Goal: Transaction & Acquisition: Purchase product/service

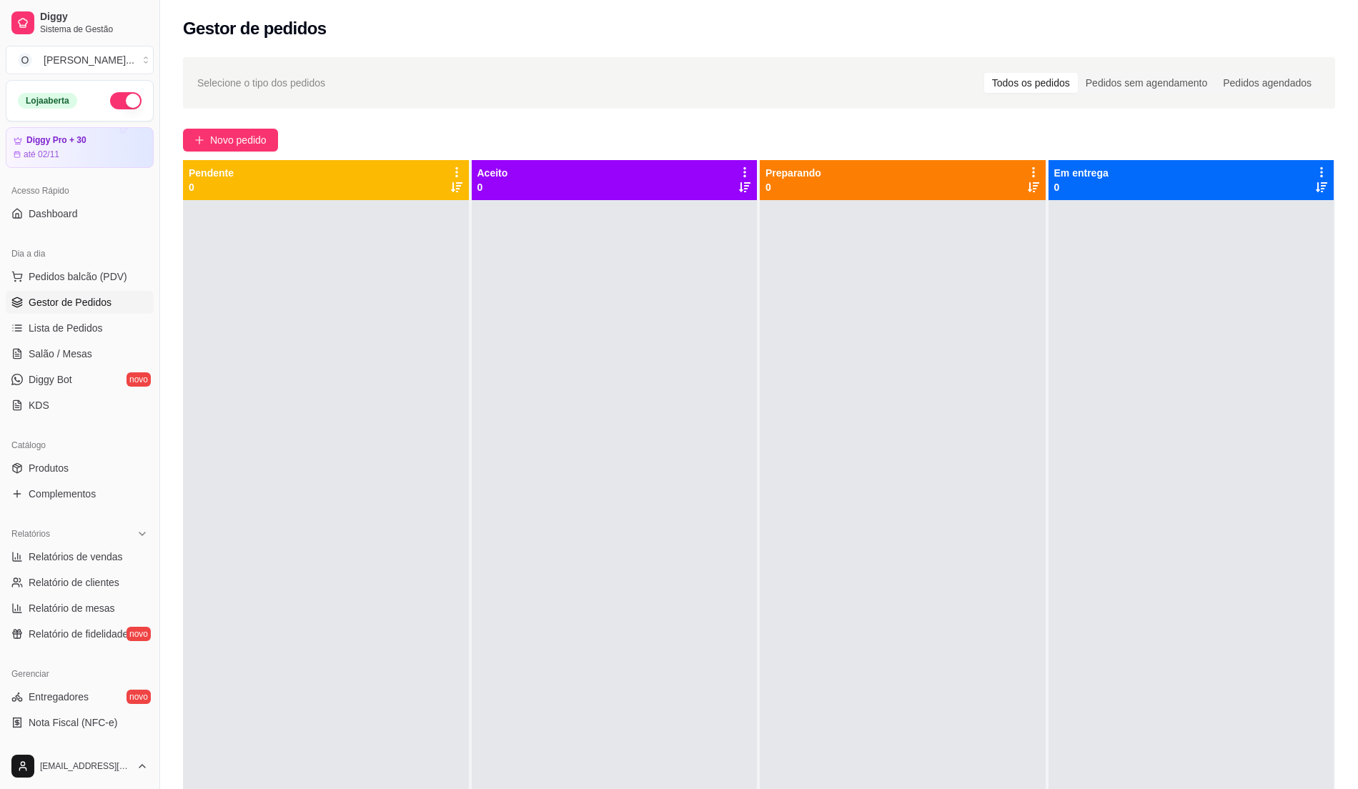
scroll to position [49, 0]
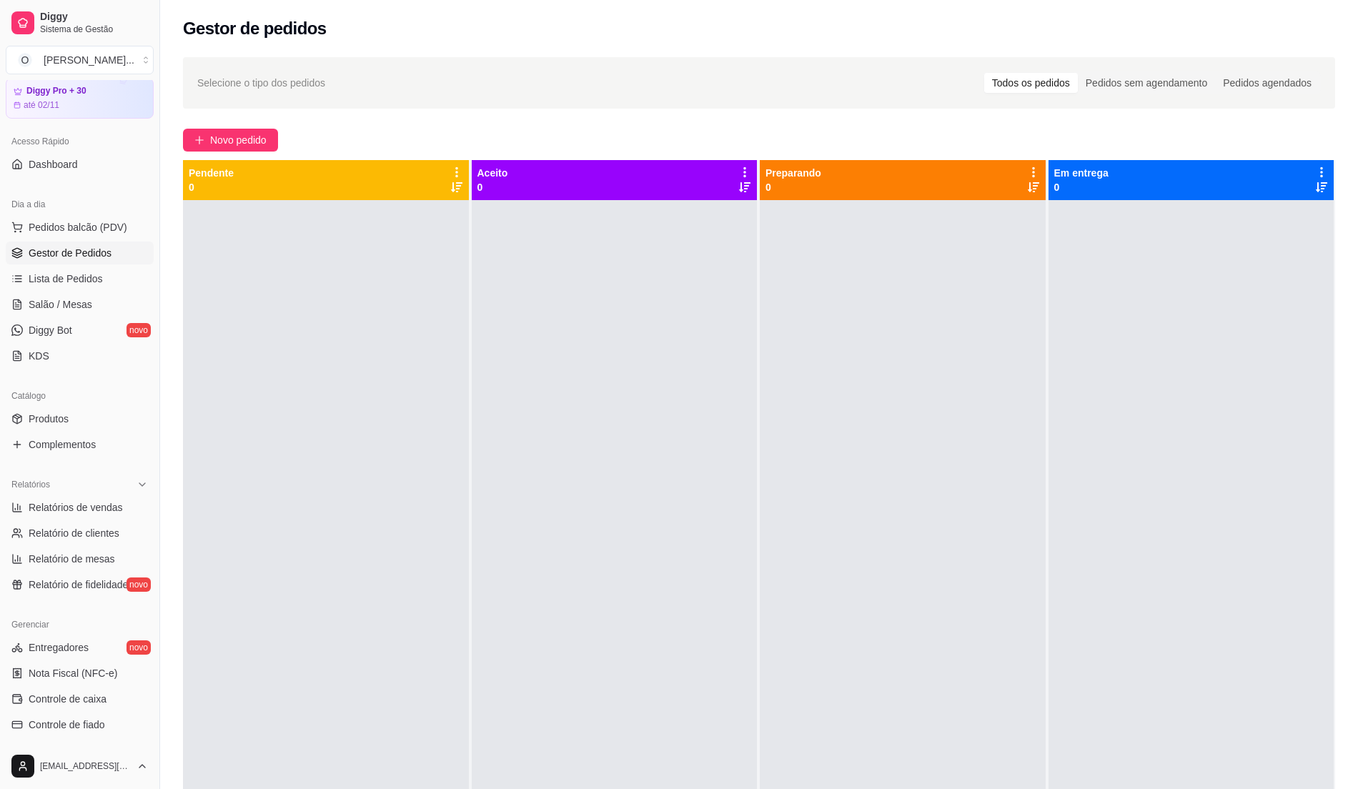
click at [64, 247] on span "Gestor de Pedidos" at bounding box center [70, 253] width 83 height 14
click at [71, 229] on span "Pedidos balcão (PDV)" at bounding box center [78, 227] width 99 height 14
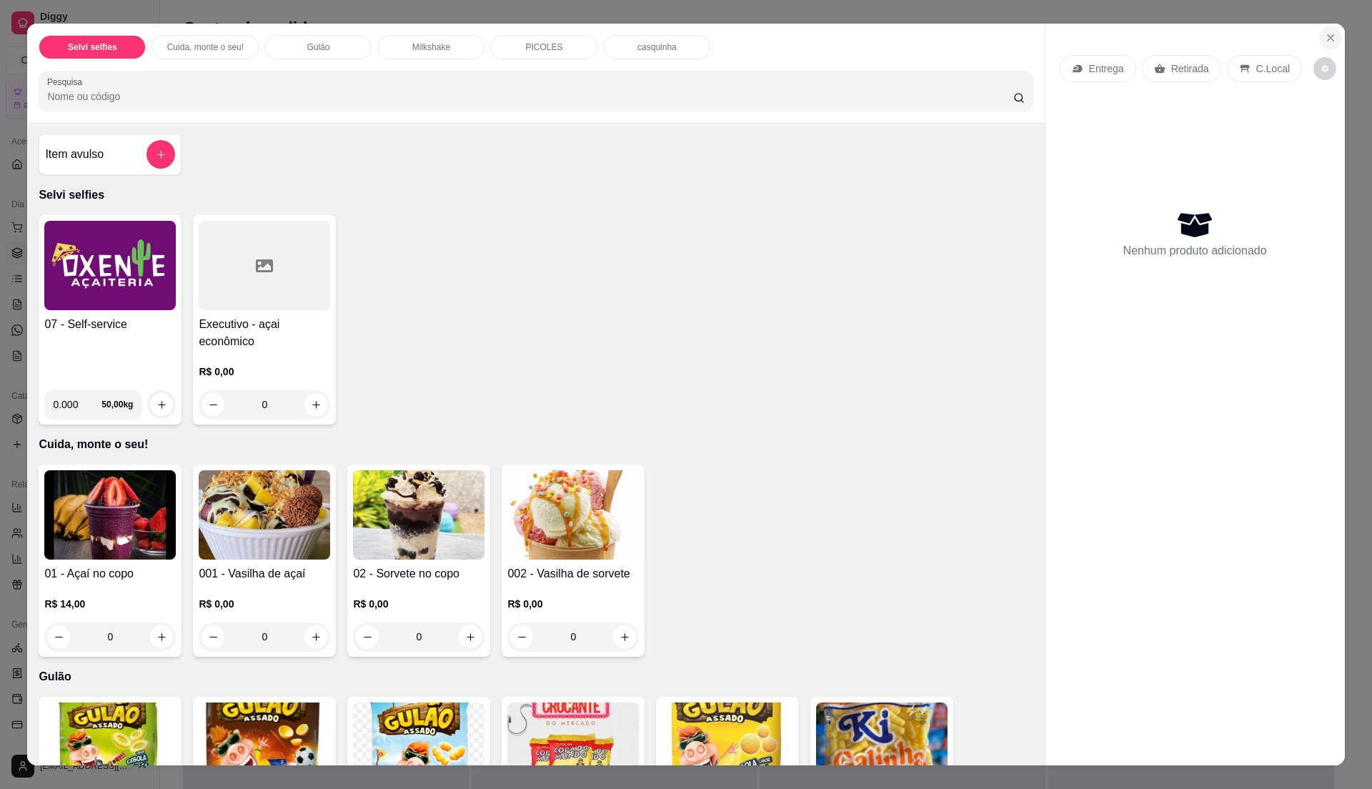
click at [1331, 30] on button "Close" at bounding box center [1330, 37] width 23 height 23
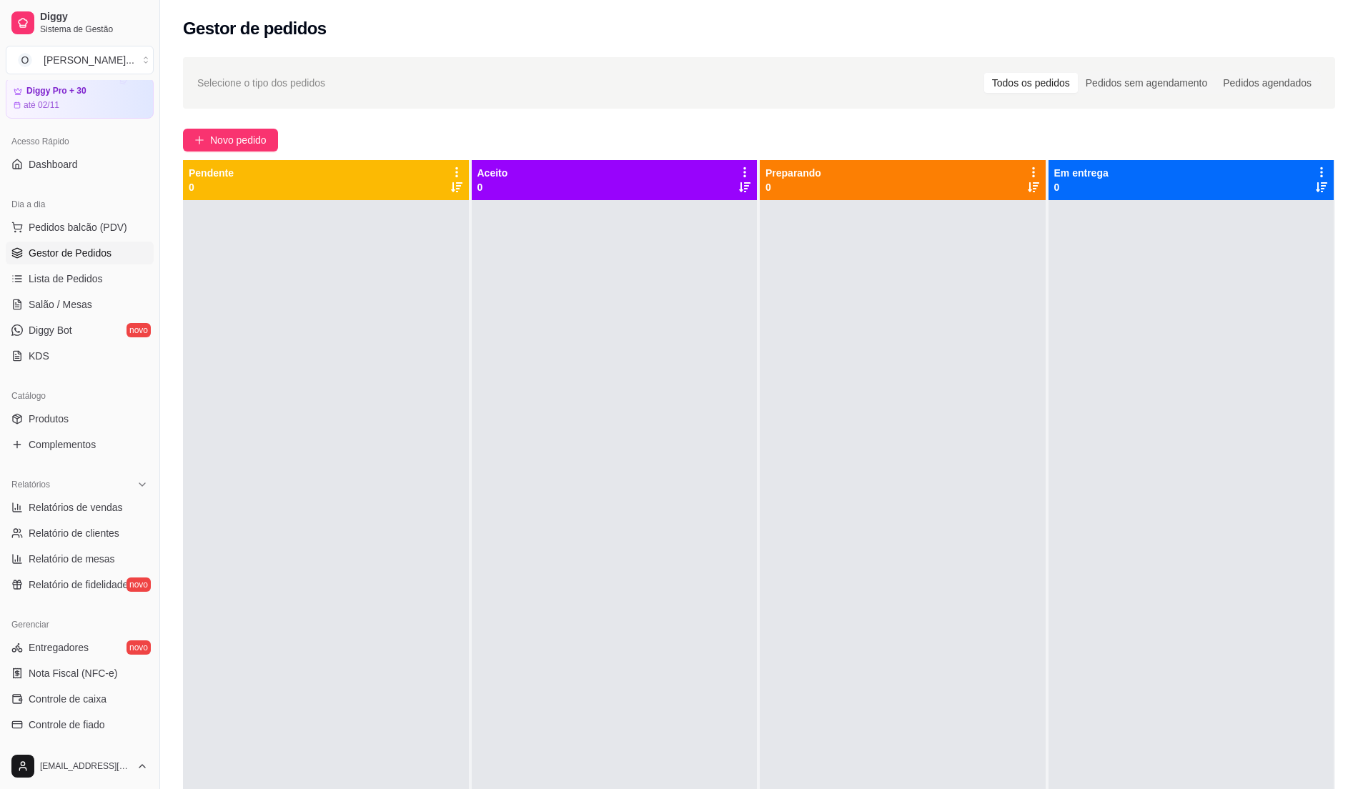
click at [706, 51] on div "Selecione o tipo dos pedidos Todos os pedidos Pedidos sem agendamento Pedidos a…" at bounding box center [759, 508] width 1198 height 918
click at [92, 227] on span "Pedidos balcão (PDV)" at bounding box center [78, 227] width 99 height 14
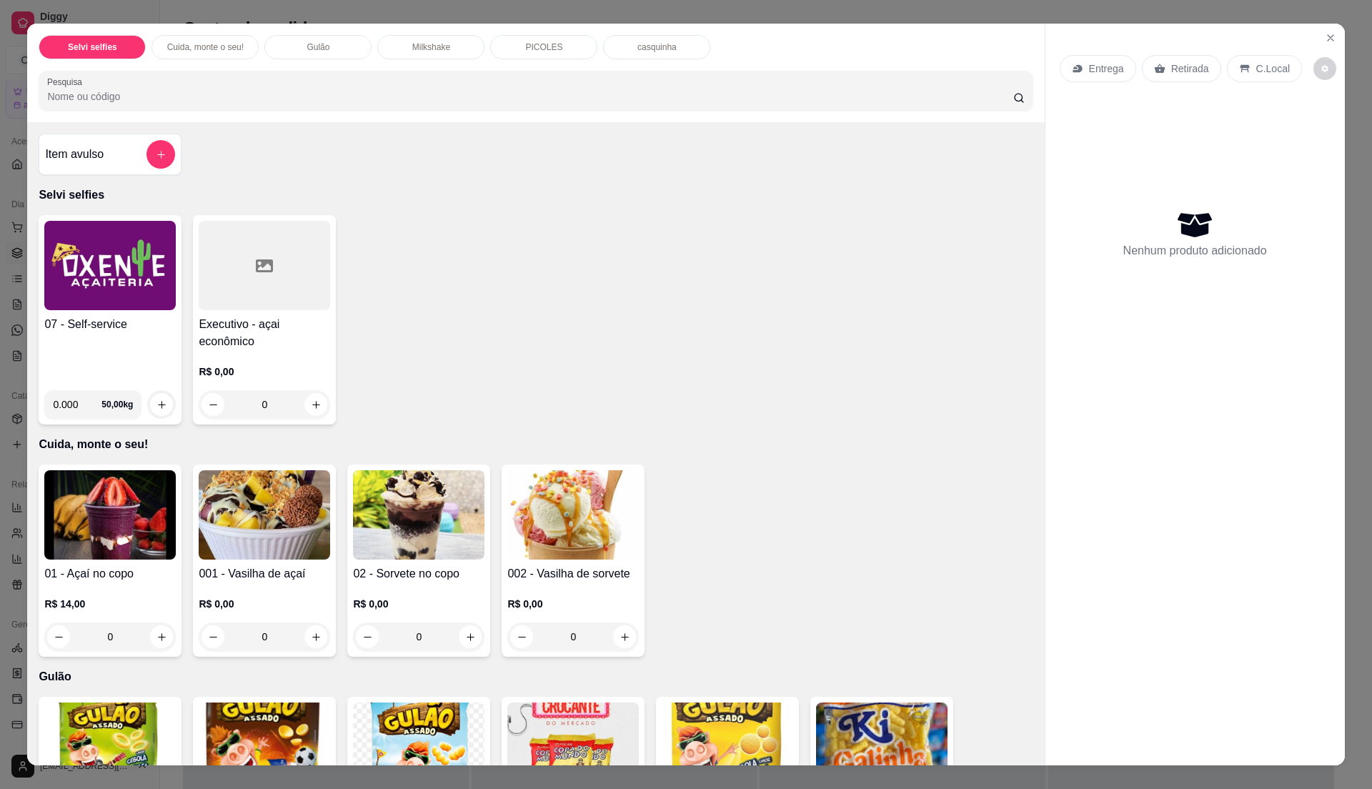
click at [116, 343] on div "07 - Self-service" at bounding box center [109, 347] width 131 height 63
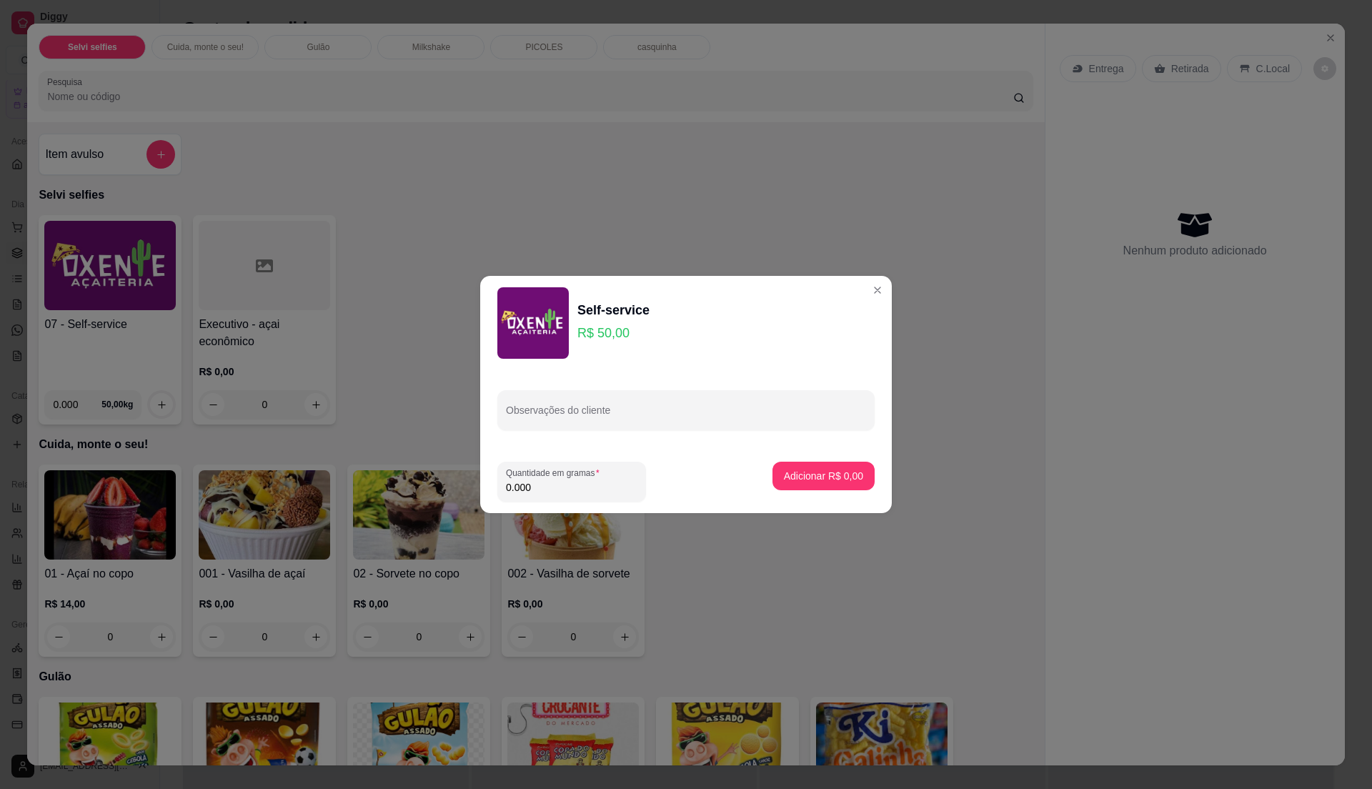
click at [579, 487] on input "0.000" at bounding box center [571, 487] width 131 height 14
click at [580, 485] on input "0" at bounding box center [571, 487] width 131 height 14
type input "0.475"
click at [826, 479] on p "Adicionar R$ 23,75" at bounding box center [820, 476] width 85 height 14
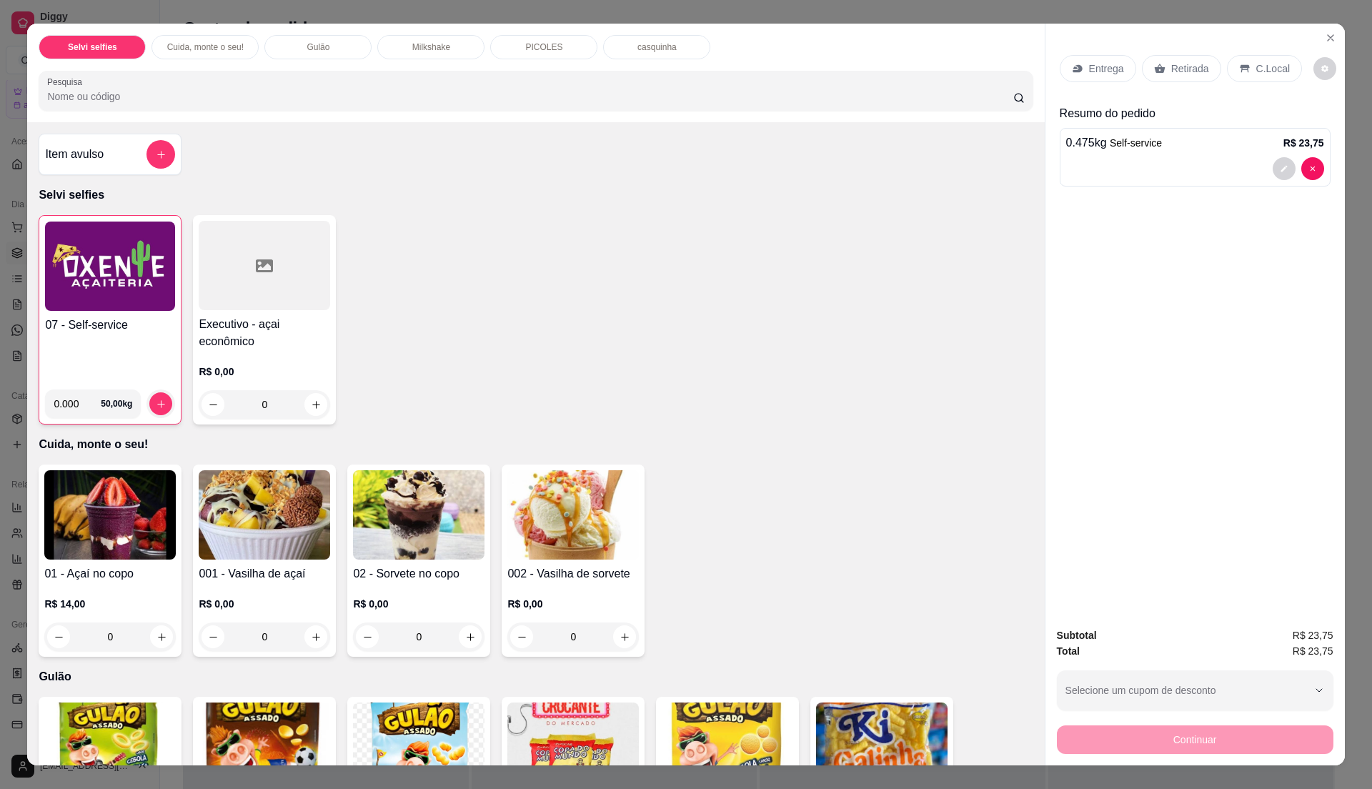
drag, startPoint x: 1264, startPoint y: 64, endPoint x: 1234, endPoint y: 75, distance: 32.5
click at [1261, 64] on p "C.Local" at bounding box center [1273, 68] width 34 height 14
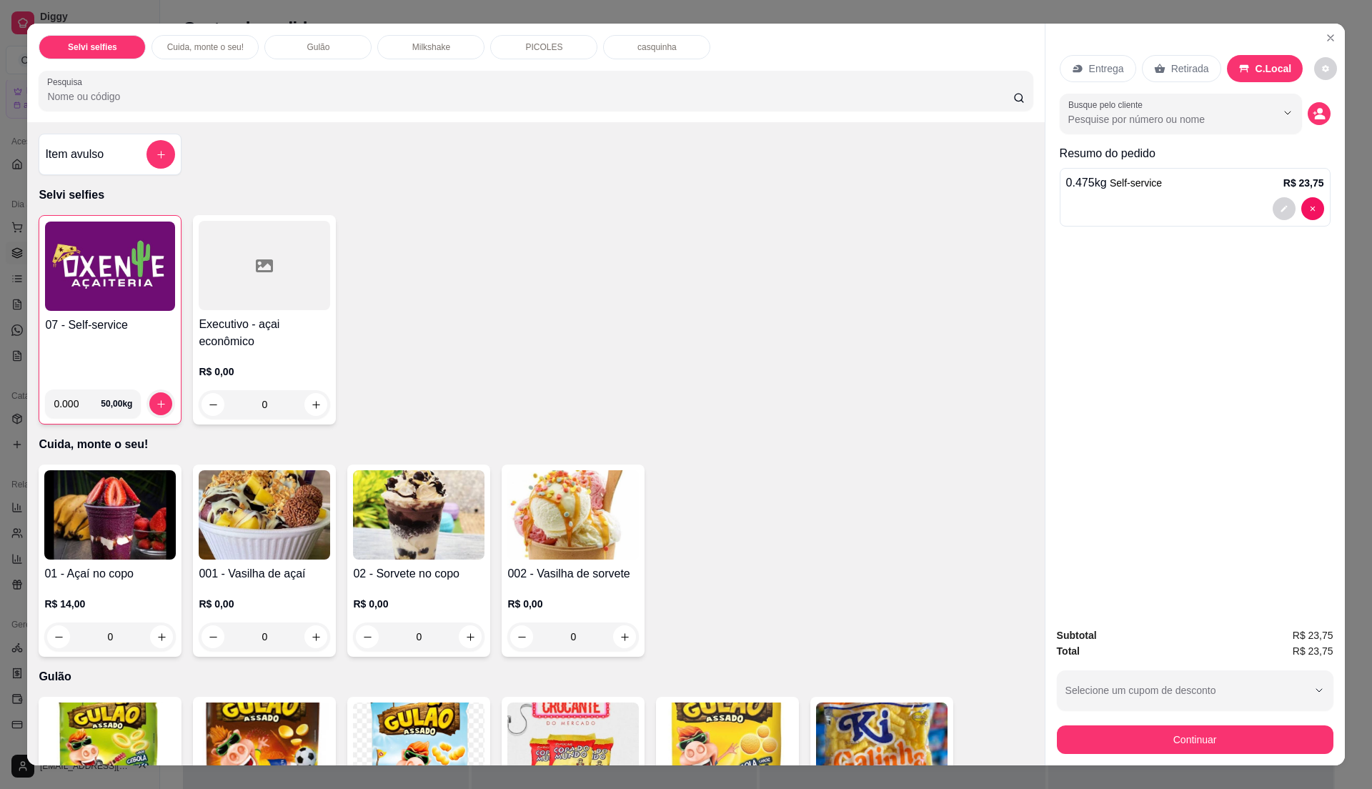
drag, startPoint x: 1234, startPoint y: 75, endPoint x: 1164, endPoint y: 107, distance: 76.4
click at [1164, 107] on div at bounding box center [1180, 113] width 225 height 29
type input "mir"
click at [75, 341] on div "07 - Self-service" at bounding box center [110, 347] width 130 height 61
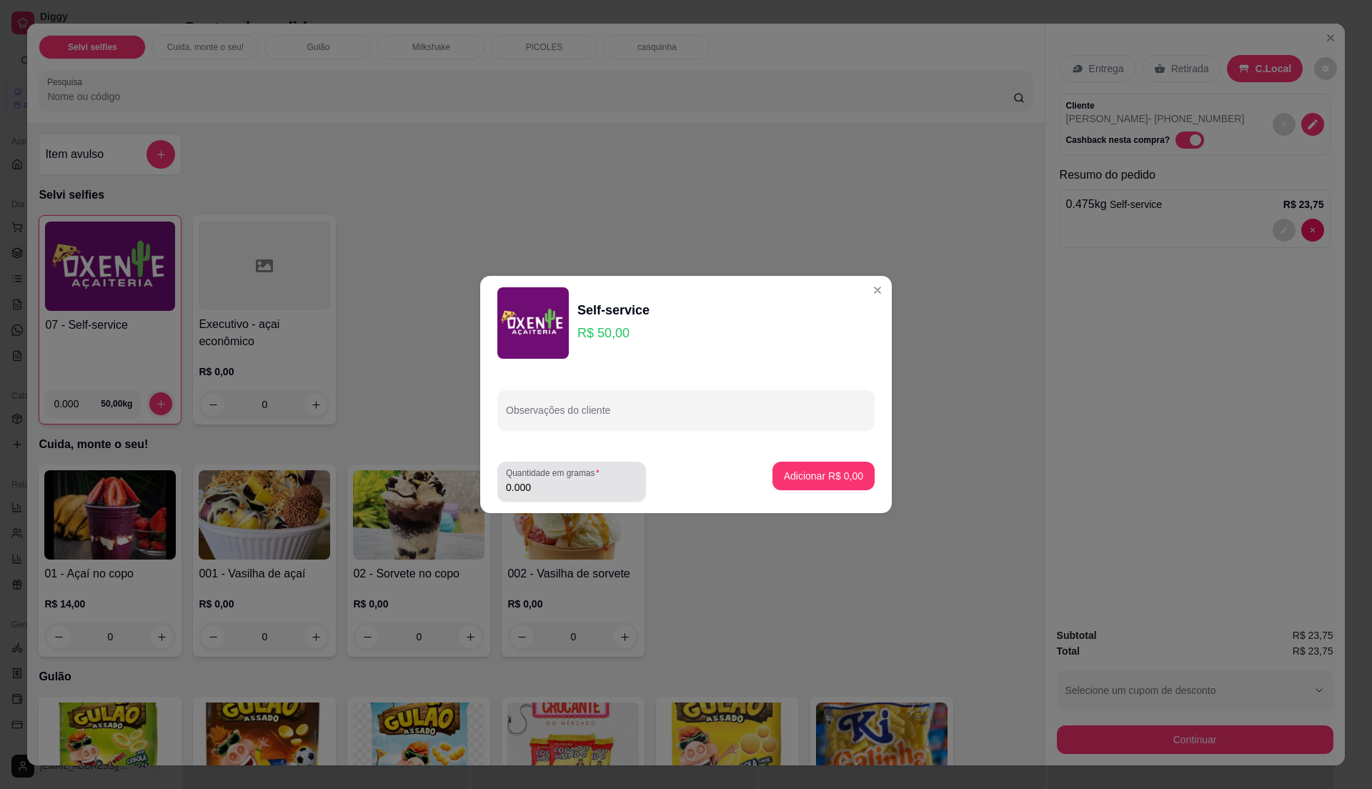
click at [610, 496] on div "Quantidade em gramas 0.000" at bounding box center [571, 482] width 149 height 40
click at [567, 472] on label "Quantidade em gramas" at bounding box center [555, 473] width 99 height 12
click at [567, 480] on input "0.000" at bounding box center [571, 487] width 131 height 14
type input "0.39"
click at [809, 480] on p "Adicionar R$ 19,50" at bounding box center [820, 476] width 85 height 14
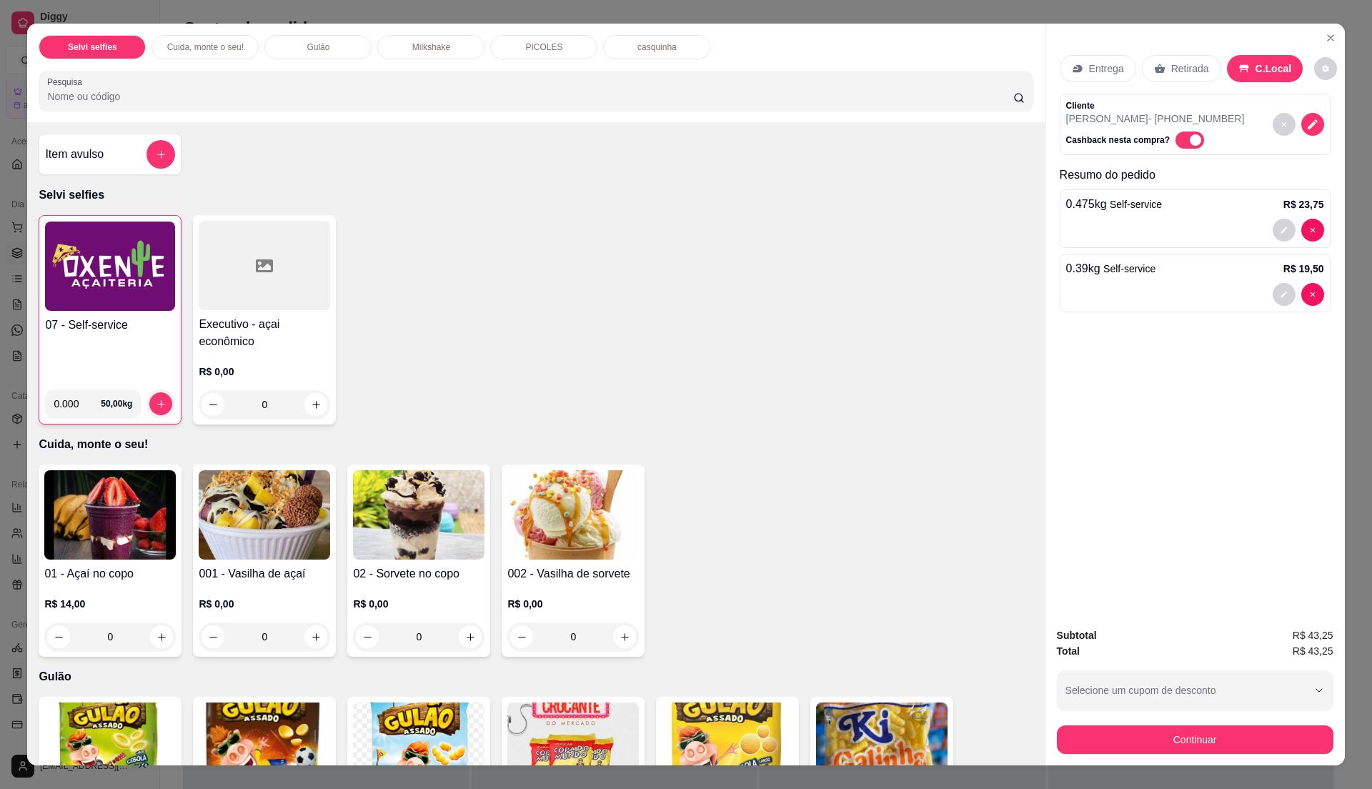
click at [637, 239] on div "07 - Self-service 0.000 50,00 kg Executivo - açai econômico R$ 0,00 0" at bounding box center [536, 319] width 994 height 209
click at [1162, 738] on button "Continuar" at bounding box center [1195, 739] width 268 height 28
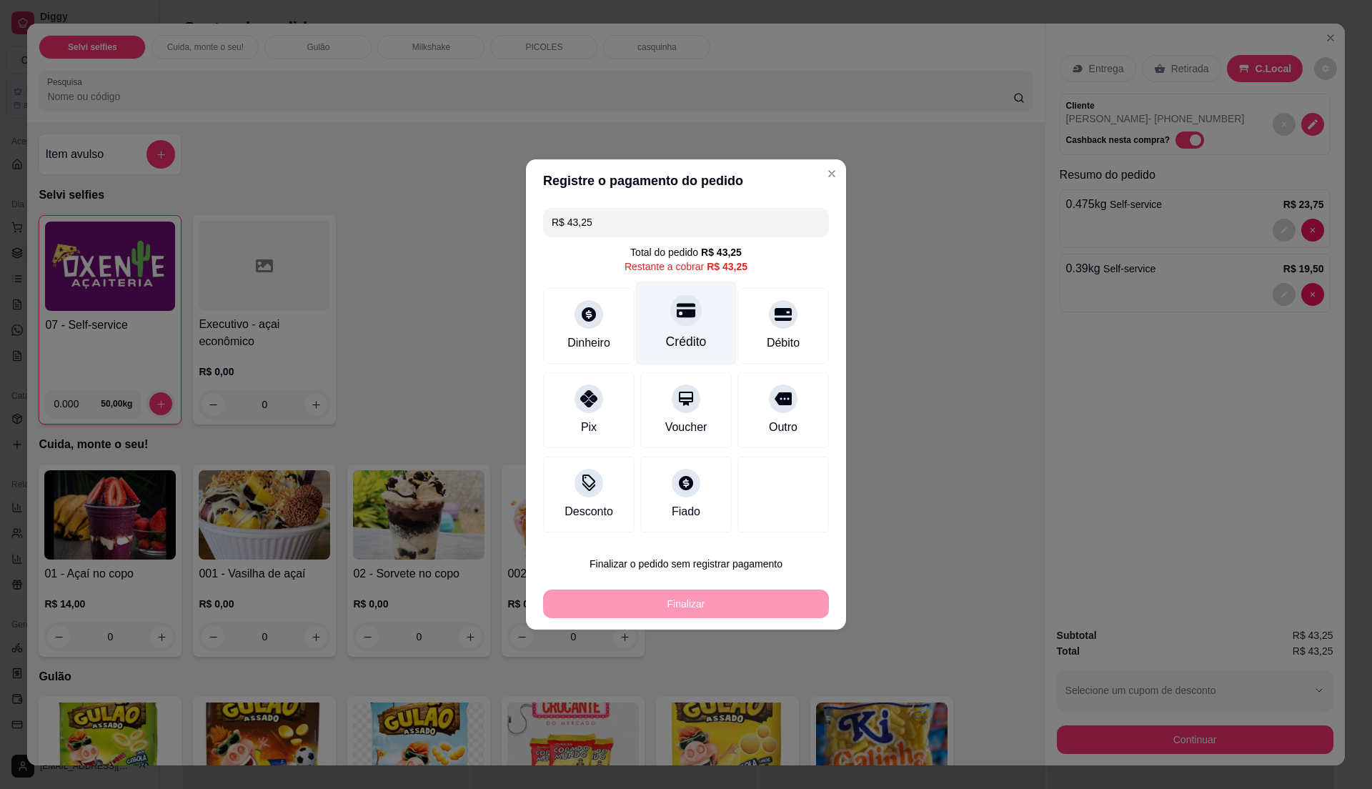
click at [686, 340] on div "Crédito" at bounding box center [686, 341] width 41 height 19
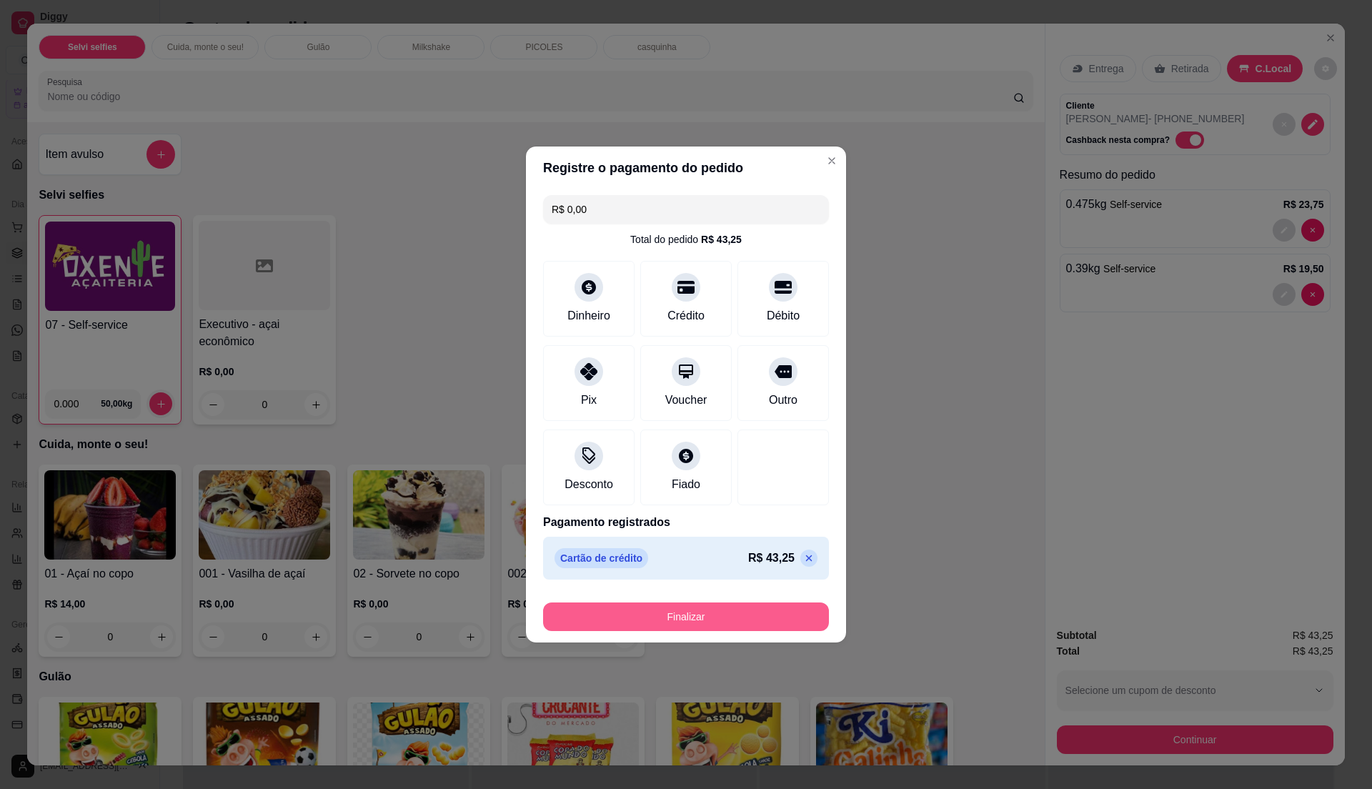
click at [760, 616] on button "Finalizar" at bounding box center [686, 616] width 286 height 29
type input "-R$ 43,25"
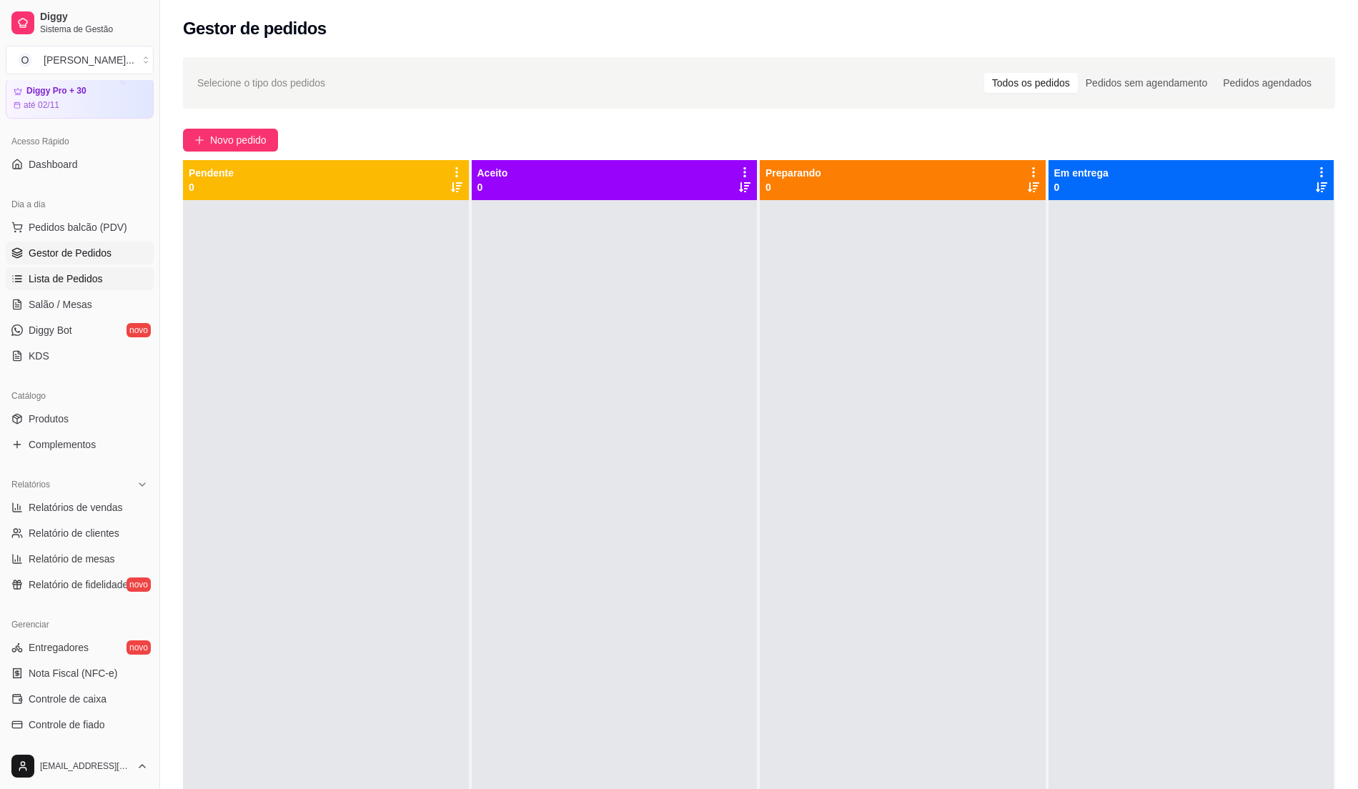
click at [70, 278] on span "Lista de Pedidos" at bounding box center [66, 279] width 74 height 14
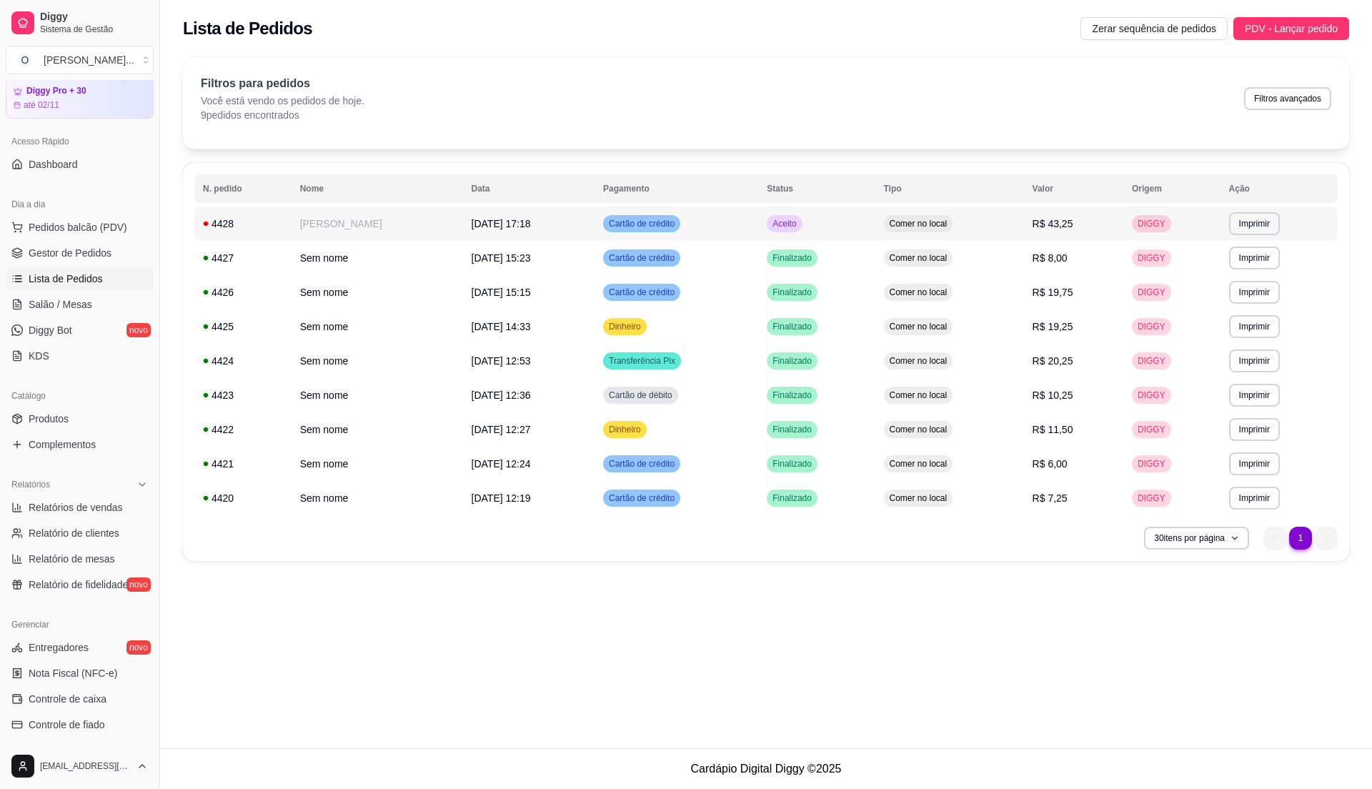
click at [866, 222] on td "Aceito" at bounding box center [816, 224] width 116 height 34
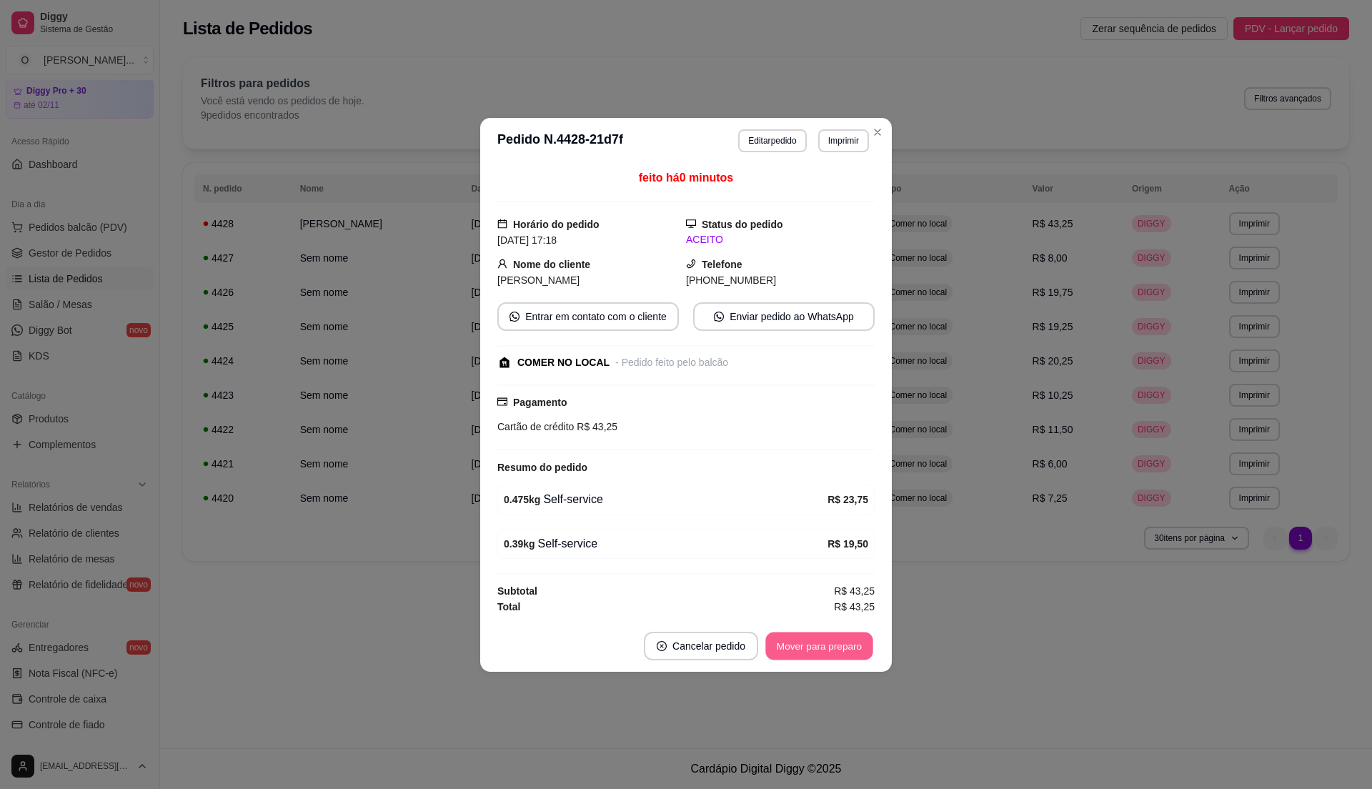
click at [805, 647] on button "Mover para preparo" at bounding box center [818, 646] width 107 height 28
click at [821, 647] on button "Mover para retirada disponível" at bounding box center [796, 646] width 158 height 29
click at [821, 647] on button "Mover para finalizado" at bounding box center [815, 646] width 115 height 28
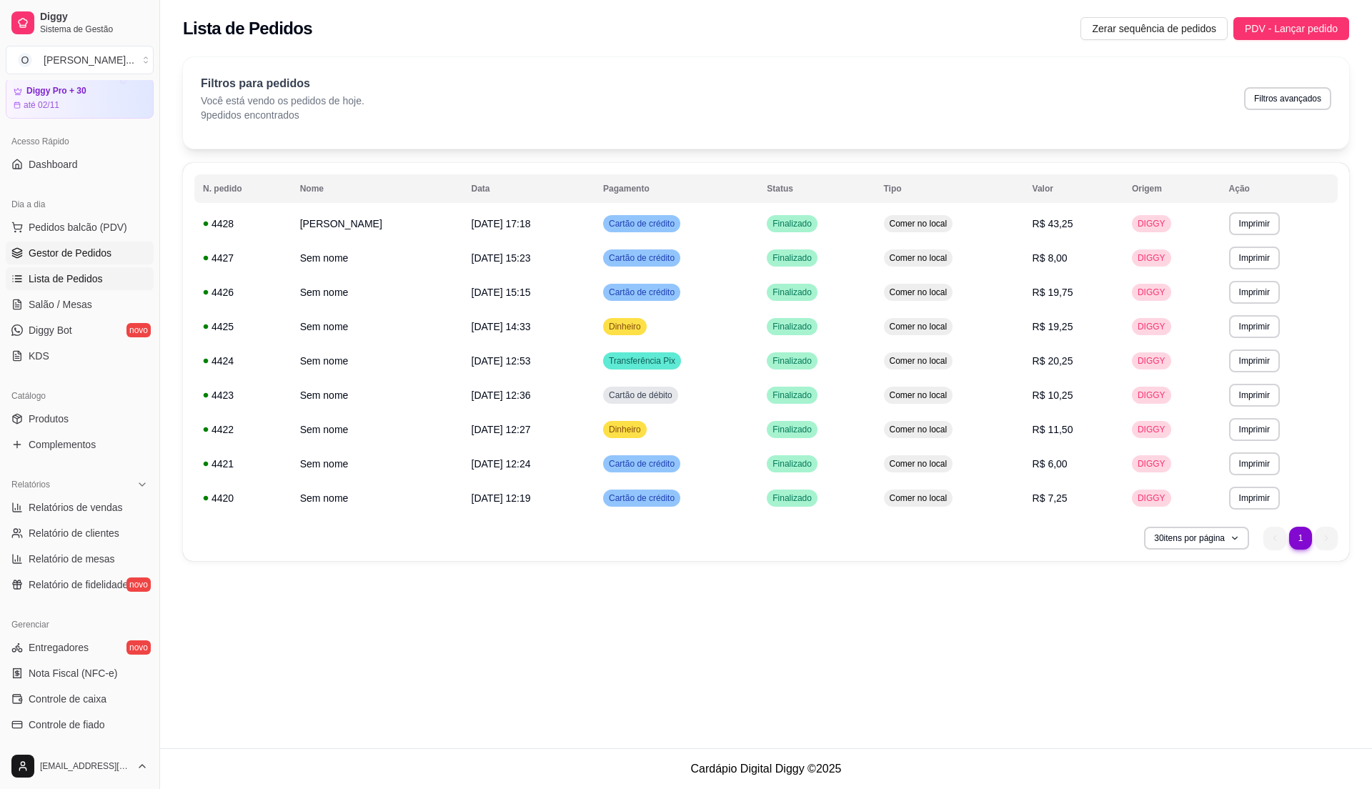
click at [51, 252] on span "Gestor de Pedidos" at bounding box center [70, 253] width 83 height 14
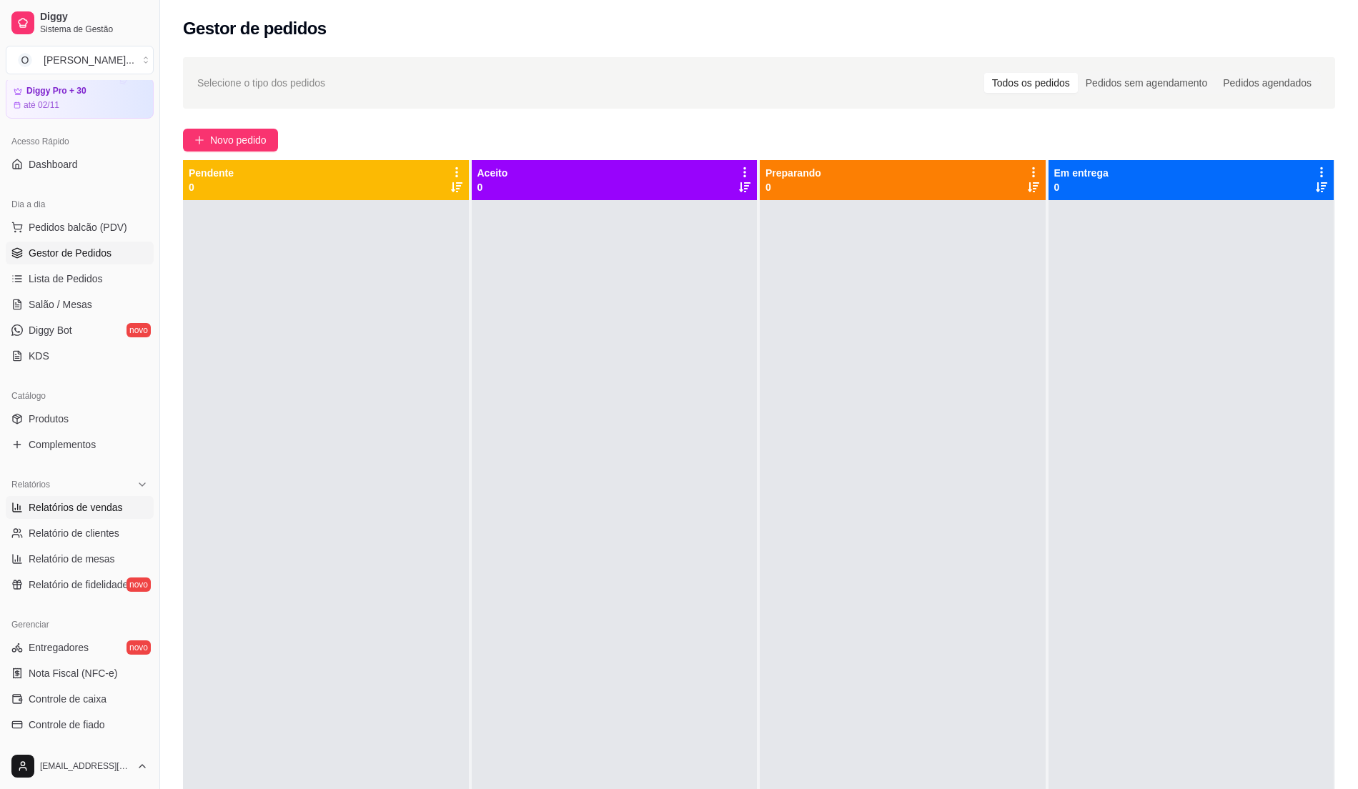
click at [64, 513] on span "Relatórios de vendas" at bounding box center [76, 507] width 94 height 14
select select "ALL"
select select "0"
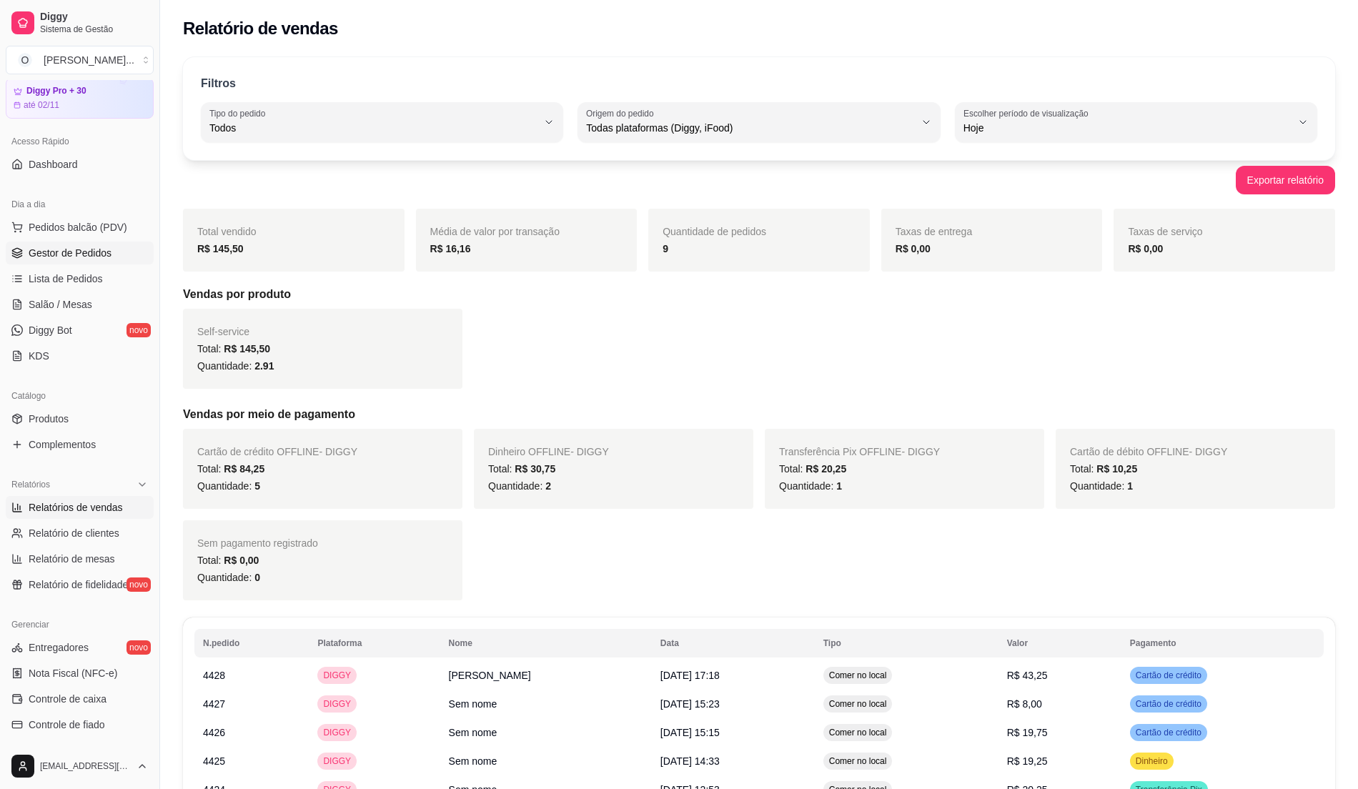
click at [80, 256] on span "Gestor de Pedidos" at bounding box center [70, 253] width 83 height 14
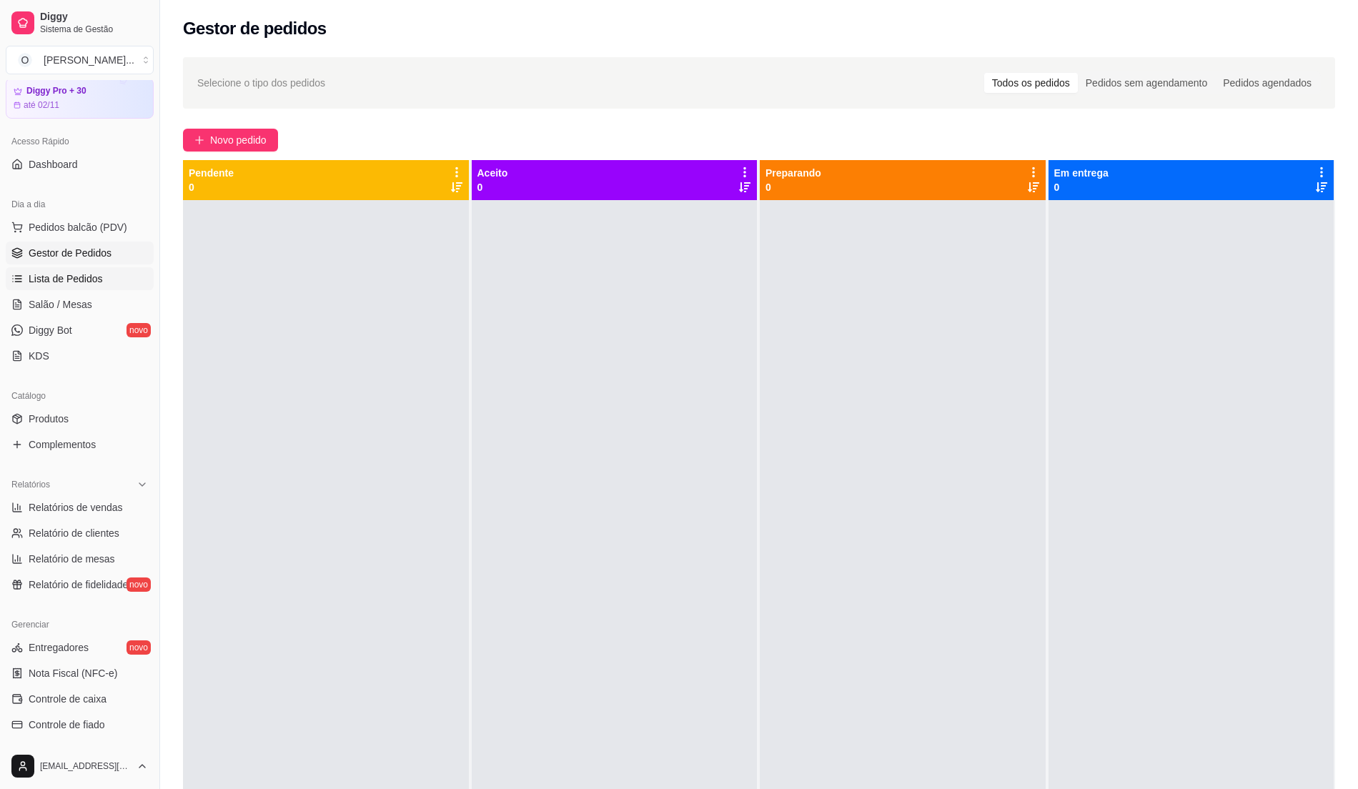
click at [71, 282] on span "Lista de Pedidos" at bounding box center [66, 279] width 74 height 14
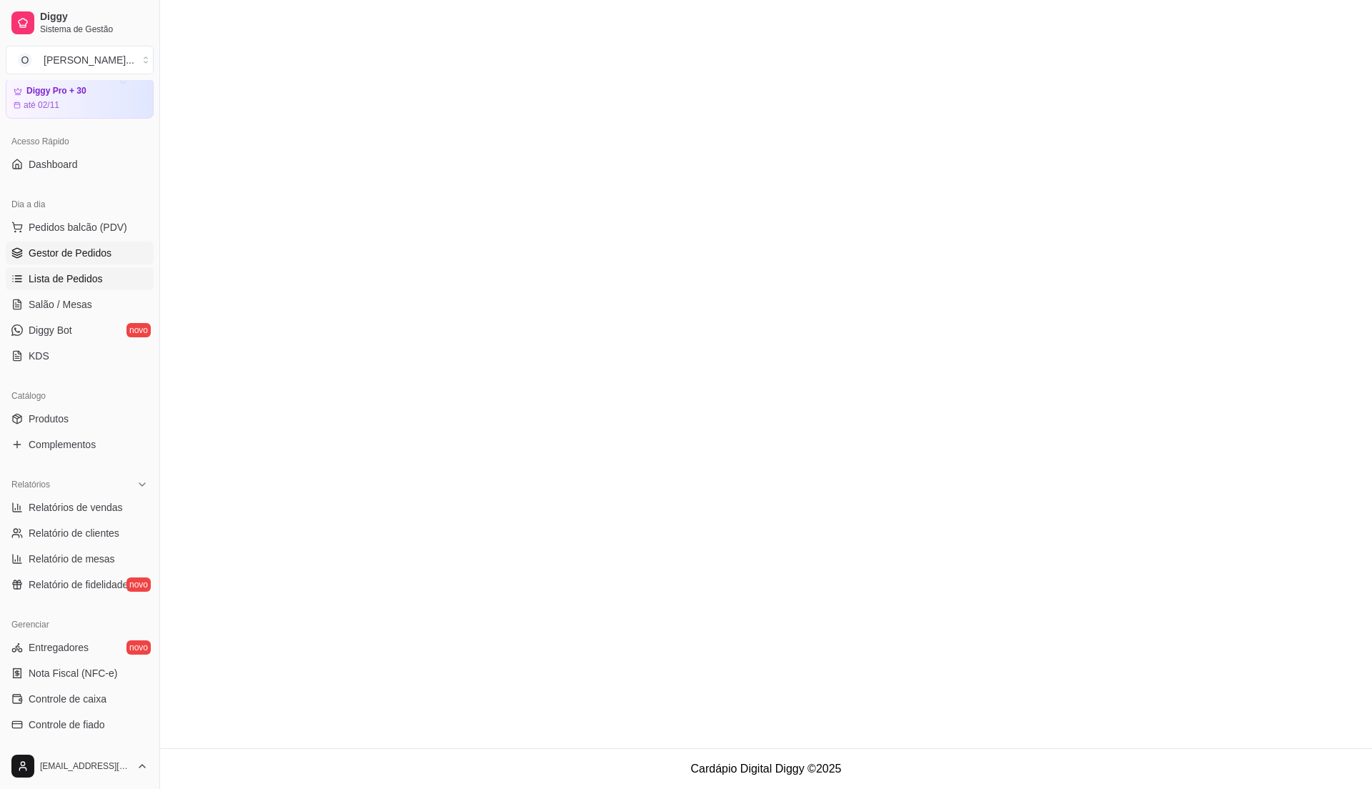
click at [86, 249] on span "Gestor de Pedidos" at bounding box center [70, 253] width 83 height 14
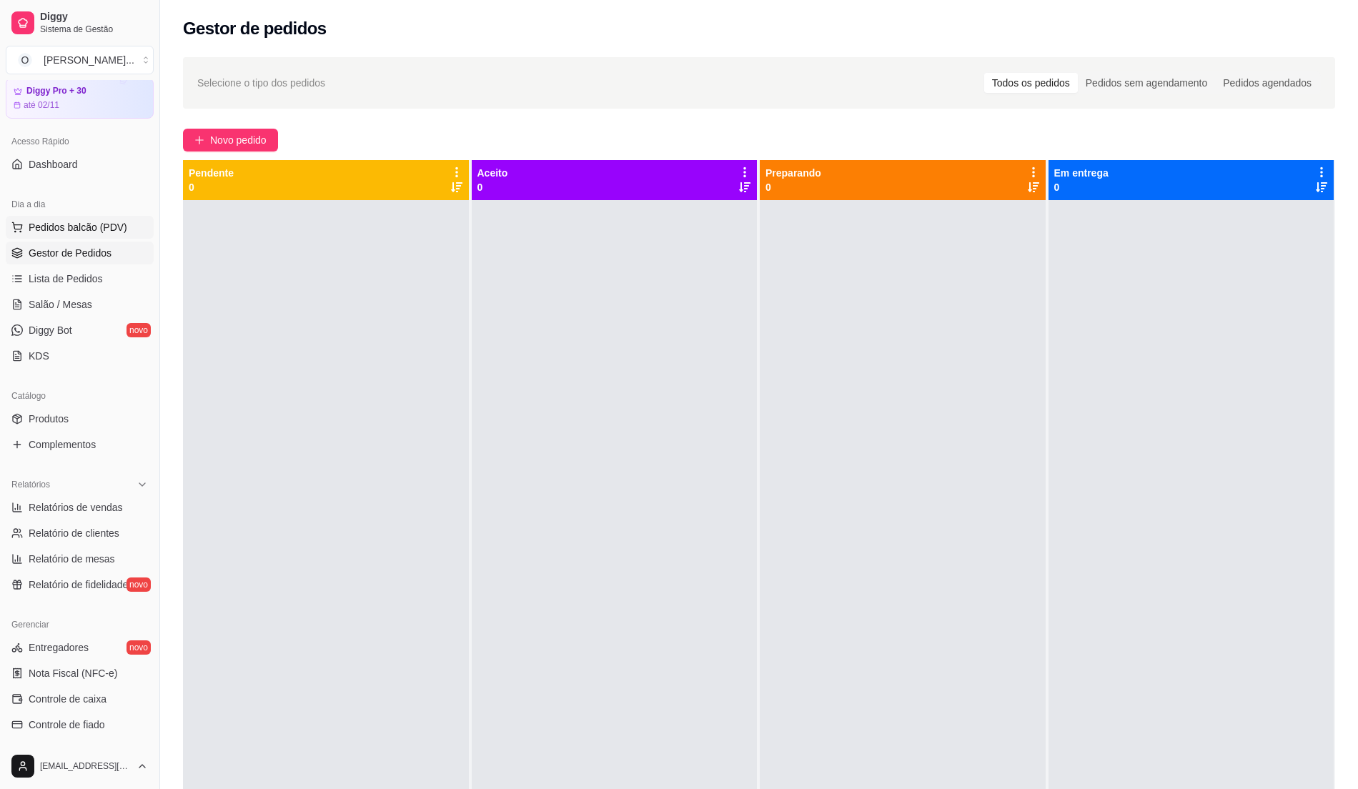
click at [109, 234] on span "Pedidos balcão (PDV)" at bounding box center [78, 227] width 99 height 14
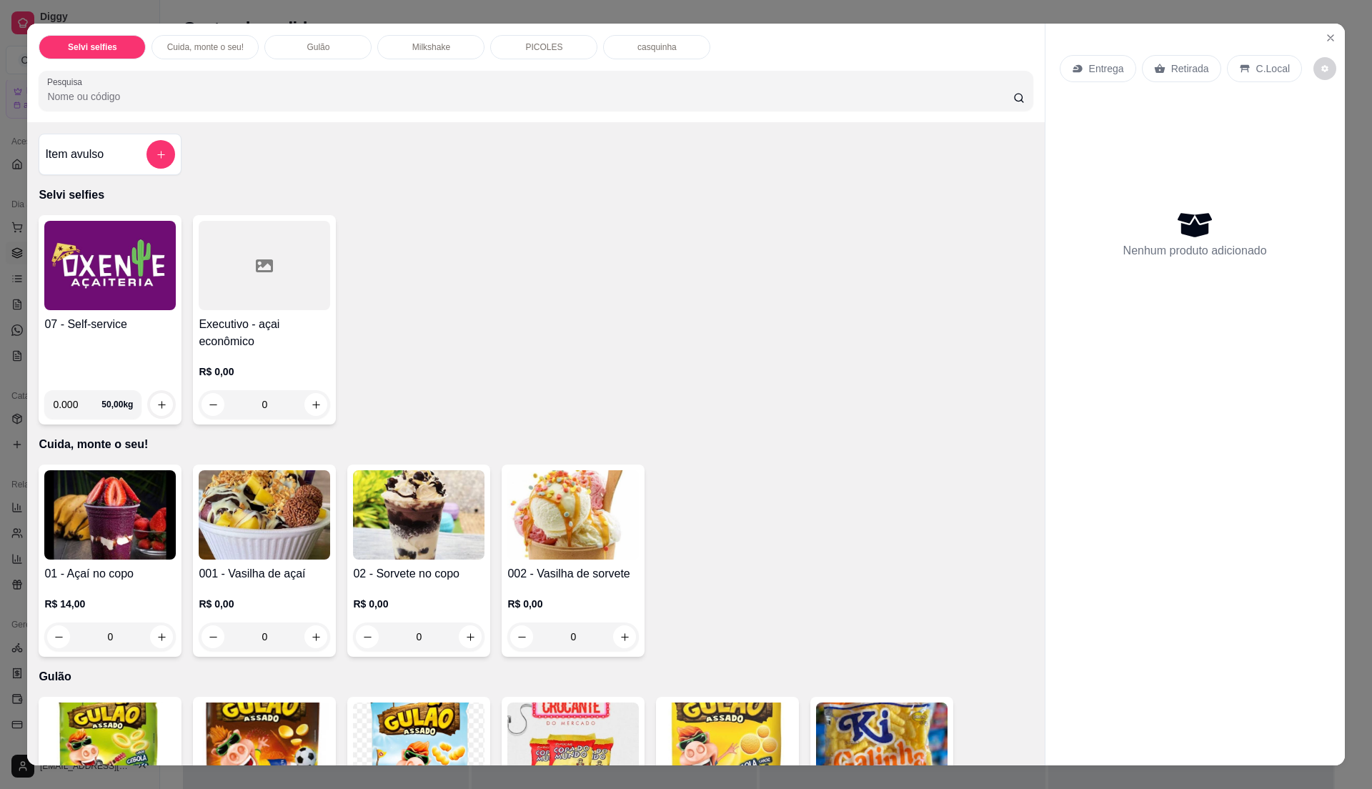
click at [94, 307] on img at bounding box center [109, 265] width 131 height 89
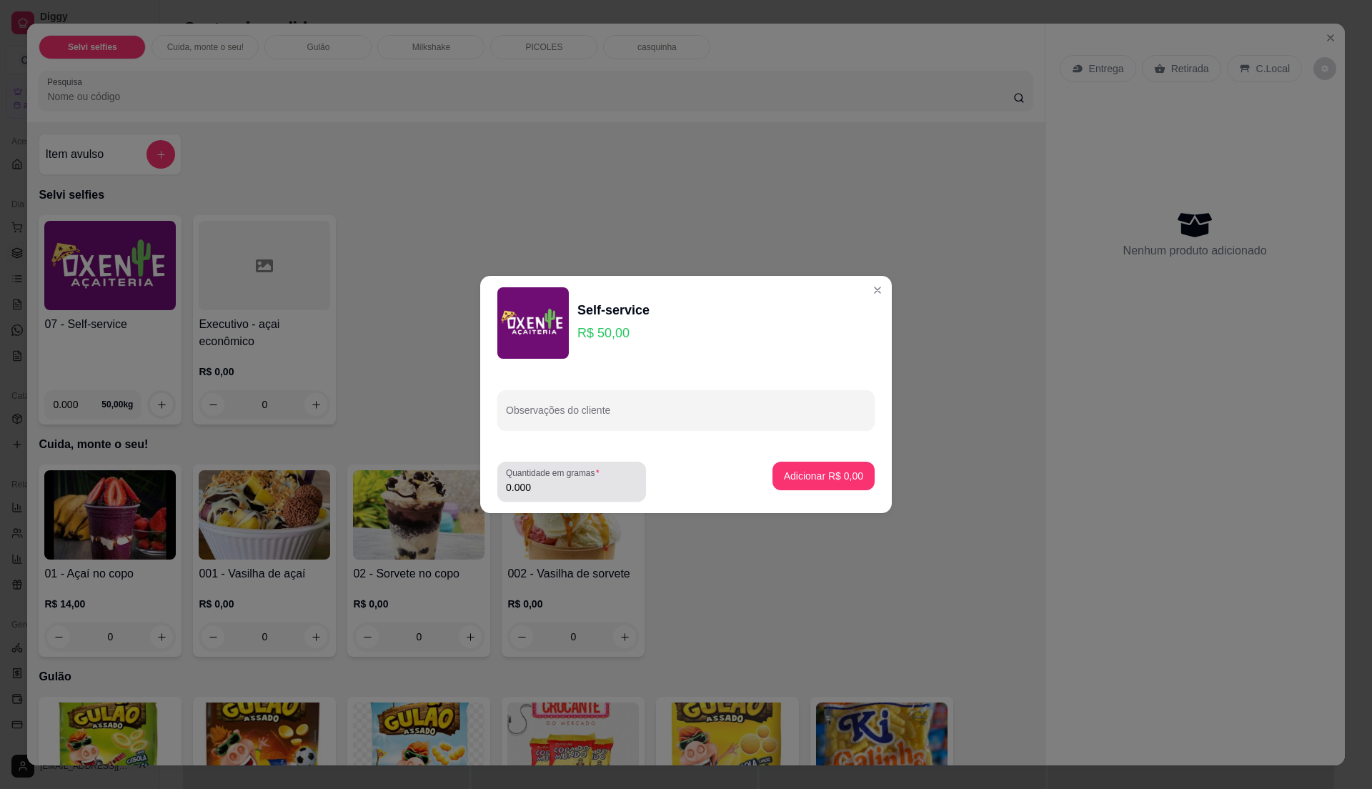
click at [555, 472] on label "Quantidade em gramas" at bounding box center [555, 473] width 99 height 12
drag, startPoint x: 555, startPoint y: 472, endPoint x: 560, endPoint y: 479, distance: 8.1
click at [560, 479] on div "0.000" at bounding box center [571, 481] width 131 height 29
click at [567, 490] on input "0.000" at bounding box center [571, 487] width 131 height 14
type input "0.13"
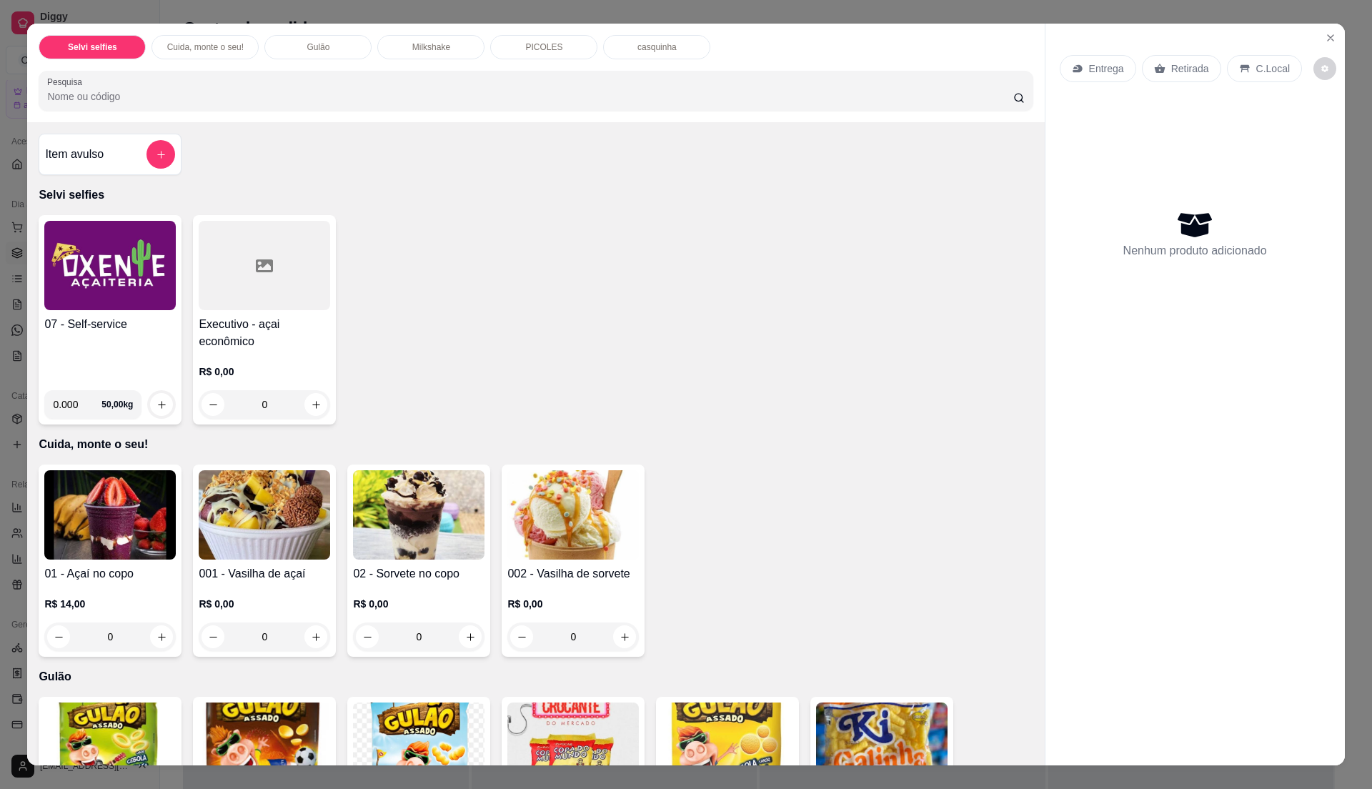
click at [72, 339] on div "07 - Self-service" at bounding box center [109, 347] width 131 height 63
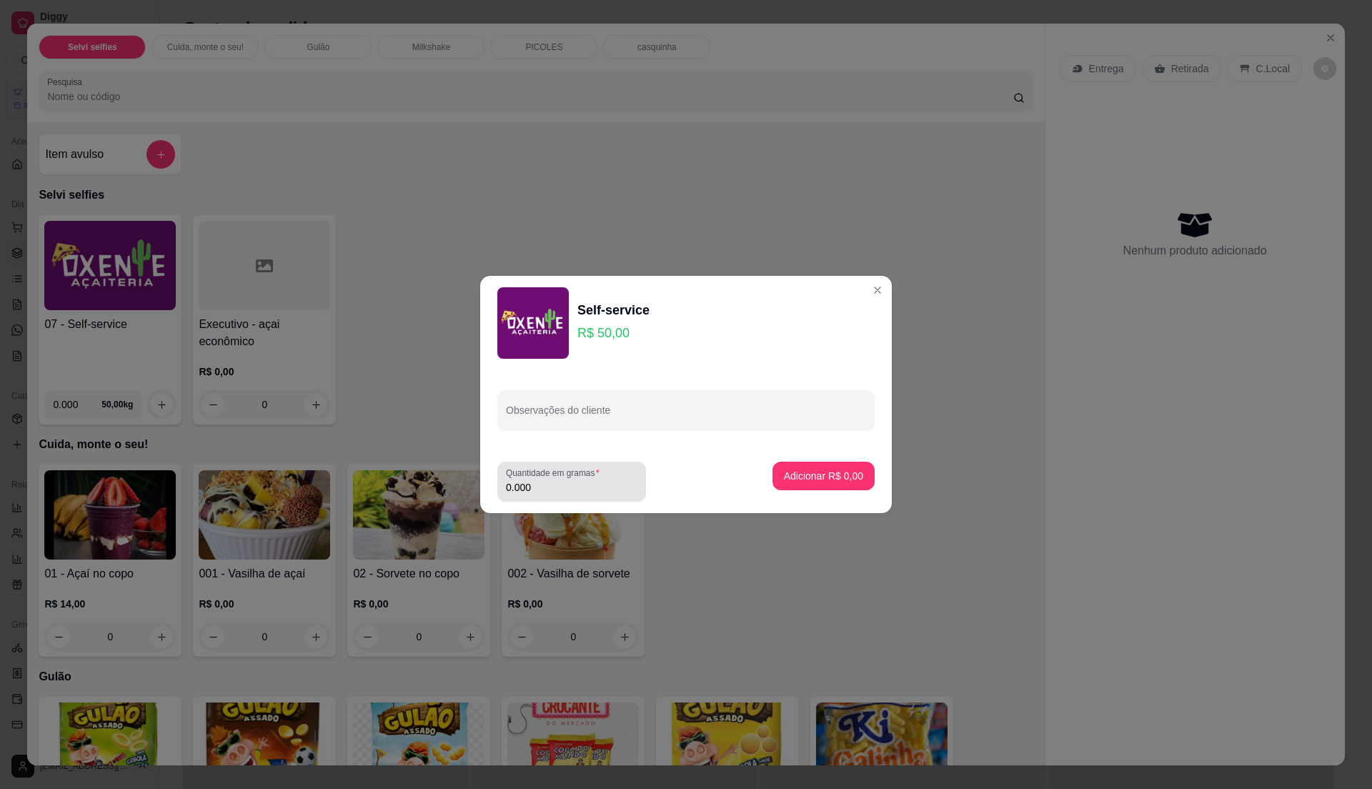
click at [570, 484] on input "0.000" at bounding box center [571, 487] width 131 height 14
click at [563, 487] on input "0" at bounding box center [571, 487] width 131 height 14
type input "0.145"
click at [822, 480] on p "Adicionar R$ 7,25" at bounding box center [823, 476] width 79 height 14
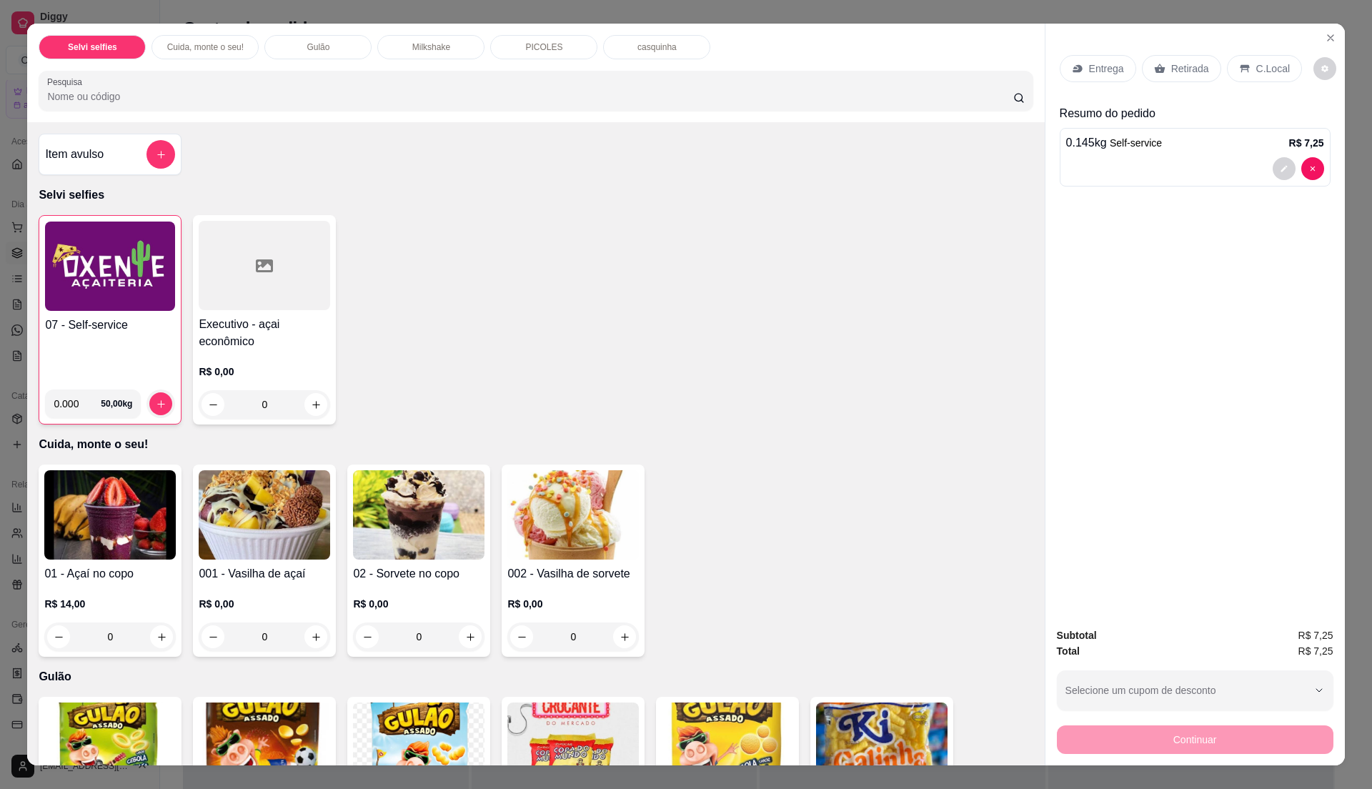
click at [1259, 58] on div "C.Local" at bounding box center [1264, 68] width 75 height 27
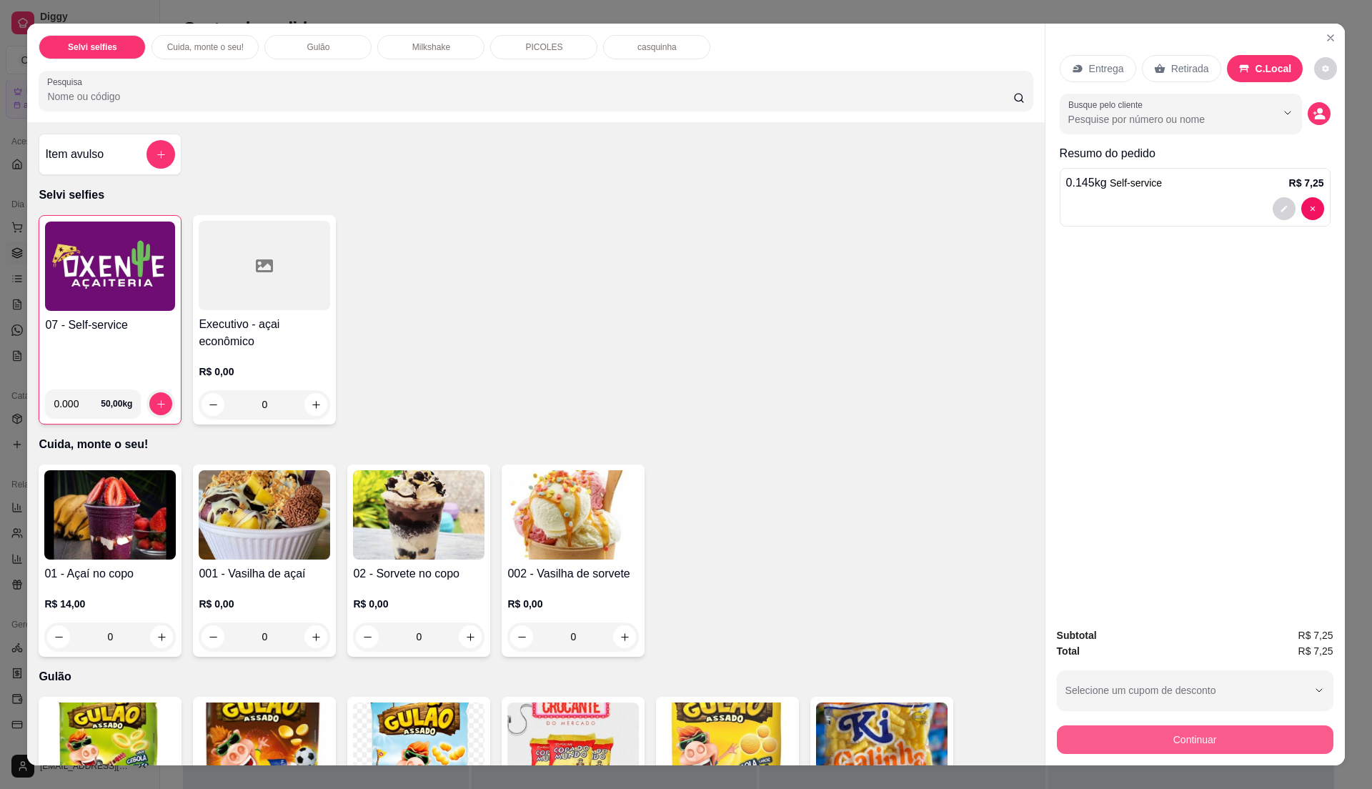
click at [1199, 725] on button "Continuar" at bounding box center [1195, 739] width 277 height 29
click at [1218, 738] on button "Continuar" at bounding box center [1195, 739] width 277 height 29
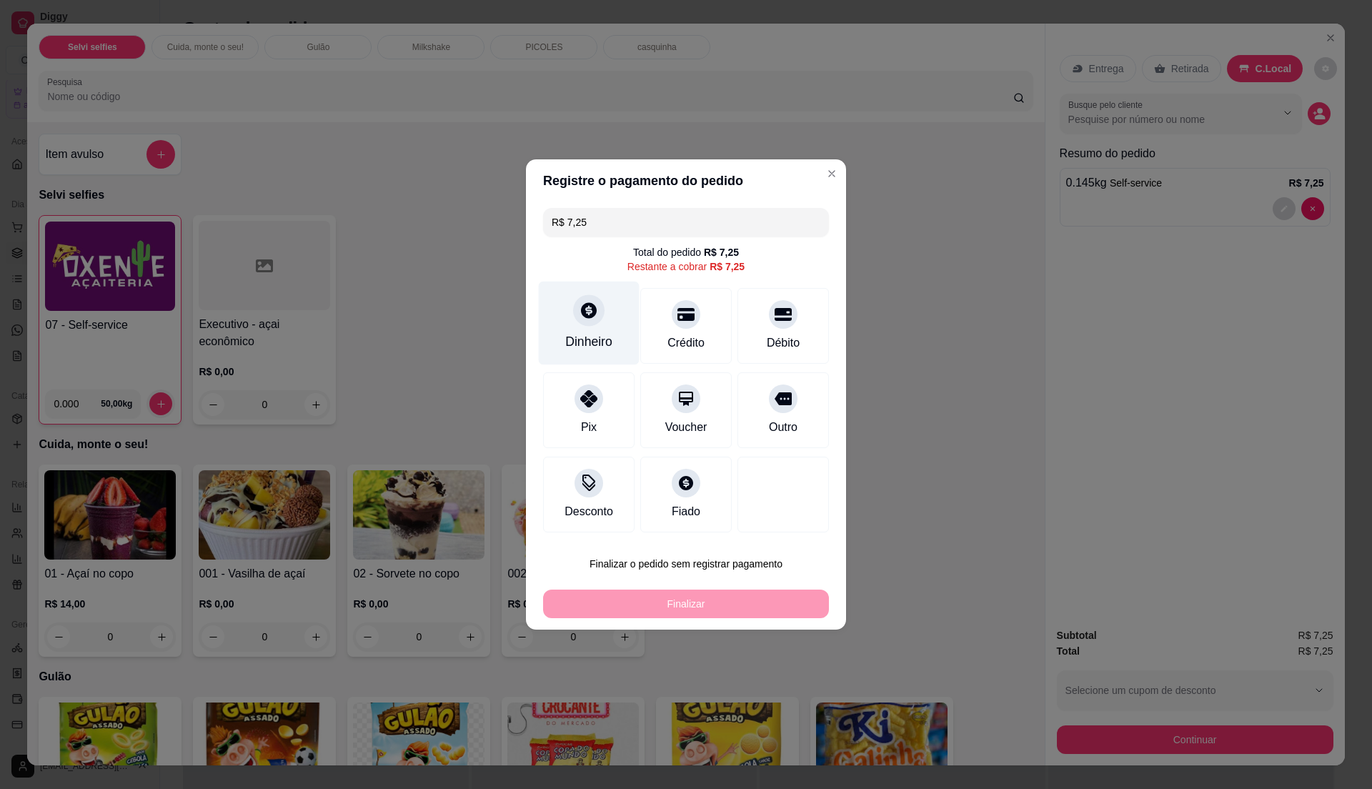
click at [587, 333] on div "Dinheiro" at bounding box center [588, 341] width 47 height 19
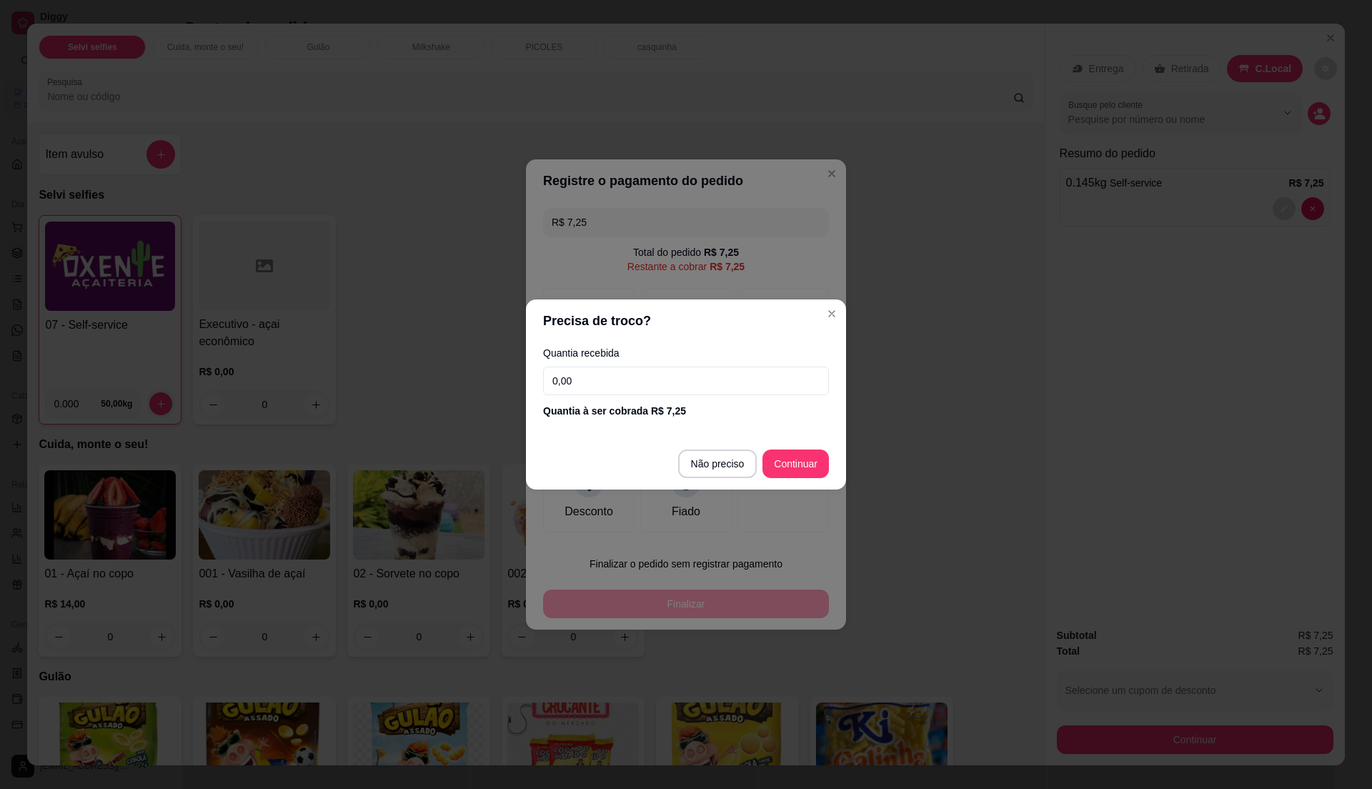
click at [587, 380] on input "0,00" at bounding box center [686, 381] width 286 height 29
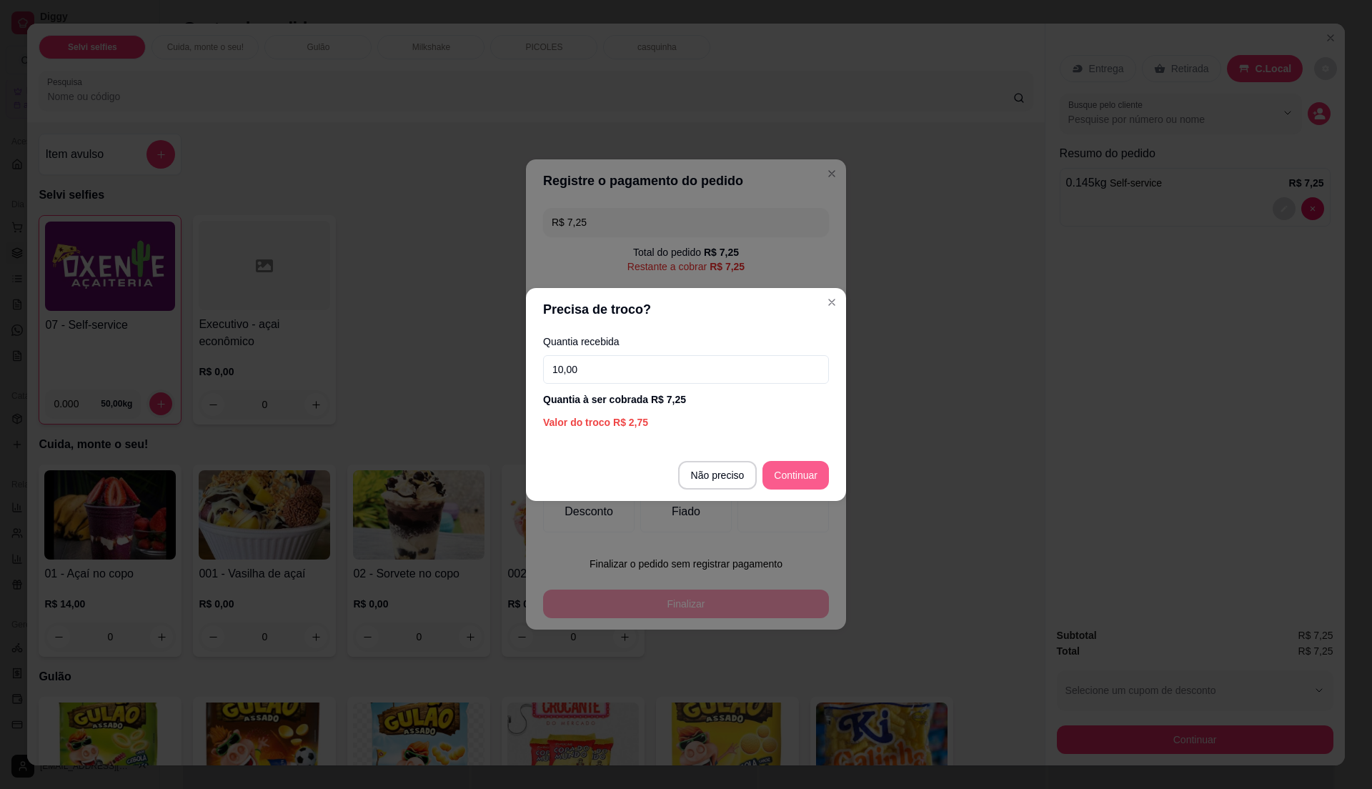
type input "10,00"
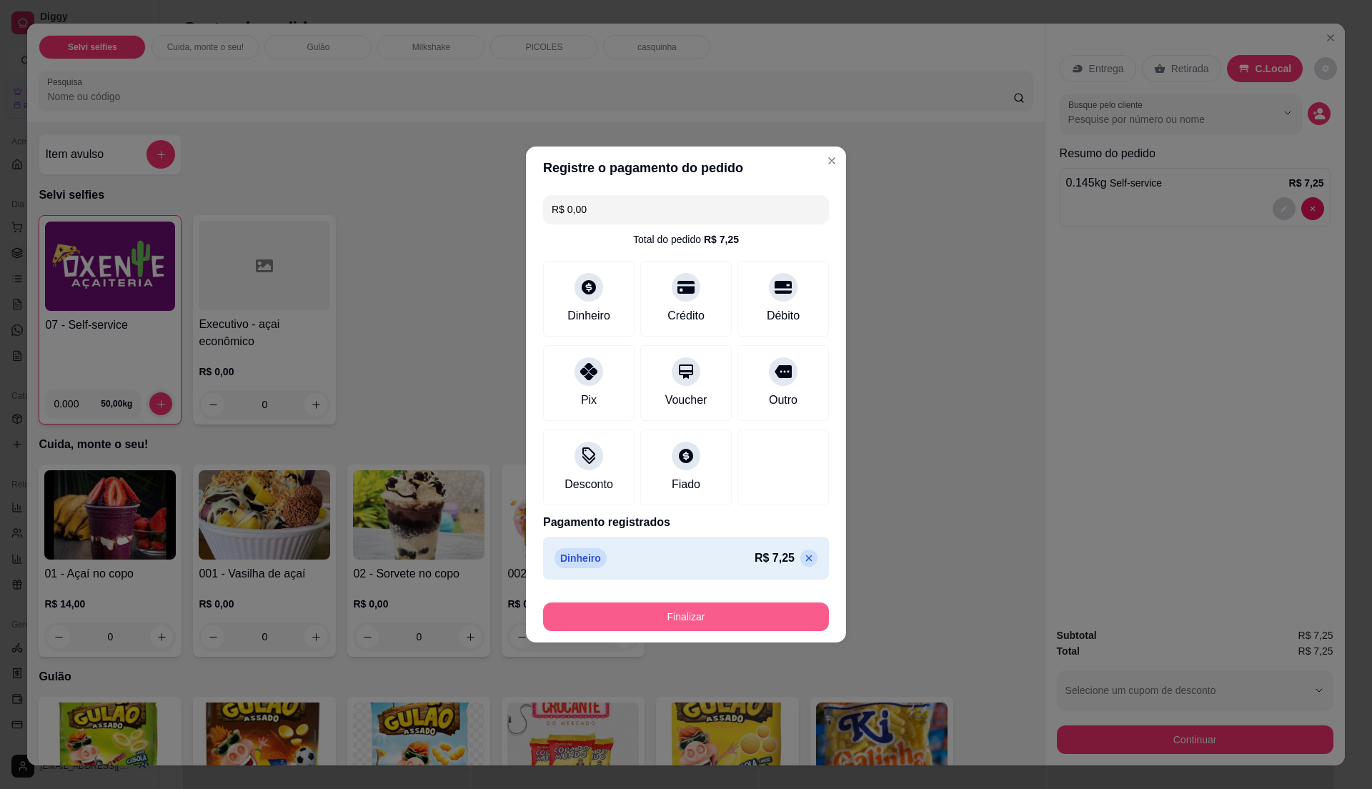
click at [742, 615] on button "Finalizar" at bounding box center [686, 616] width 286 height 29
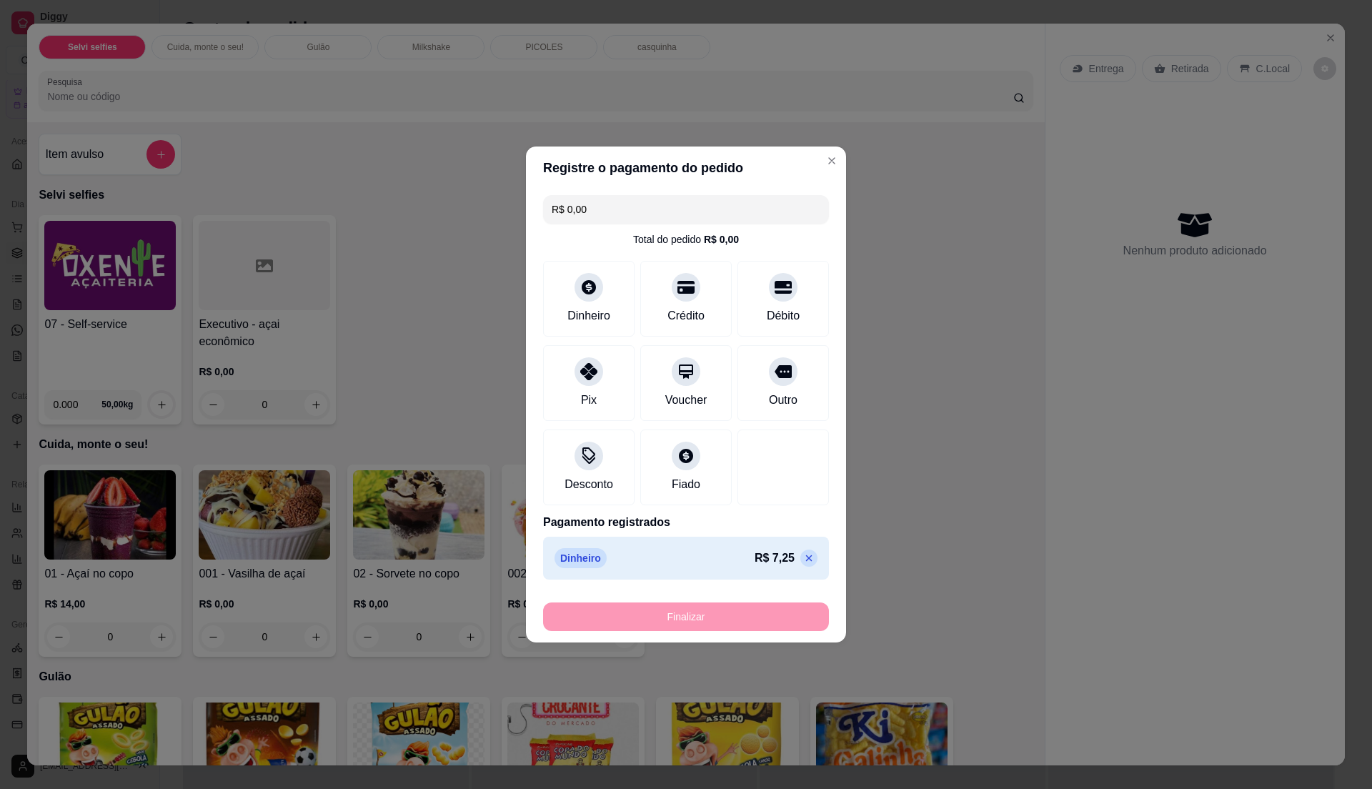
type input "-R$ 7,25"
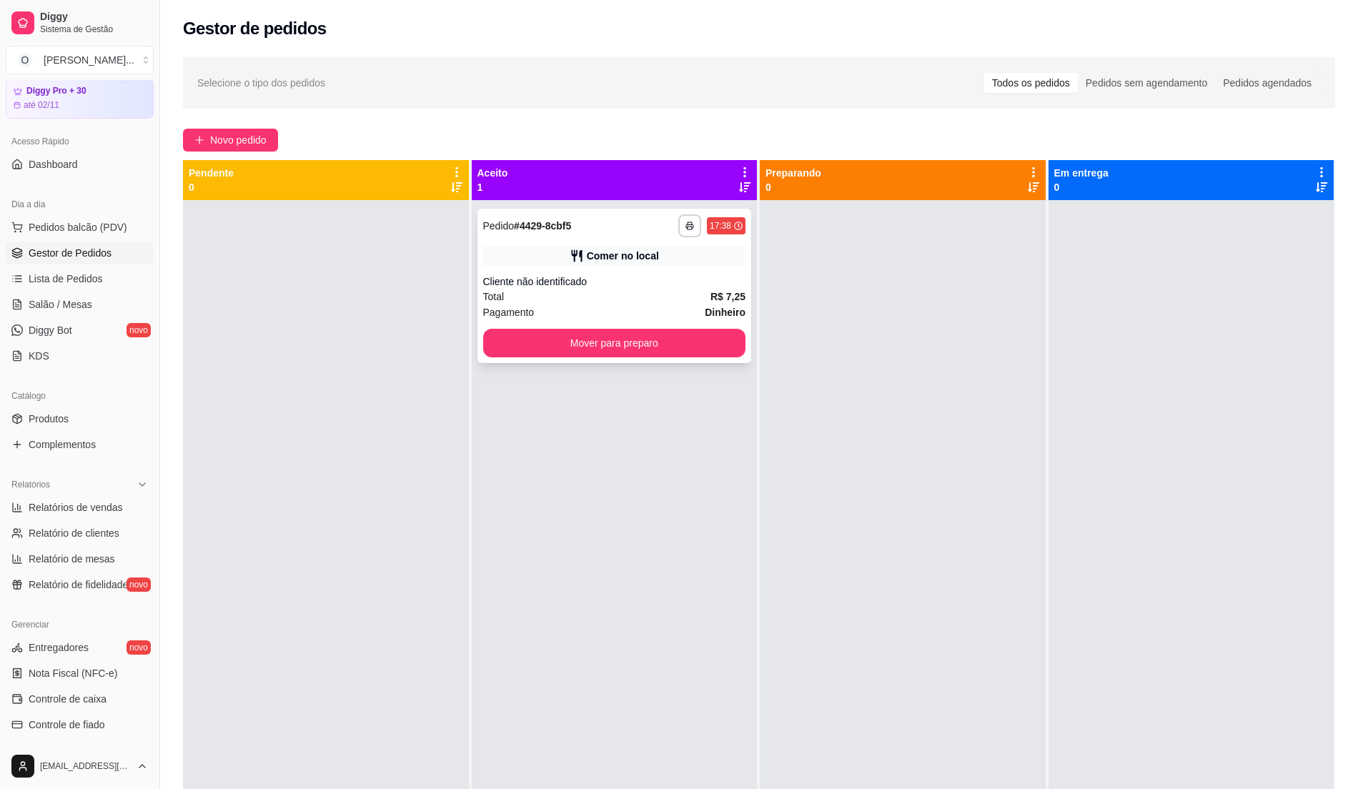
click at [667, 301] on div "Total R$ 7,25" at bounding box center [614, 297] width 263 height 16
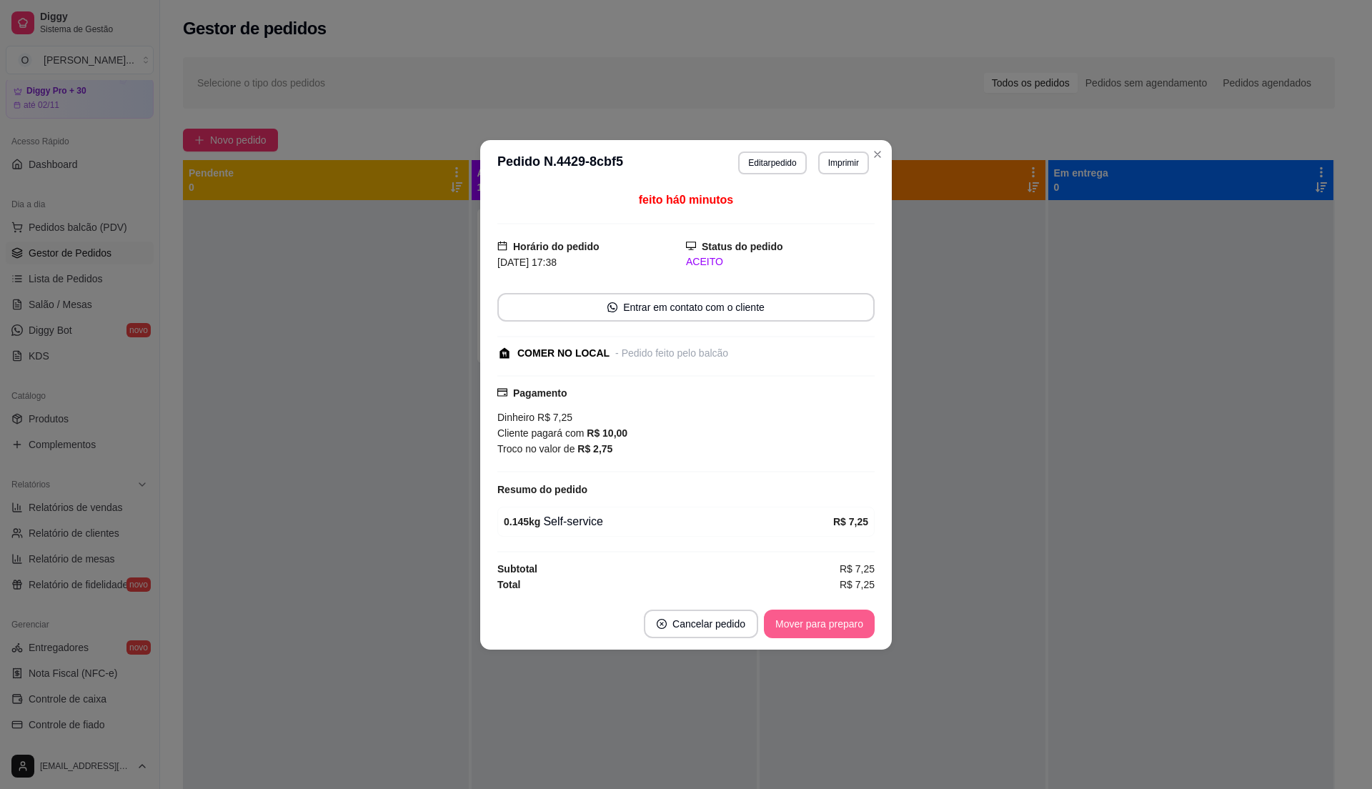
click at [804, 632] on button "Mover para preparo" at bounding box center [819, 624] width 111 height 29
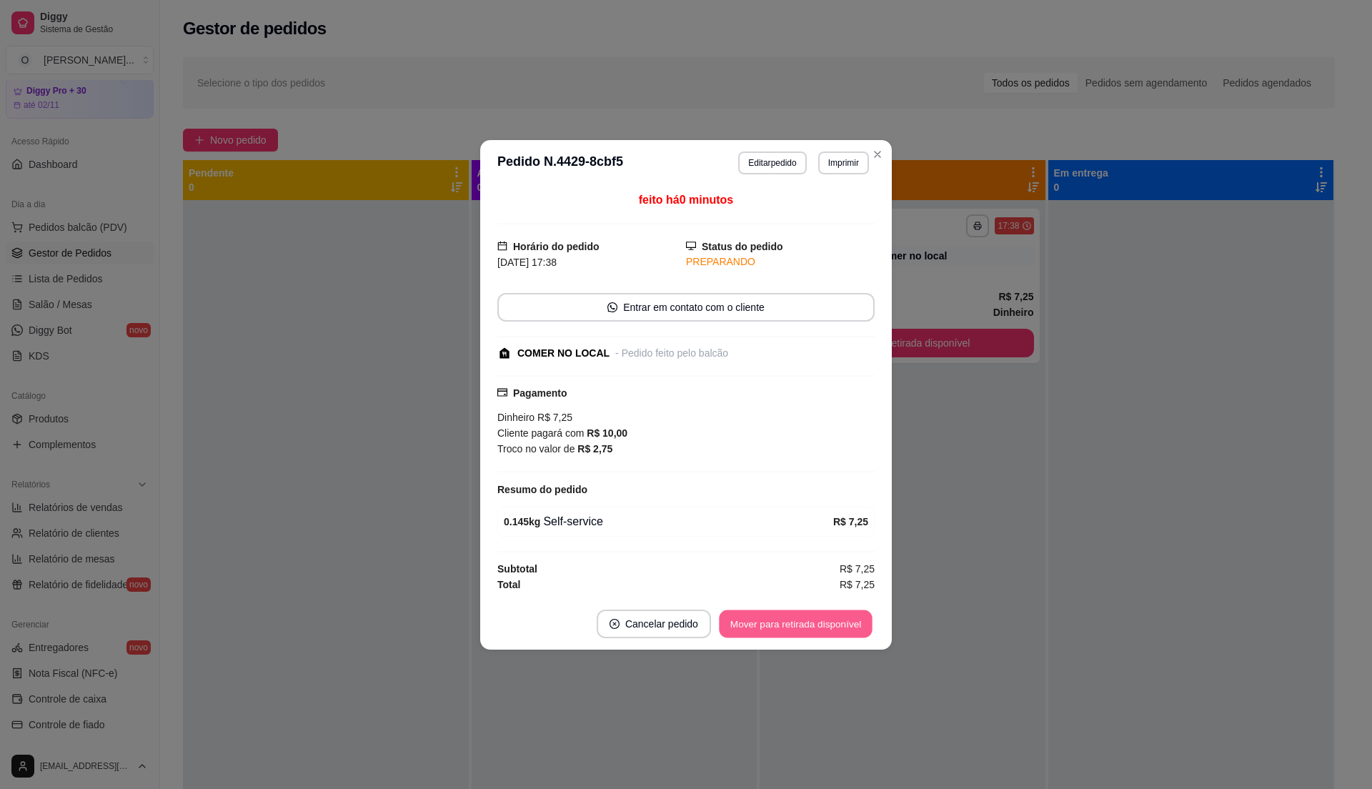
click at [804, 632] on button "Mover para retirada disponível" at bounding box center [795, 624] width 153 height 28
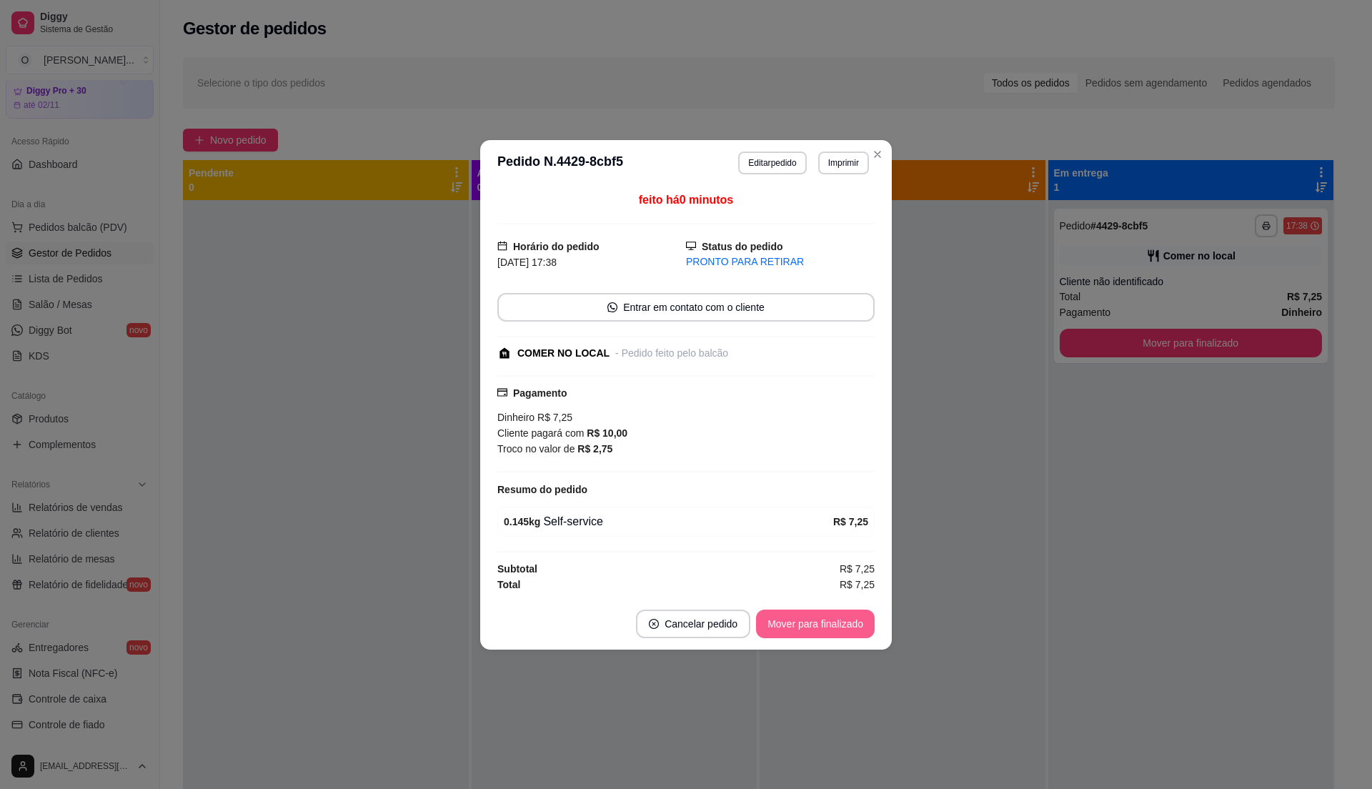
click at [804, 632] on button "Mover para finalizado" at bounding box center [815, 624] width 119 height 29
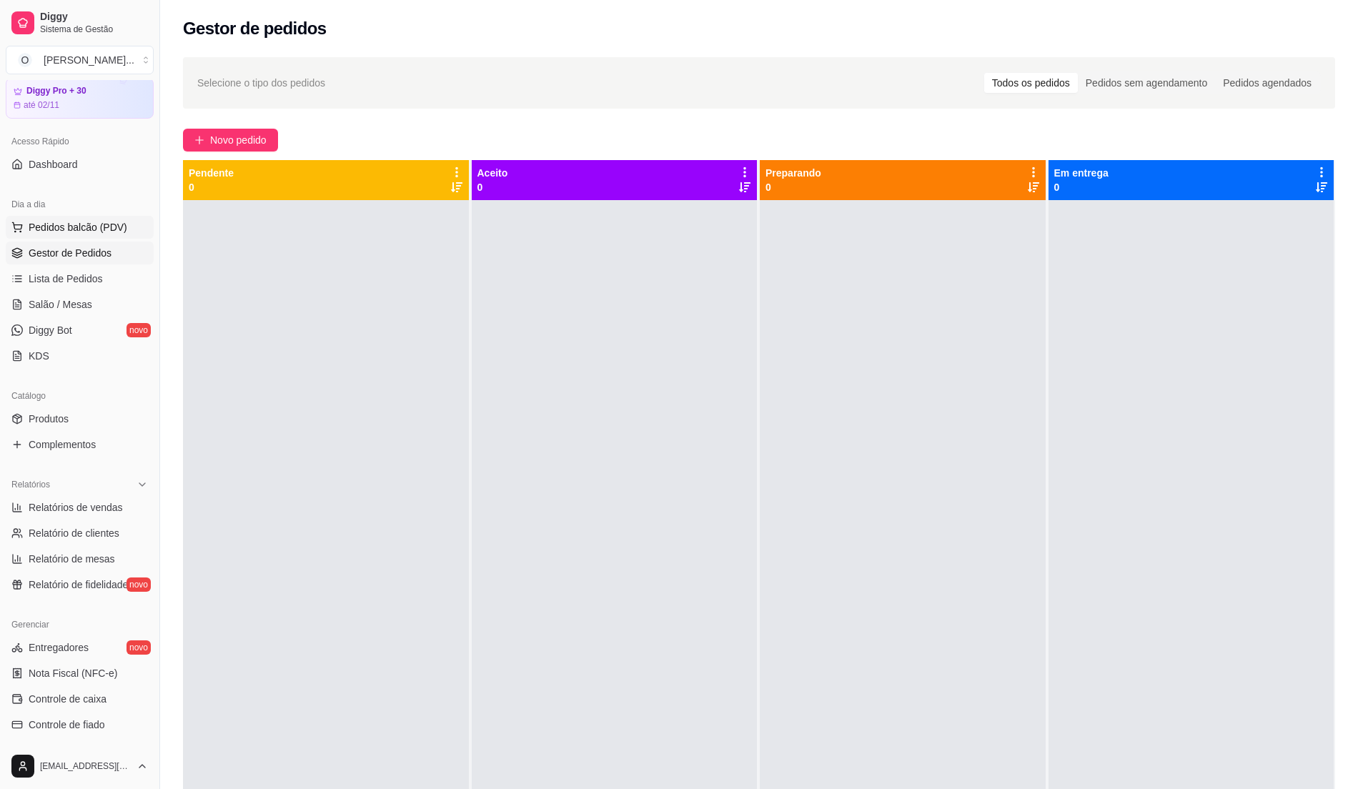
click at [46, 224] on span "Pedidos balcão (PDV)" at bounding box center [78, 227] width 99 height 14
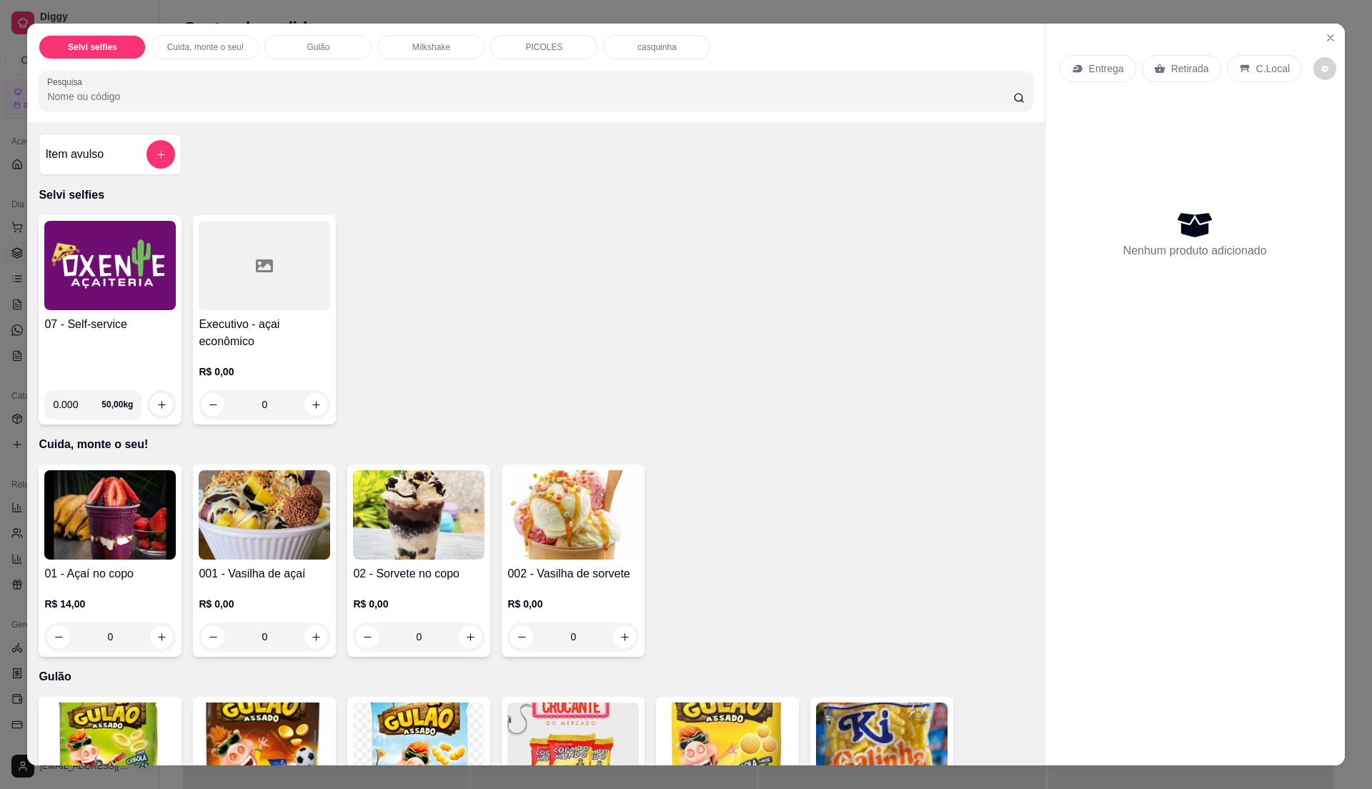
click at [157, 353] on div "07 - Self-service" at bounding box center [109, 347] width 131 height 63
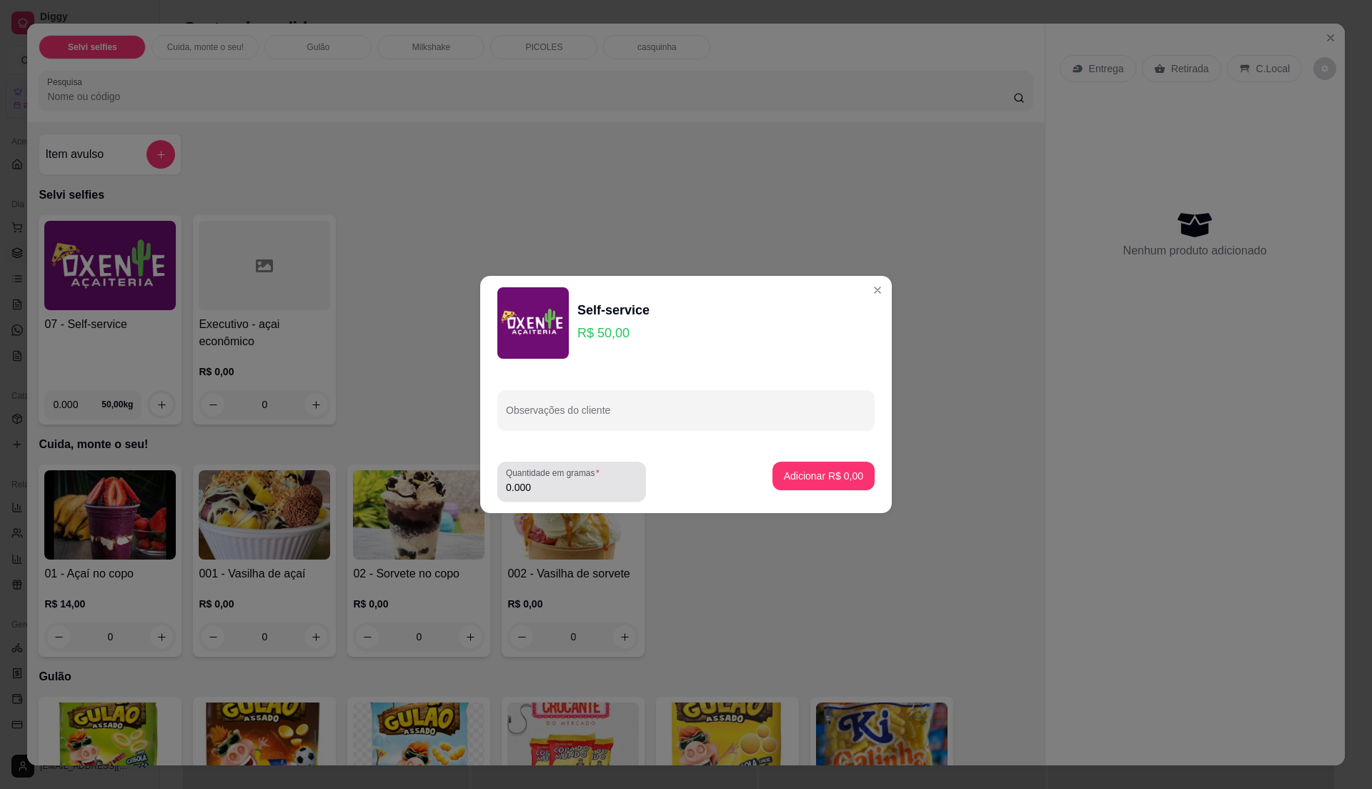
click at [567, 483] on input "0.000" at bounding box center [571, 487] width 131 height 14
type input "0.19"
click at [833, 467] on button "Adicionar R$ 9,50" at bounding box center [824, 476] width 102 height 29
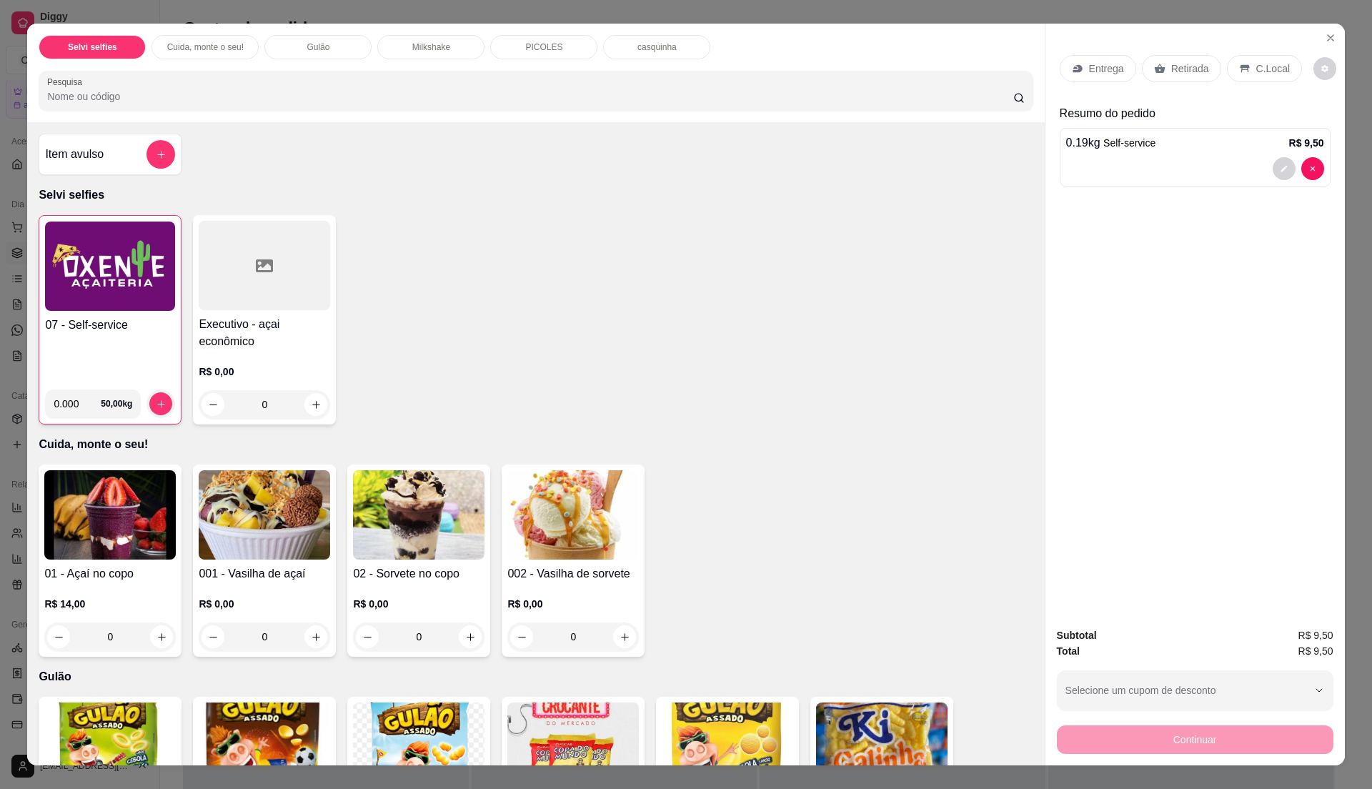
click at [1275, 70] on p "C.Local" at bounding box center [1273, 68] width 34 height 14
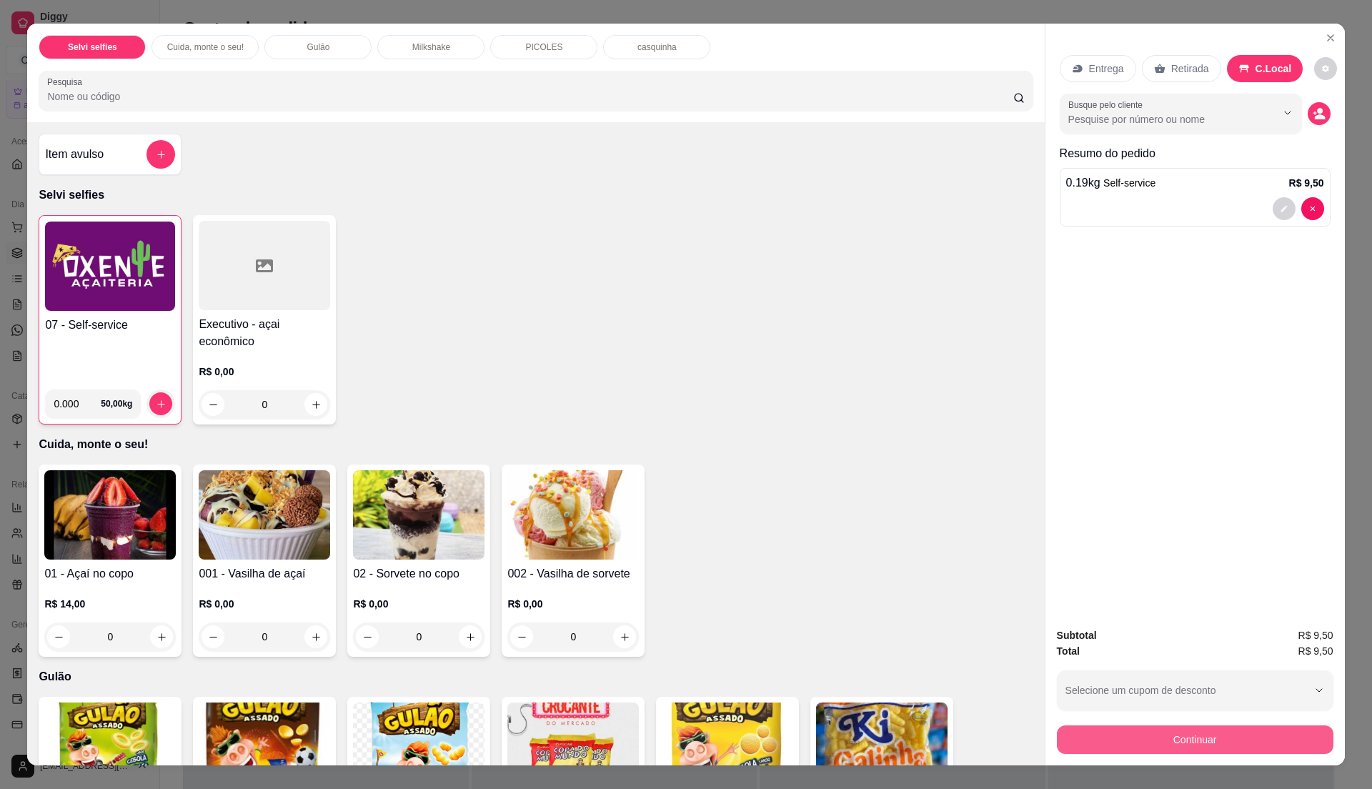
click at [1188, 743] on button "Continuar" at bounding box center [1195, 739] width 277 height 29
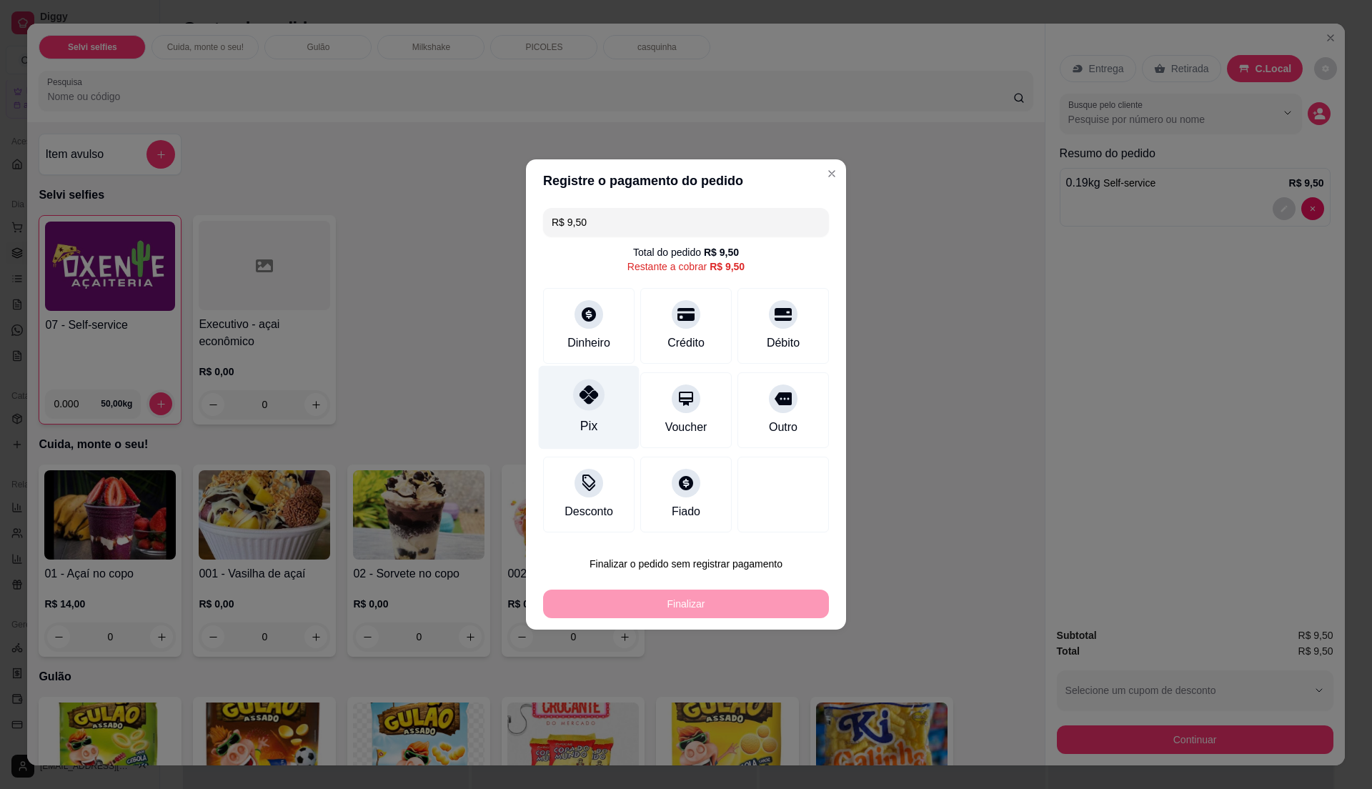
click at [592, 406] on div at bounding box center [588, 394] width 31 height 31
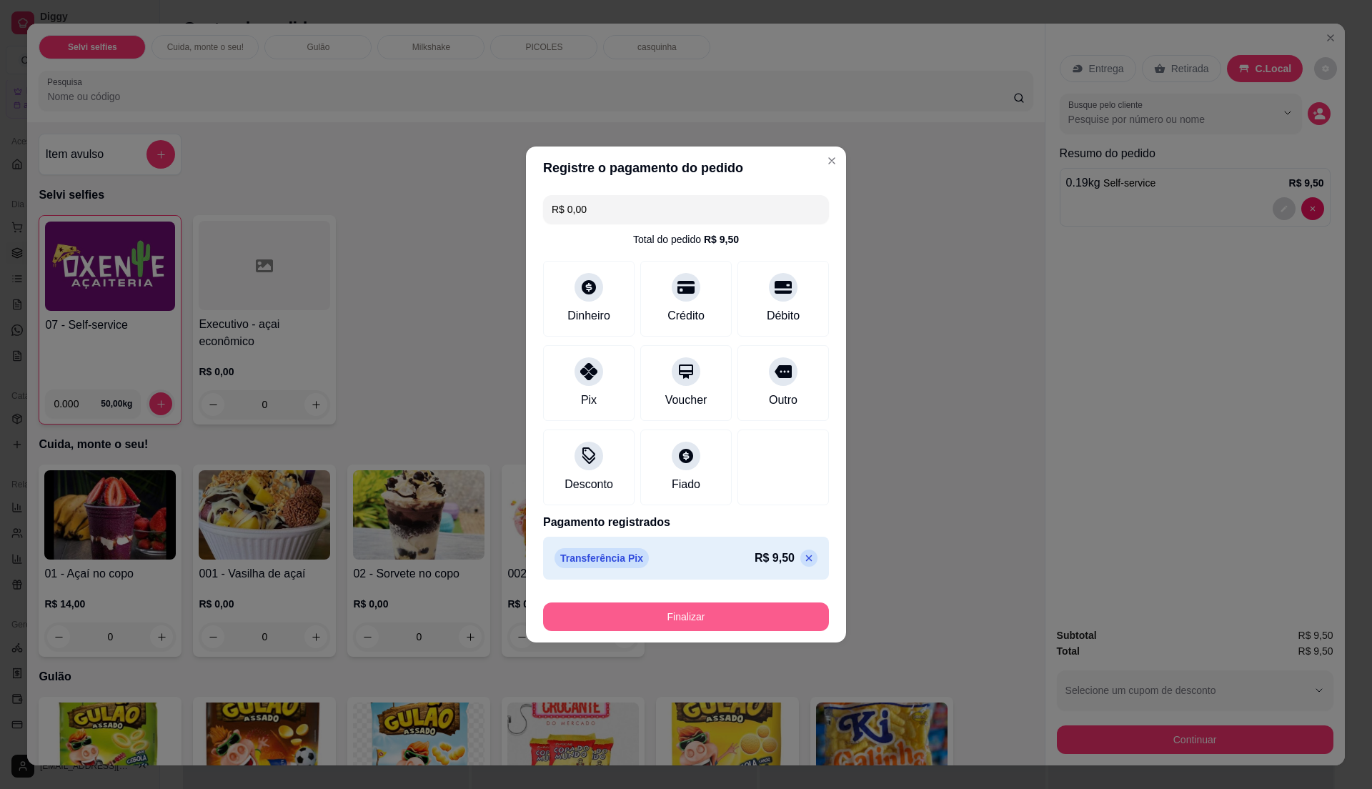
click at [670, 623] on button "Finalizar" at bounding box center [686, 616] width 286 height 29
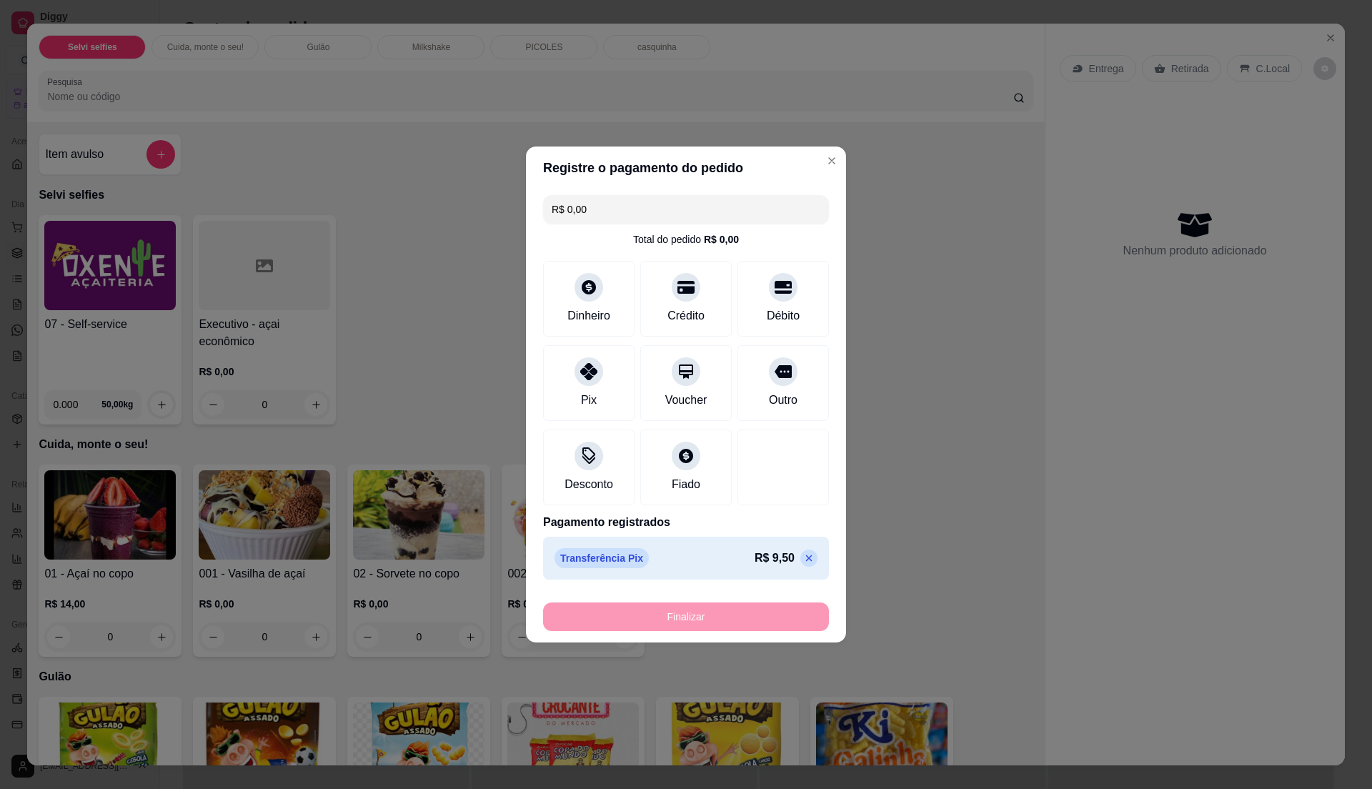
type input "-R$ 9,50"
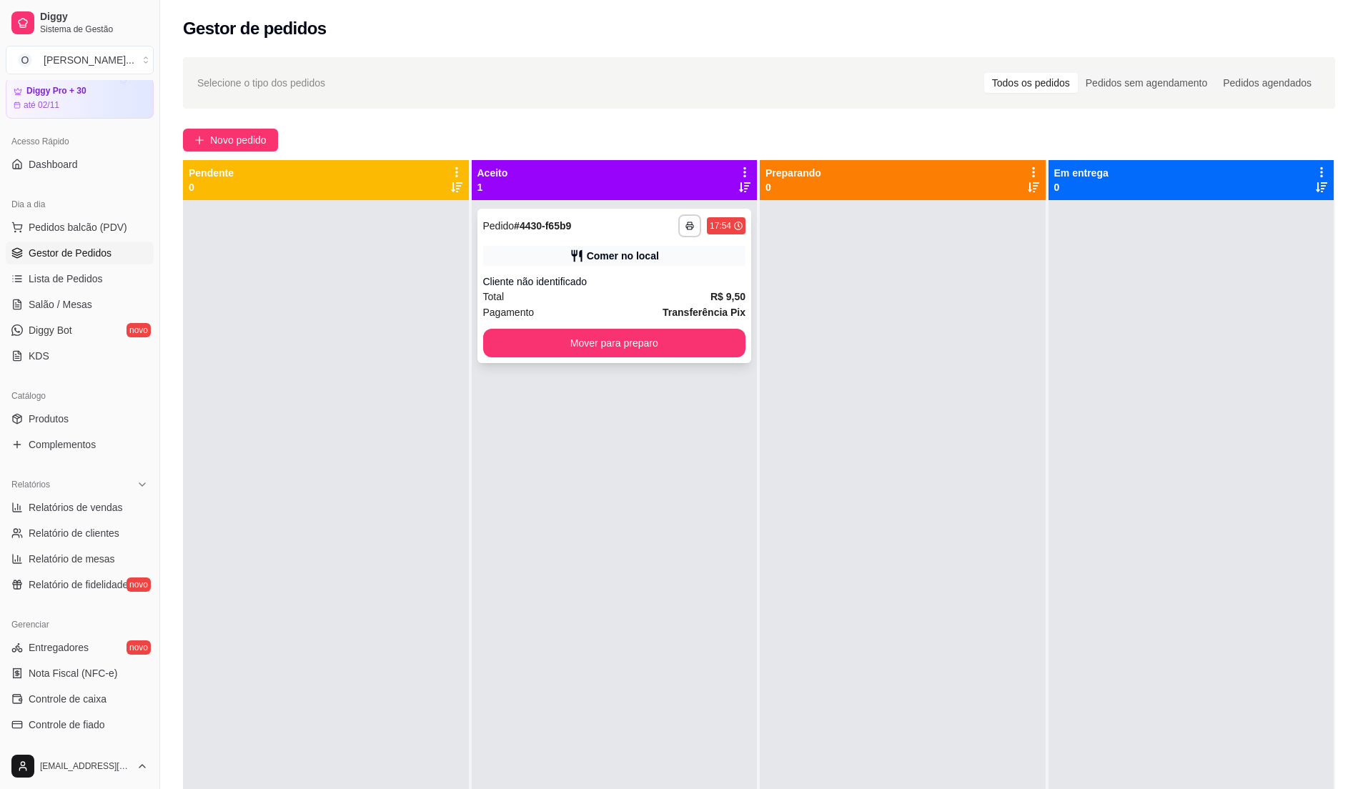
click at [678, 262] on div "Comer no local" at bounding box center [614, 256] width 263 height 20
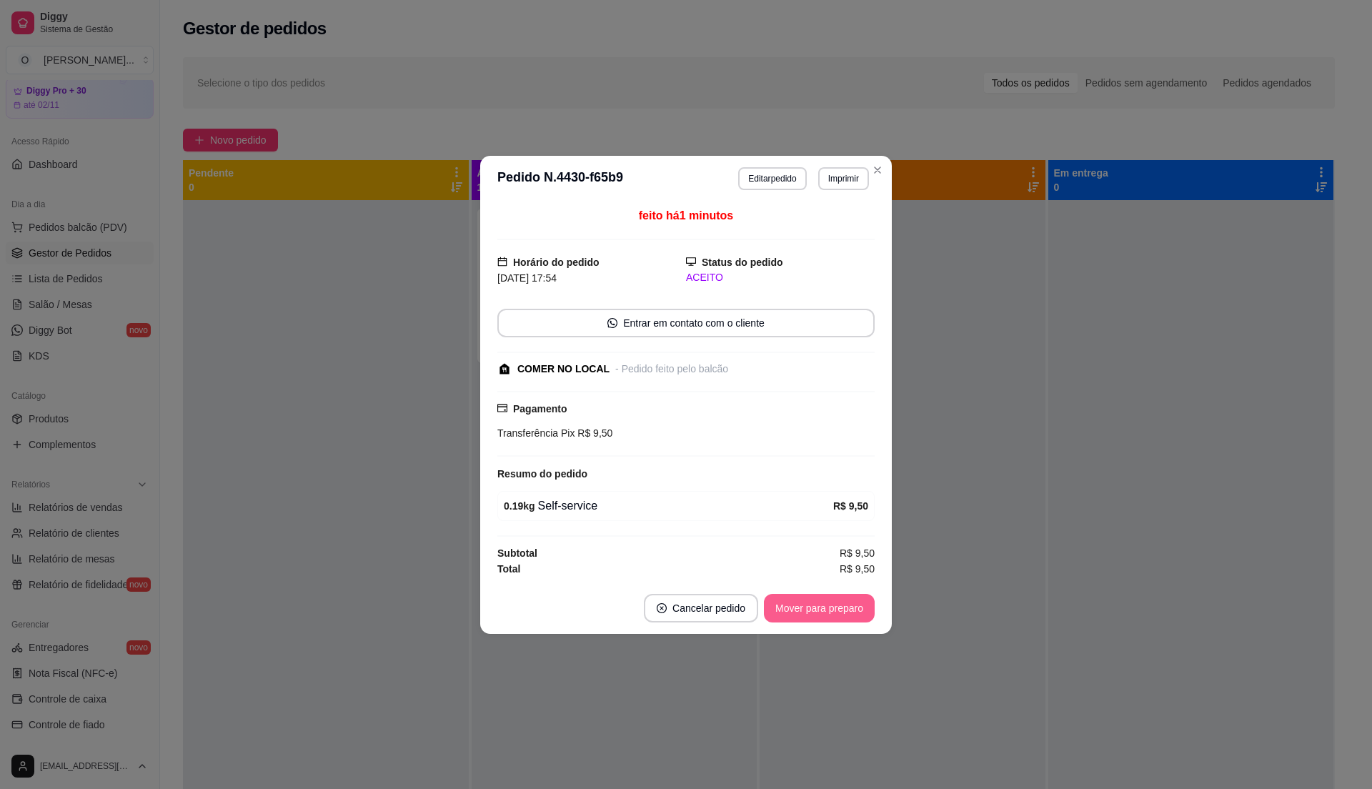
click at [788, 620] on button "Mover para preparo" at bounding box center [819, 608] width 111 height 29
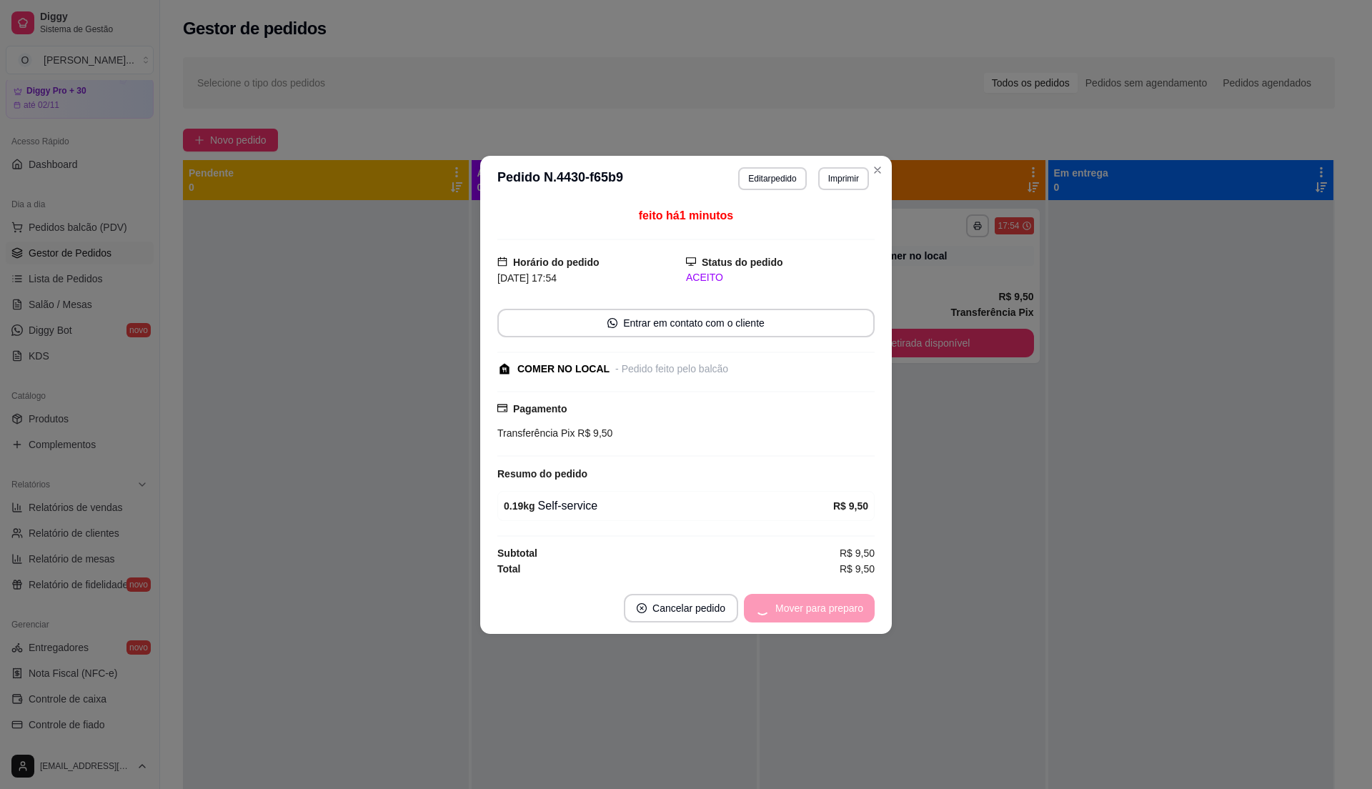
click at [788, 620] on div "Mover para preparo" at bounding box center [809, 608] width 131 height 29
click at [799, 612] on button "Mover para retirada disponível" at bounding box center [796, 608] width 158 height 29
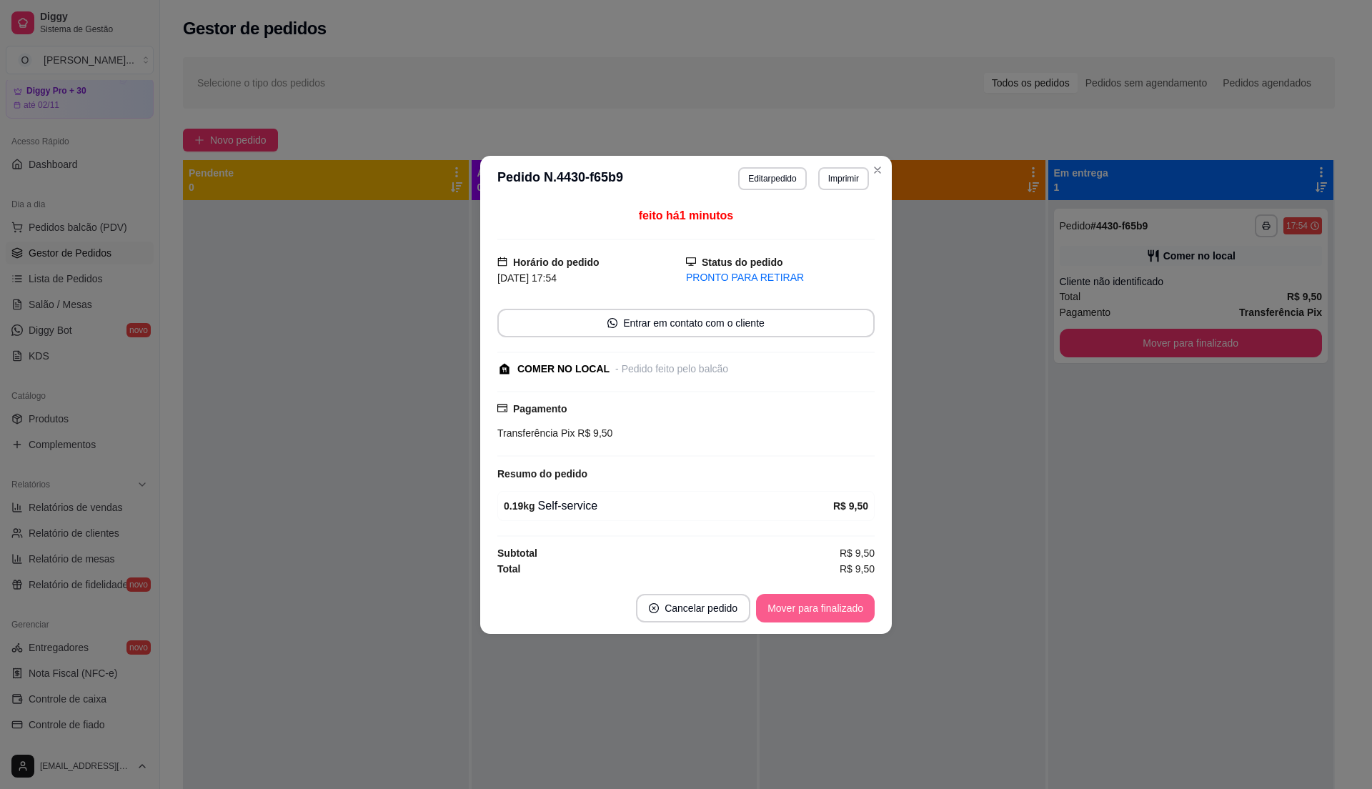
click at [799, 609] on button "Mover para finalizado" at bounding box center [815, 608] width 119 height 29
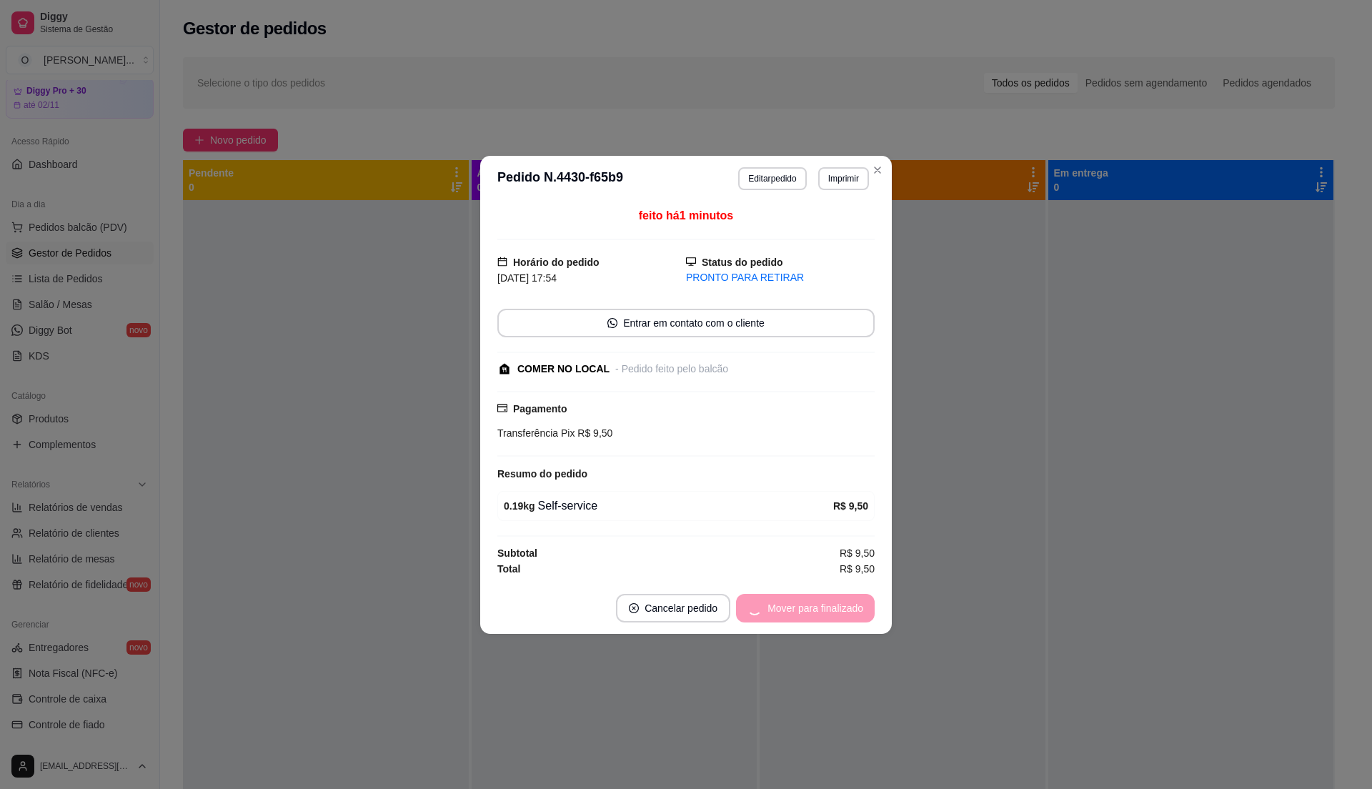
click at [799, 609] on div "Mover para finalizado" at bounding box center [805, 608] width 139 height 29
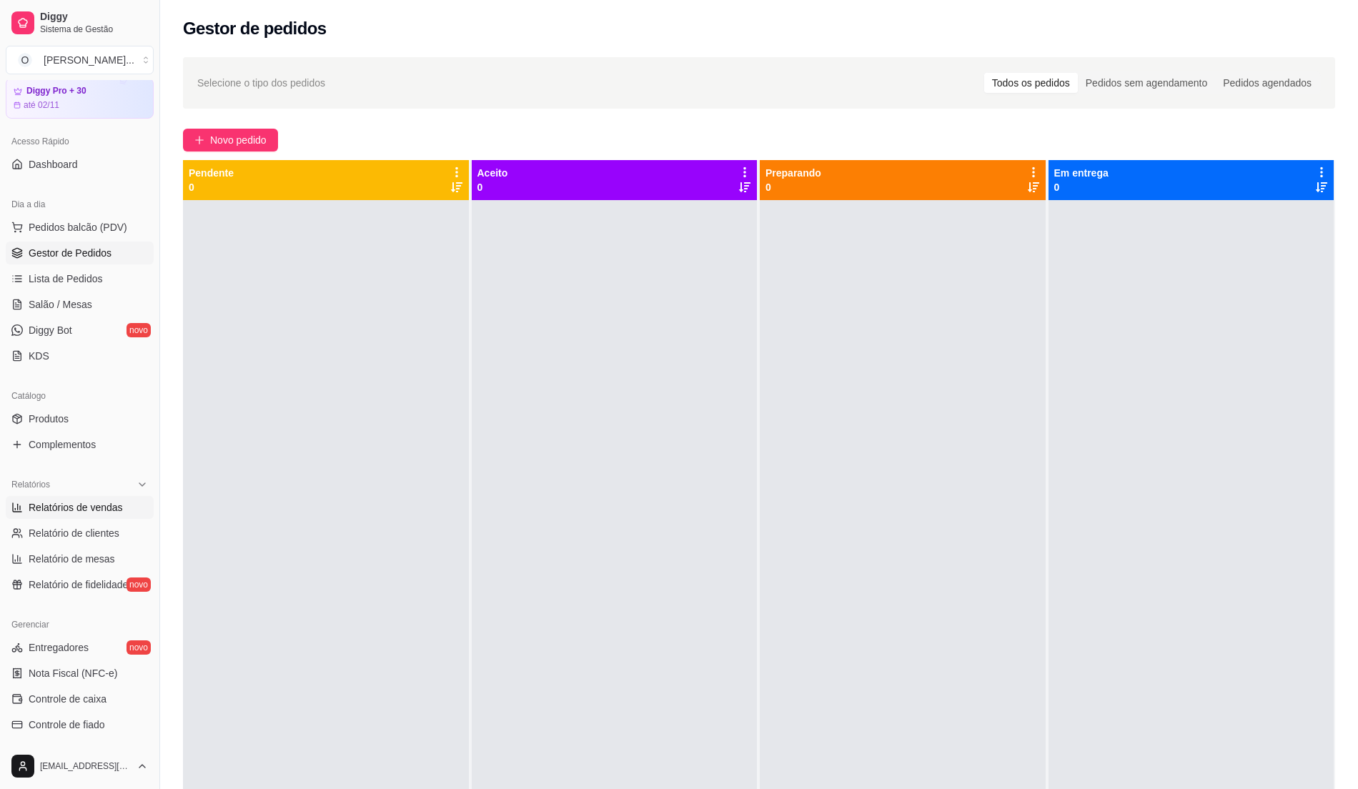
click at [110, 515] on link "Relatórios de vendas" at bounding box center [80, 507] width 148 height 23
select select "ALL"
select select "0"
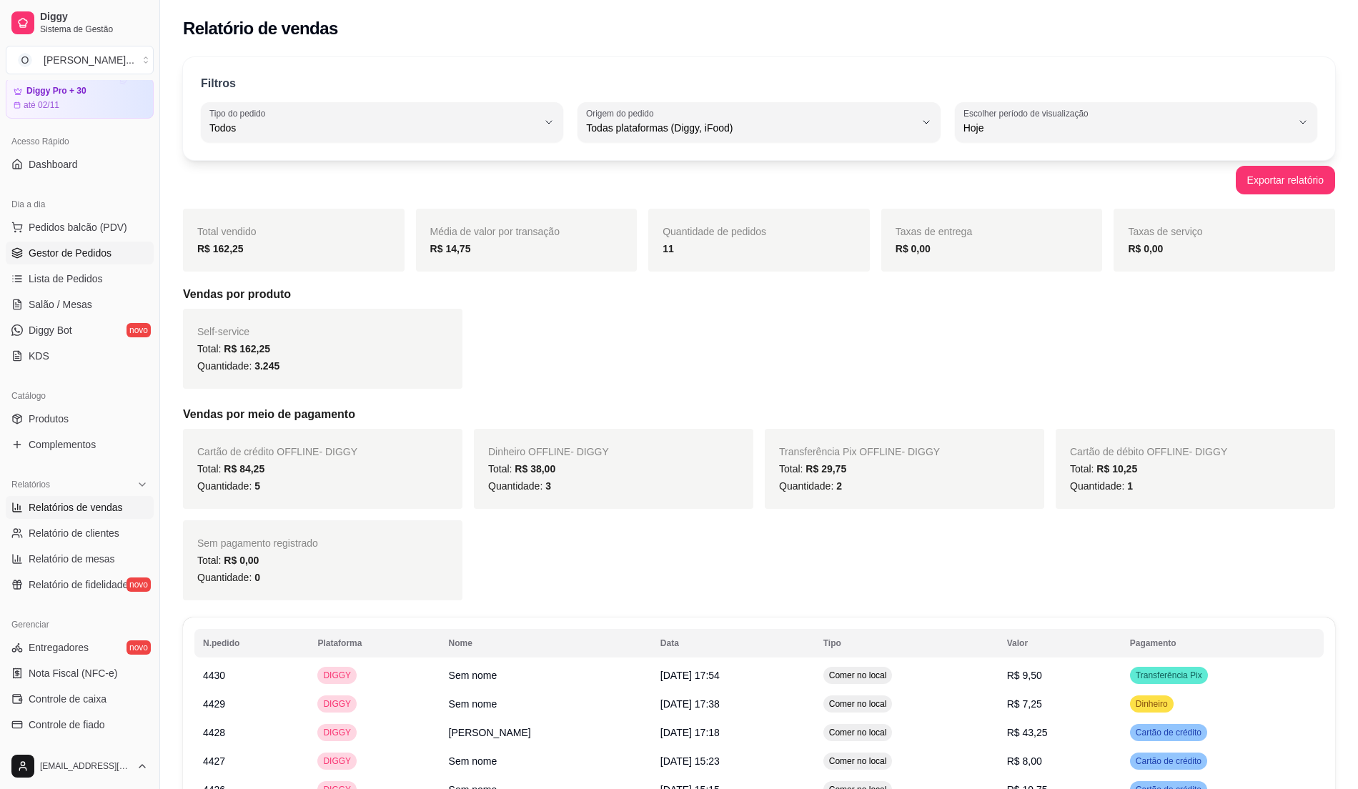
click at [86, 259] on span "Gestor de Pedidos" at bounding box center [70, 253] width 83 height 14
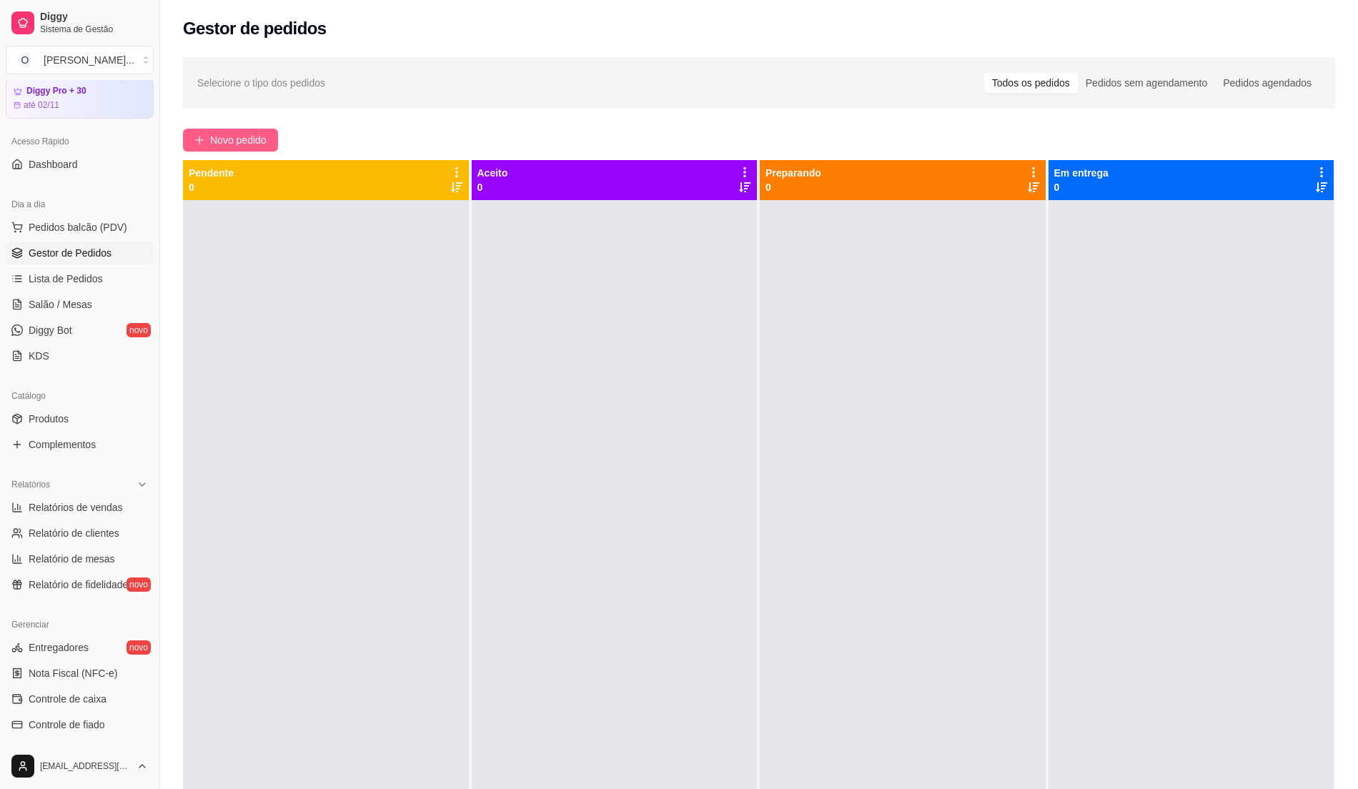
click at [247, 144] on span "Novo pedido" at bounding box center [238, 140] width 56 height 16
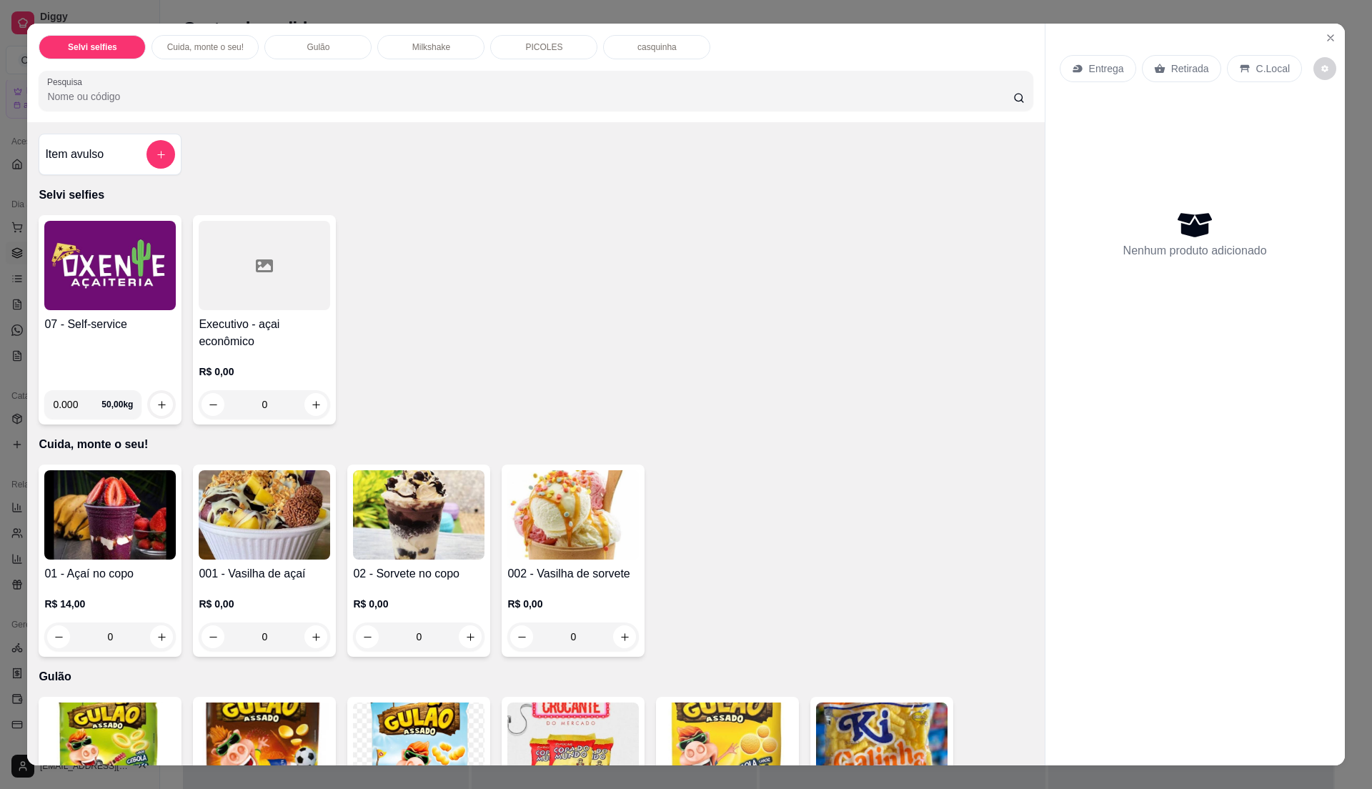
click at [64, 404] on input "0.000" at bounding box center [77, 404] width 49 height 29
type input "0.19"
click at [137, 267] on img at bounding box center [109, 265] width 131 height 89
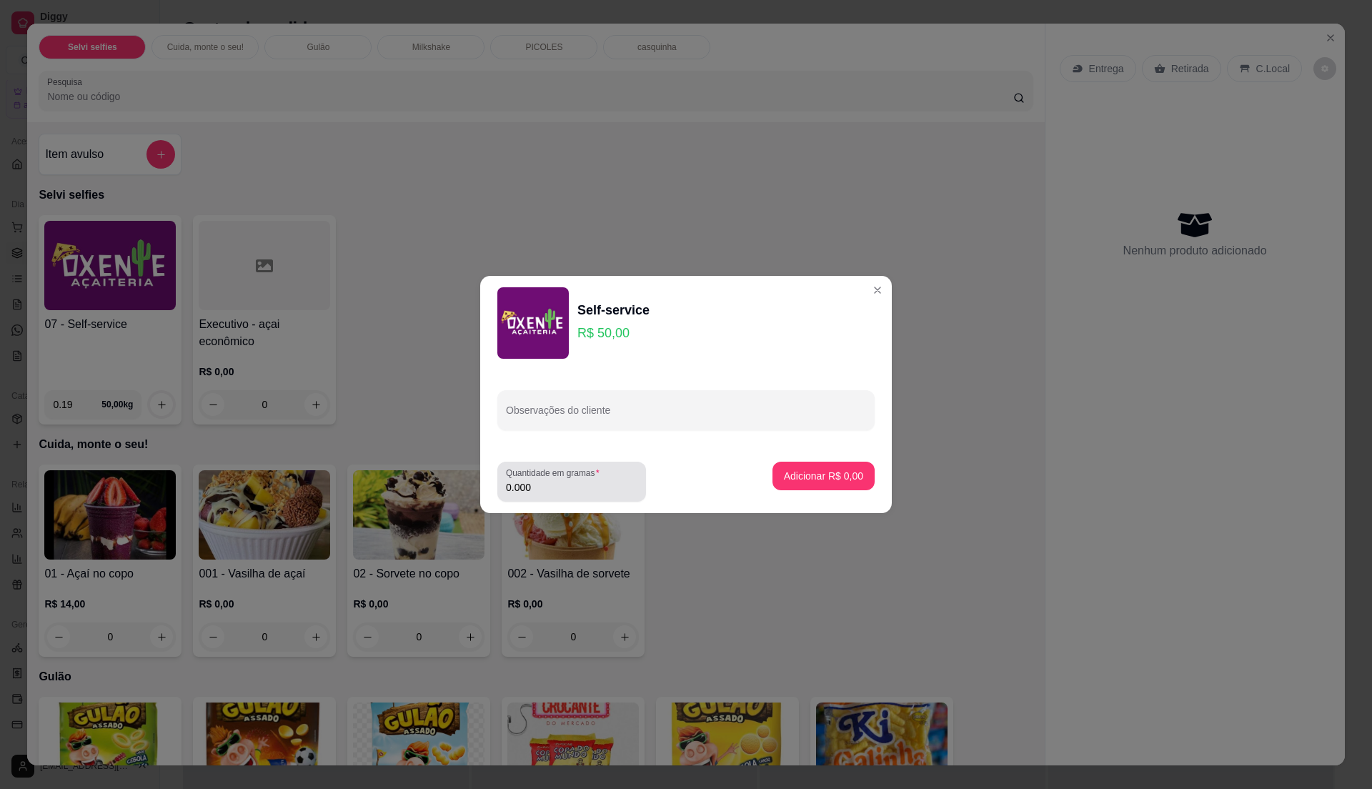
click at [541, 485] on input "0.000" at bounding box center [571, 487] width 131 height 14
type input "0.19"
click at [785, 477] on p "Adicionar R$ 9,50" at bounding box center [823, 476] width 77 height 14
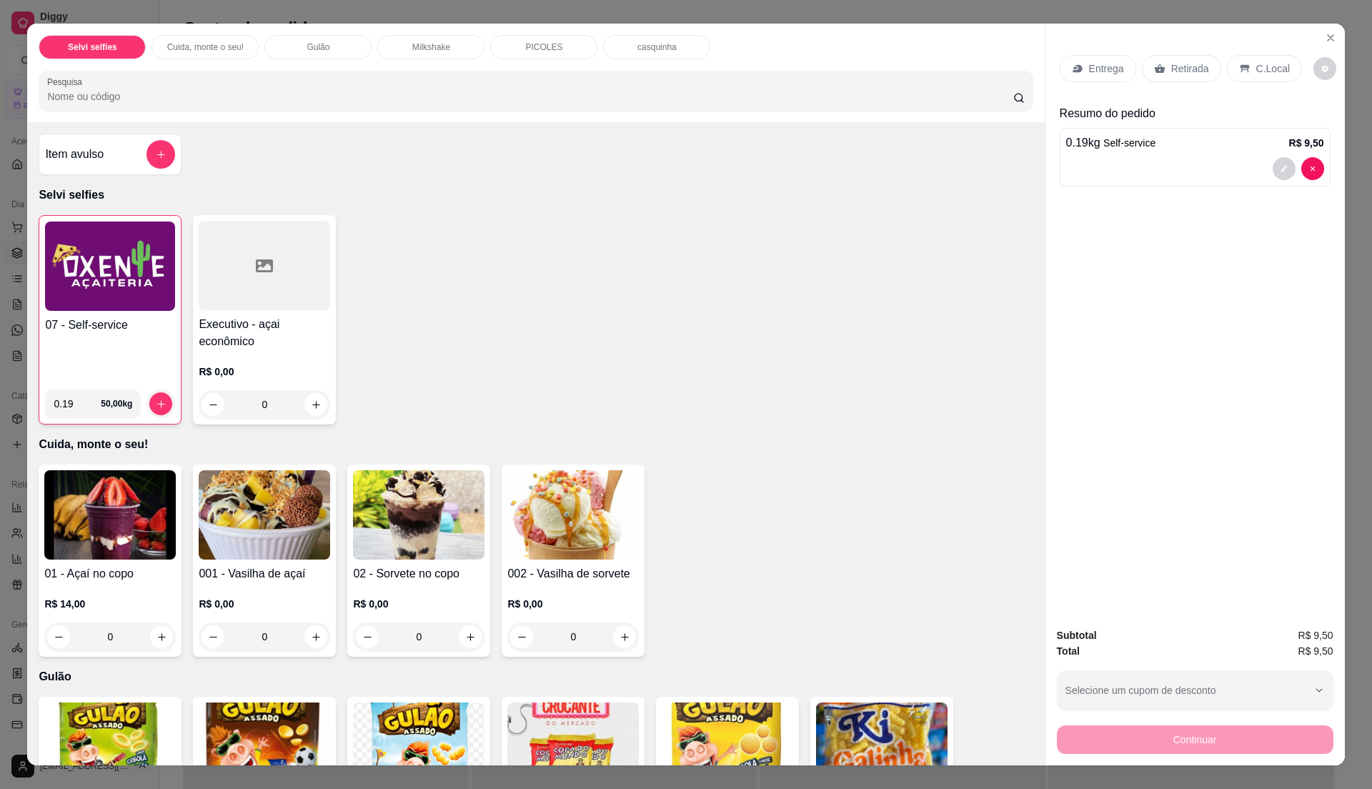
click at [1256, 64] on p "C.Local" at bounding box center [1273, 68] width 34 height 14
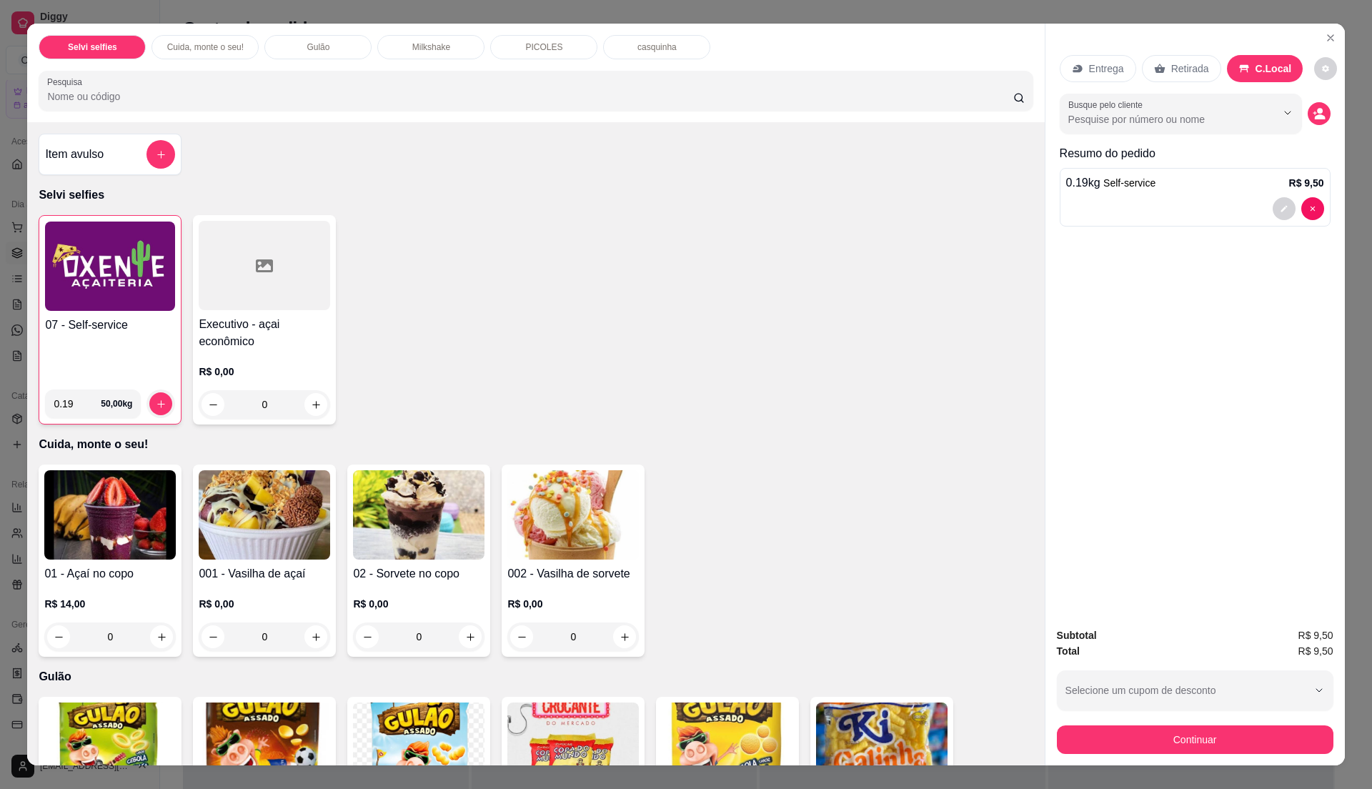
click at [1155, 64] on icon at bounding box center [1159, 68] width 11 height 11
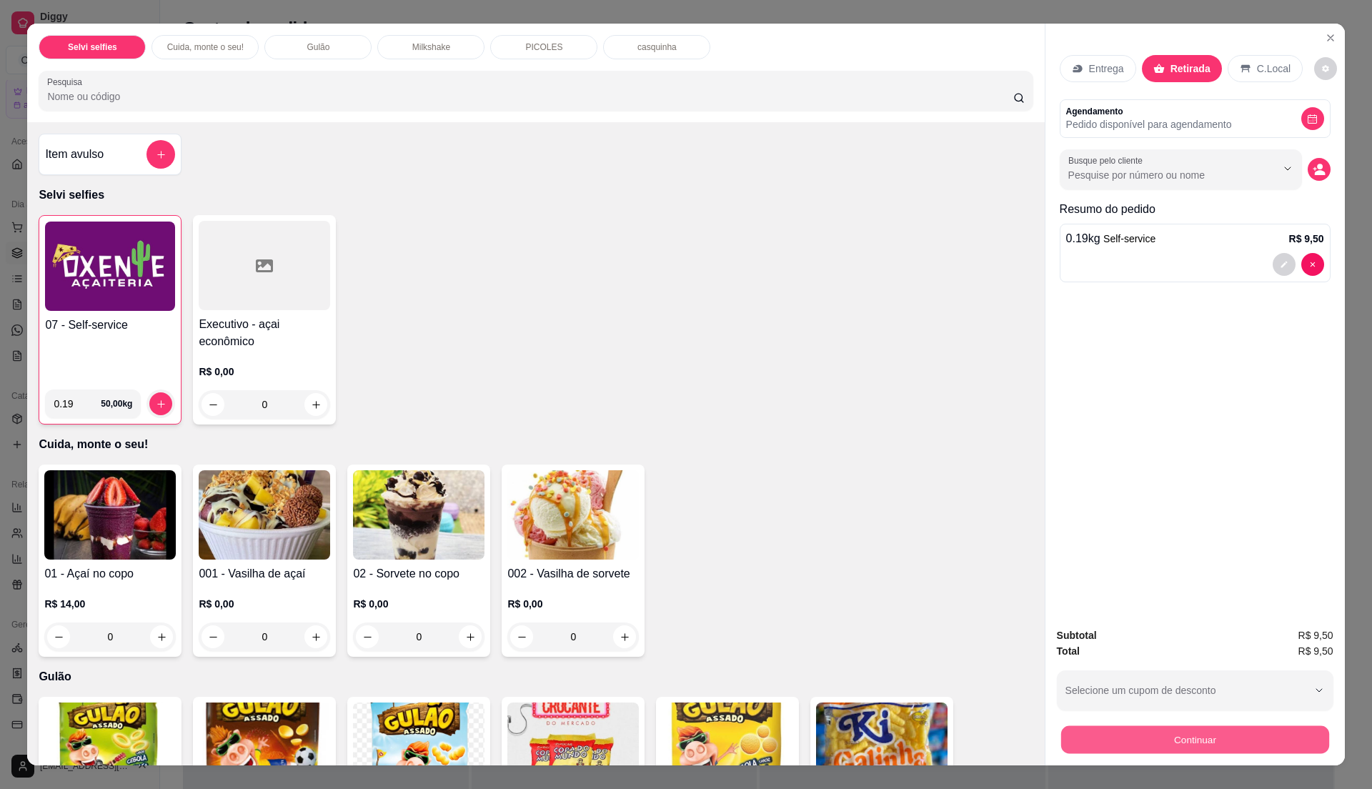
click at [1110, 733] on button "Continuar" at bounding box center [1195, 739] width 268 height 28
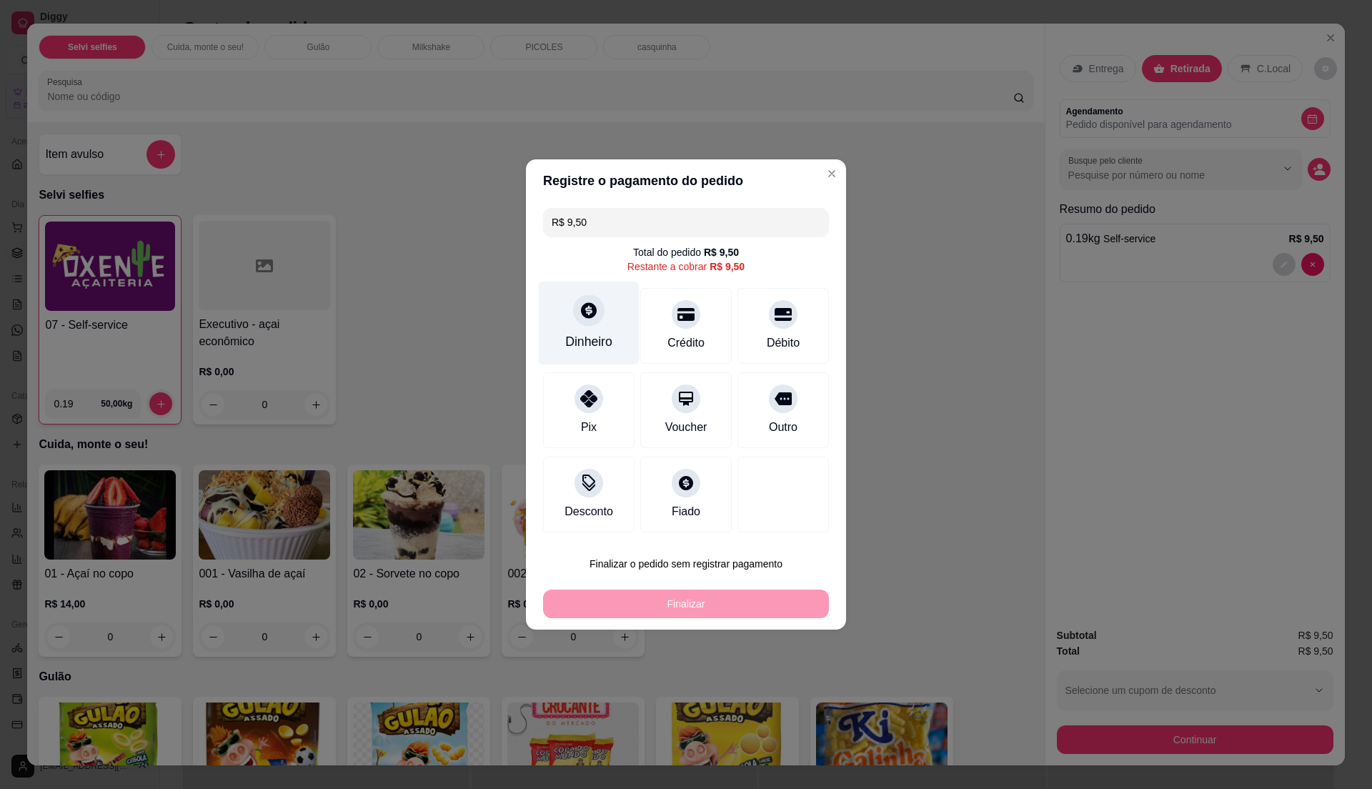
click at [561, 346] on div "Dinheiro" at bounding box center [589, 324] width 101 height 84
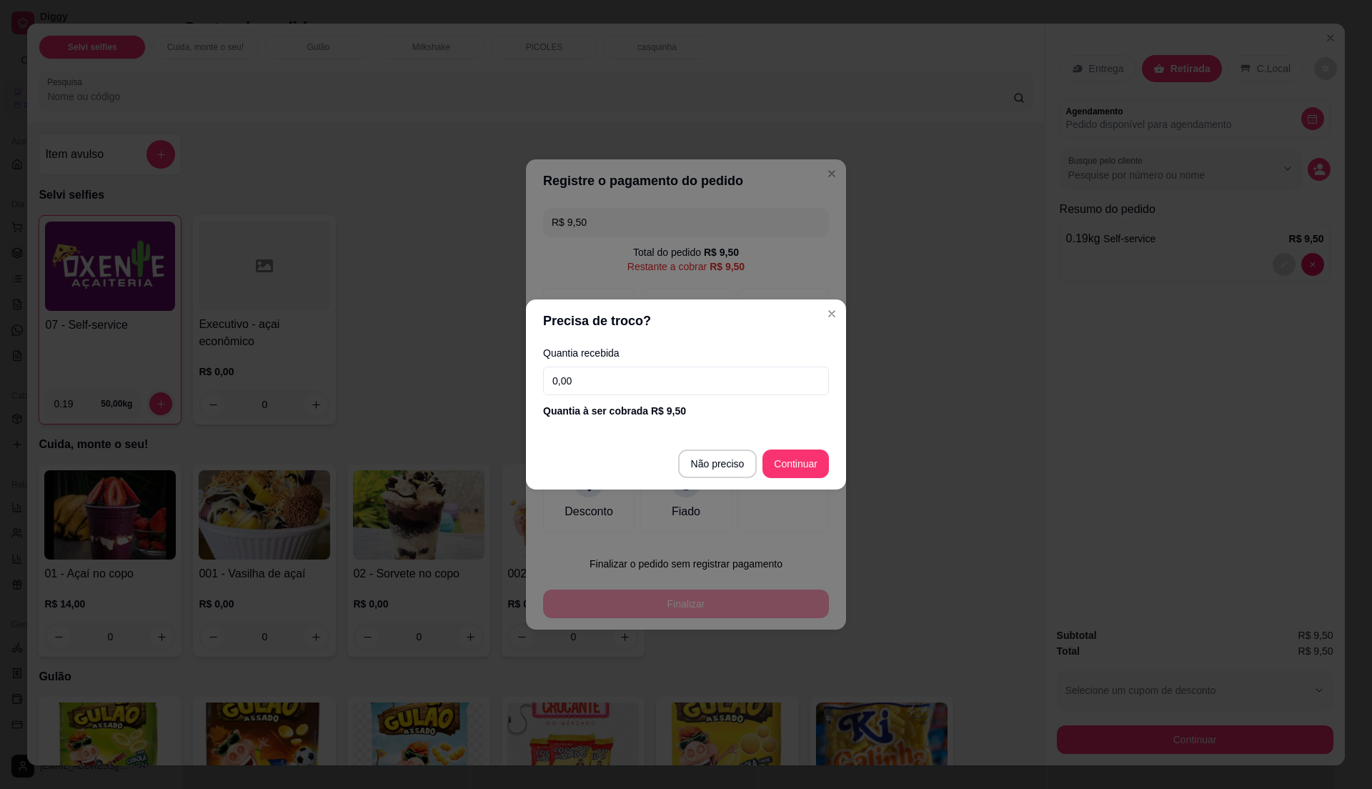
drag, startPoint x: 609, startPoint y: 384, endPoint x: 600, endPoint y: 357, distance: 27.8
click at [600, 357] on div "Quantia recebida 0,00 Quantia à ser cobrada R$ 9,50" at bounding box center [686, 382] width 320 height 81
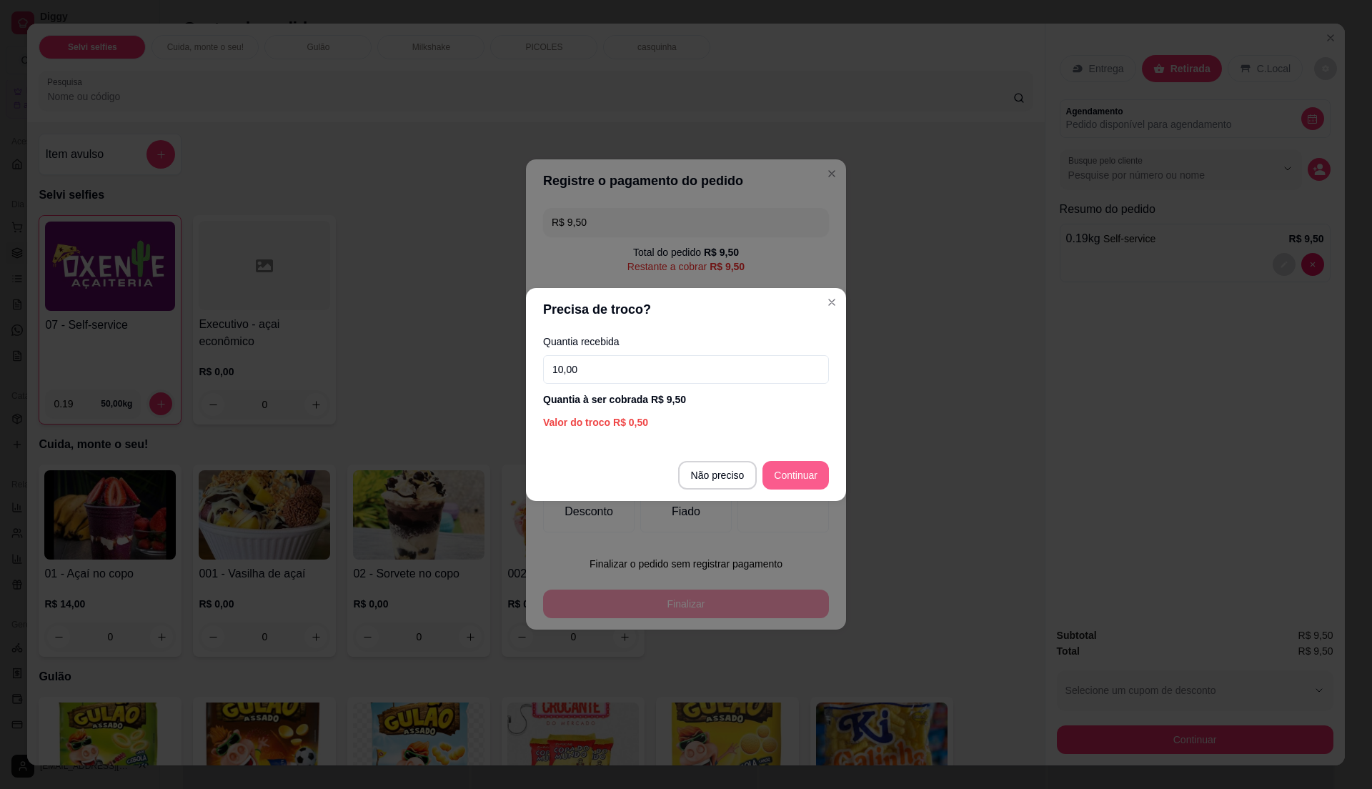
type input "10,00"
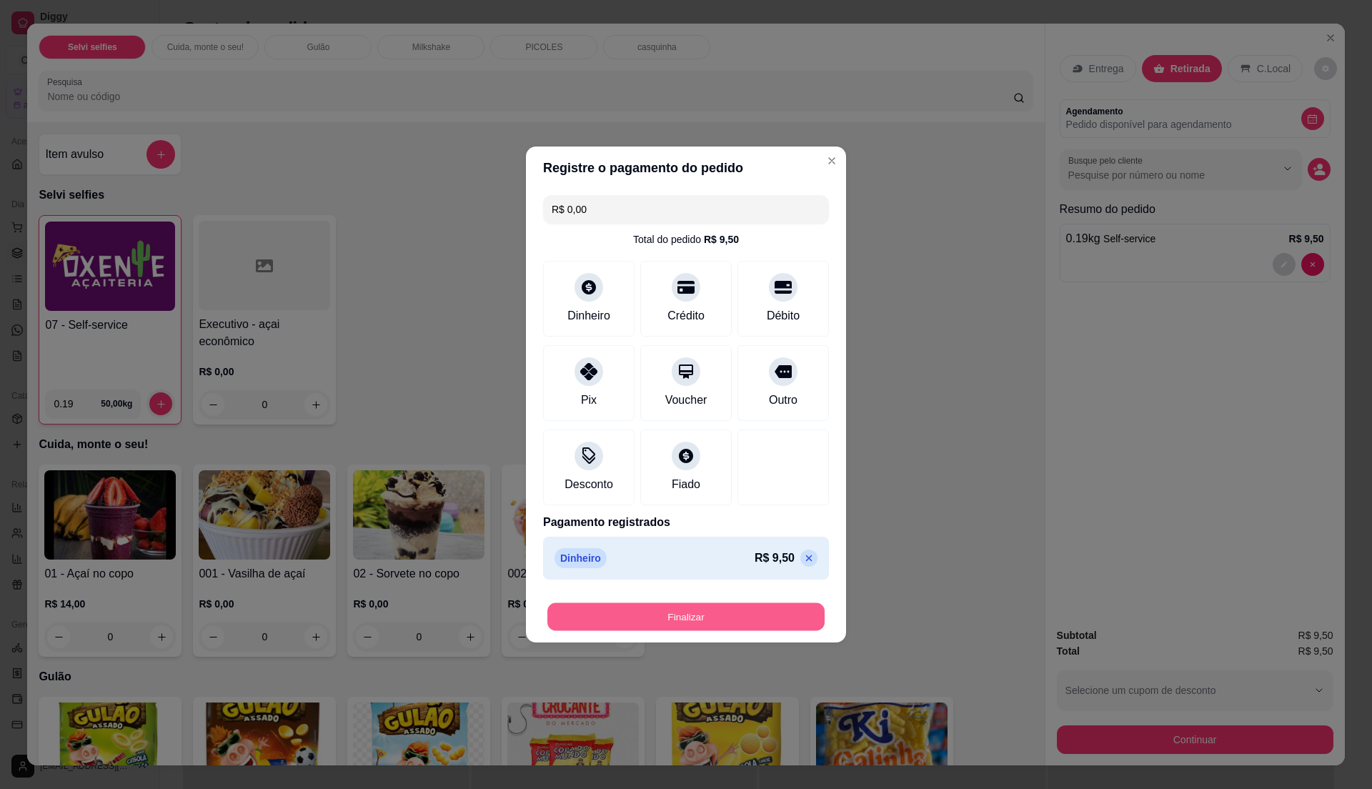
click at [783, 612] on button "Finalizar" at bounding box center [685, 617] width 277 height 28
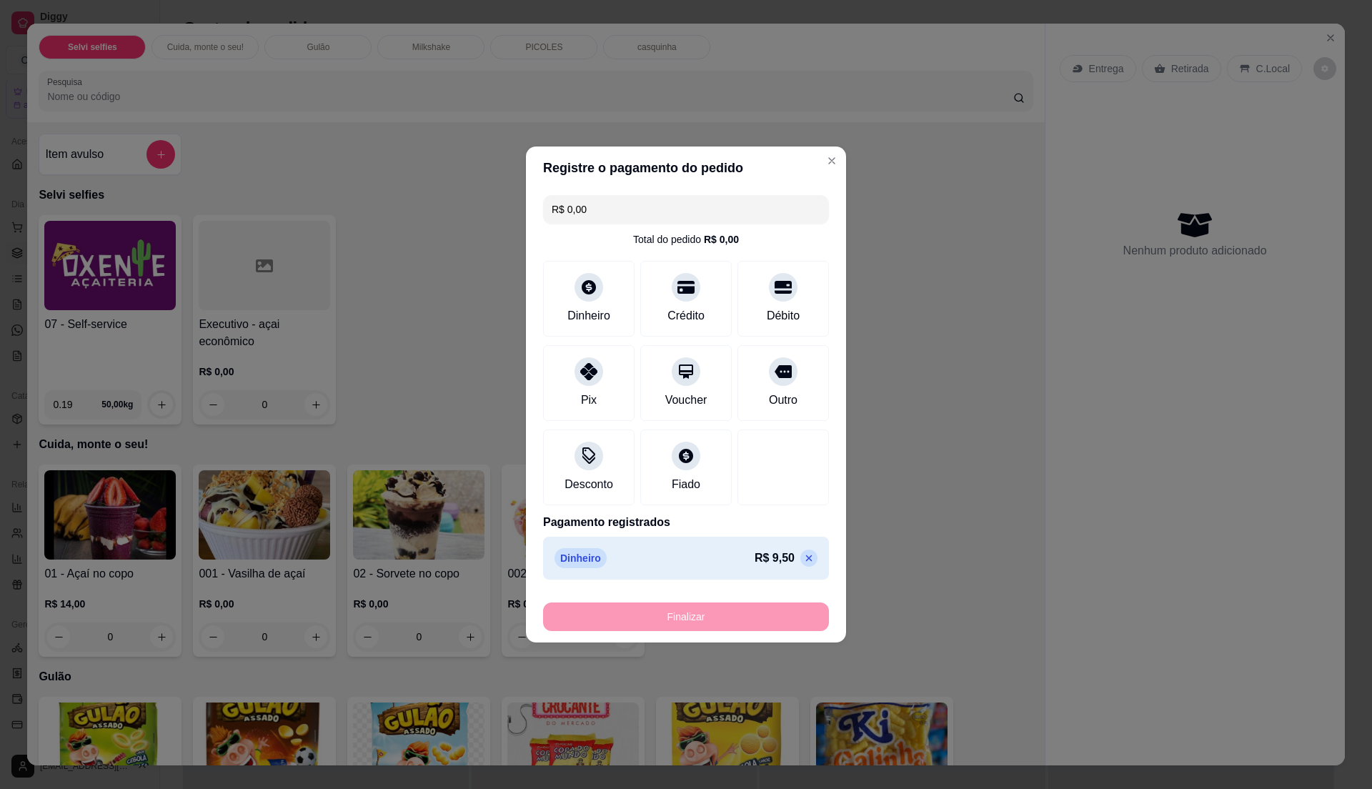
type input "-R$ 9,50"
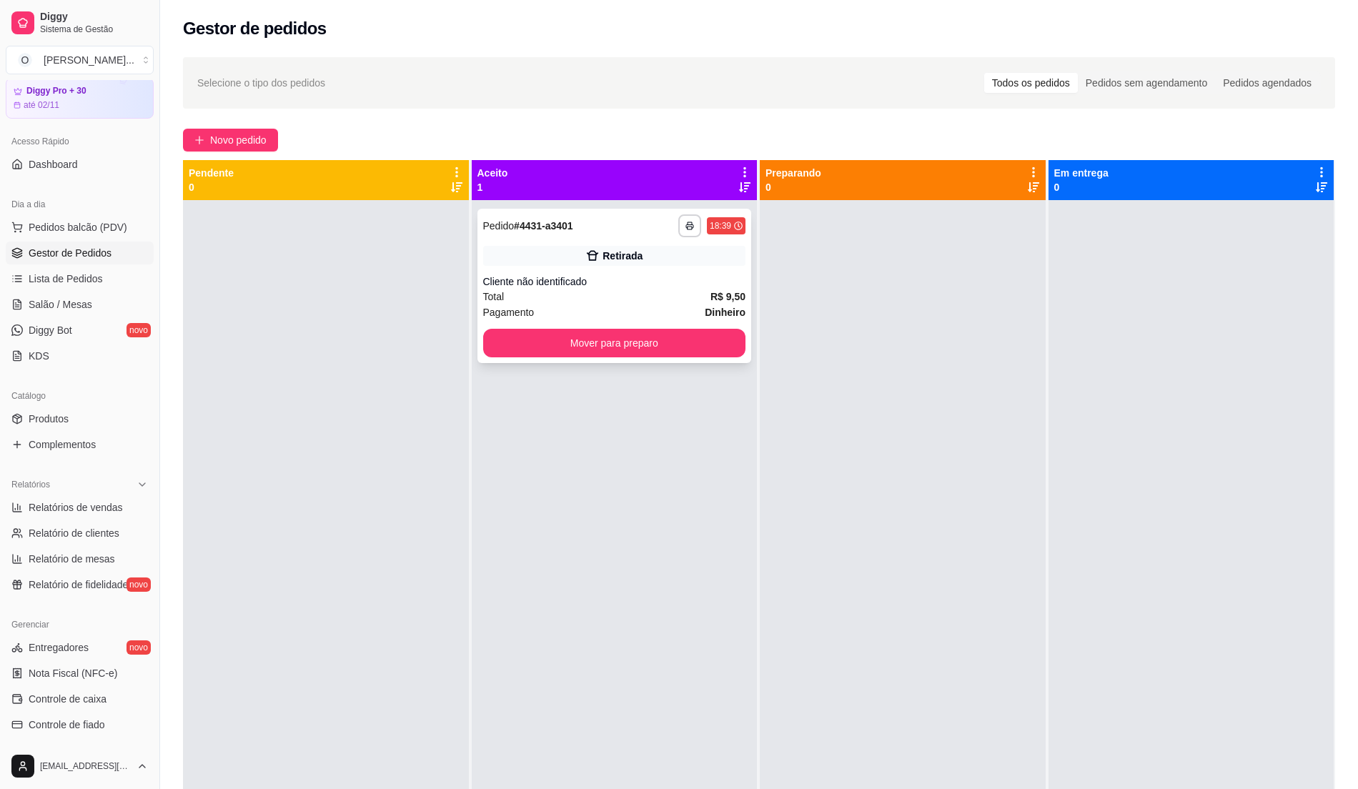
click at [690, 289] on div "Total R$ 9,50" at bounding box center [614, 297] width 263 height 16
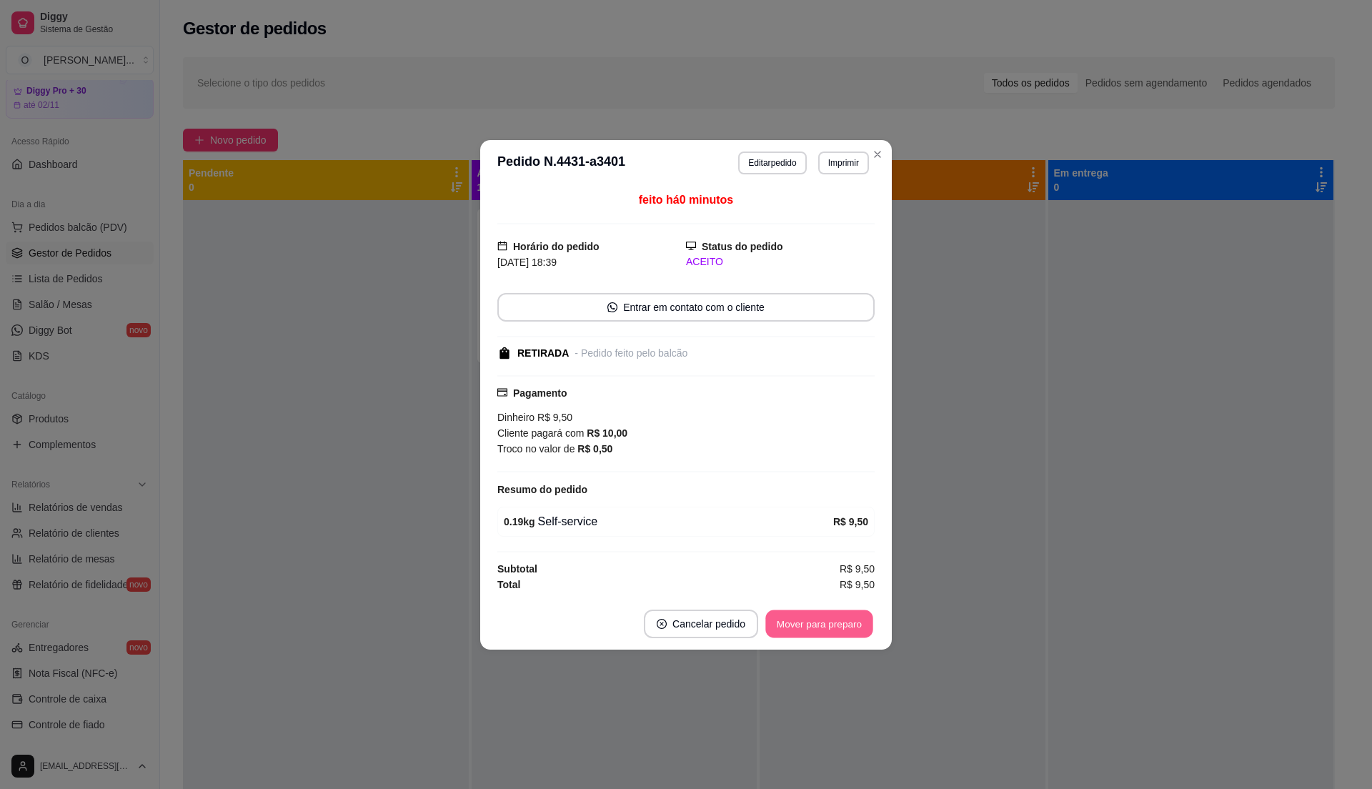
click at [808, 632] on button "Mover para preparo" at bounding box center [818, 624] width 107 height 28
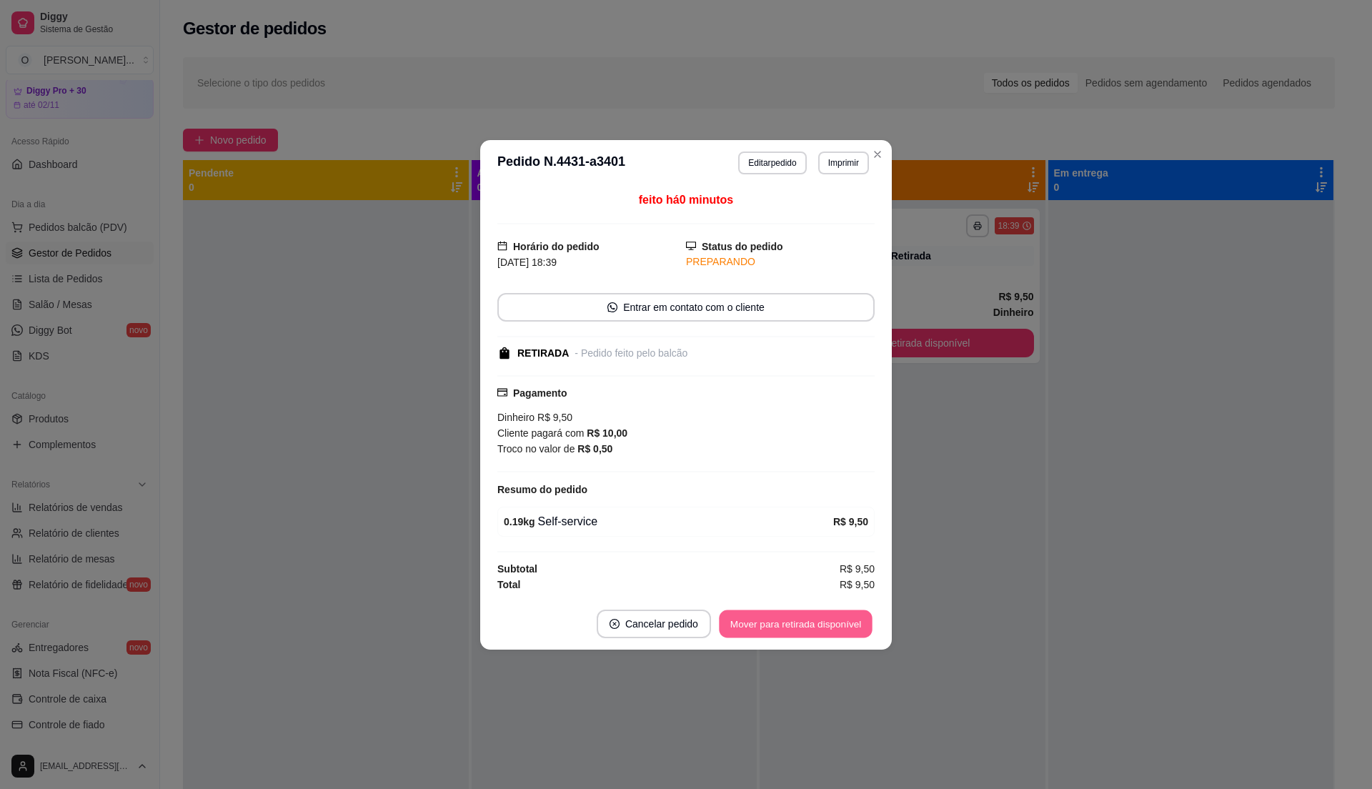
click at [808, 632] on button "Mover para retirada disponível" at bounding box center [795, 624] width 153 height 28
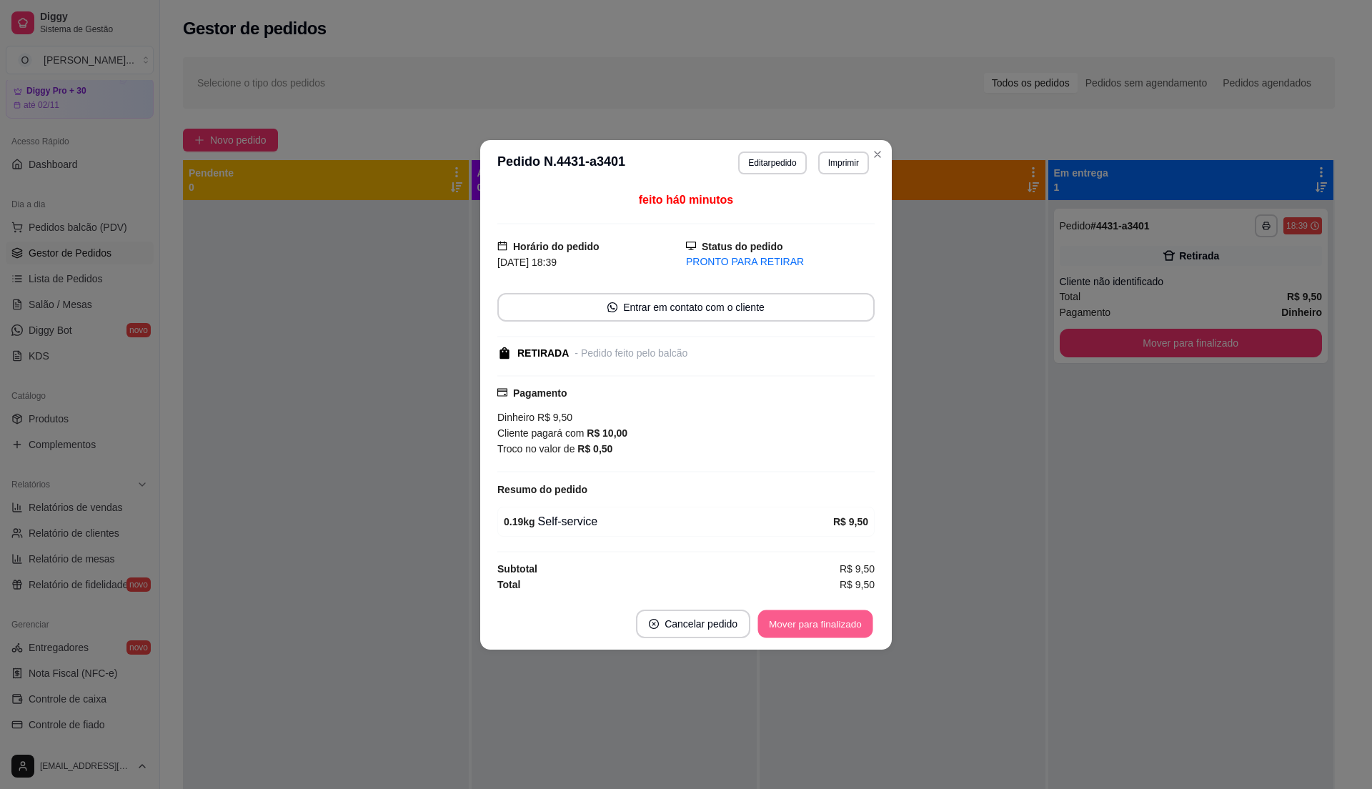
click at [808, 630] on button "Mover para finalizado" at bounding box center [815, 624] width 115 height 28
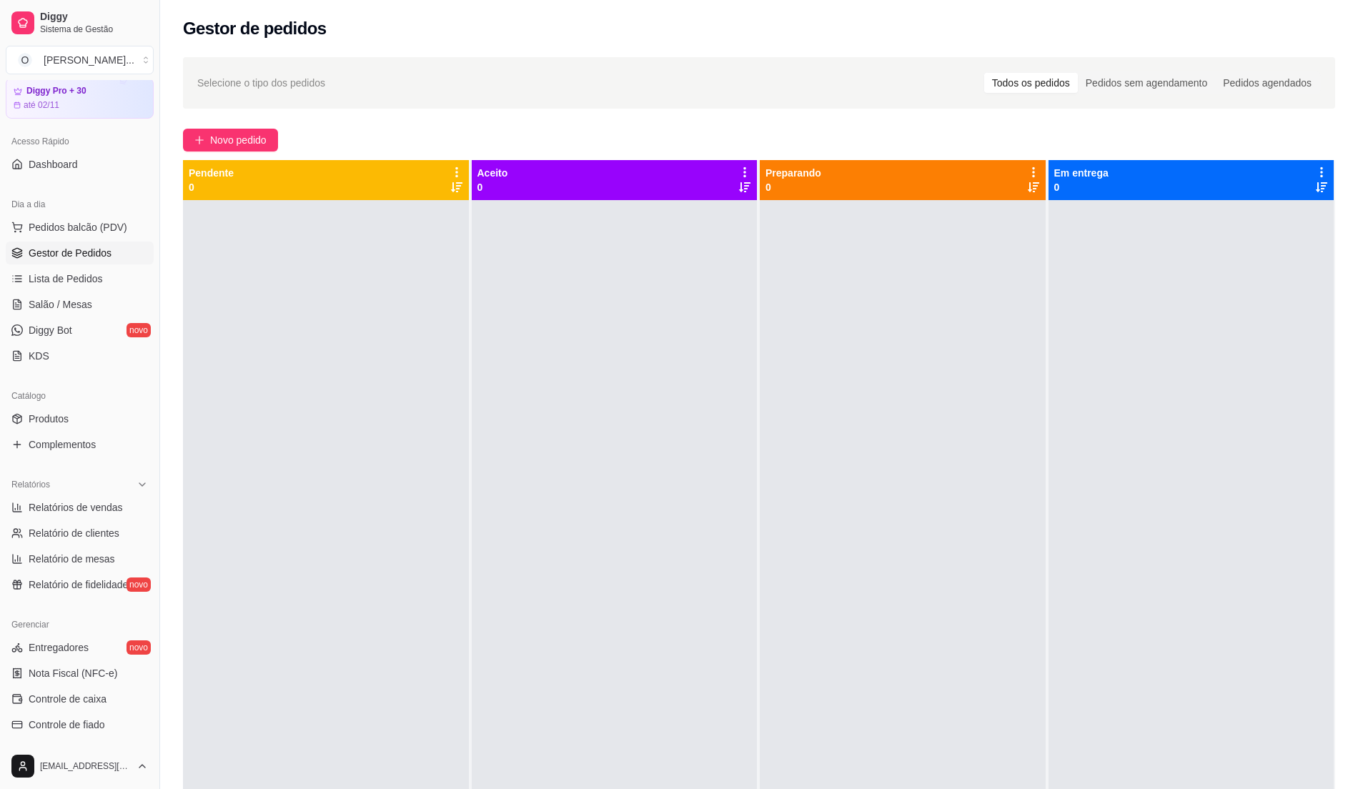
drag, startPoint x: 1252, startPoint y: 21, endPoint x: 1245, endPoint y: 1, distance: 21.2
click at [1245, 1] on div "Gestor de pedidos" at bounding box center [759, 24] width 1198 height 49
drag, startPoint x: 804, startPoint y: 277, endPoint x: 404, endPoint y: 275, distance: 400.2
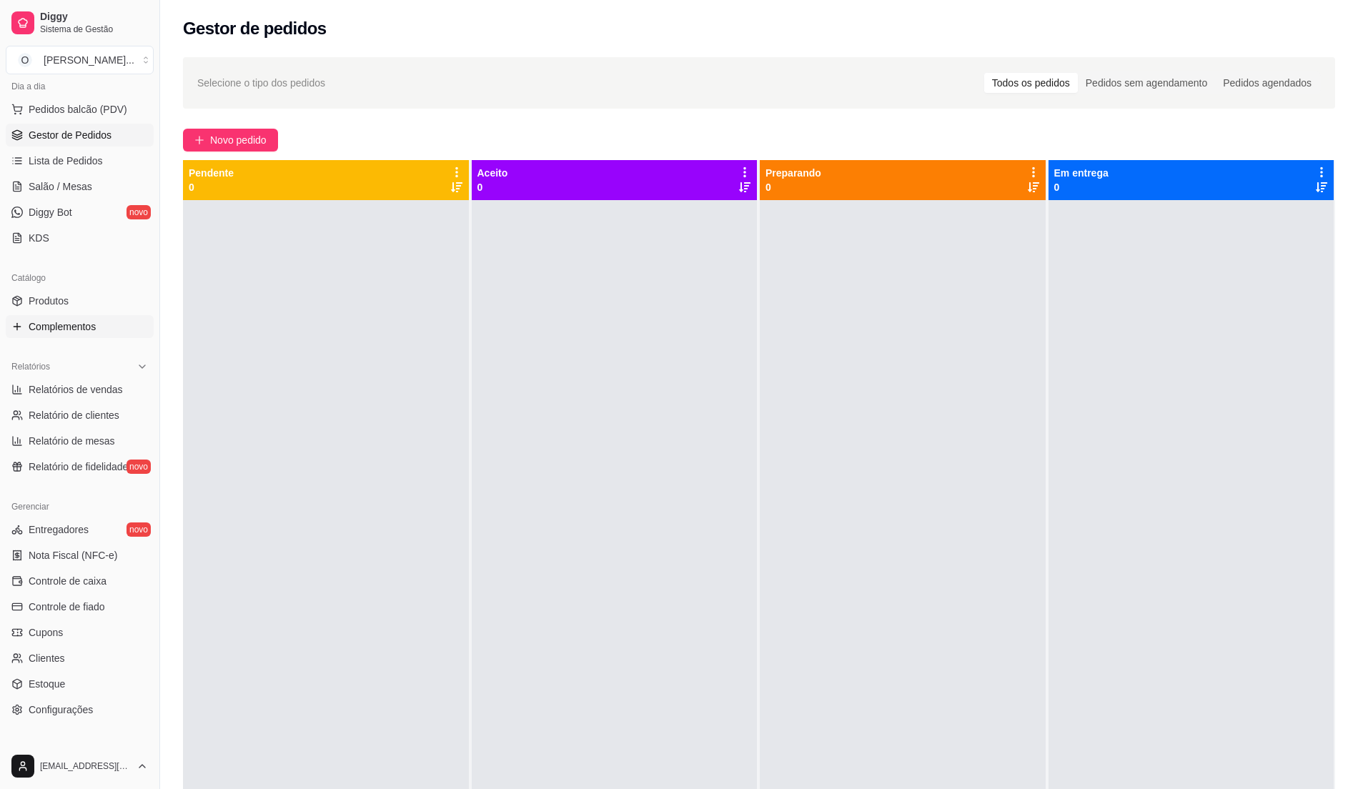
scroll to position [240, 0]
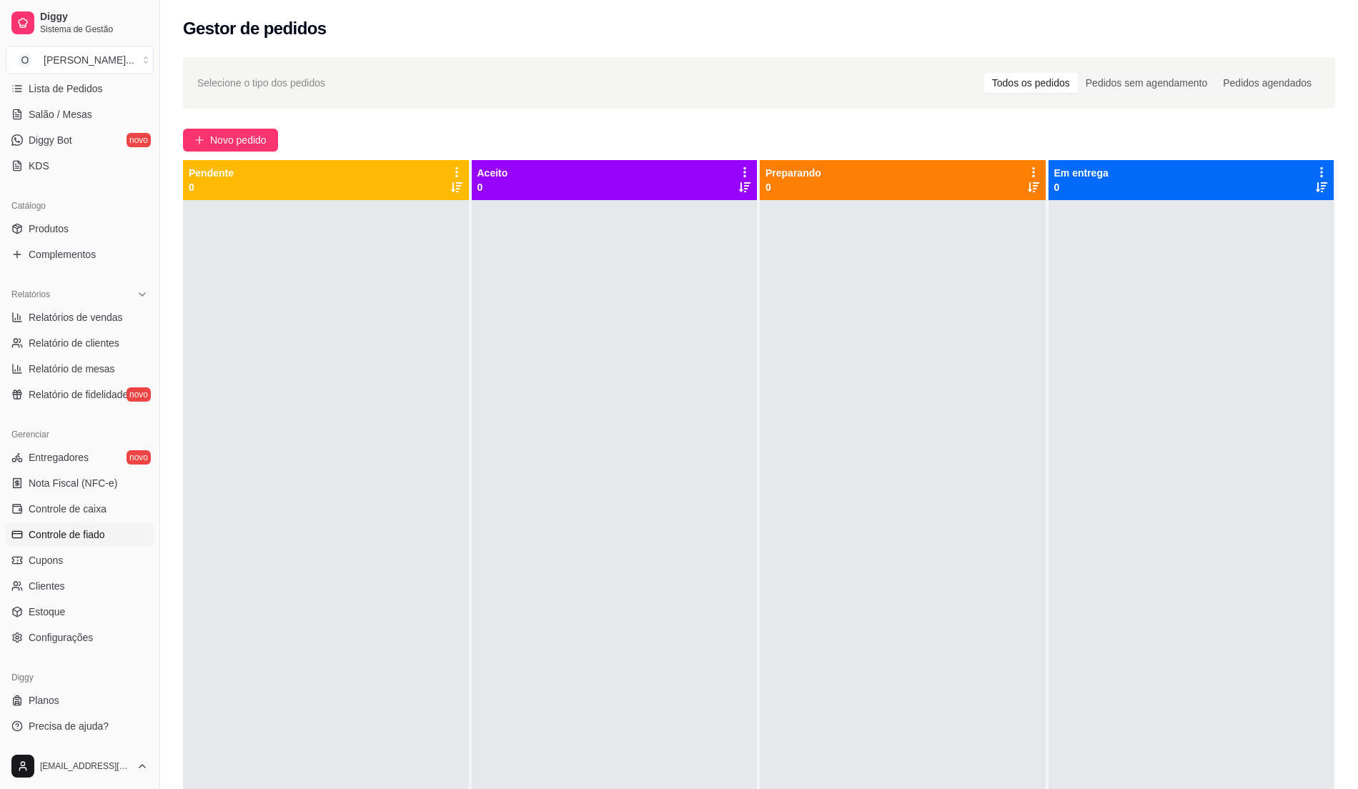
click at [49, 538] on span "Controle de fiado" at bounding box center [67, 534] width 76 height 14
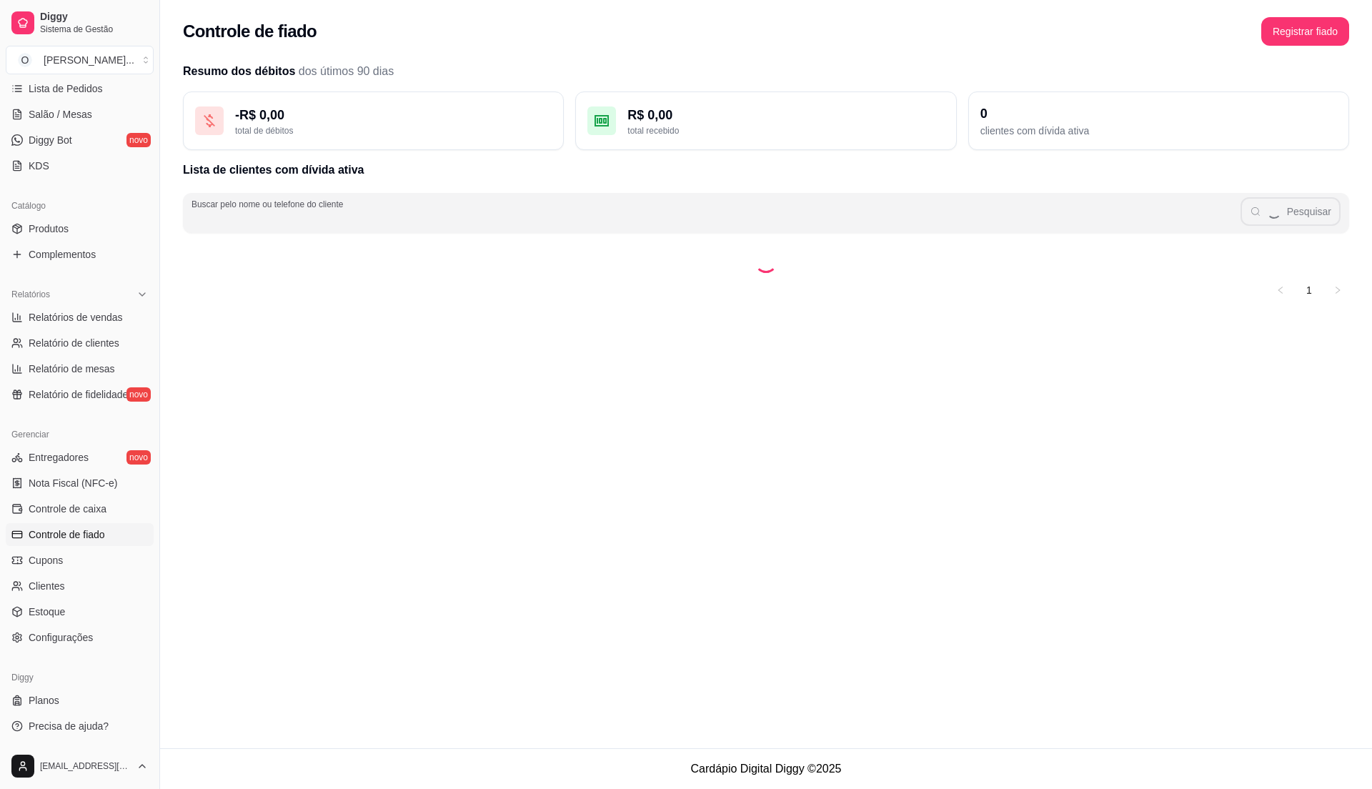
click at [357, 223] on input "Buscar pelo nome ou telefone do cliente" at bounding box center [716, 219] width 1049 height 14
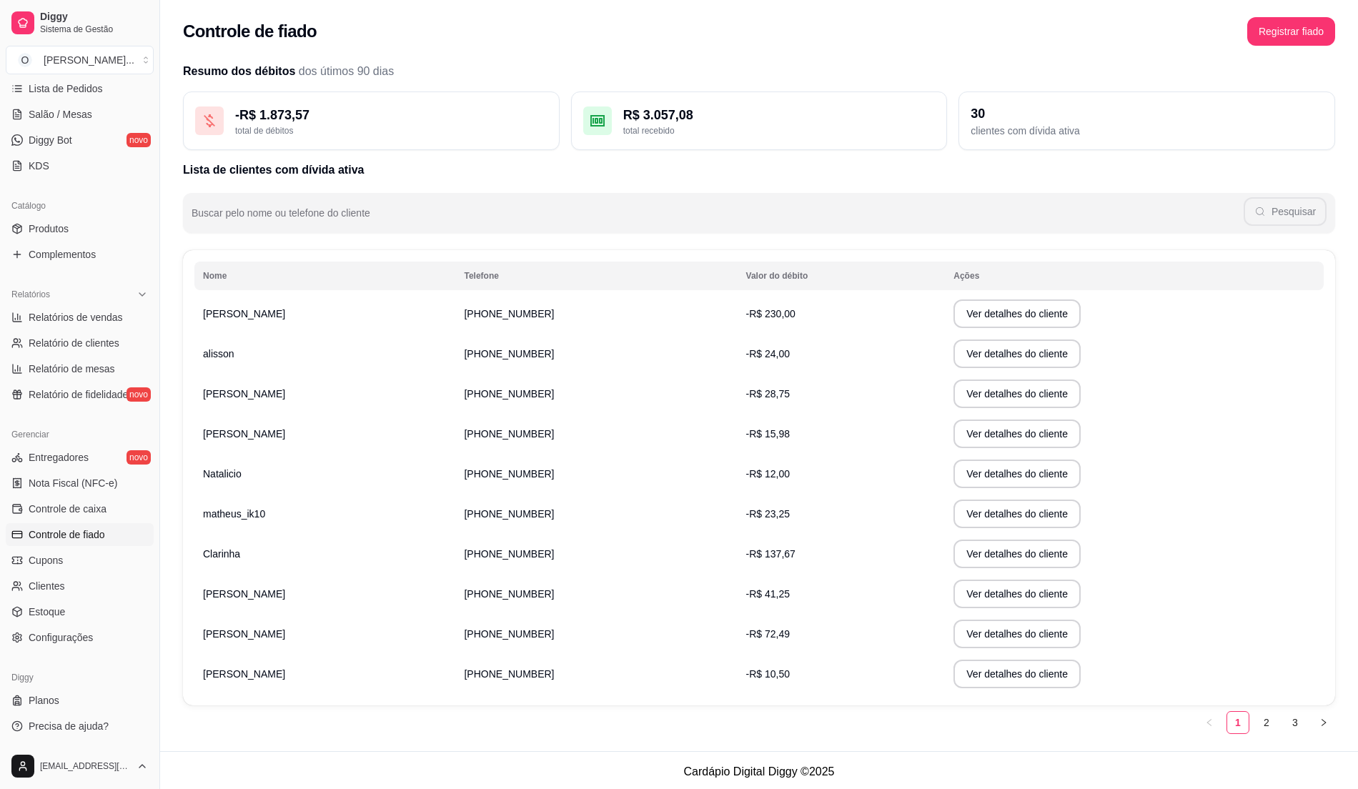
click at [237, 559] on span "Clarinha" at bounding box center [221, 553] width 37 height 11
click at [515, 557] on span "[PHONE_NUMBER]" at bounding box center [509, 553] width 90 height 11
click at [968, 555] on button "Ver detalhes do cliente" at bounding box center [1017, 554] width 123 height 28
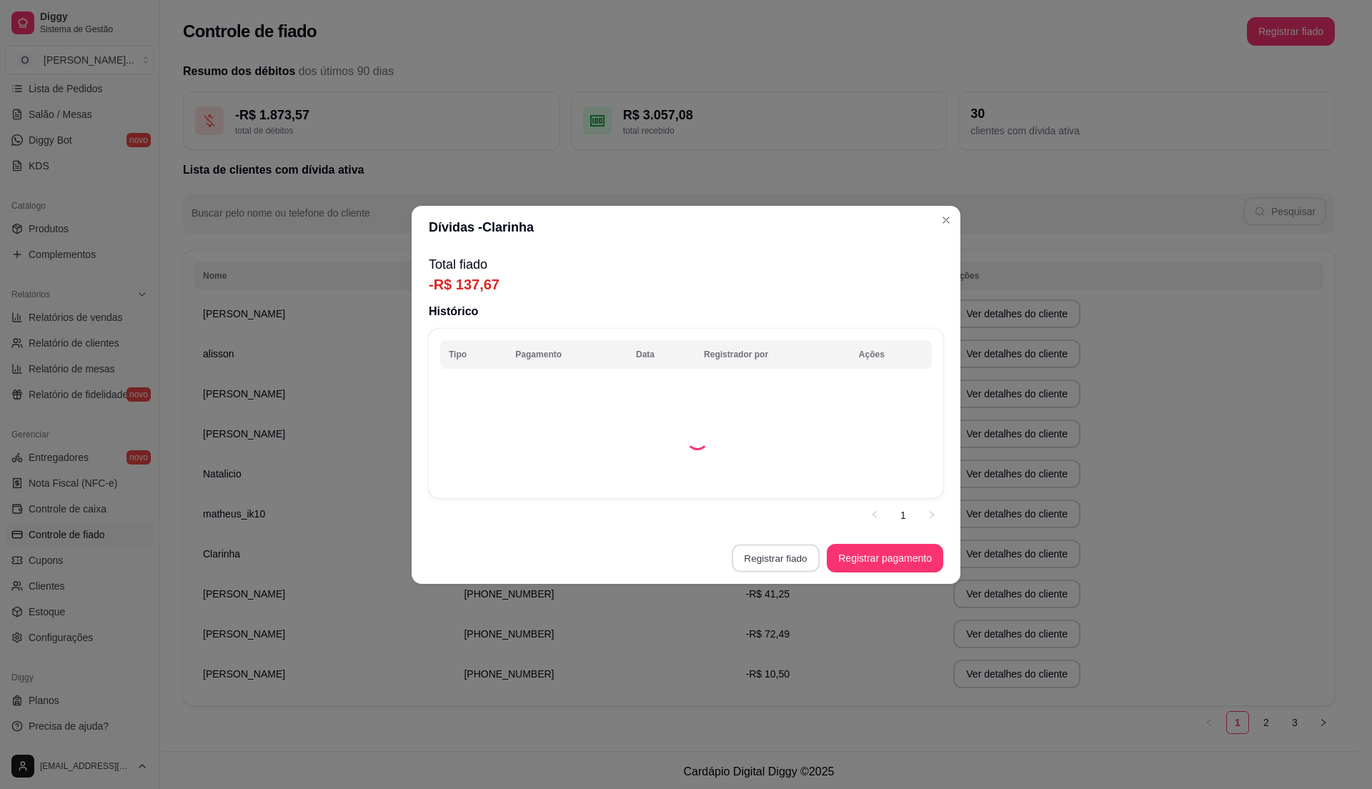
click at [790, 559] on button "Registrar fiado" at bounding box center [776, 558] width 88 height 28
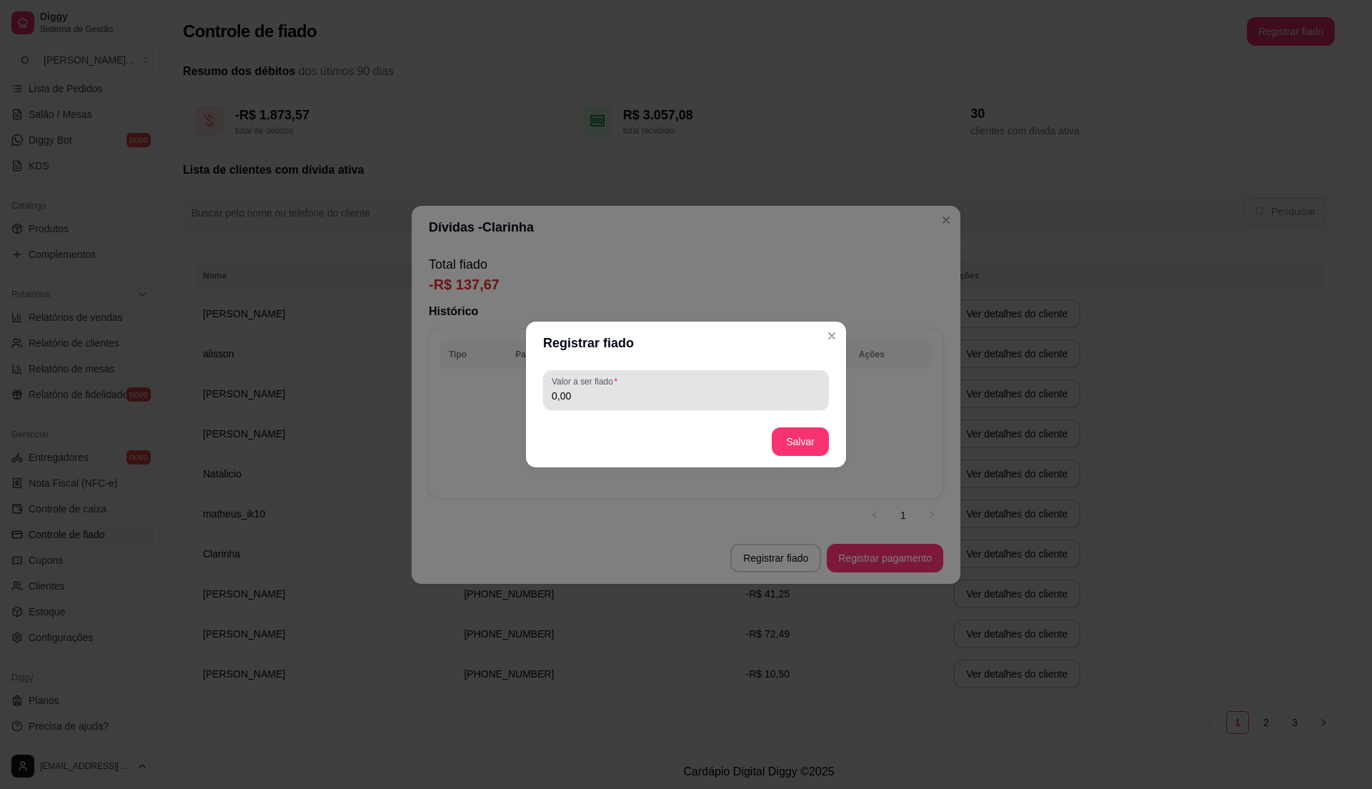
click at [602, 404] on div "0,00" at bounding box center [686, 390] width 269 height 29
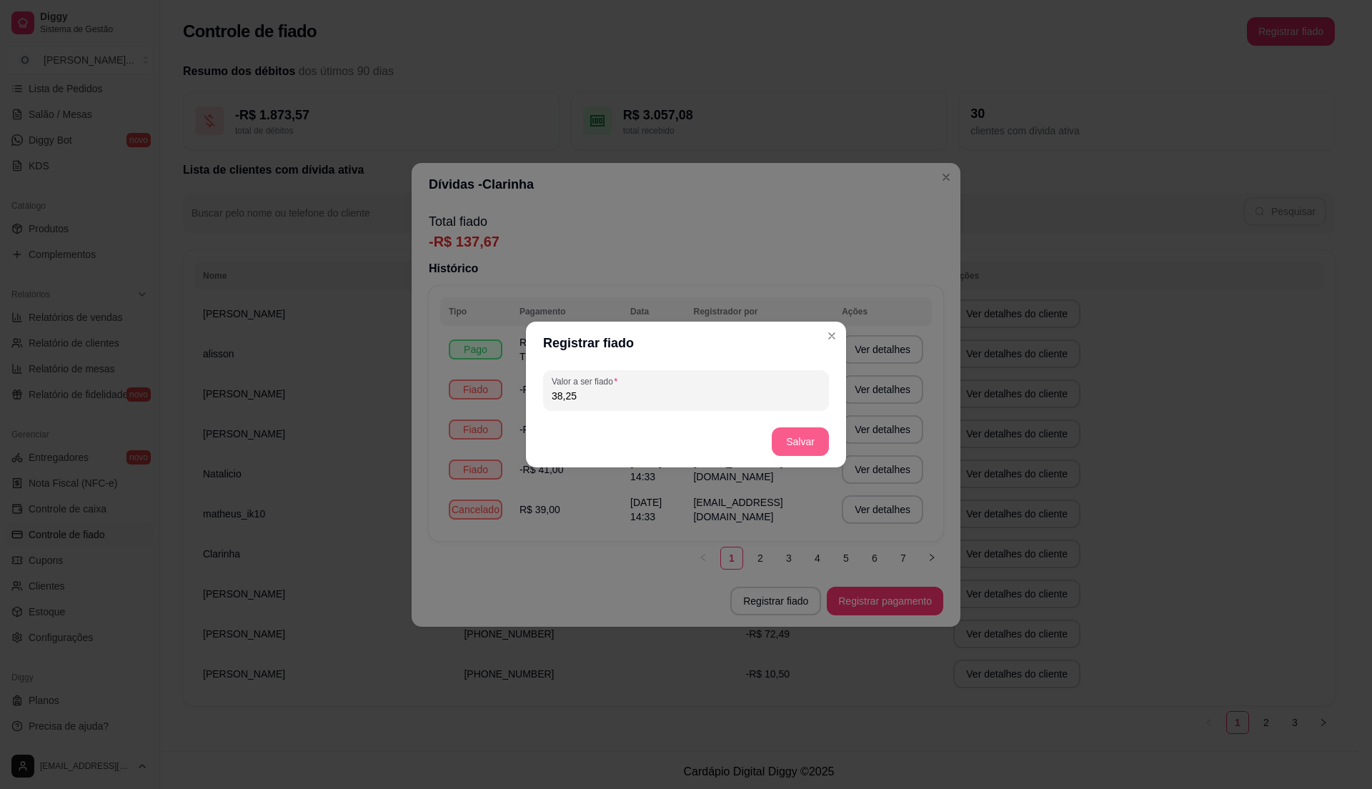
type input "38,25"
click at [805, 447] on button "Salvar" at bounding box center [800, 441] width 57 height 29
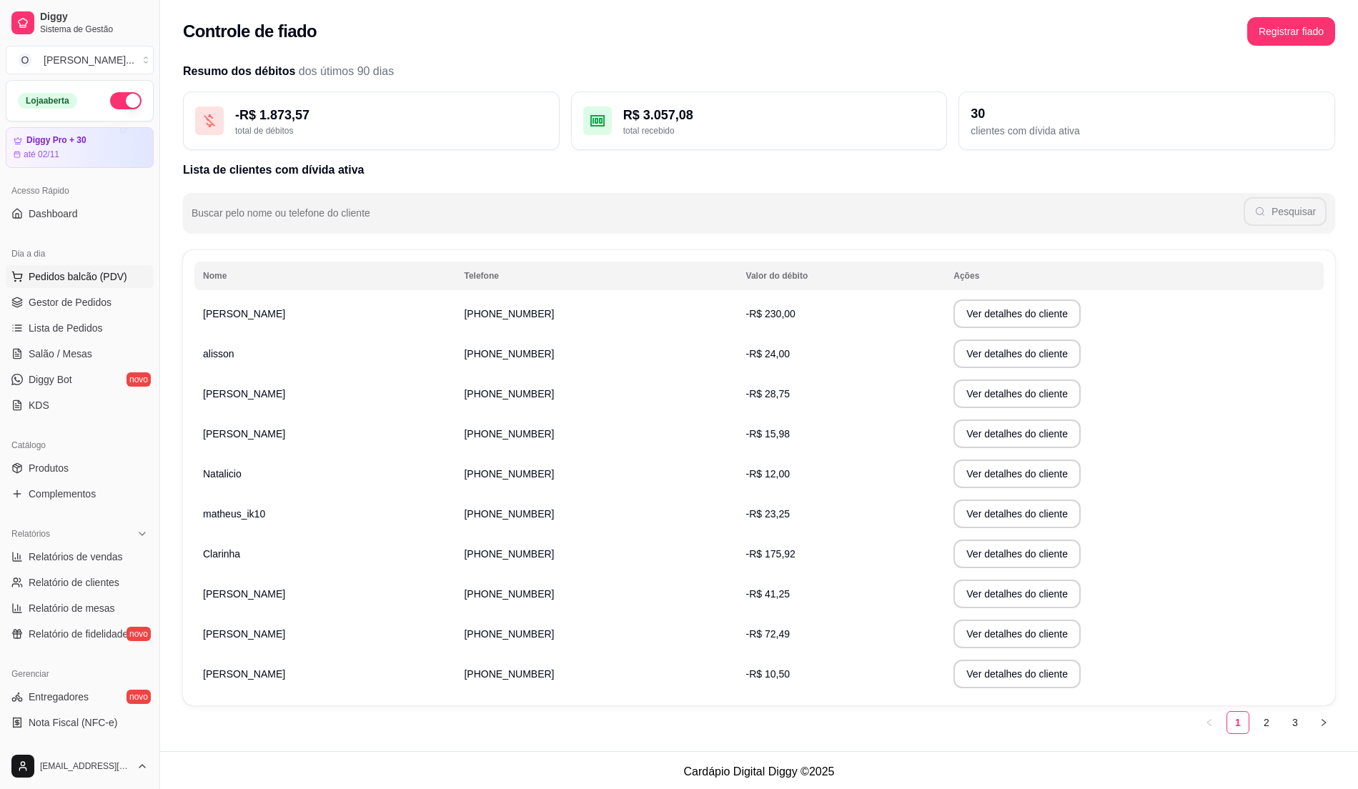
click at [50, 276] on span "Pedidos balcão (PDV)" at bounding box center [78, 276] width 99 height 14
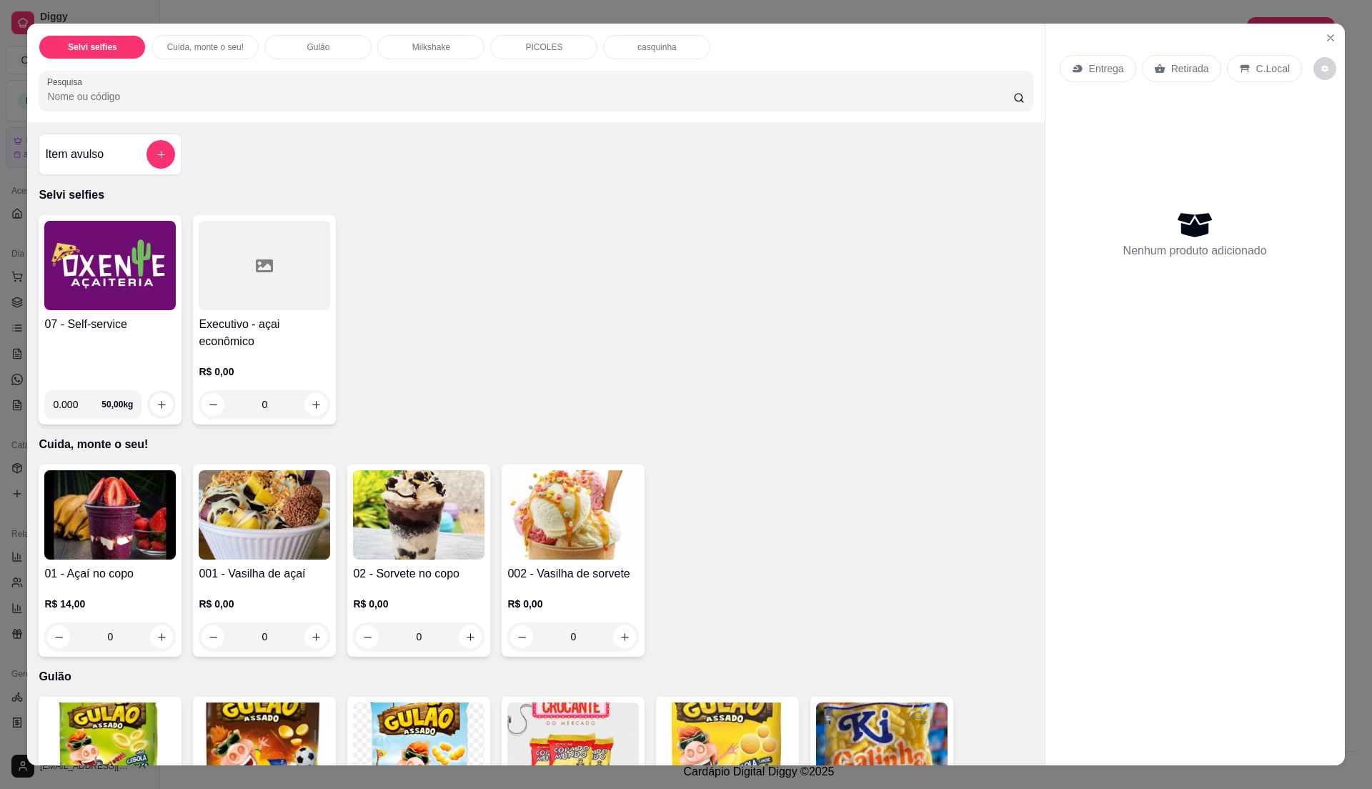
click at [50, 277] on img at bounding box center [109, 265] width 131 height 89
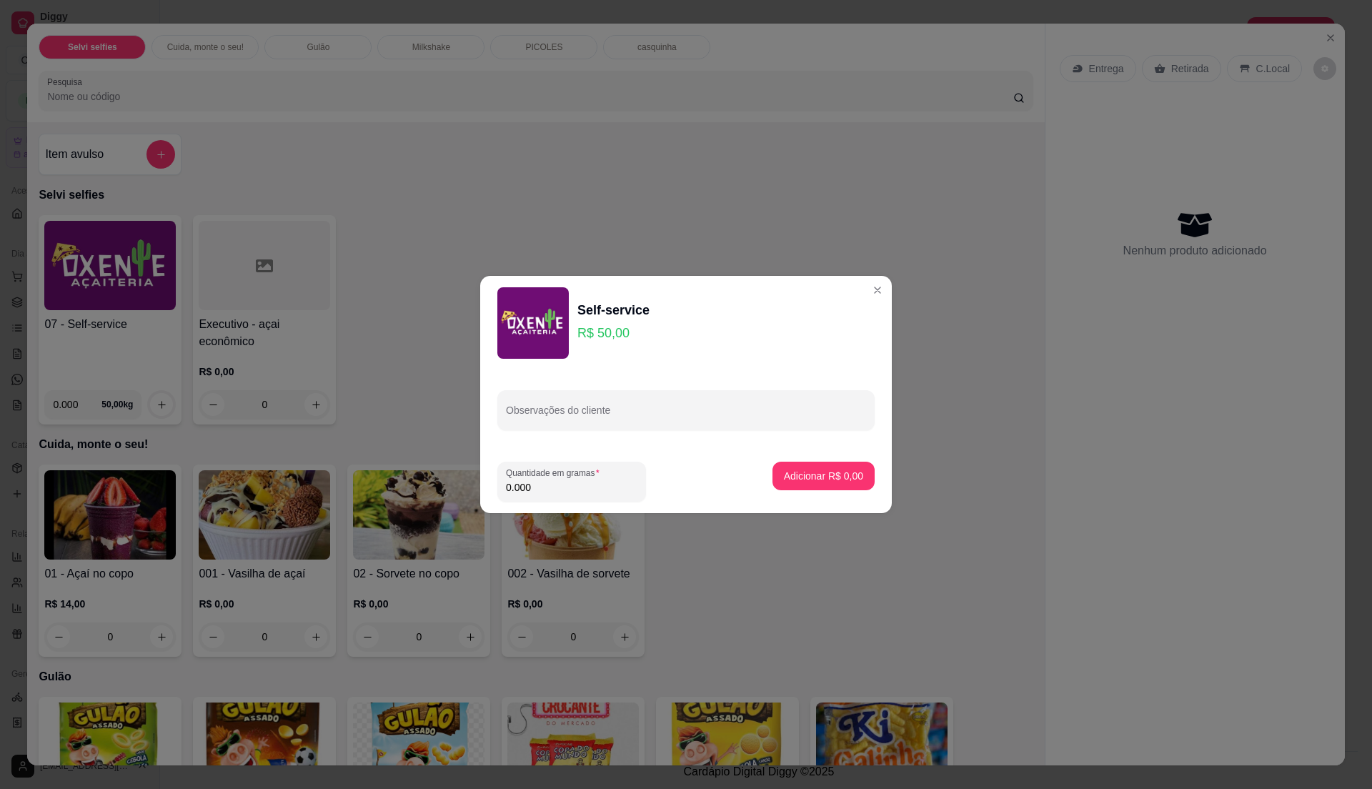
click at [535, 485] on input "0.000" at bounding box center [571, 487] width 131 height 14
type input "0.29"
click at [828, 467] on button "Adicionar R$ 14,50" at bounding box center [821, 476] width 108 height 29
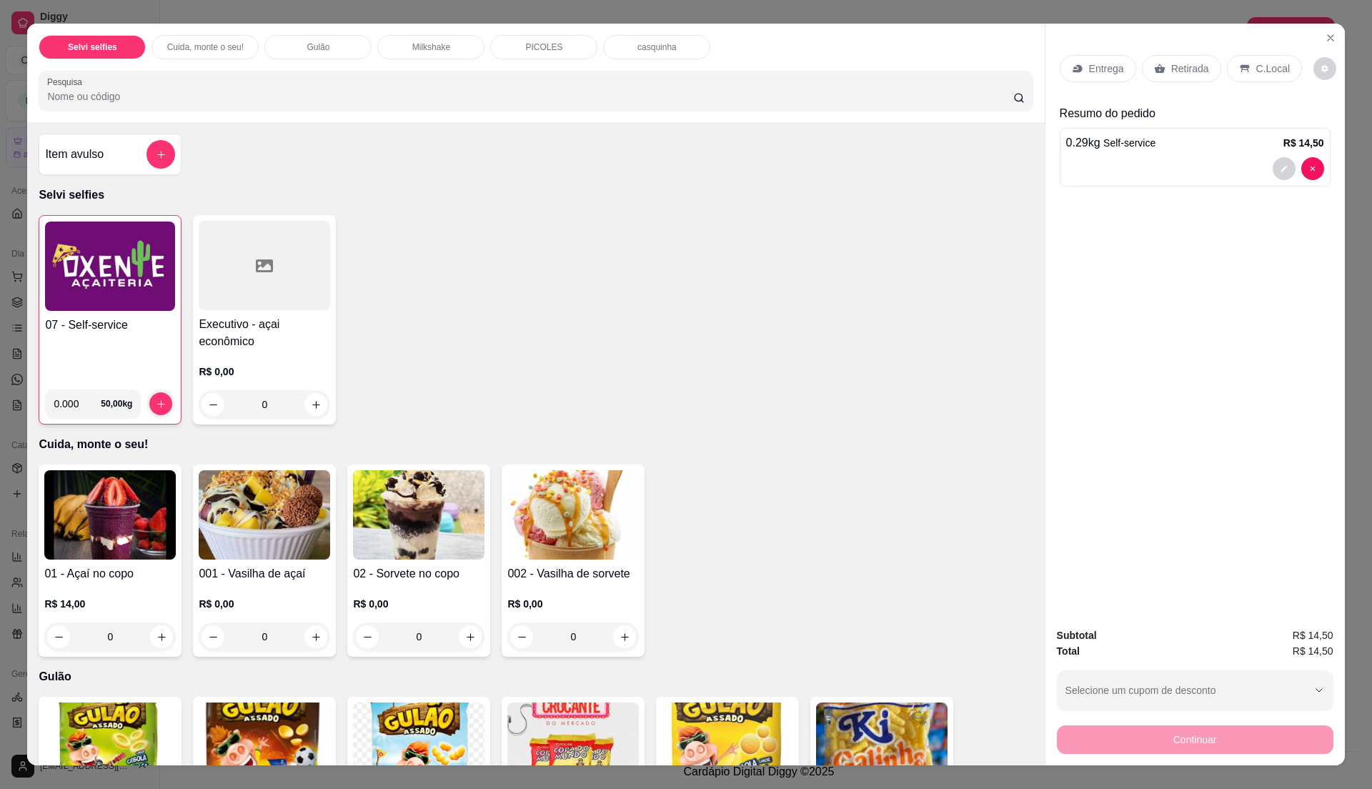
click at [83, 329] on h4 "07 - Self-service" at bounding box center [110, 325] width 130 height 17
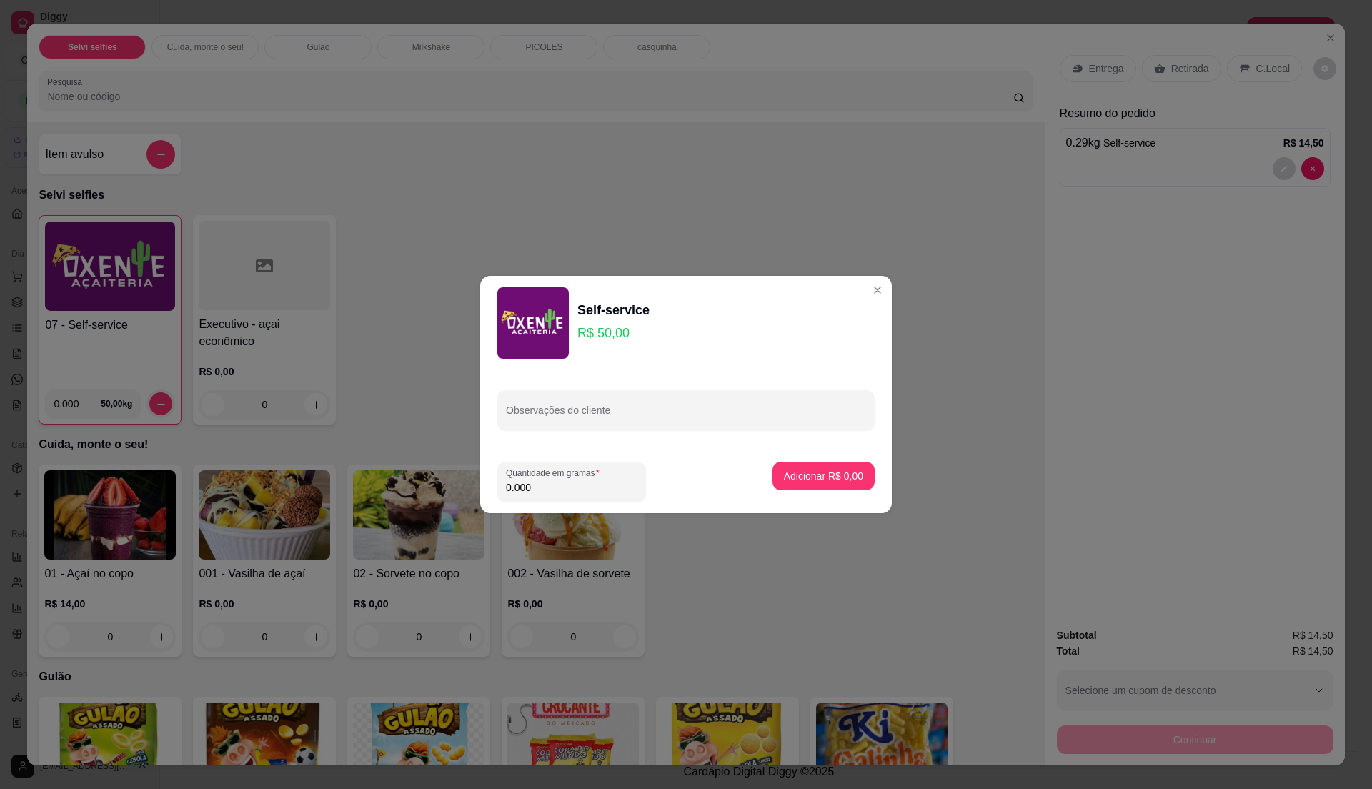
click at [562, 490] on input "0.000" at bounding box center [571, 487] width 131 height 14
type input "0.2"
click at [788, 483] on button "Adicionar R$ 10,00" at bounding box center [820, 476] width 105 height 28
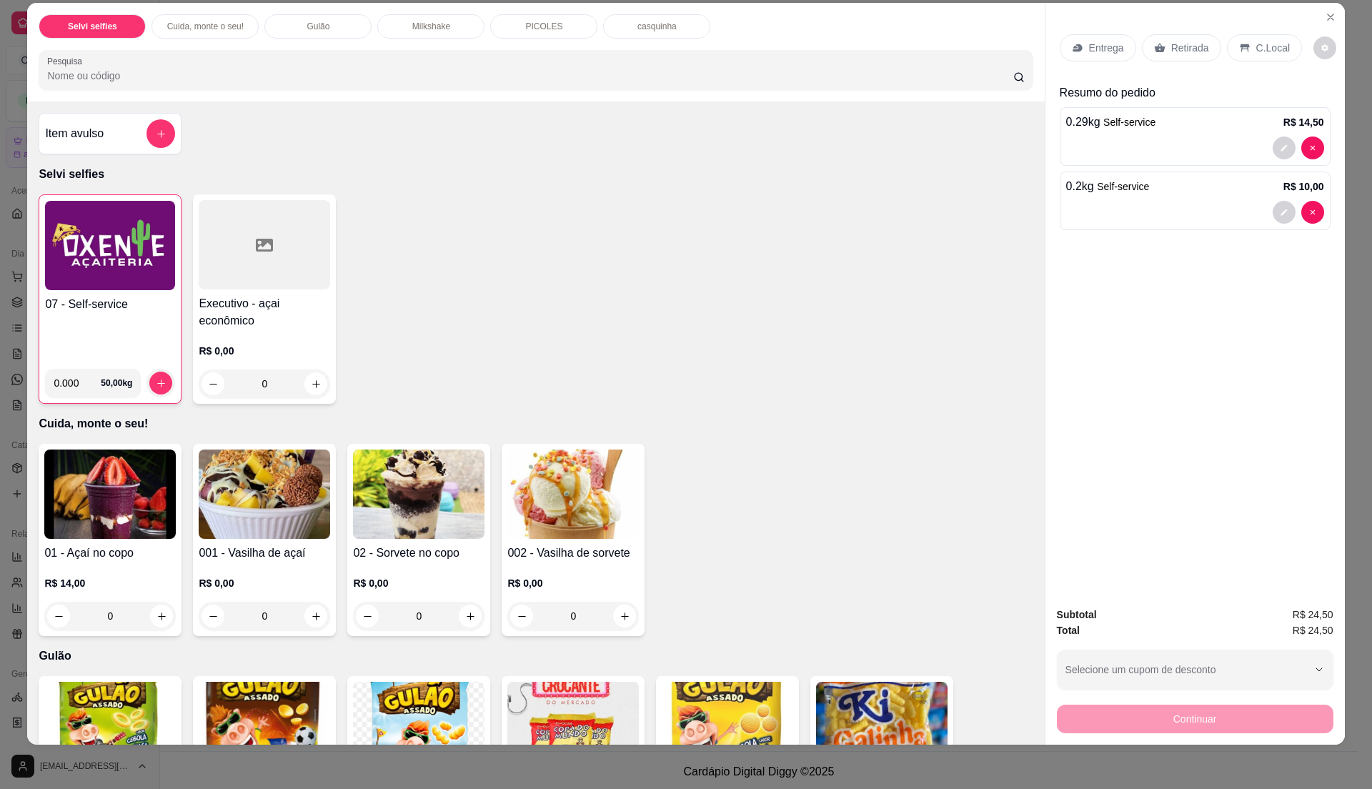
scroll to position [21, 0]
click at [1272, 44] on p "C.Local" at bounding box center [1273, 47] width 34 height 14
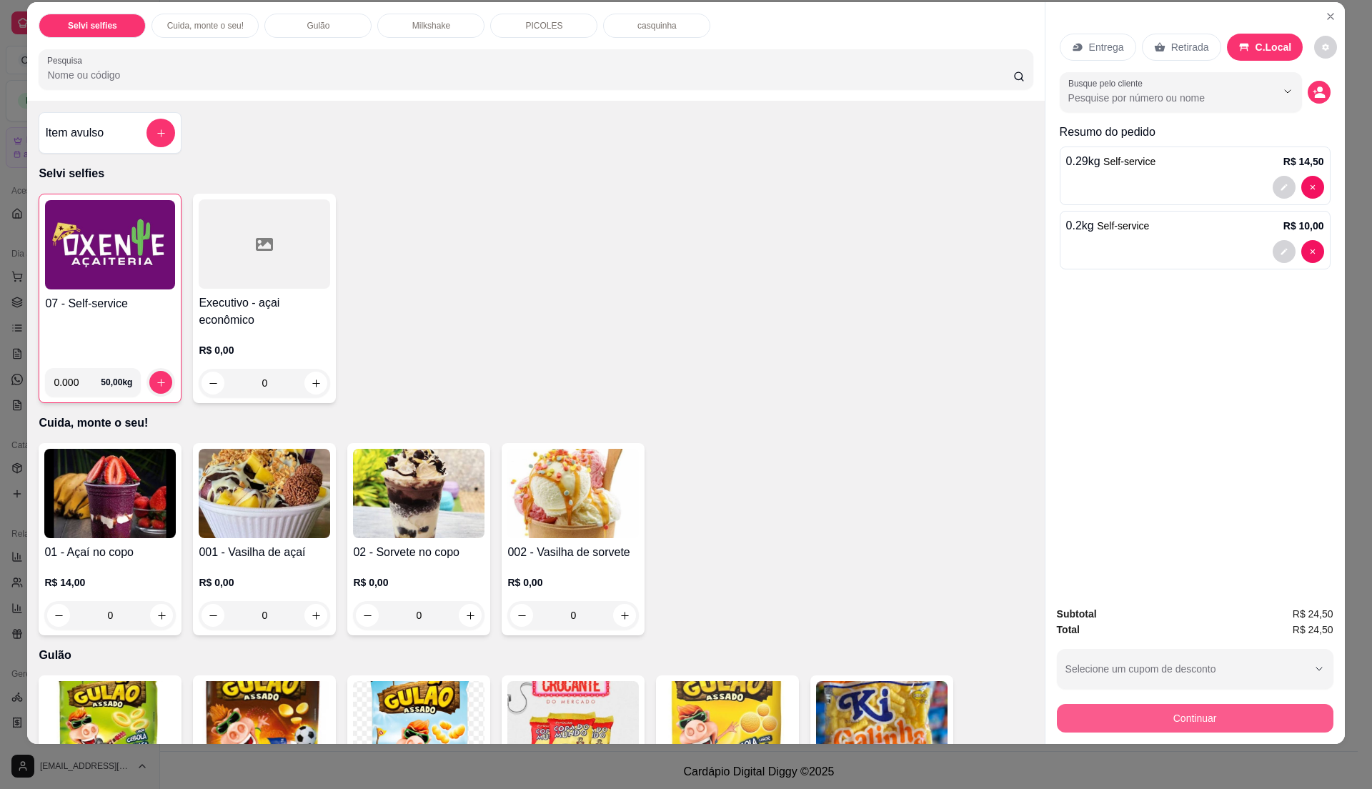
click at [1156, 721] on button "Continuar" at bounding box center [1195, 718] width 277 height 29
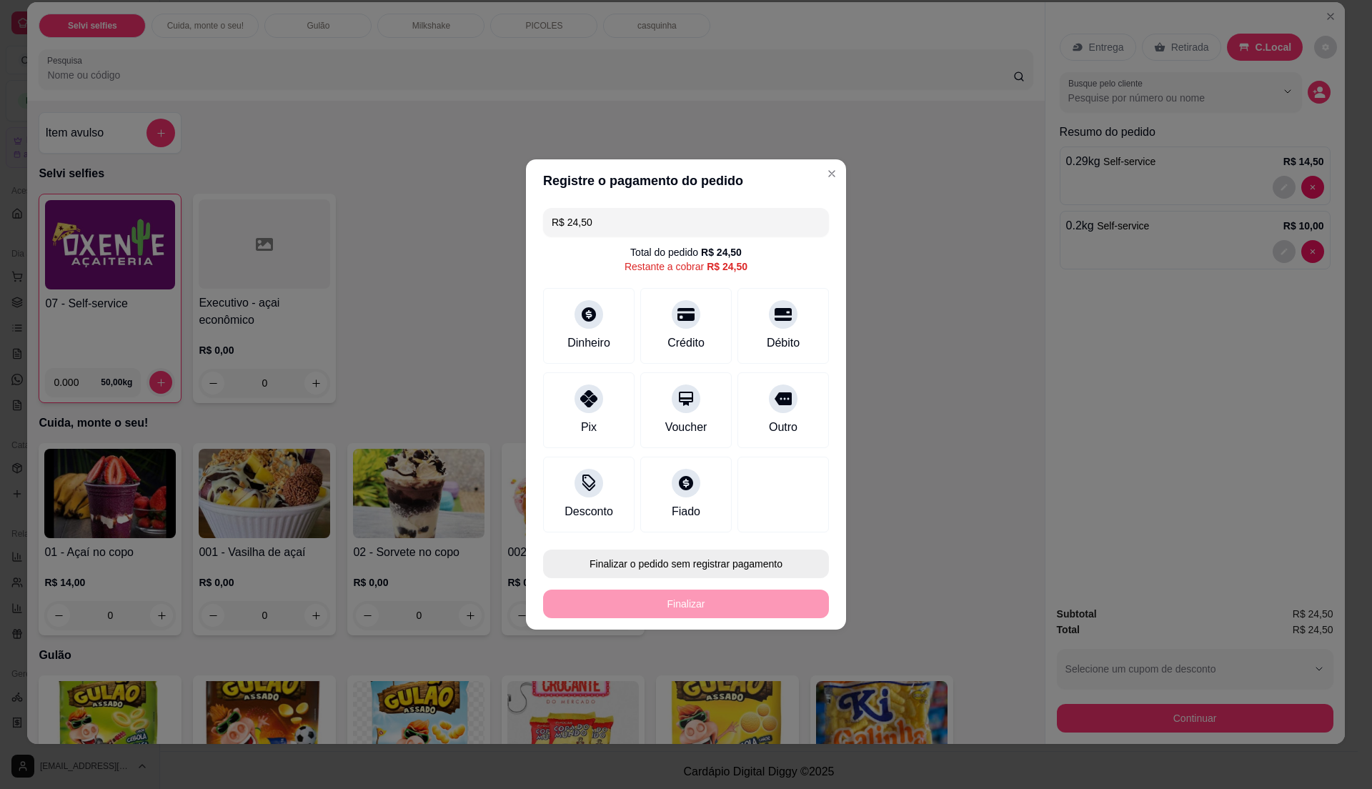
click at [633, 566] on button "Finalizar o pedido sem registrar pagamento" at bounding box center [686, 564] width 286 height 29
click at [773, 693] on button "Confirmar" at bounding box center [774, 682] width 53 height 22
type input "R$ 0,00"
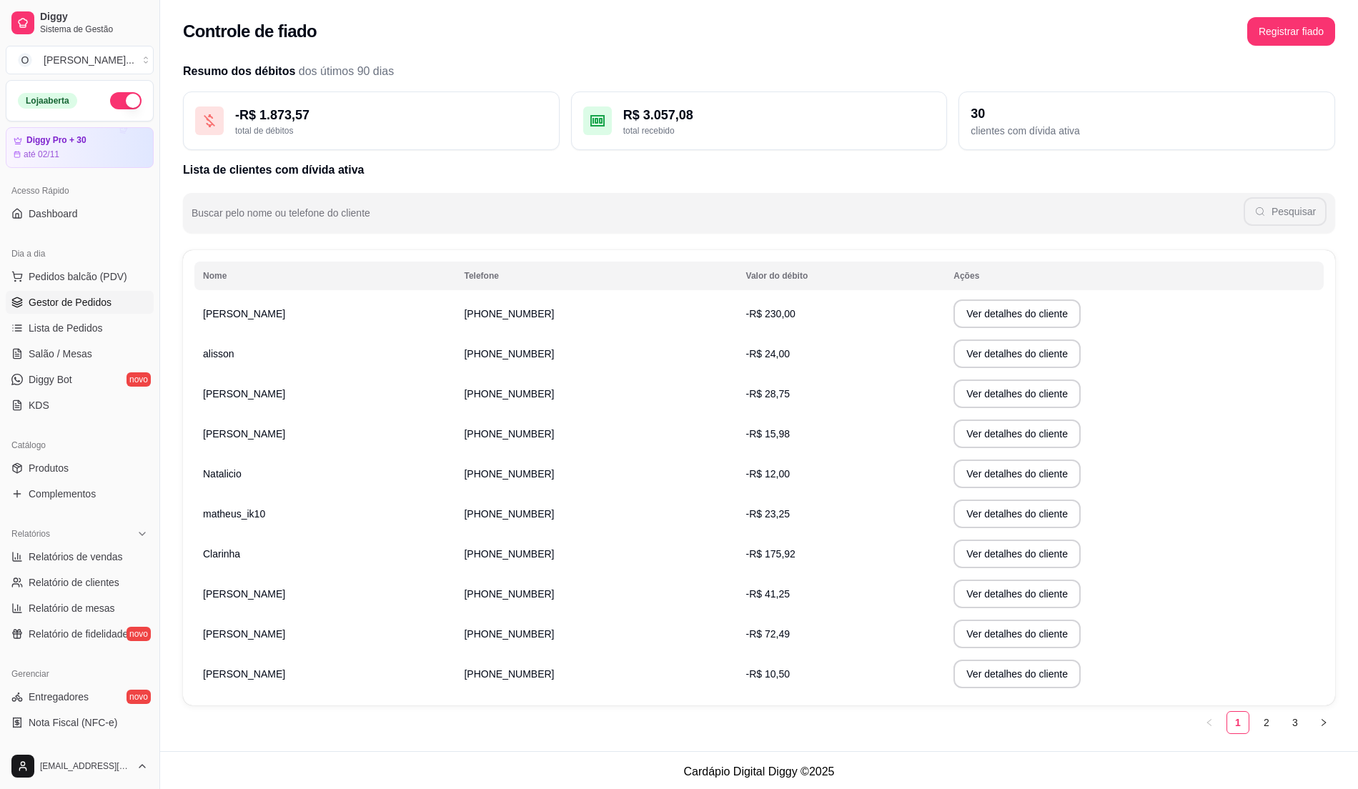
drag, startPoint x: 107, startPoint y: 289, endPoint x: 109, endPoint y: 309, distance: 20.8
click at [109, 309] on ul "Pedidos balcão (PDV) Gestor de Pedidos Lista de Pedidos Salão / Mesas Diggy Bot…" at bounding box center [80, 341] width 148 height 152
click at [109, 307] on link "Gestor de Pedidos" at bounding box center [80, 302] width 148 height 23
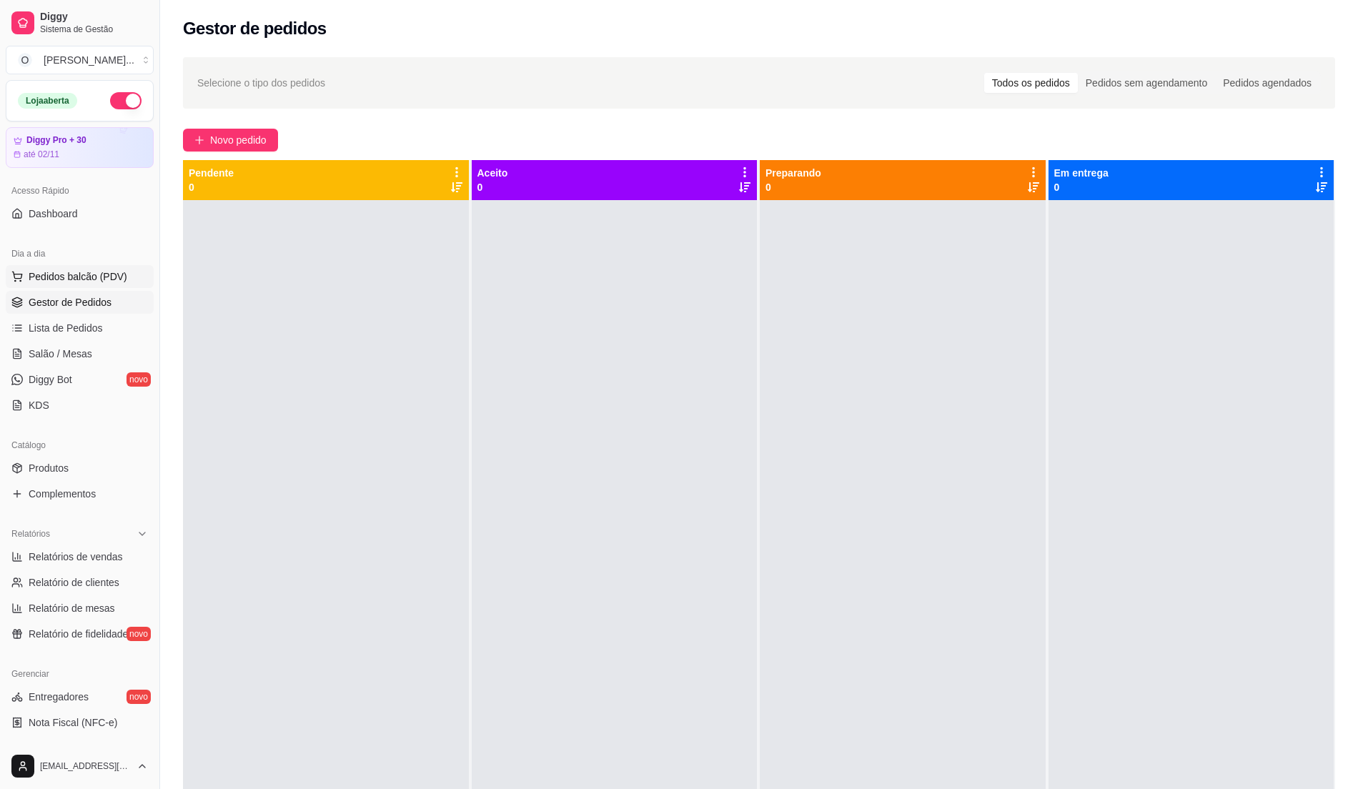
click at [71, 267] on div "Dia a dia Pedidos balcão (PDV) Gestor de Pedidos Lista de Pedidos Salão / Mesas…" at bounding box center [79, 330] width 159 height 186
drag, startPoint x: 71, startPoint y: 267, endPoint x: 66, endPoint y: 273, distance: 8.6
click at [71, 272] on span "Pedidos balcão (PDV)" at bounding box center [78, 276] width 99 height 14
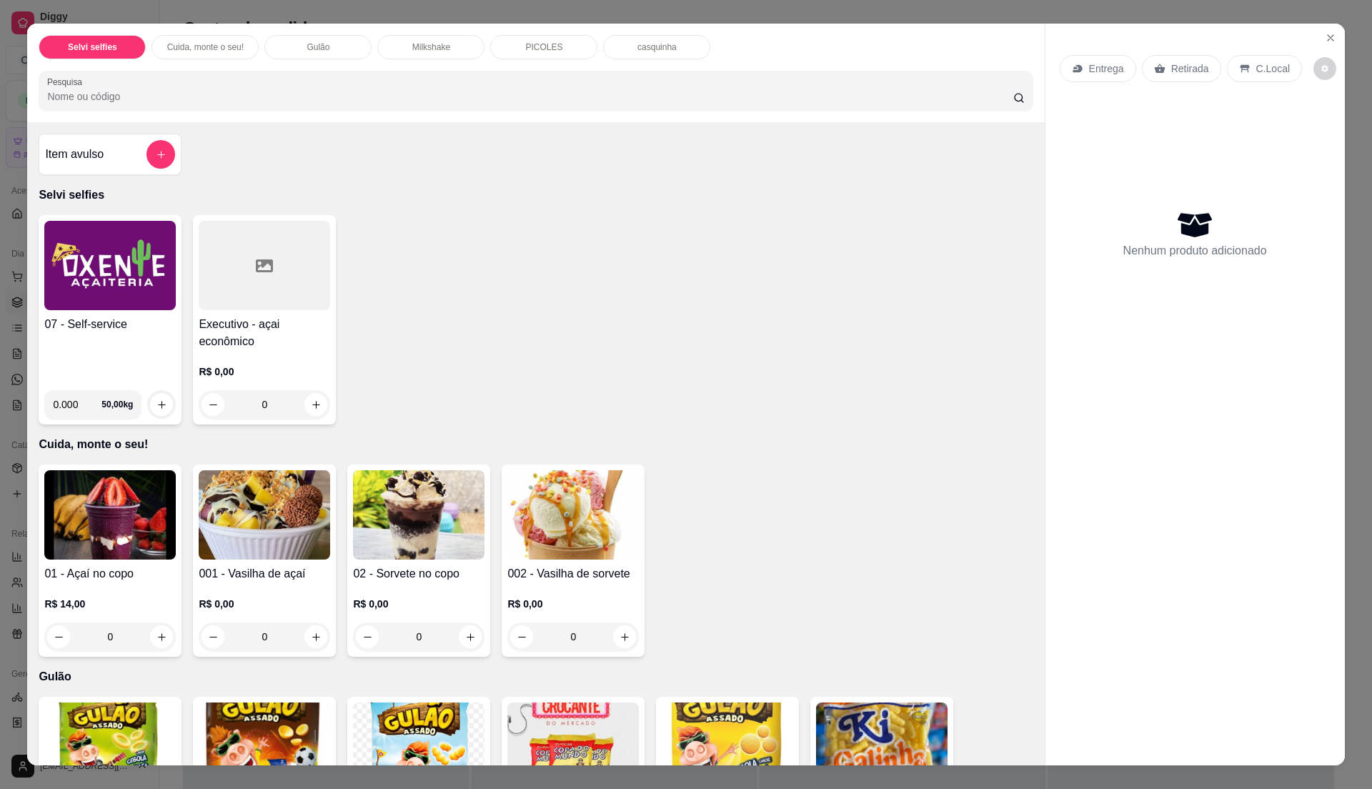
click at [110, 275] on img at bounding box center [109, 265] width 131 height 89
click at [829, 155] on div "Item avulso Selvi selfies 07 - Self-service 0.000 50,00 kg Executivo - açai eco…" at bounding box center [535, 443] width 1017 height 643
click at [1326, 43] on icon "Close" at bounding box center [1330, 37] width 11 height 11
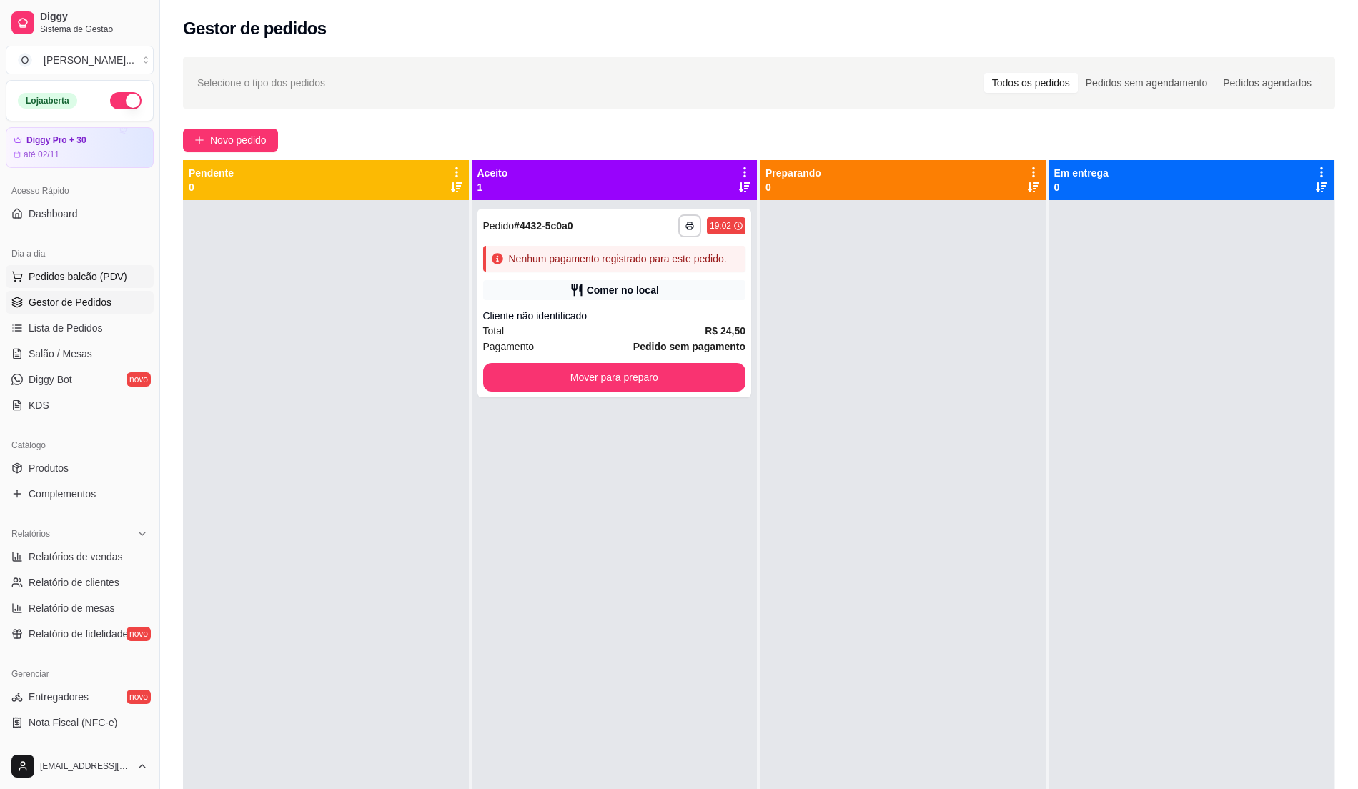
click at [79, 277] on span "Pedidos balcão (PDV)" at bounding box center [78, 276] width 99 height 14
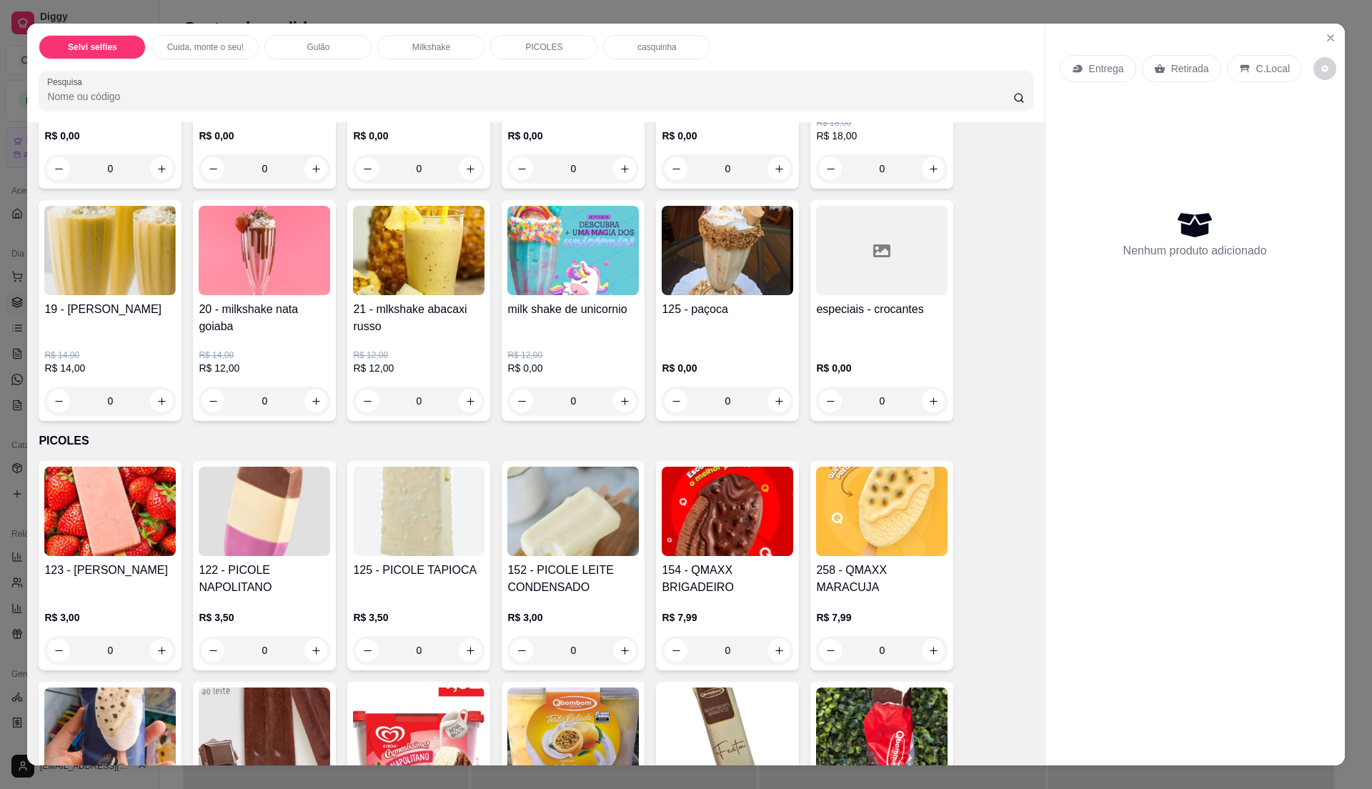
scroll to position [1143, 0]
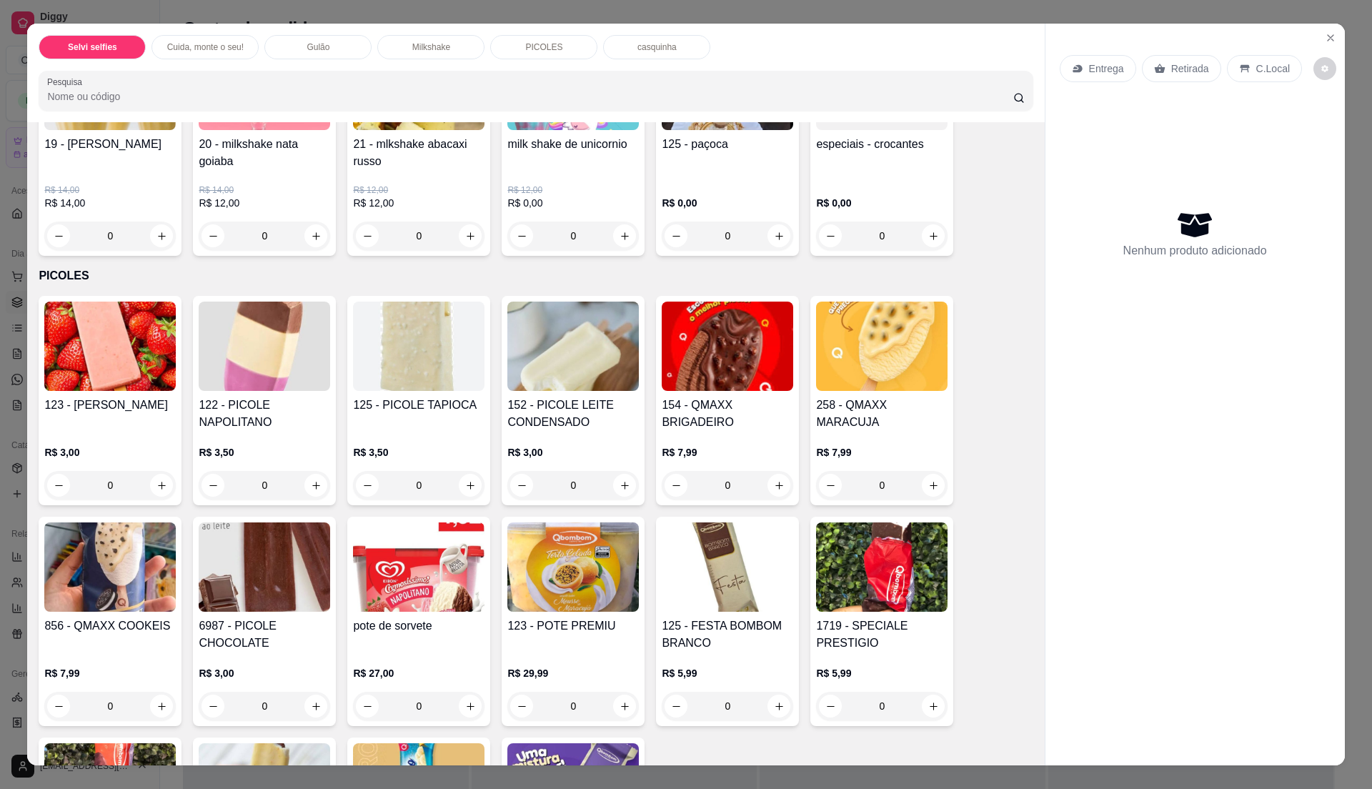
click at [255, 443] on div "R$ 3,50 0" at bounding box center [264, 465] width 131 height 69
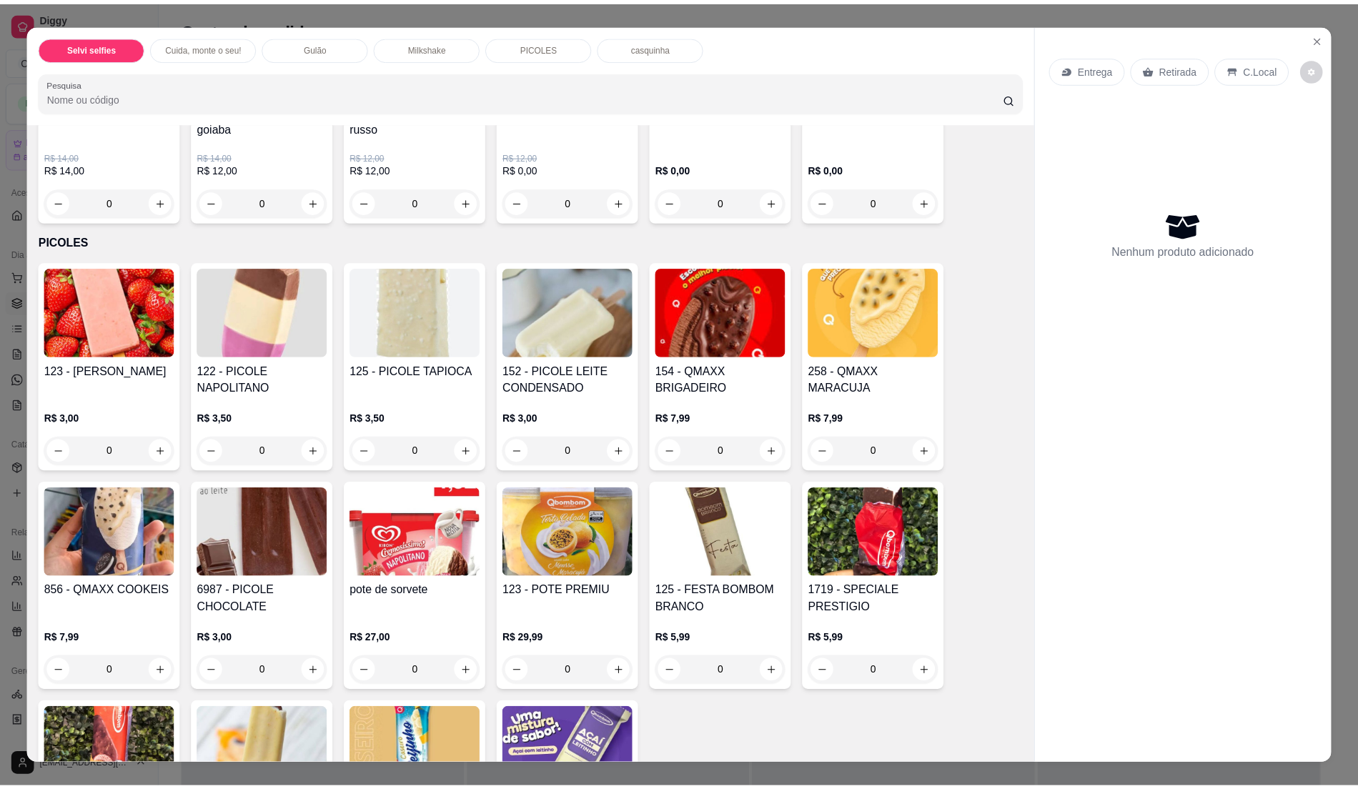
scroll to position [1206, 0]
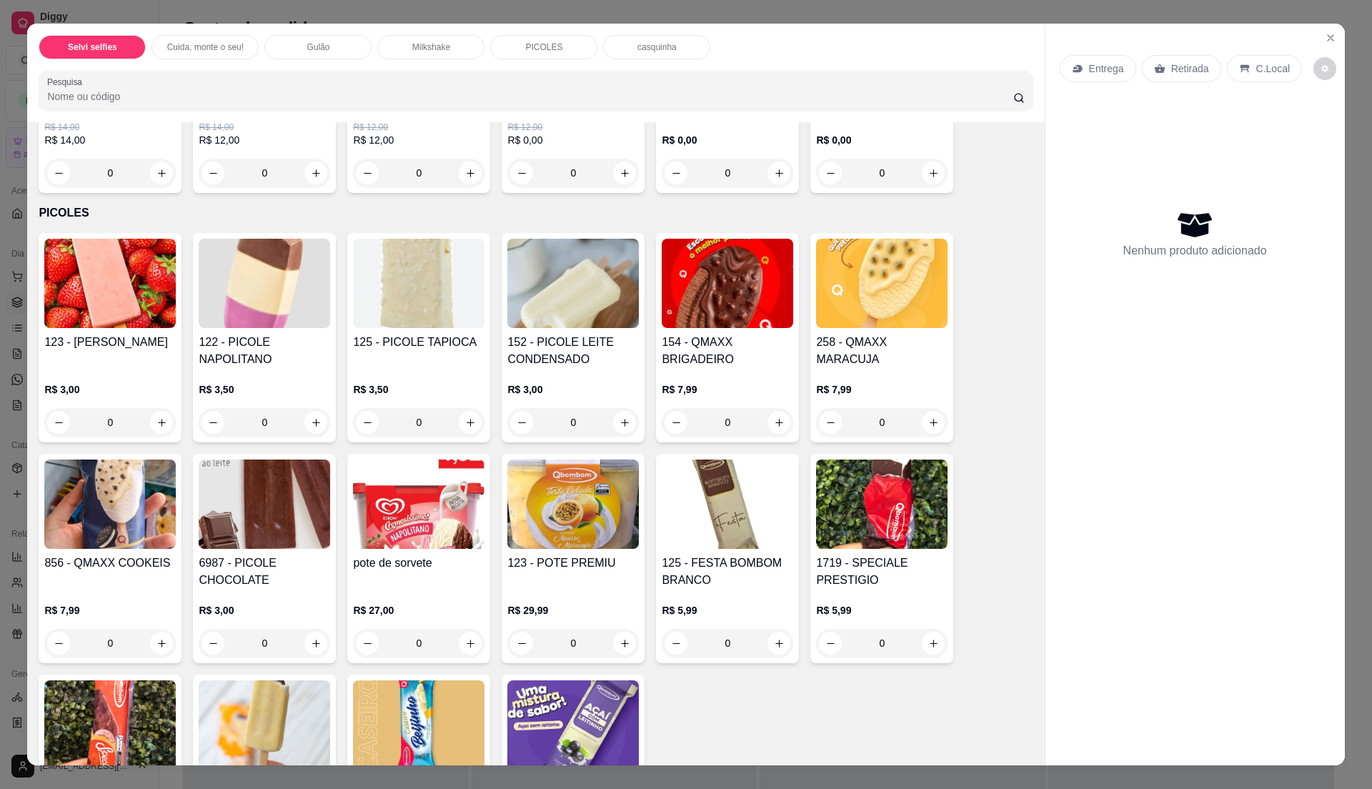
click at [543, 364] on h4 "152 - PICOLE LEITE CONDENSADO" at bounding box center [572, 351] width 131 height 34
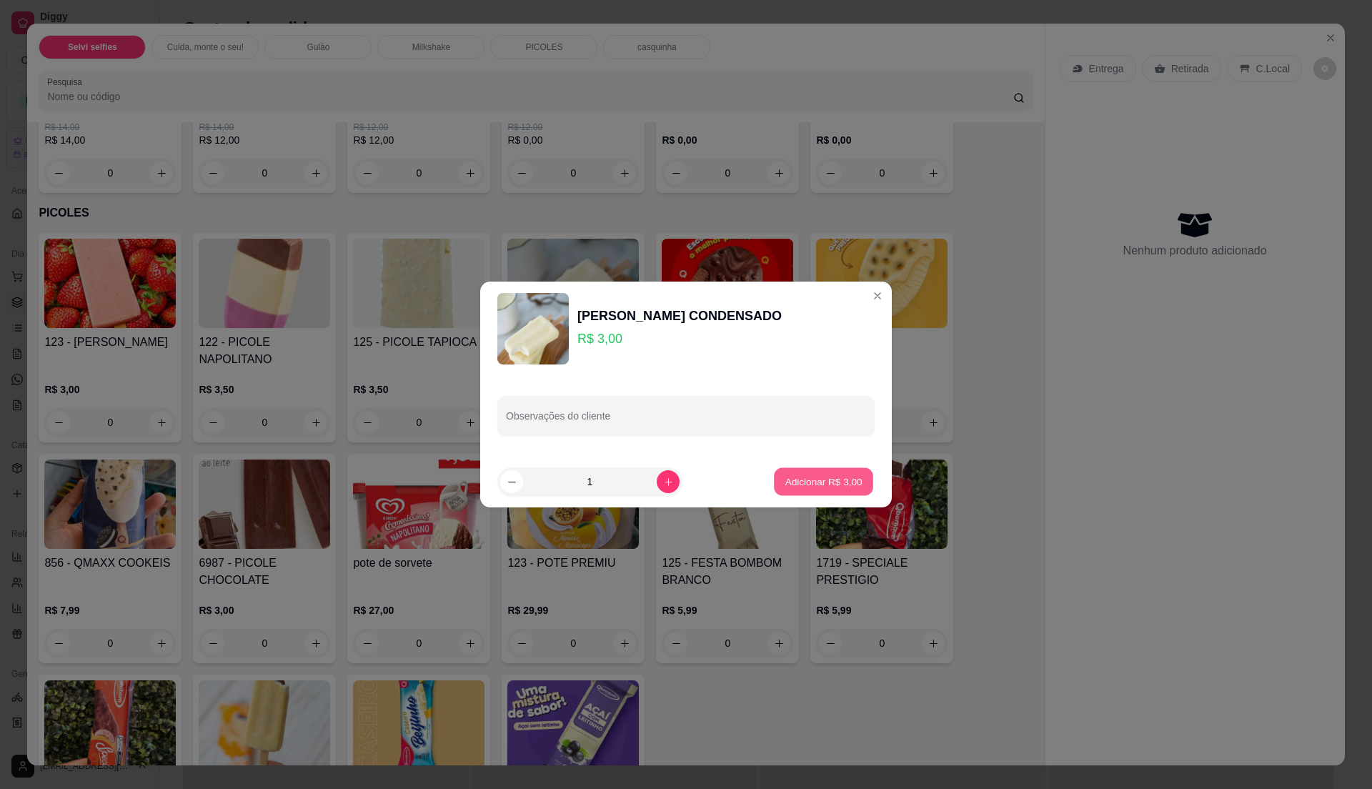
click at [813, 482] on p "Adicionar R$ 3,00" at bounding box center [823, 482] width 77 height 14
type input "1"
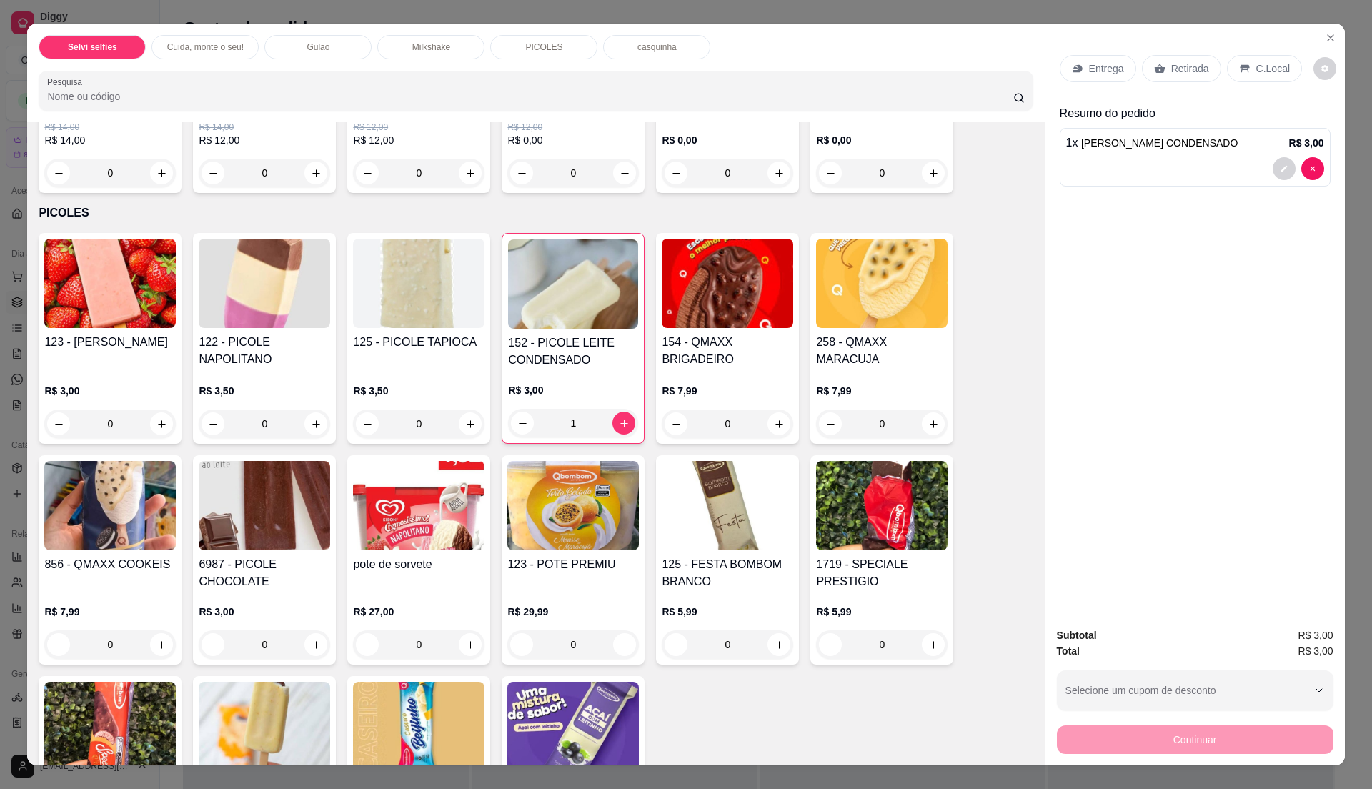
click at [1265, 66] on p "C.Local" at bounding box center [1273, 68] width 34 height 14
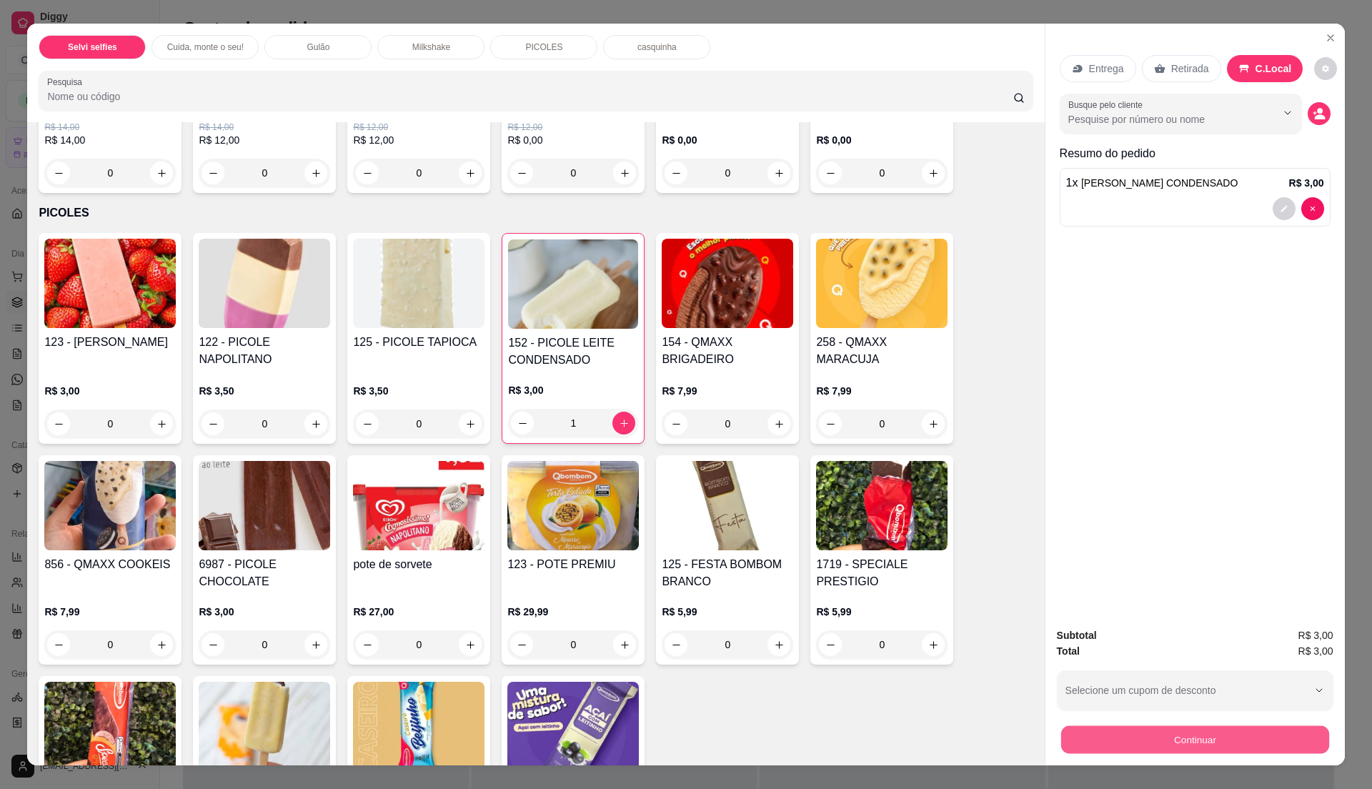
click at [1126, 730] on button "Continuar" at bounding box center [1195, 739] width 268 height 28
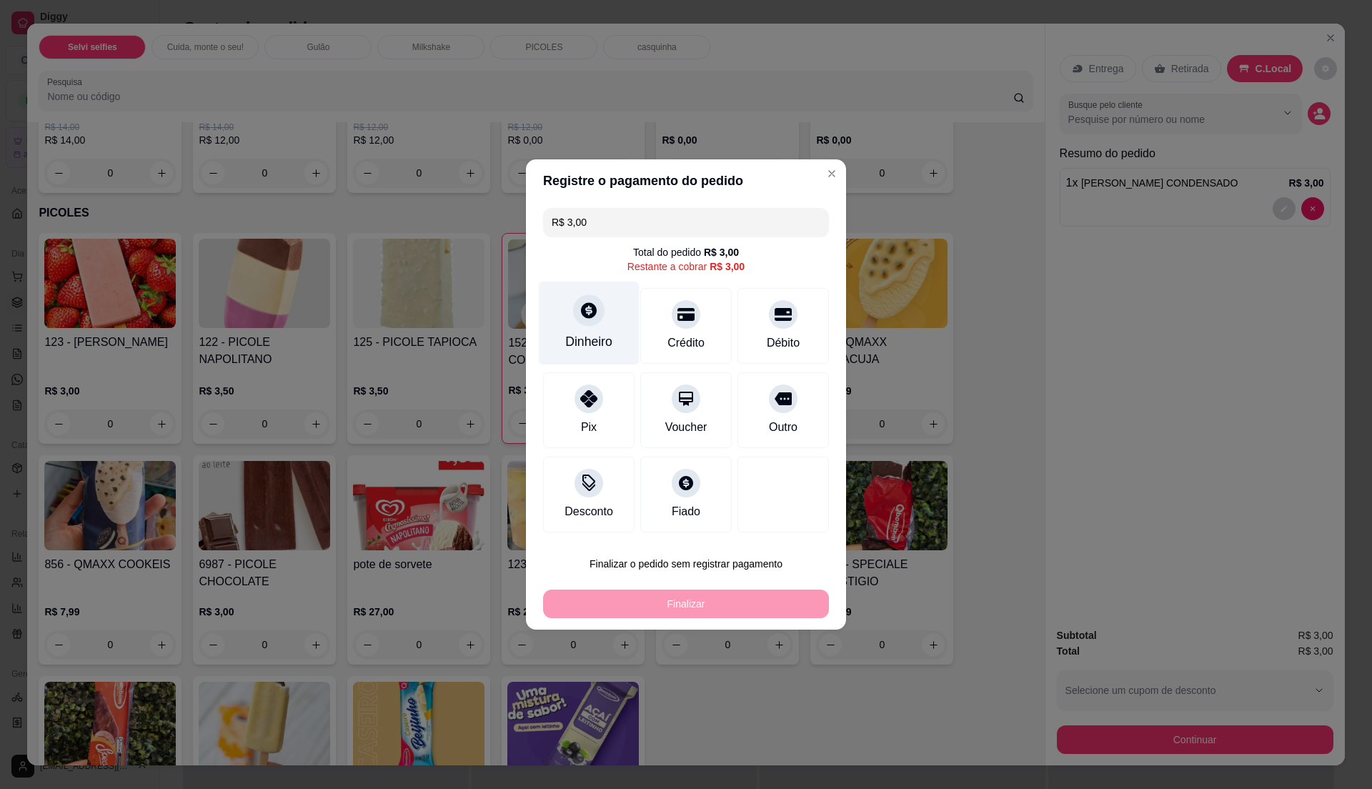
click at [579, 327] on div "Dinheiro" at bounding box center [589, 324] width 101 height 84
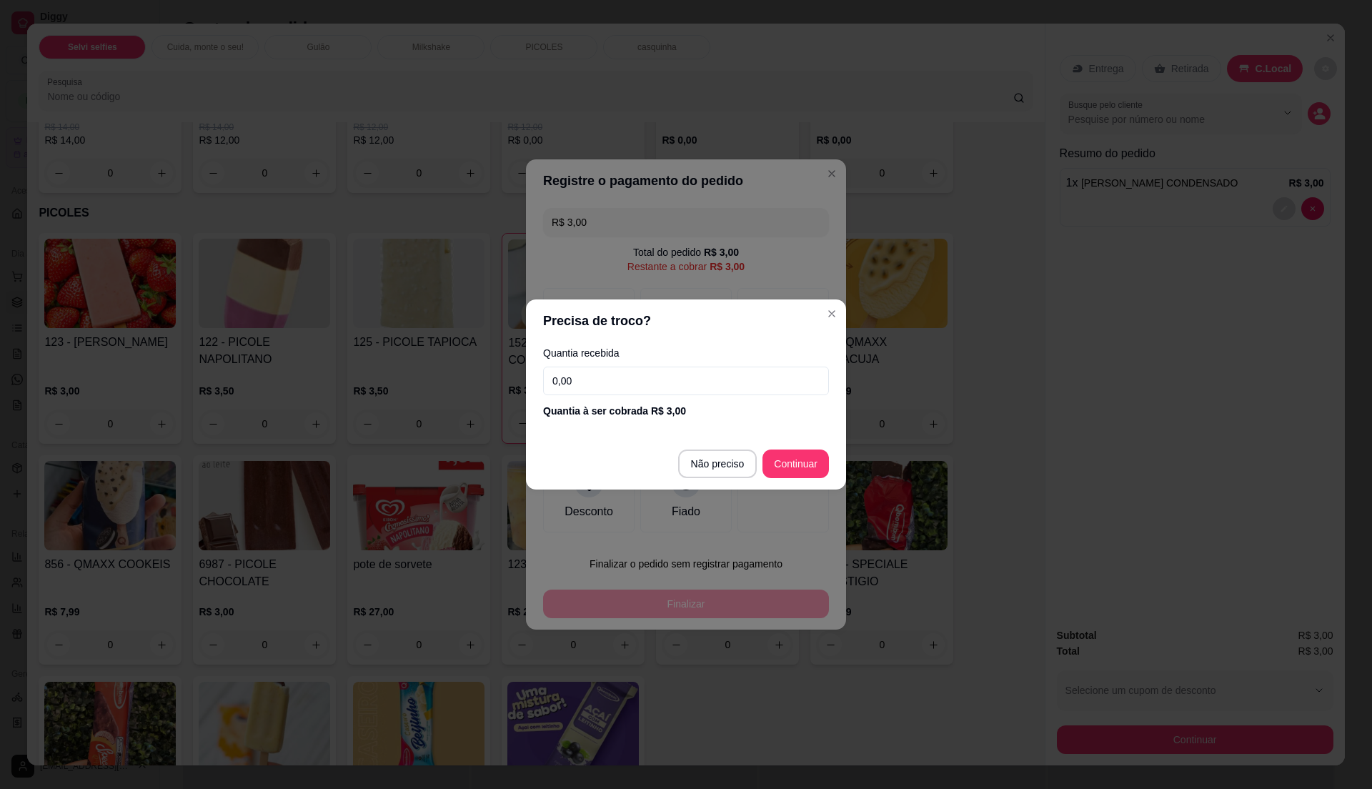
click at [585, 384] on input "0,00" at bounding box center [686, 381] width 286 height 29
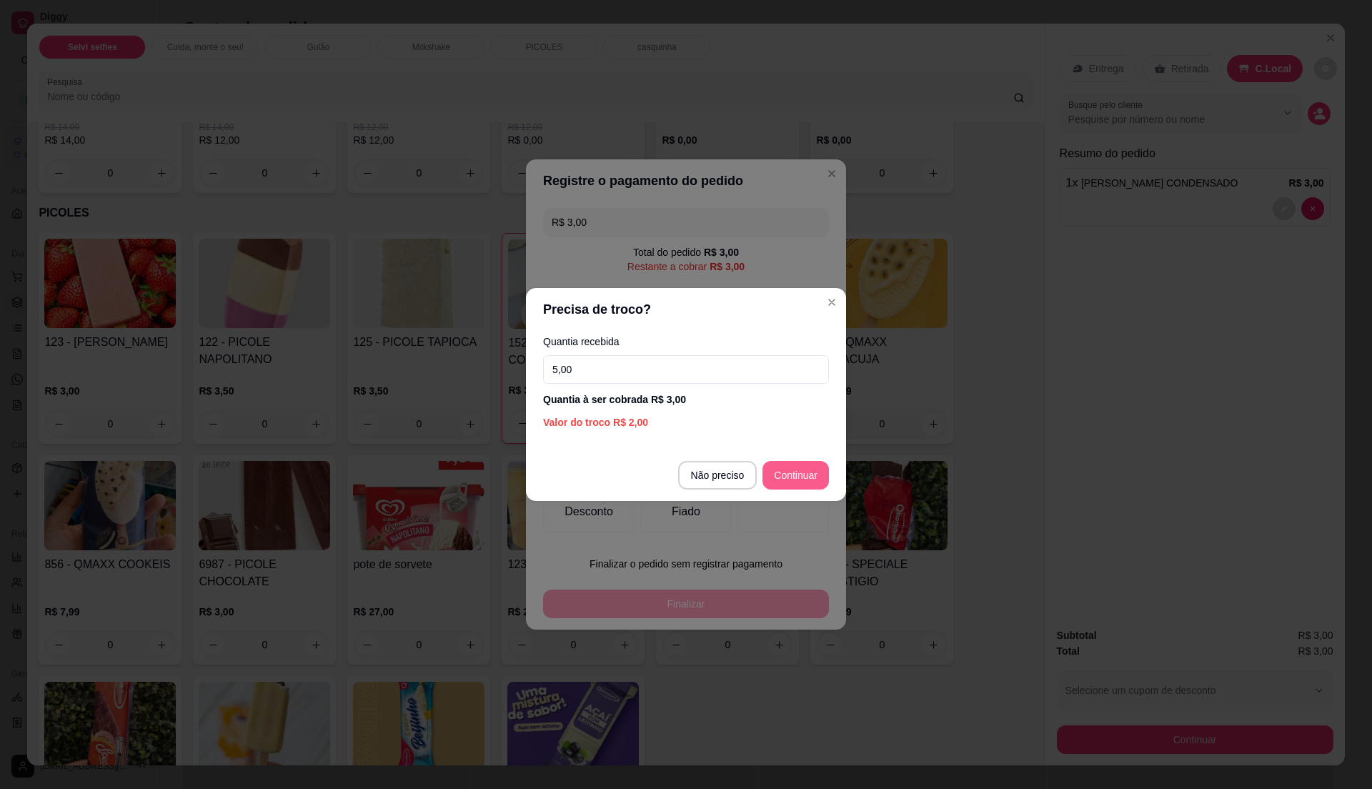
type input "5,00"
type input "R$ 0,00"
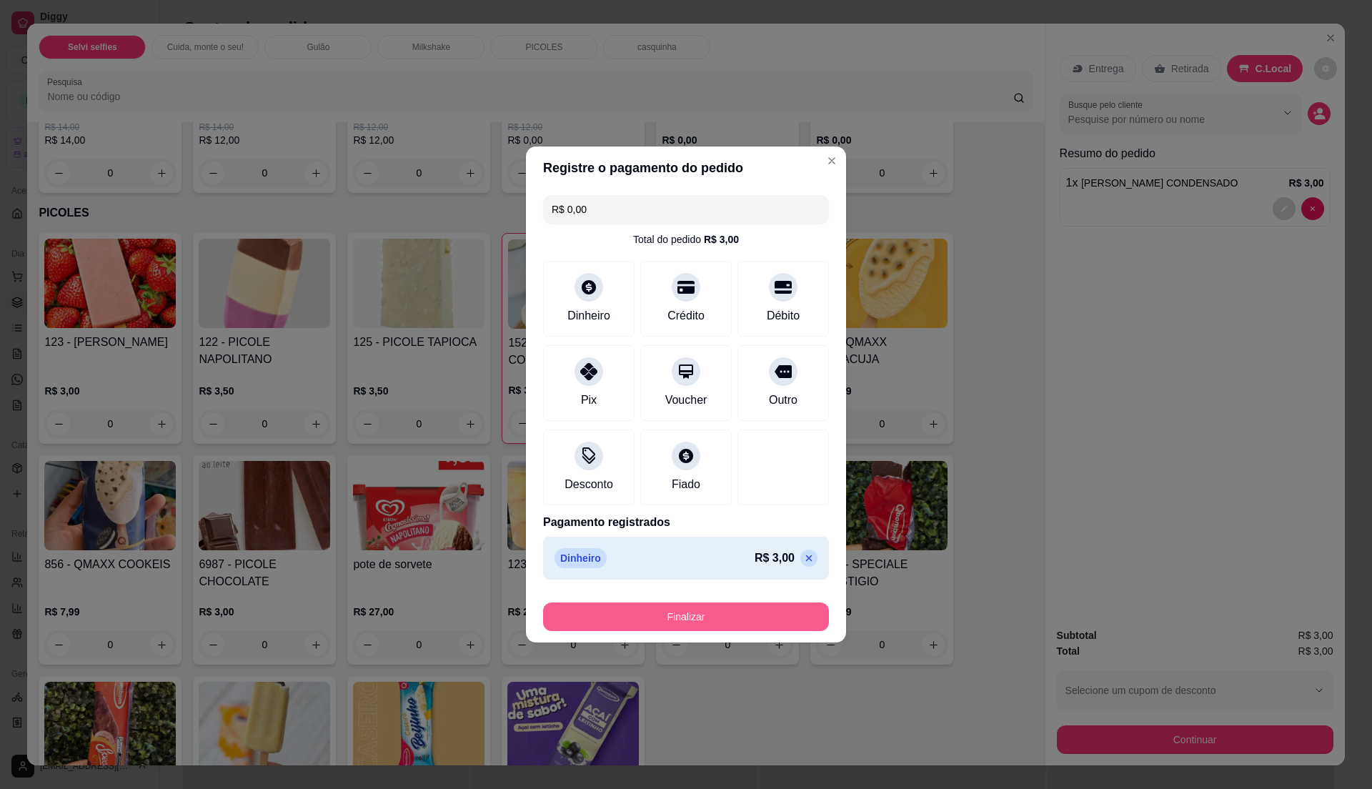
drag, startPoint x: 701, startPoint y: 602, endPoint x: 695, endPoint y: 610, distance: 10.2
click at [698, 610] on div "Finalizar" at bounding box center [686, 614] width 286 height 34
click at [695, 619] on button "Finalizar" at bounding box center [685, 617] width 277 height 28
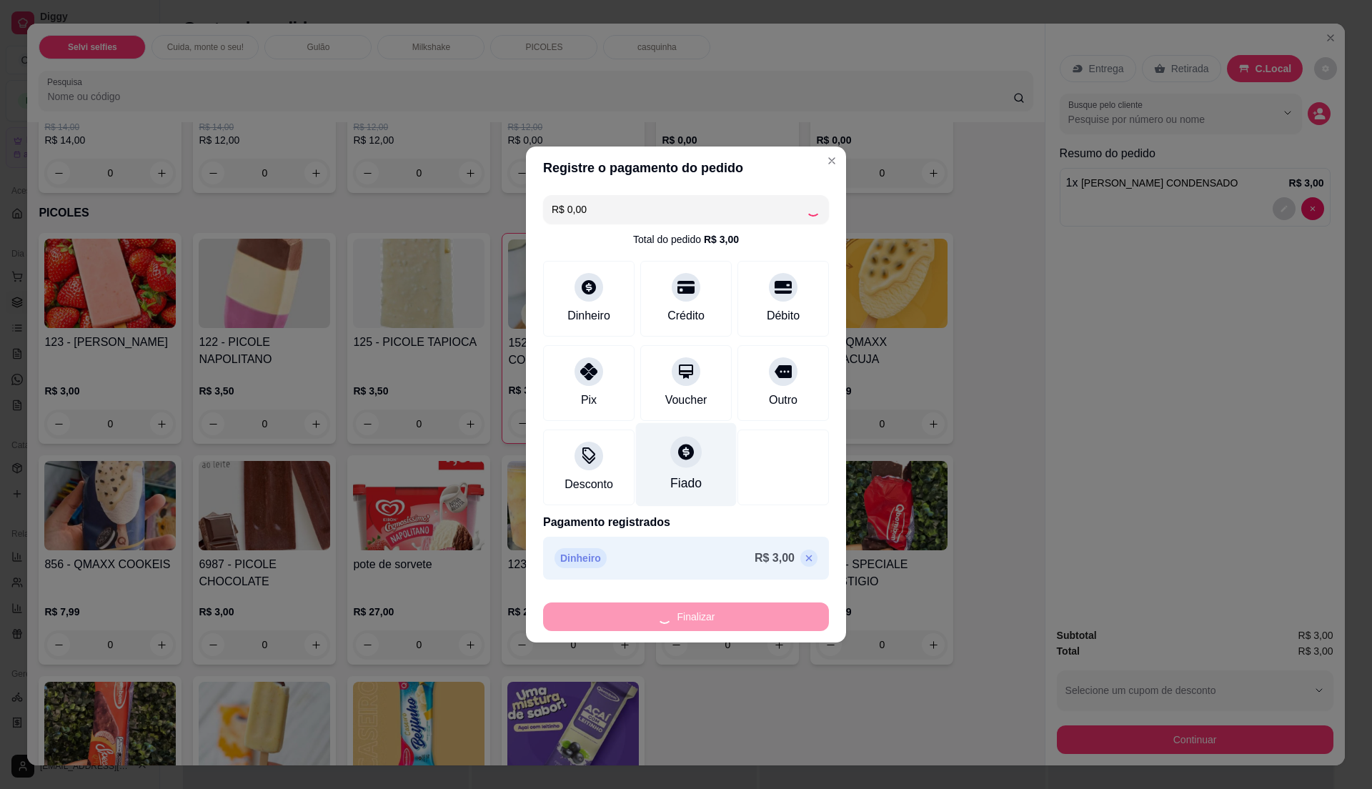
type input "0"
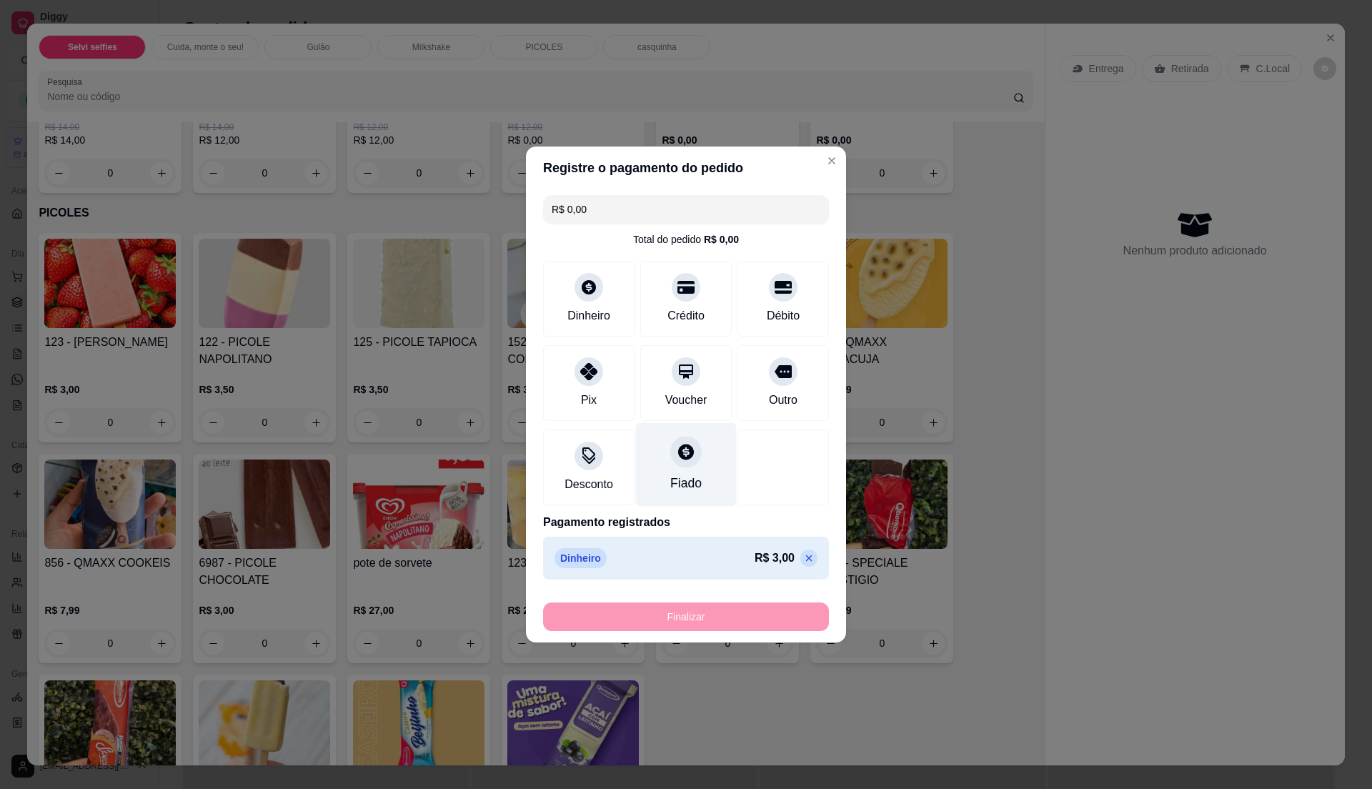
type input "-R$ 3,00"
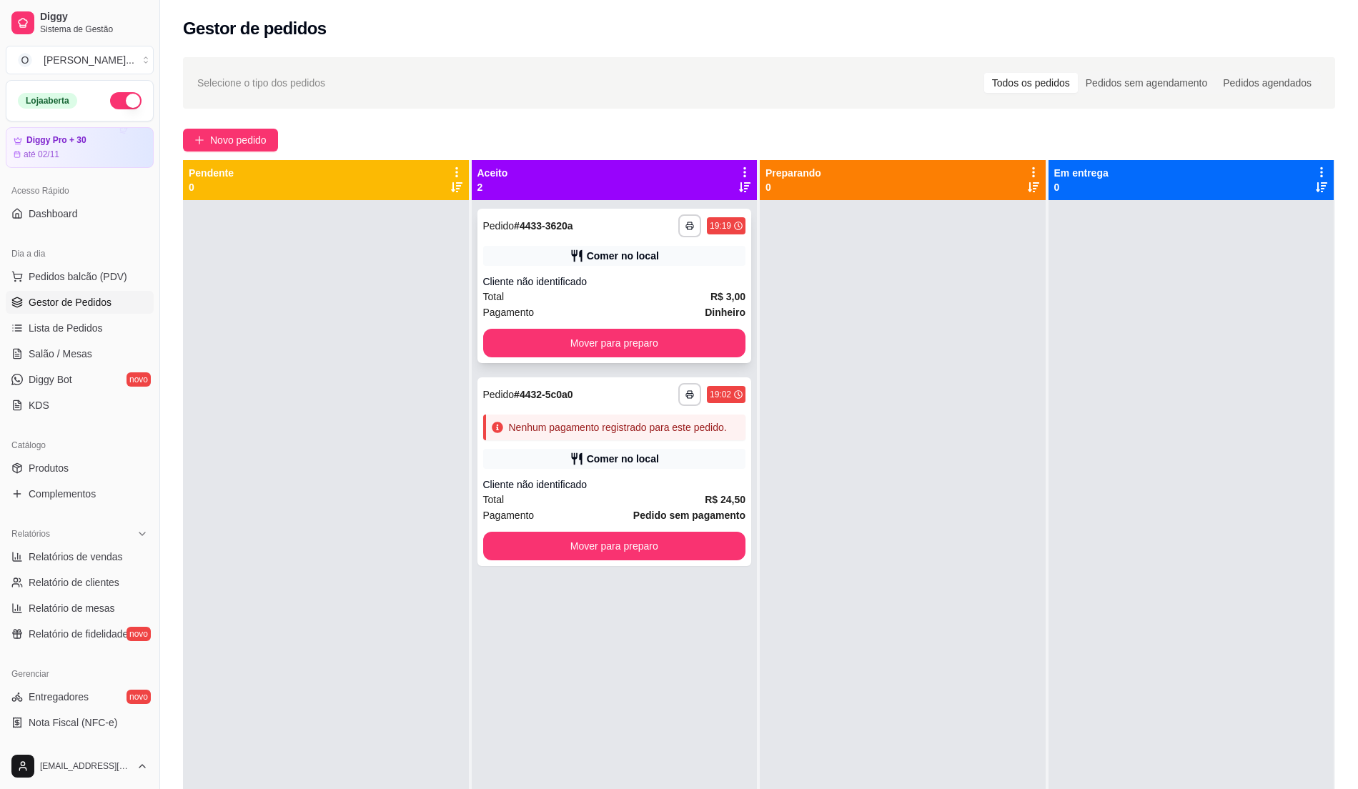
click at [680, 272] on div "**********" at bounding box center [614, 286] width 274 height 154
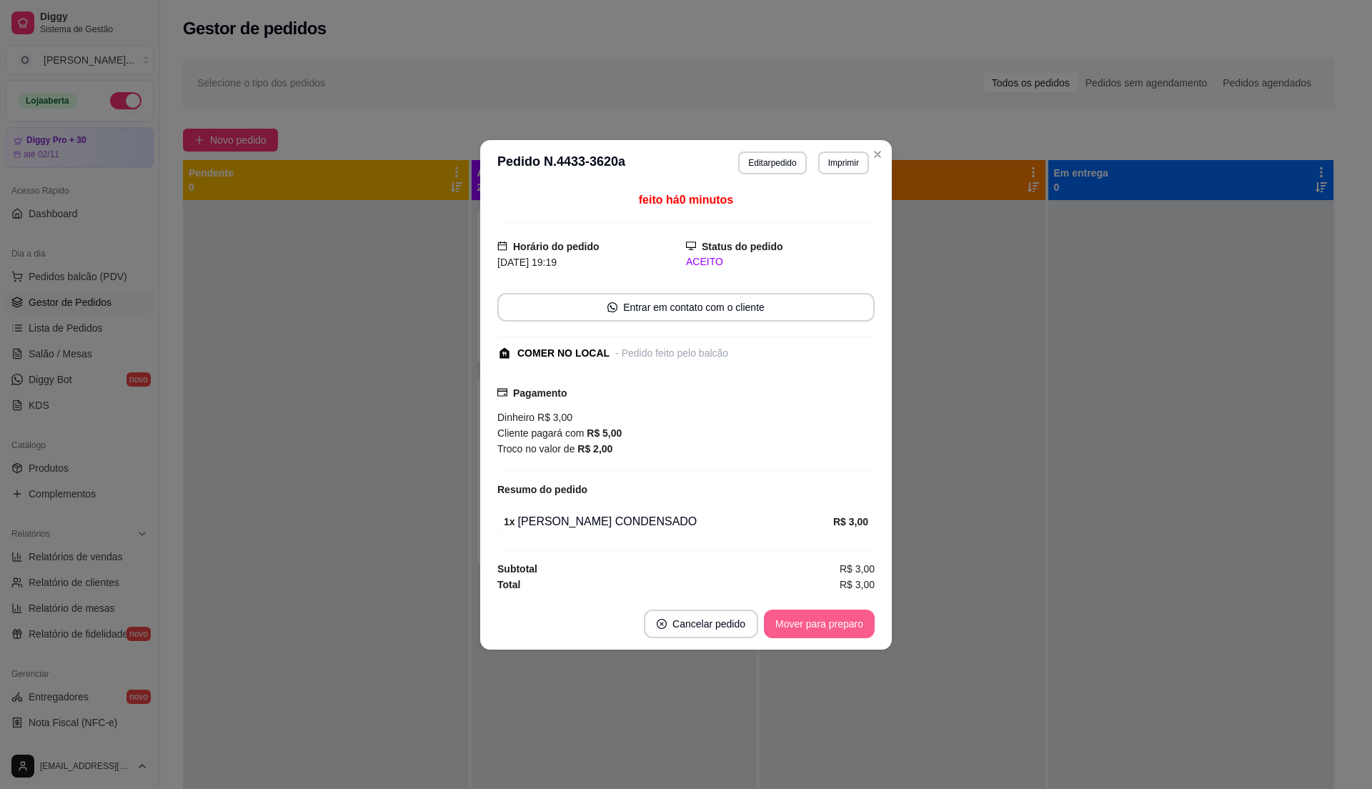
click at [793, 632] on button "Mover para preparo" at bounding box center [819, 624] width 111 height 29
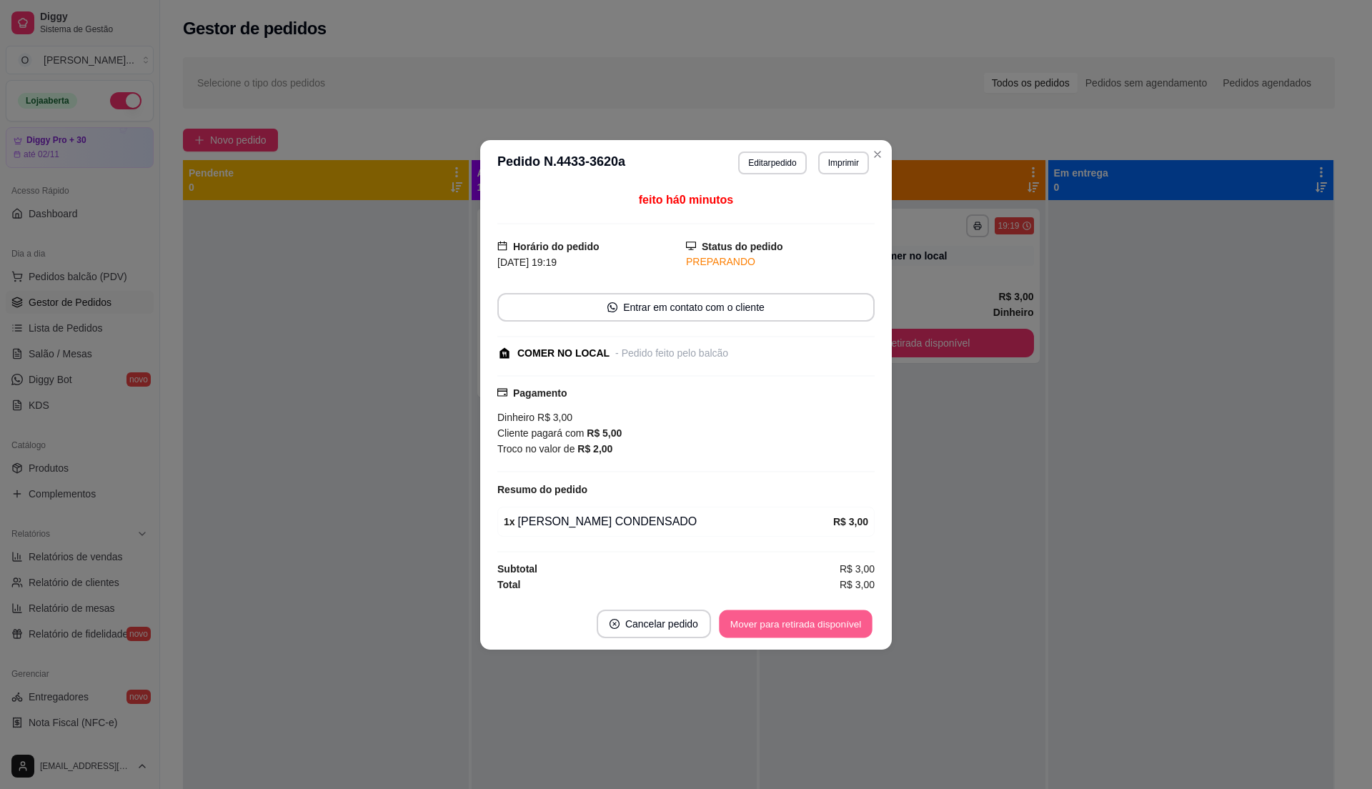
click at [793, 632] on button "Mover para retirada disponível" at bounding box center [795, 624] width 153 height 28
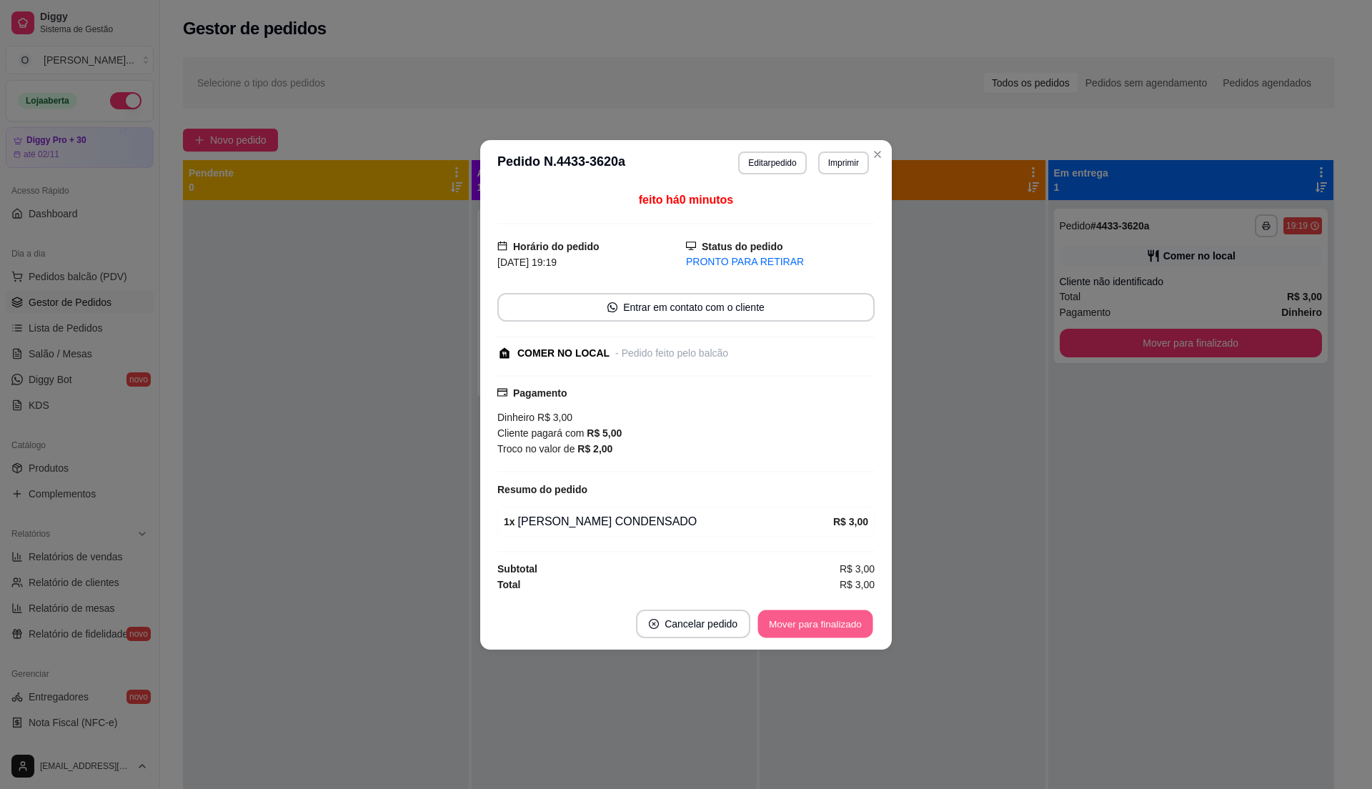
click at [793, 632] on button "Mover para finalizado" at bounding box center [815, 624] width 115 height 28
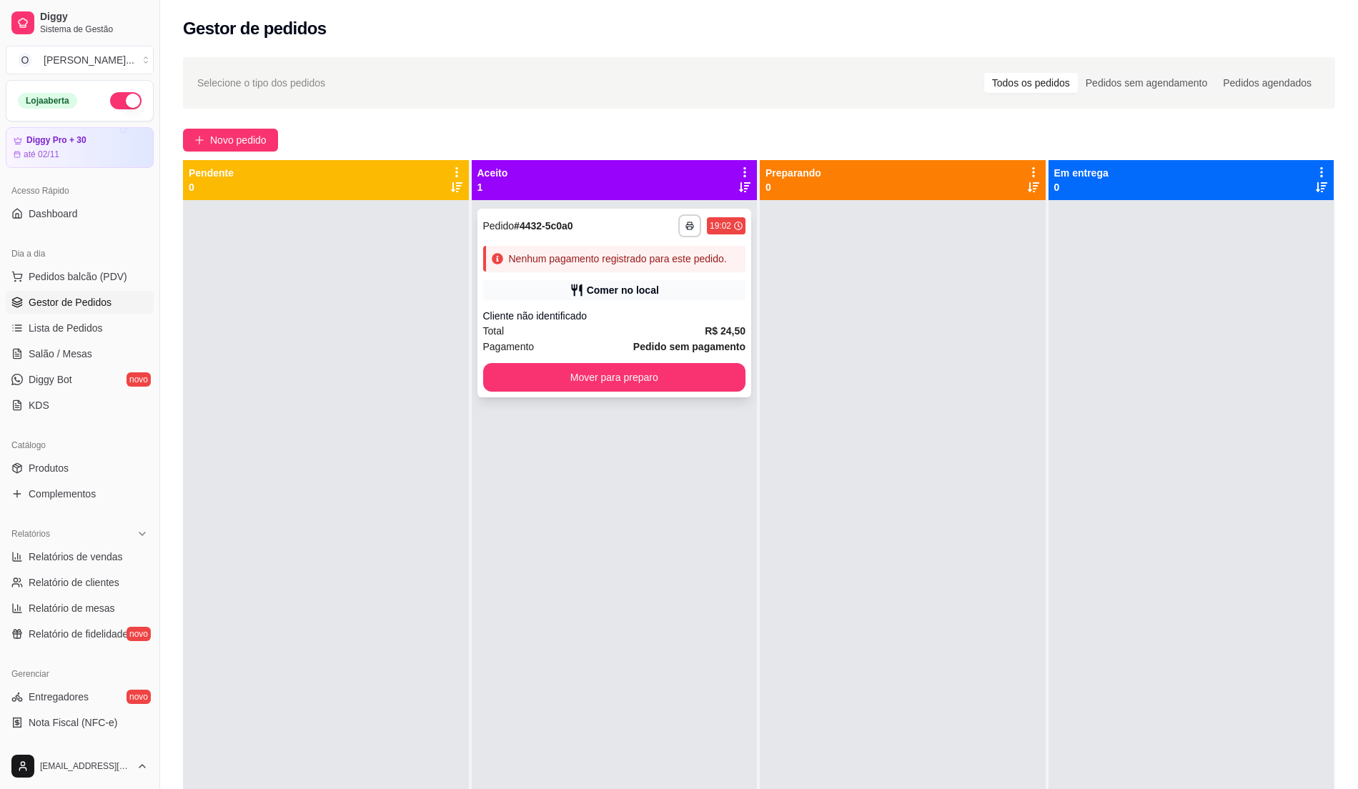
click at [561, 297] on div "Comer no local" at bounding box center [614, 290] width 263 height 20
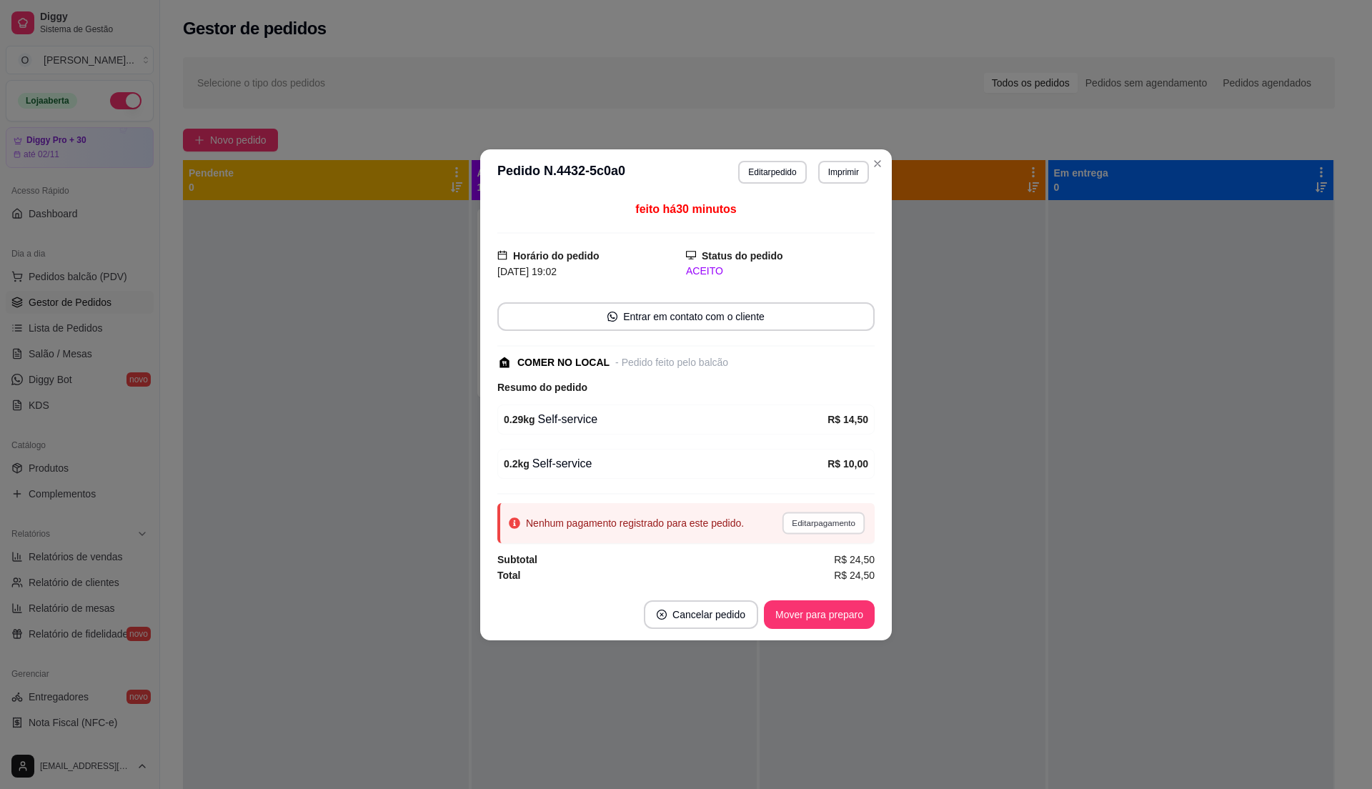
click at [815, 529] on button "Editar pagamento" at bounding box center [823, 523] width 83 height 22
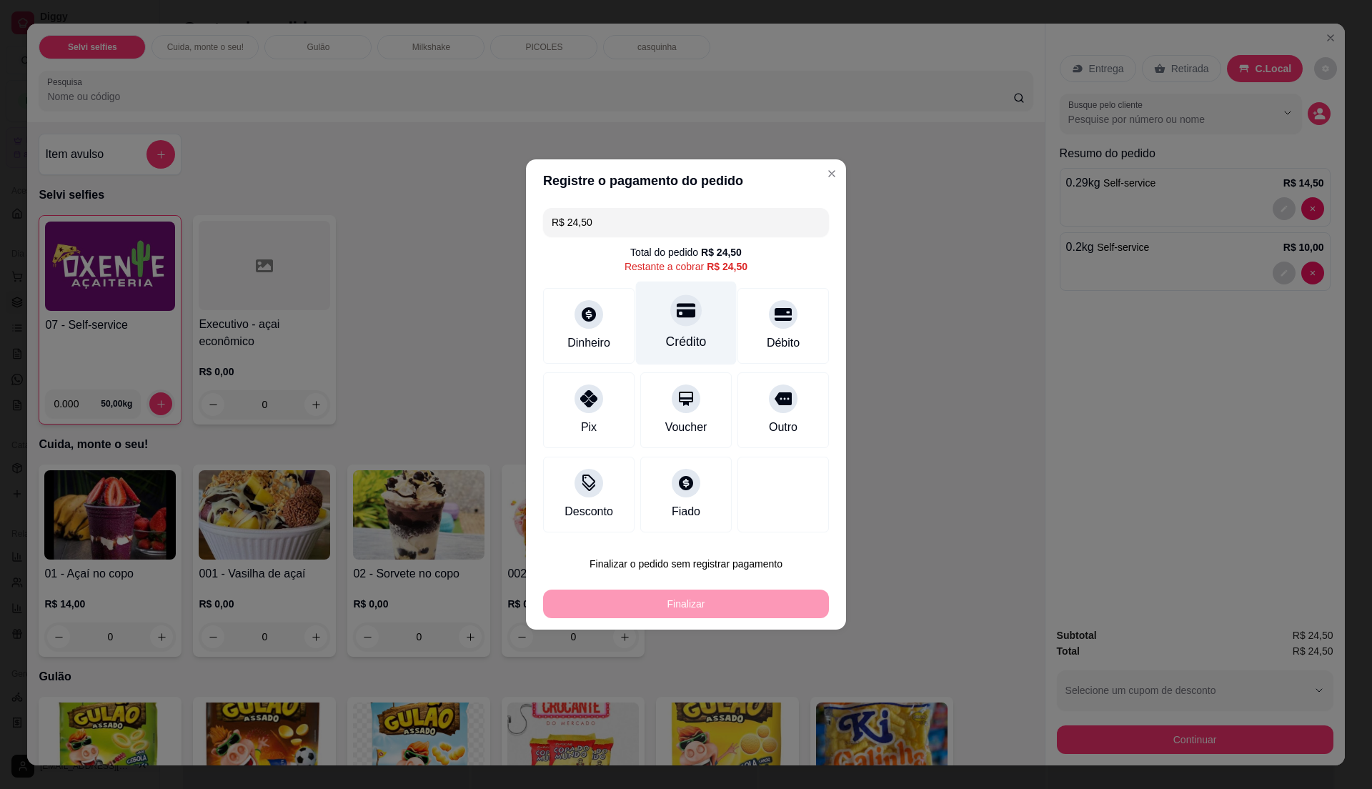
click at [682, 324] on div at bounding box center [685, 309] width 31 height 31
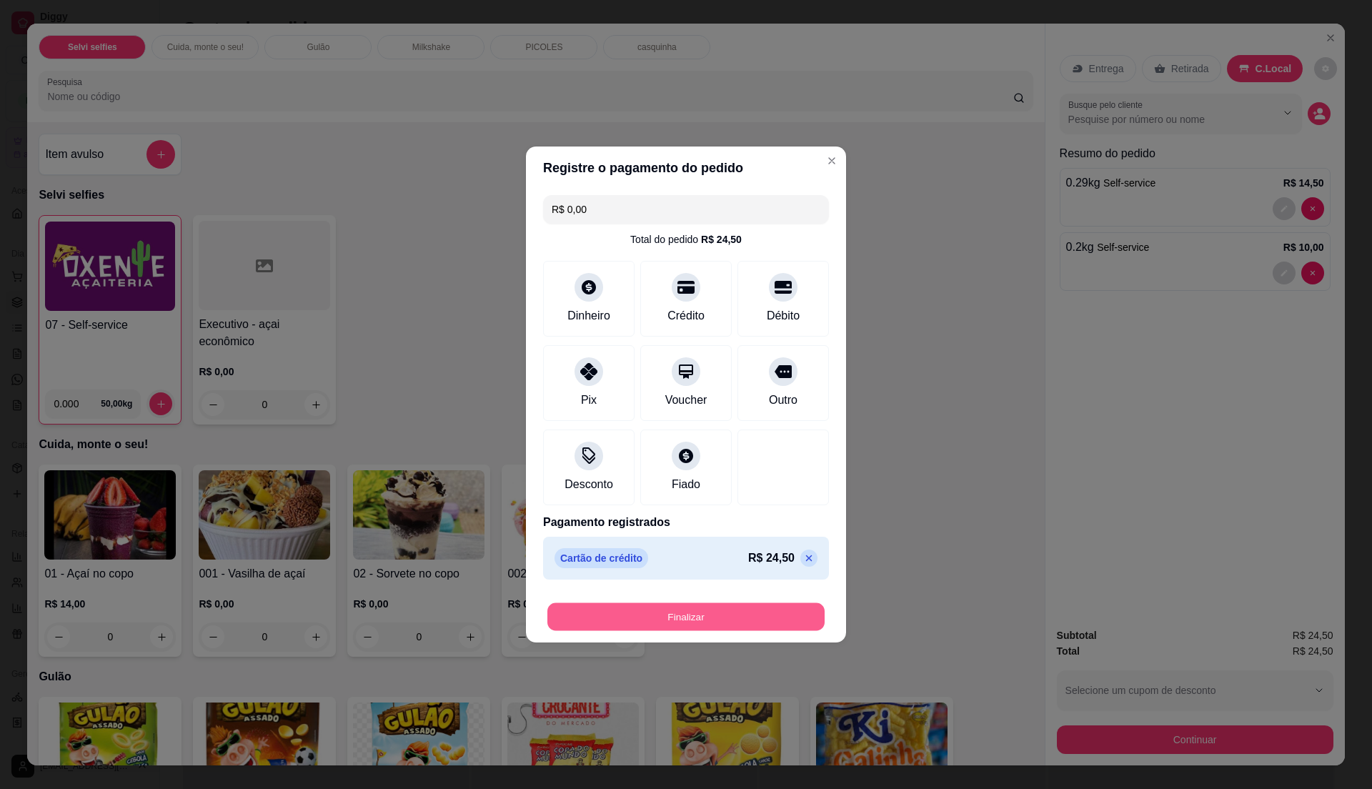
click at [733, 609] on button "Finalizar" at bounding box center [685, 617] width 277 height 28
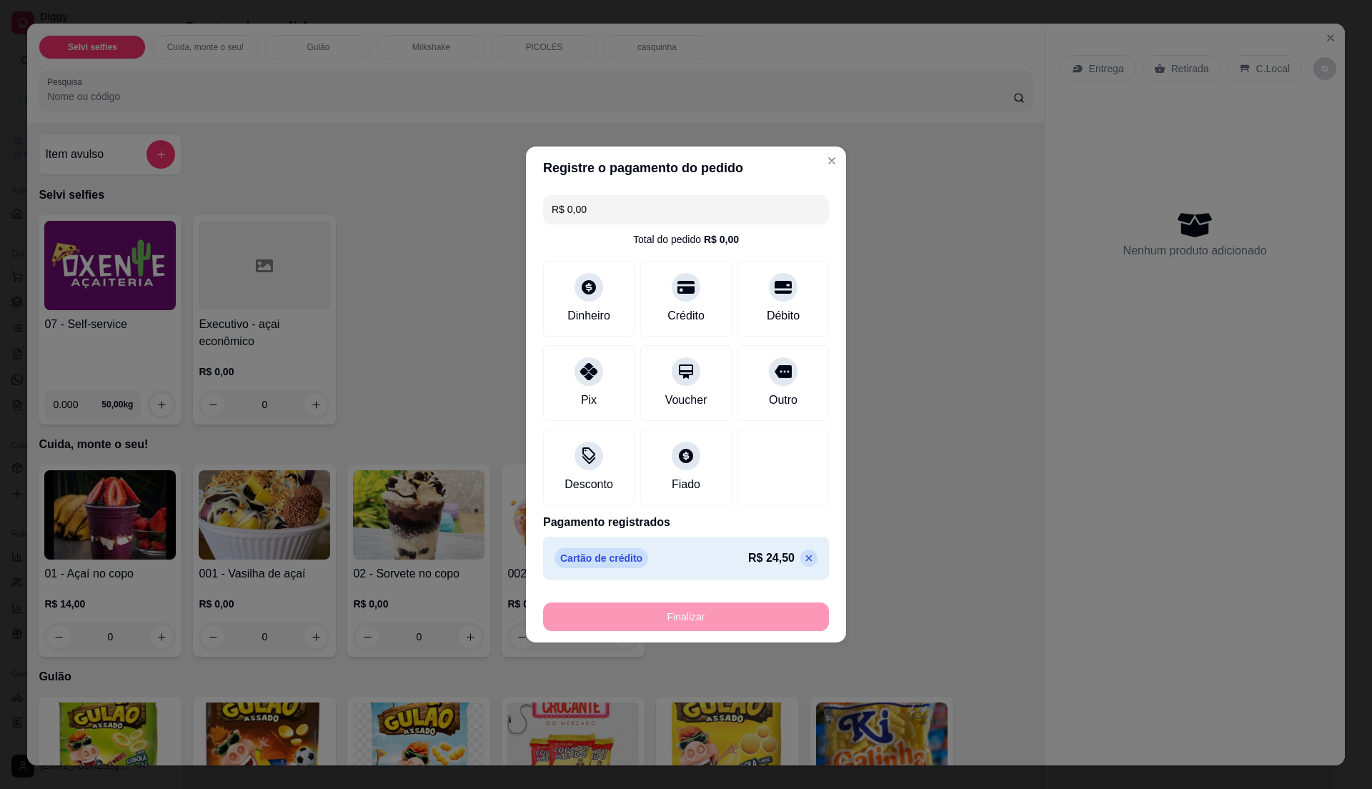
type input "-R$ 24,50"
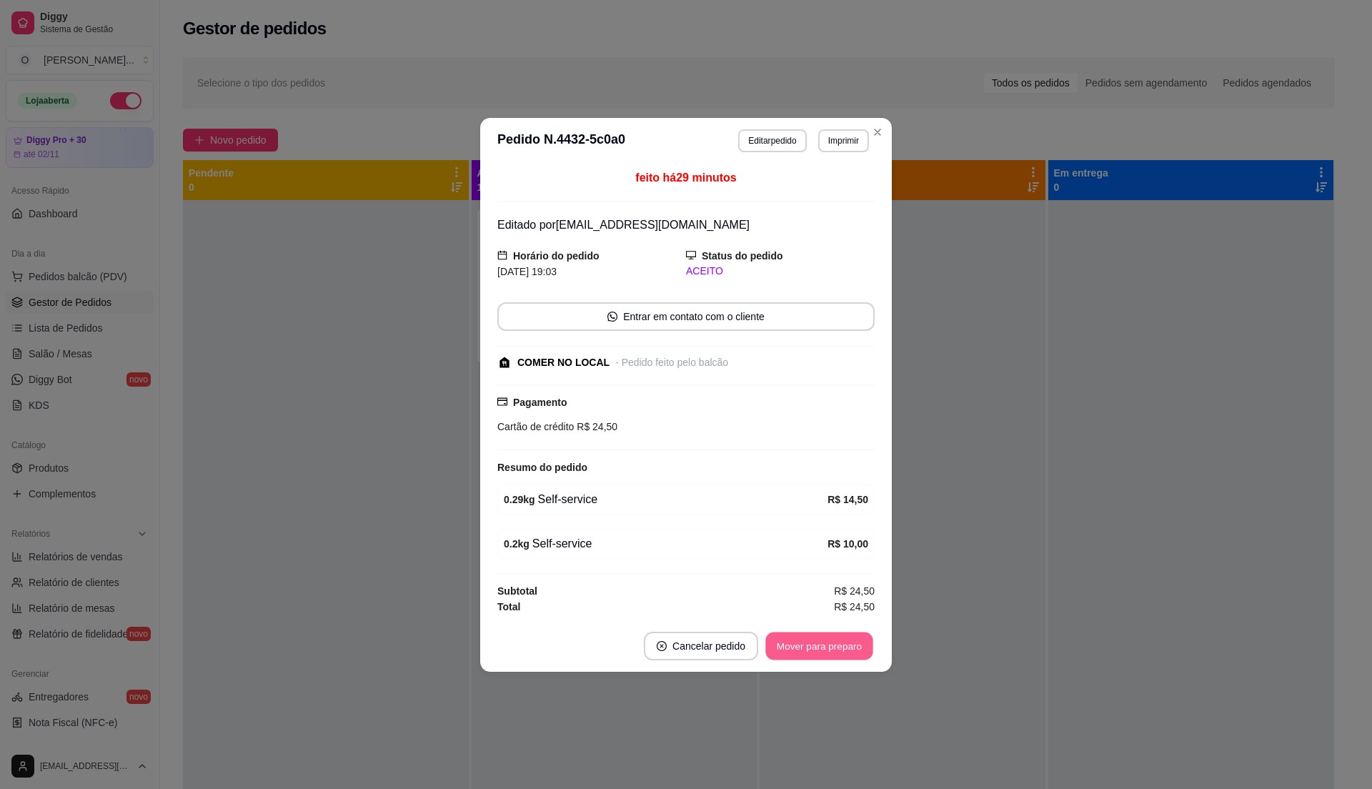
click at [835, 647] on button "Mover para preparo" at bounding box center [818, 646] width 107 height 28
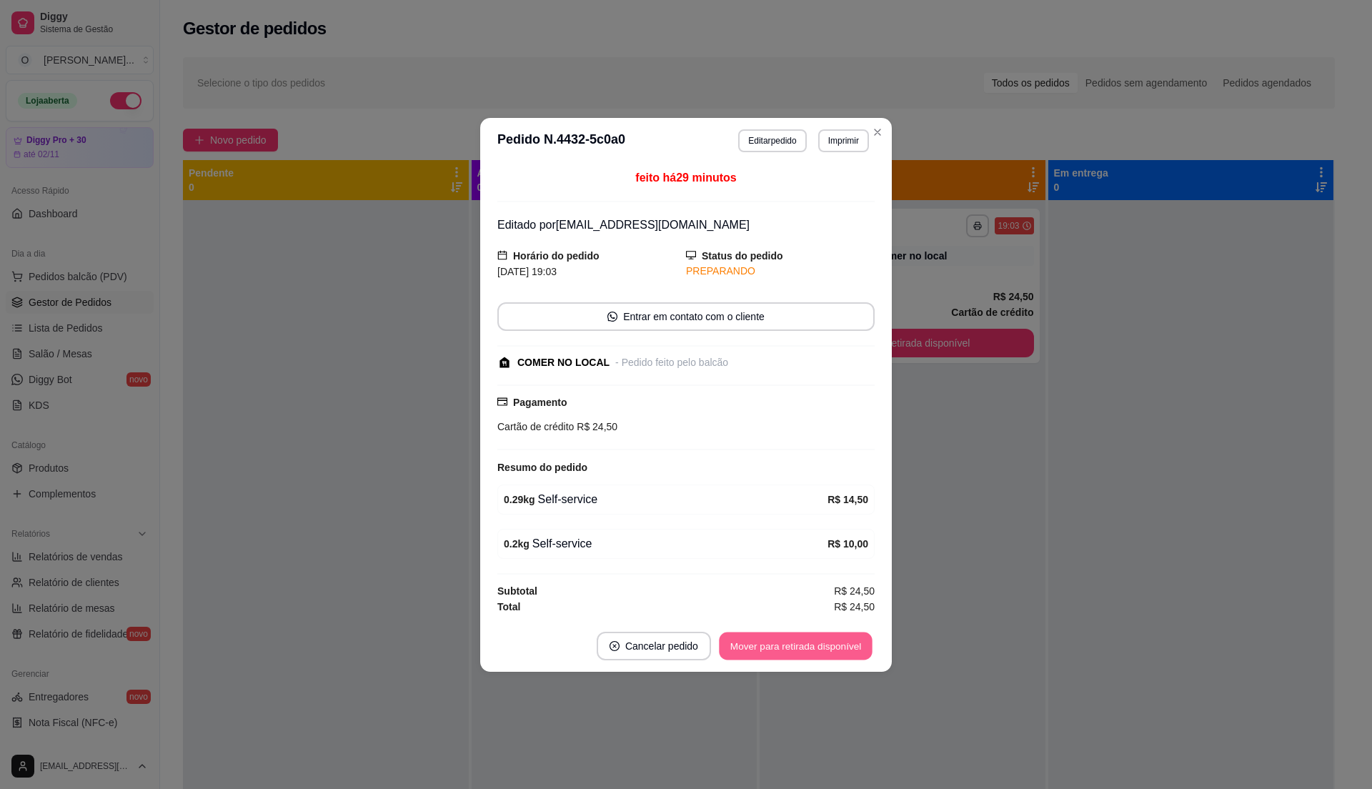
click at [840, 646] on button "Mover para retirada disponível" at bounding box center [795, 646] width 153 height 28
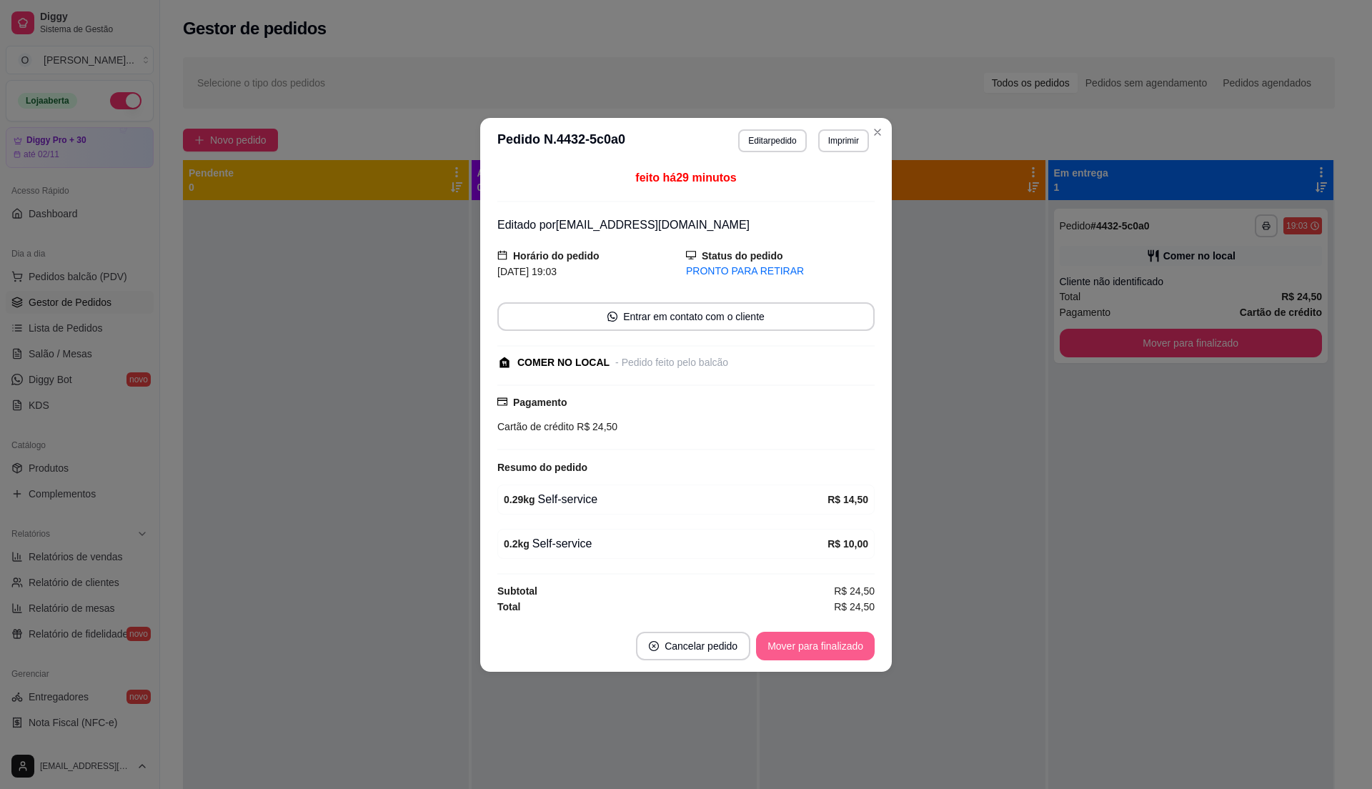
click at [840, 646] on button "Mover para finalizado" at bounding box center [815, 646] width 119 height 29
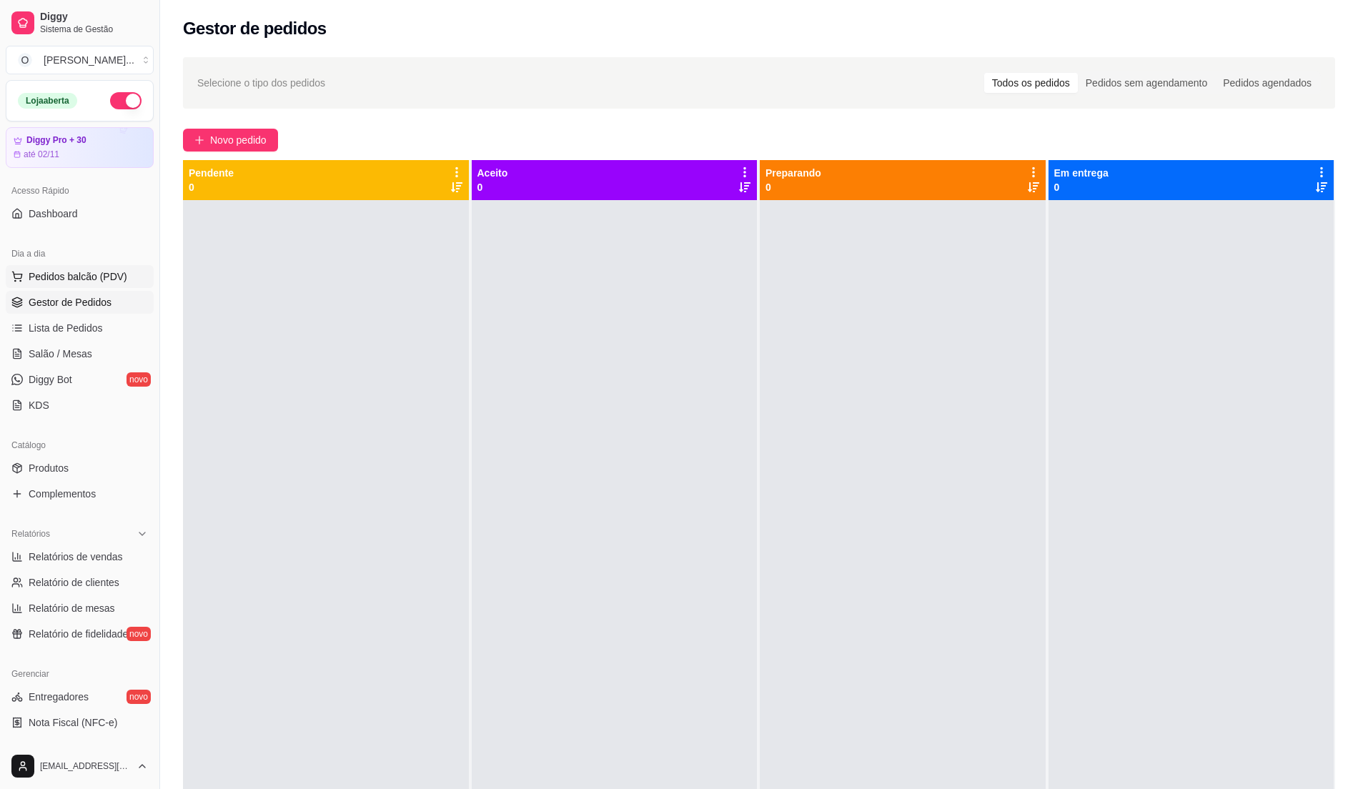
click at [73, 275] on span "Pedidos balcão (PDV)" at bounding box center [78, 276] width 99 height 14
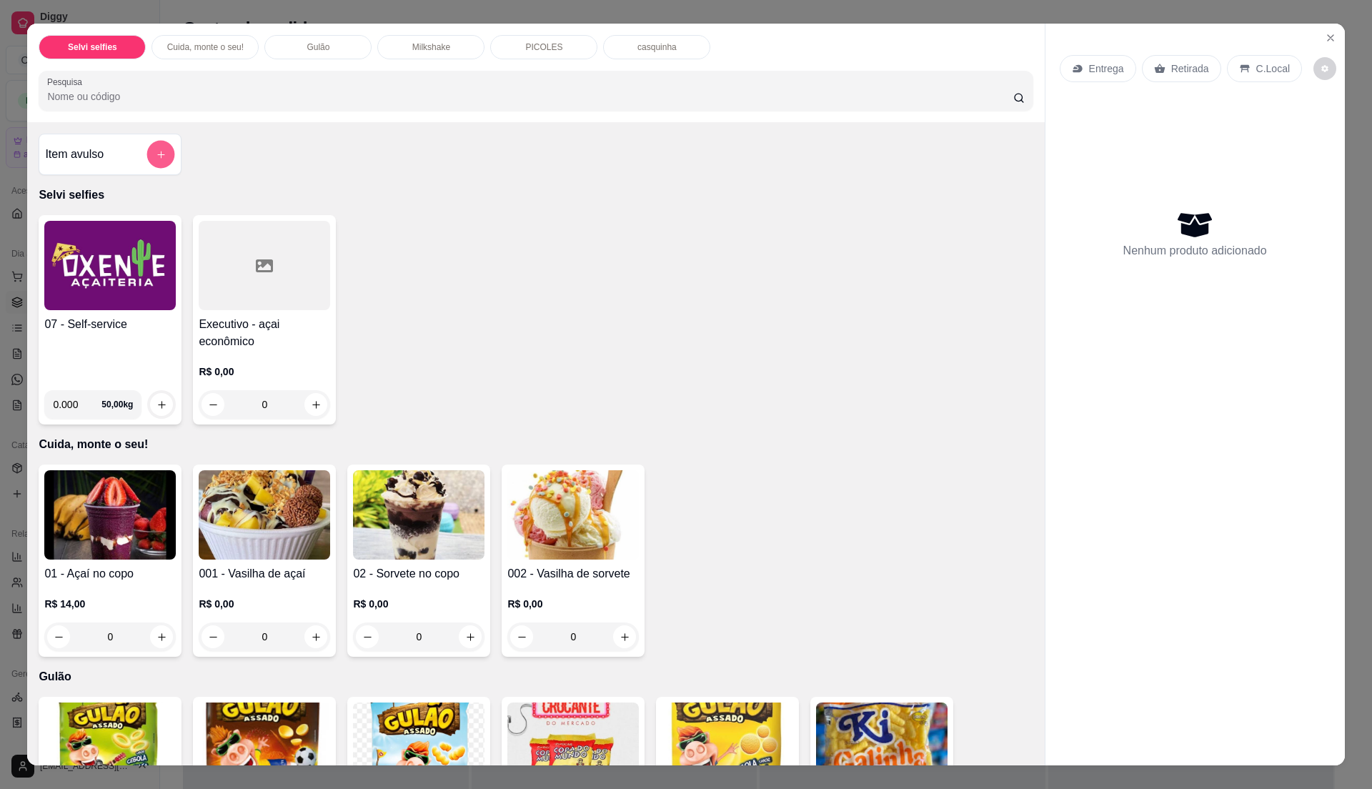
click at [147, 158] on button "add-separate-item" at bounding box center [161, 155] width 28 height 28
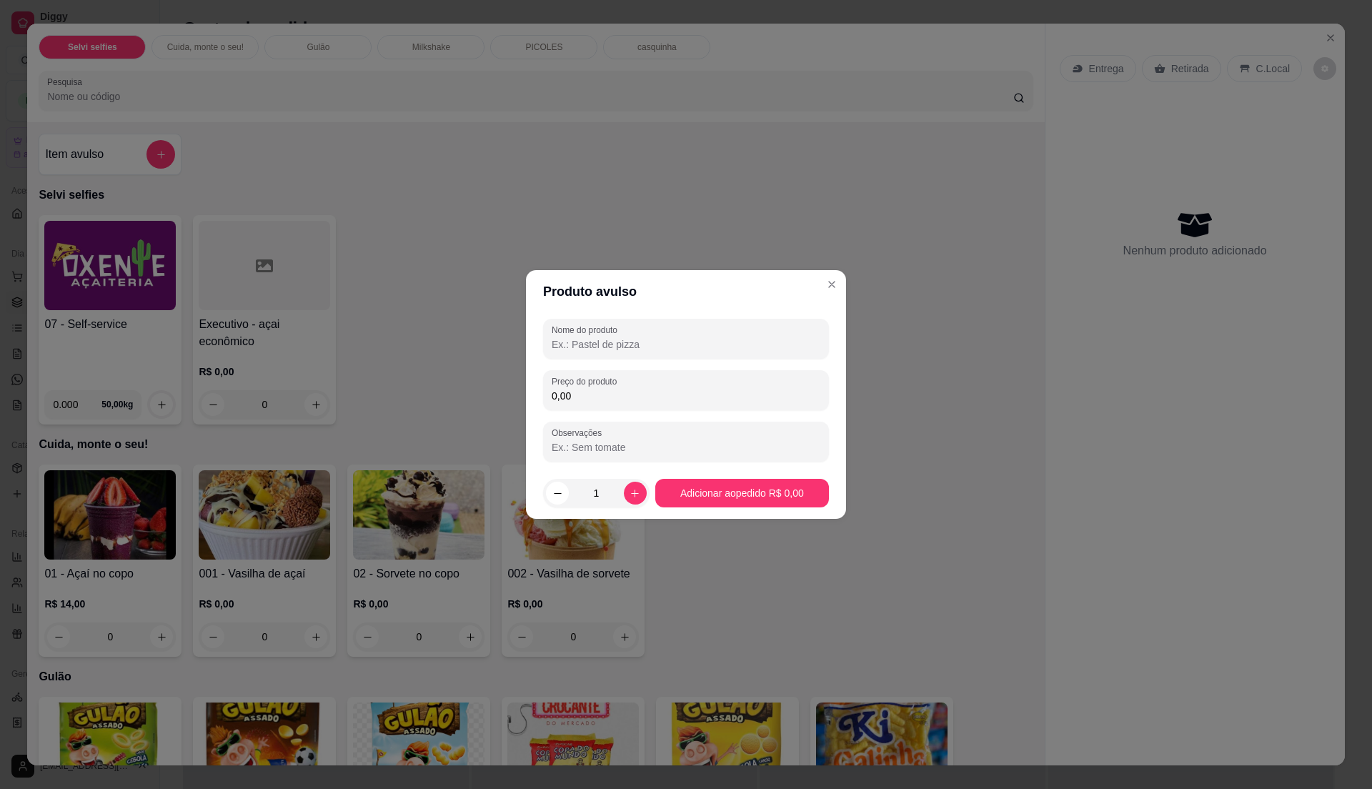
click at [592, 402] on input "0,00" at bounding box center [686, 396] width 269 height 14
type input "2,00"
click at [606, 347] on input "Nome do produto" at bounding box center [686, 344] width 269 height 14
type input "sorvete"
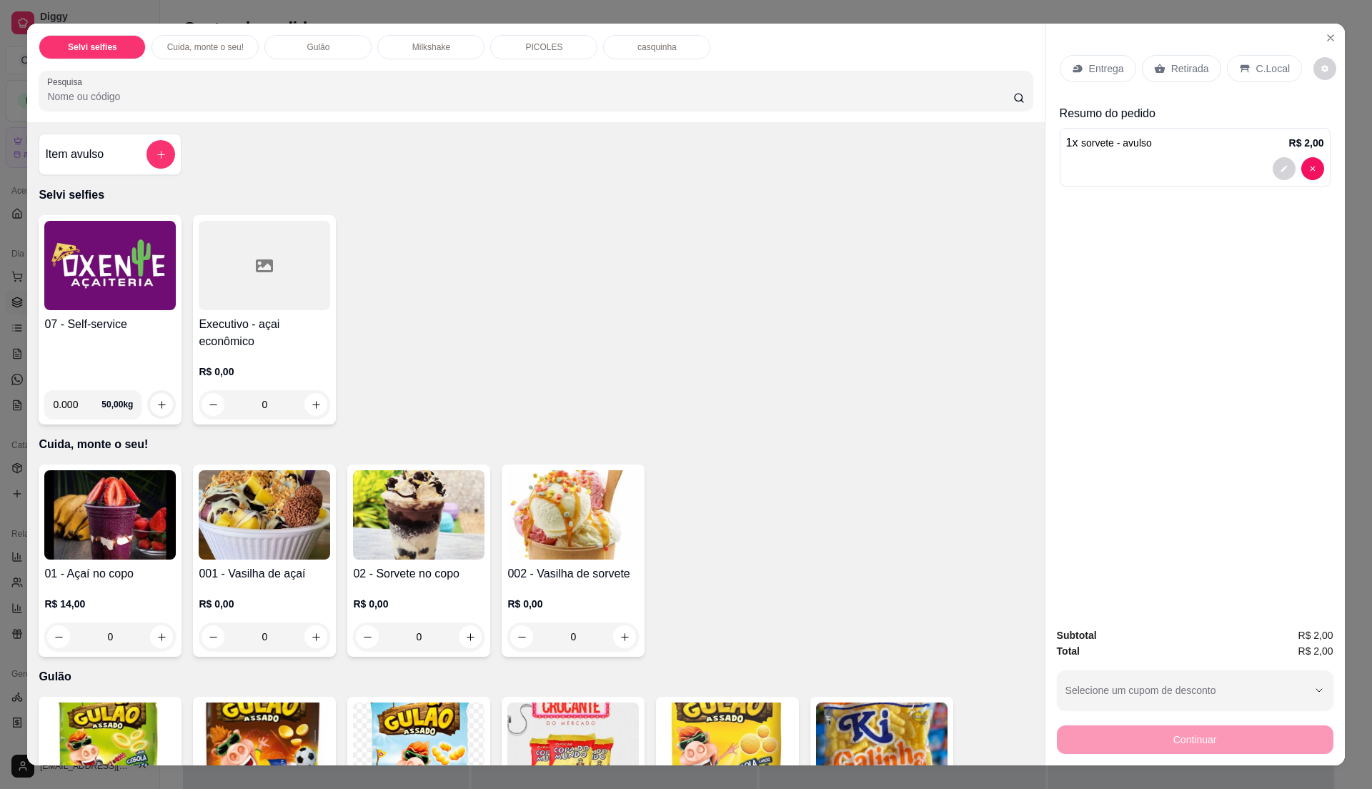
click at [1273, 71] on p "C.Local" at bounding box center [1273, 68] width 34 height 14
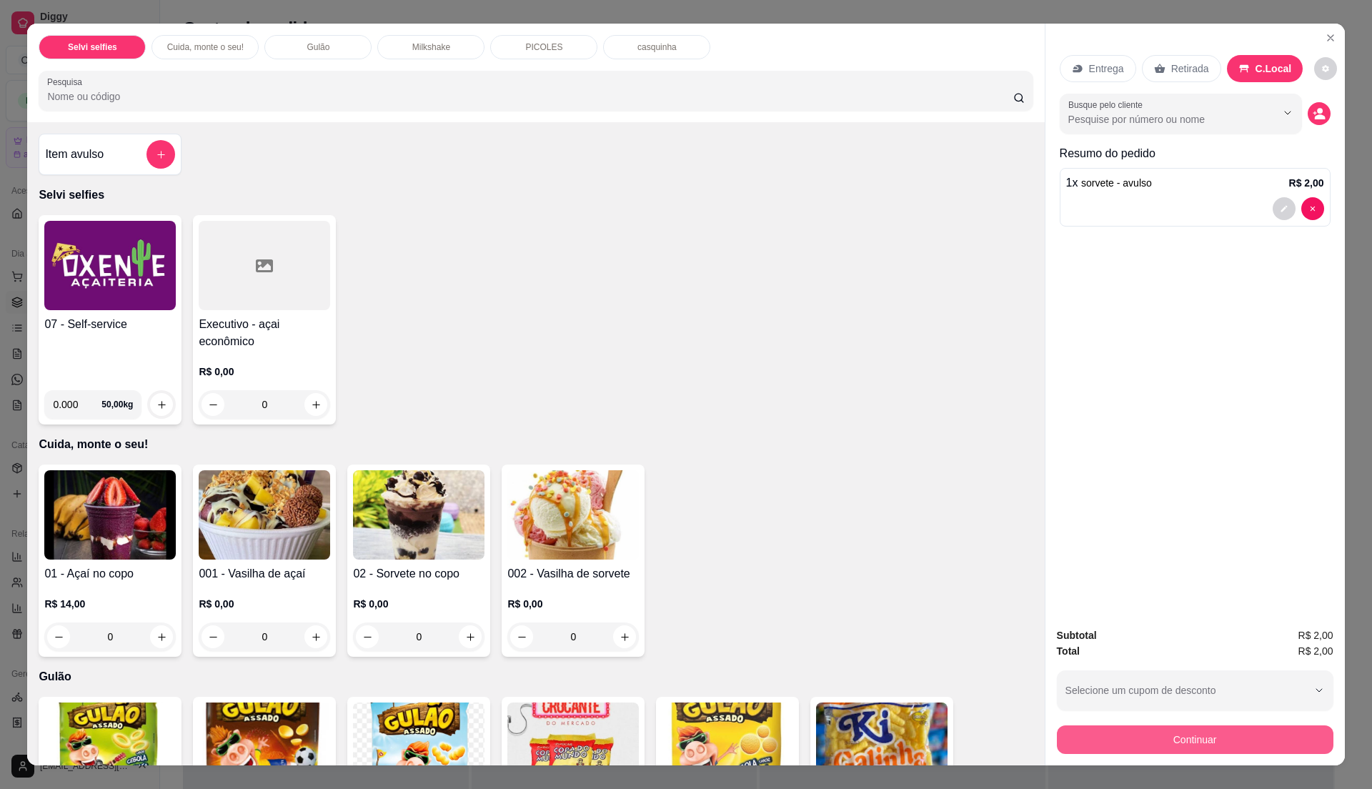
click at [1121, 741] on button "Continuar" at bounding box center [1195, 739] width 277 height 29
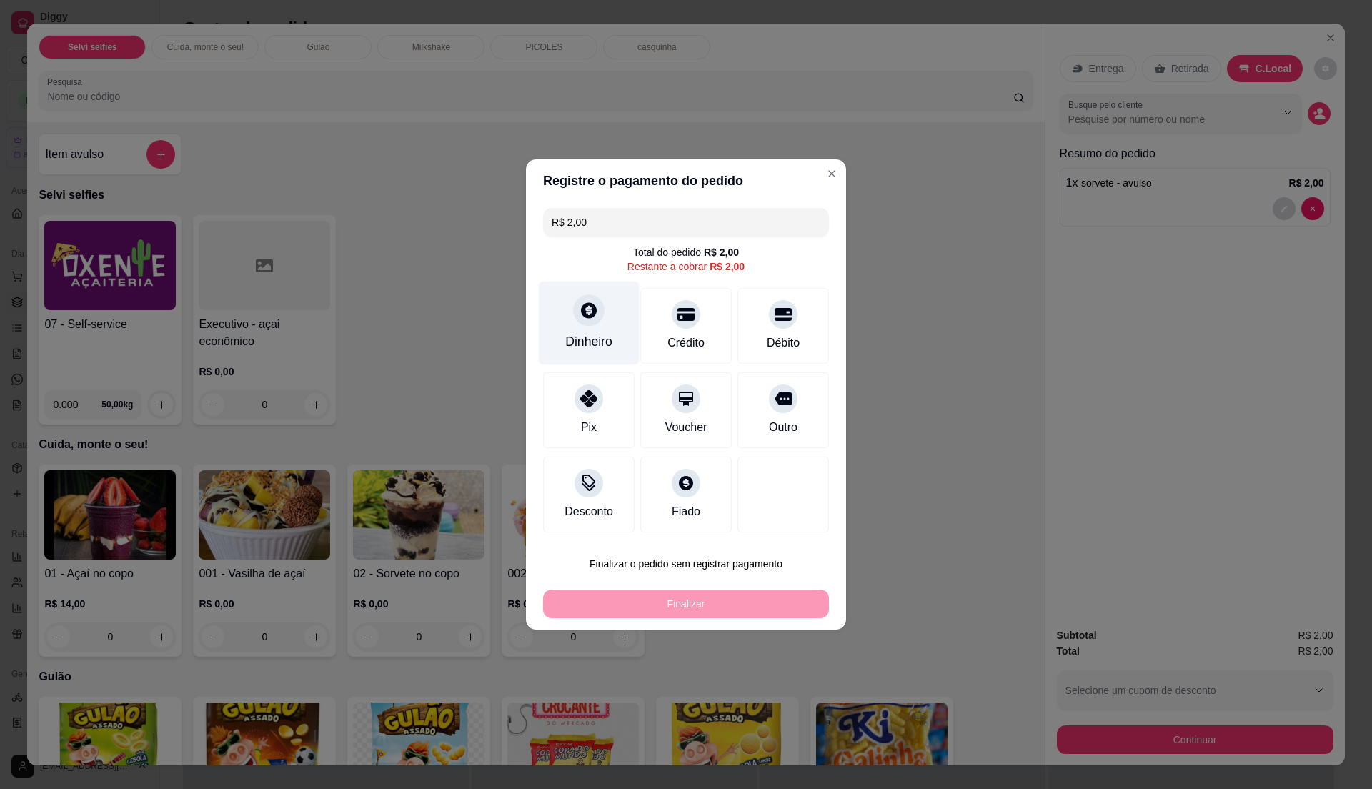
click at [576, 323] on div "Dinheiro" at bounding box center [589, 324] width 101 height 84
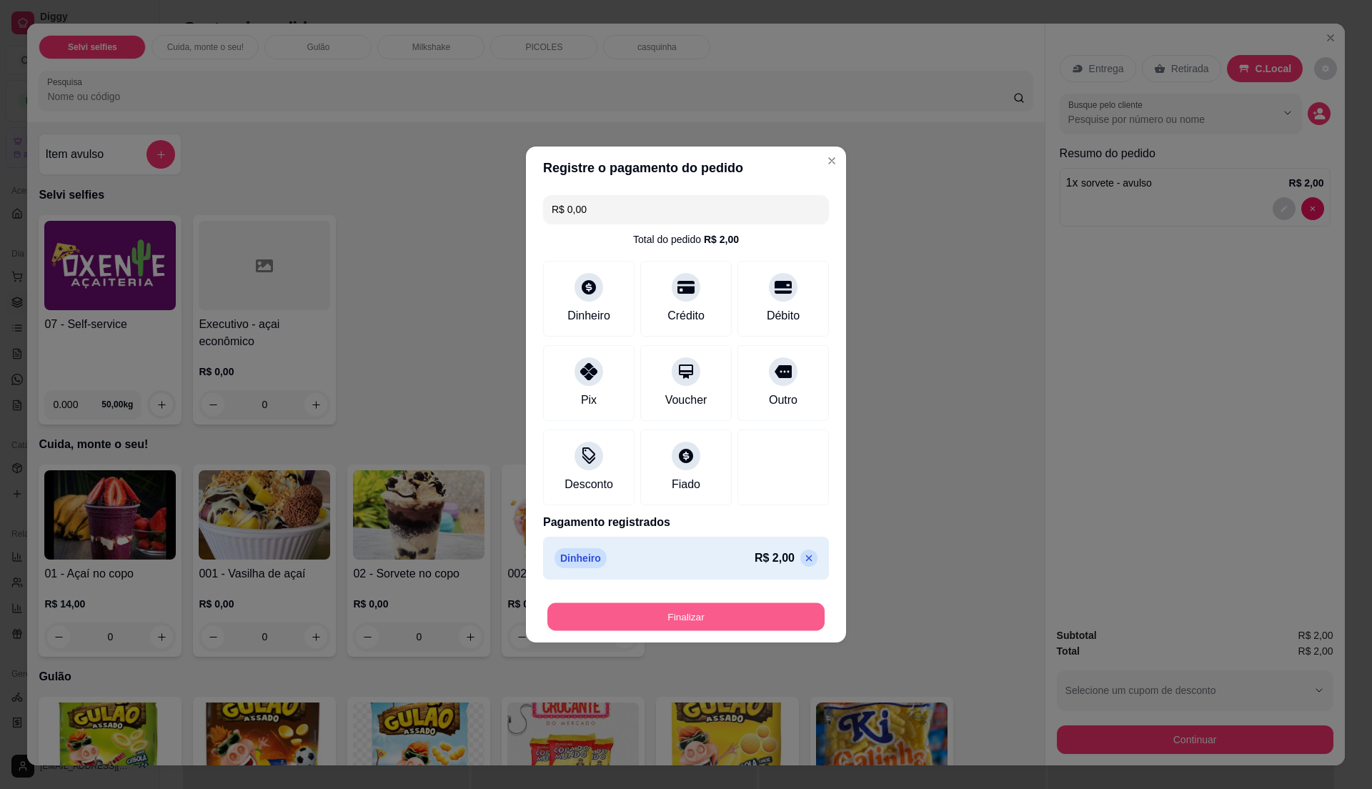
click at [742, 621] on button "Finalizar" at bounding box center [685, 617] width 277 height 28
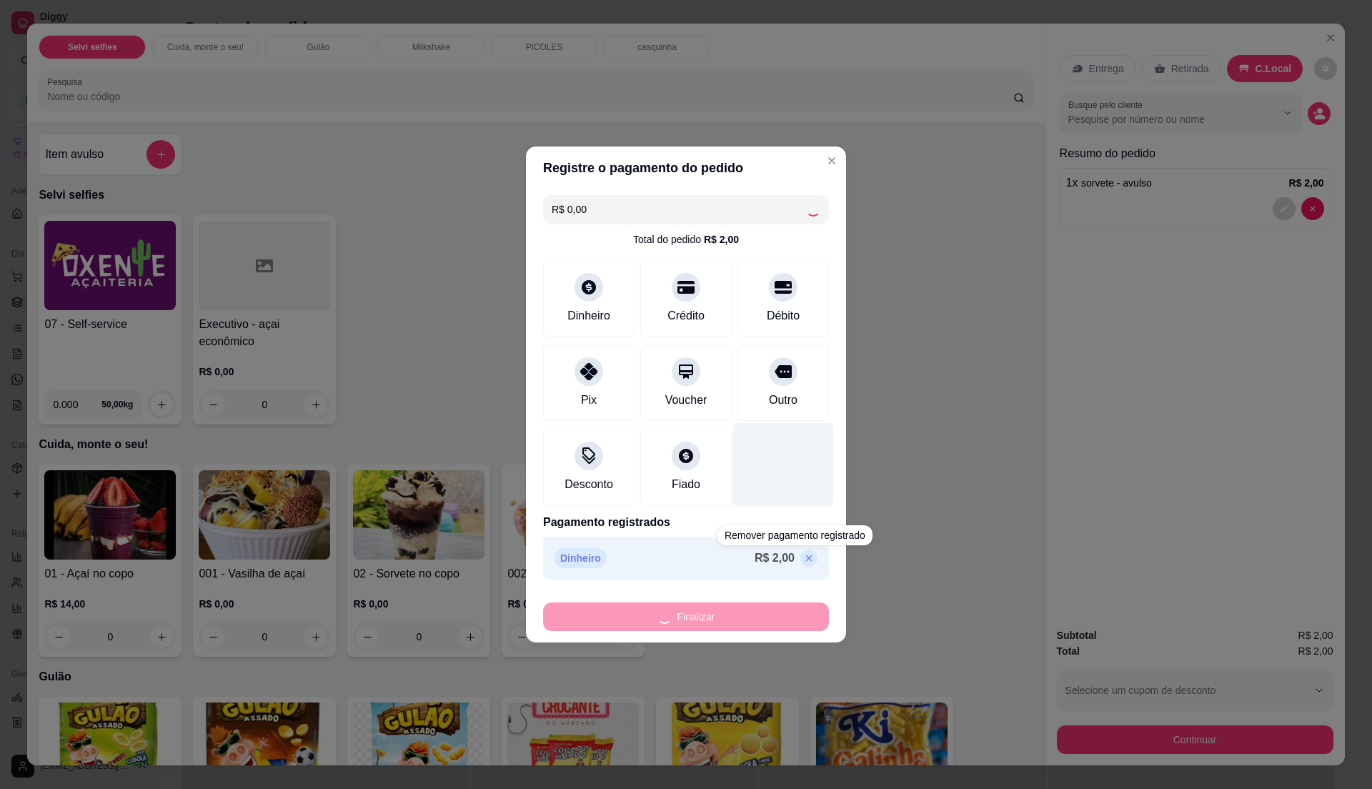
type input "-R$ 2,00"
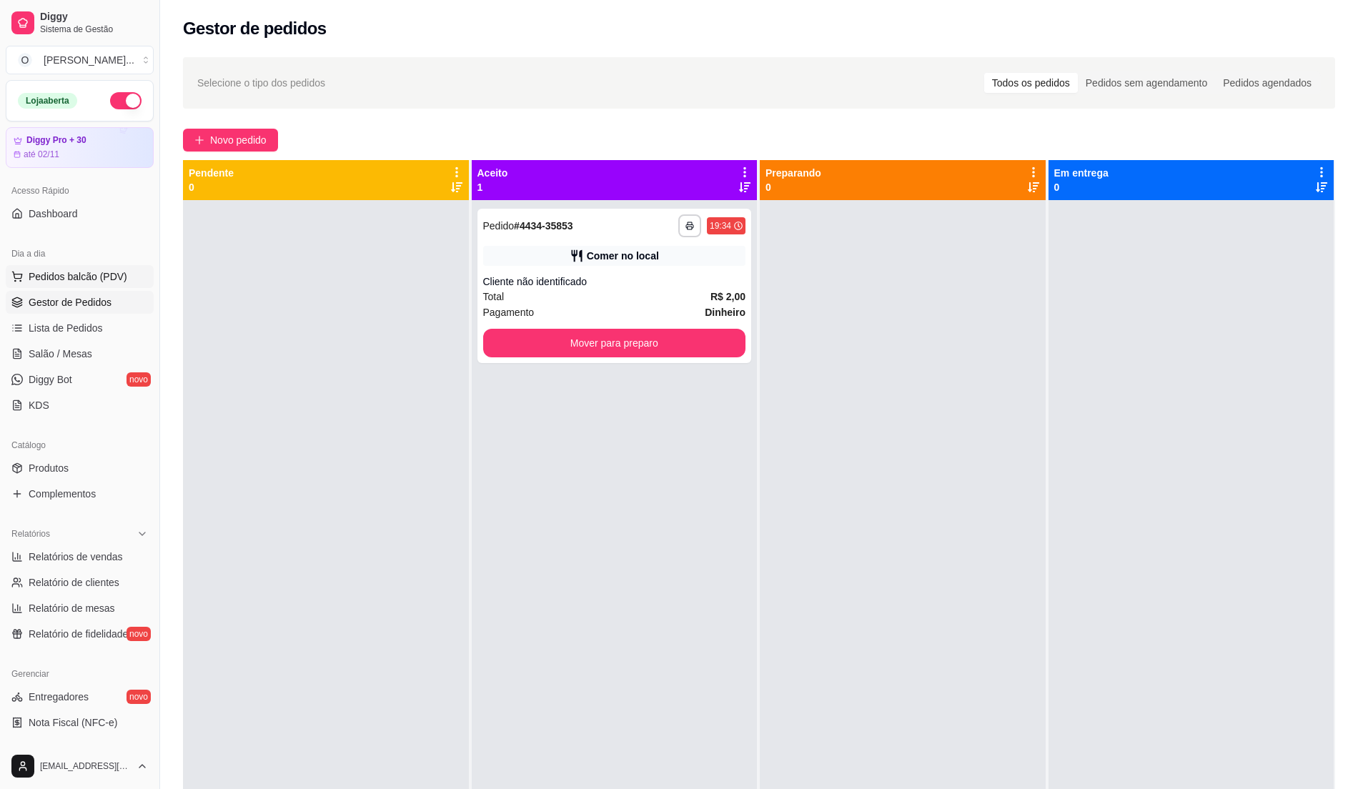
click at [80, 266] on button "Pedidos balcão (PDV)" at bounding box center [80, 276] width 148 height 23
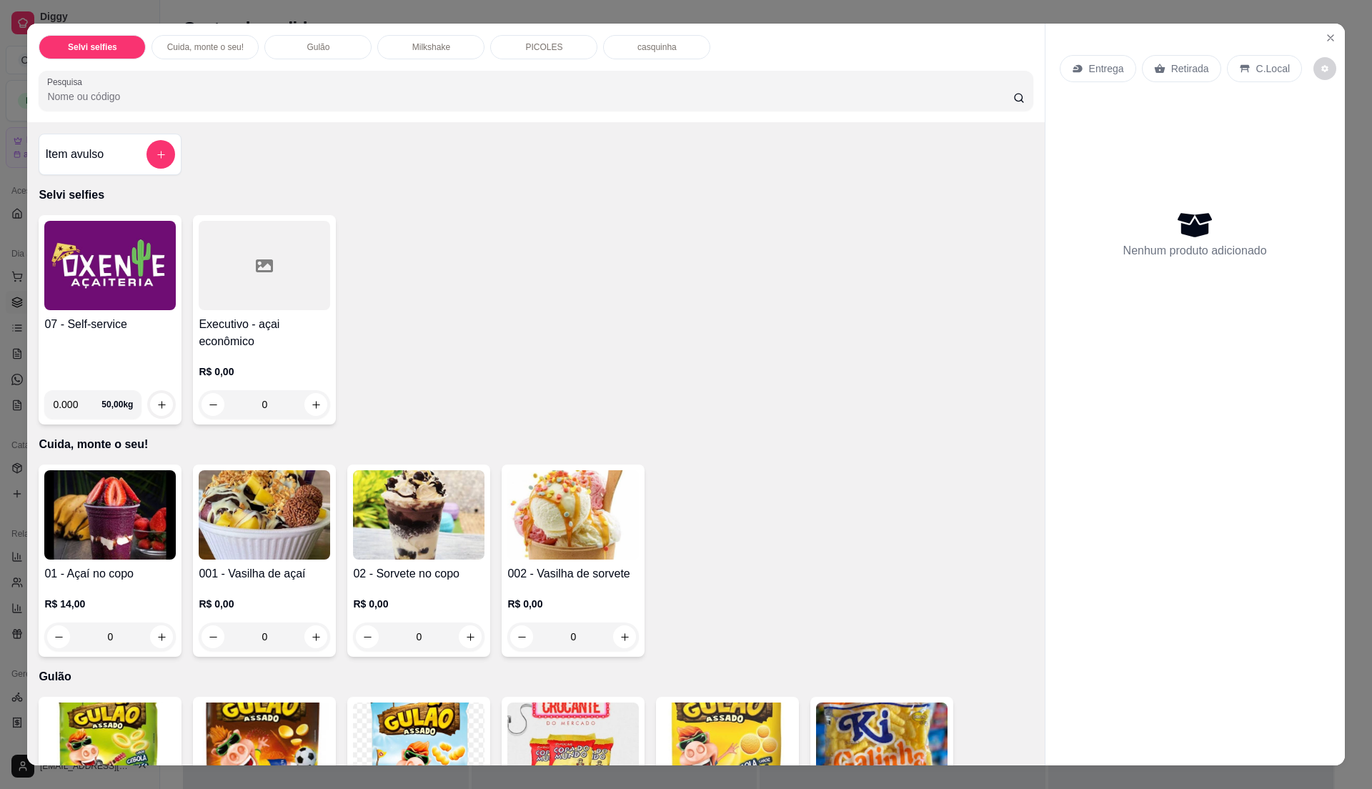
click at [84, 247] on img at bounding box center [109, 265] width 131 height 89
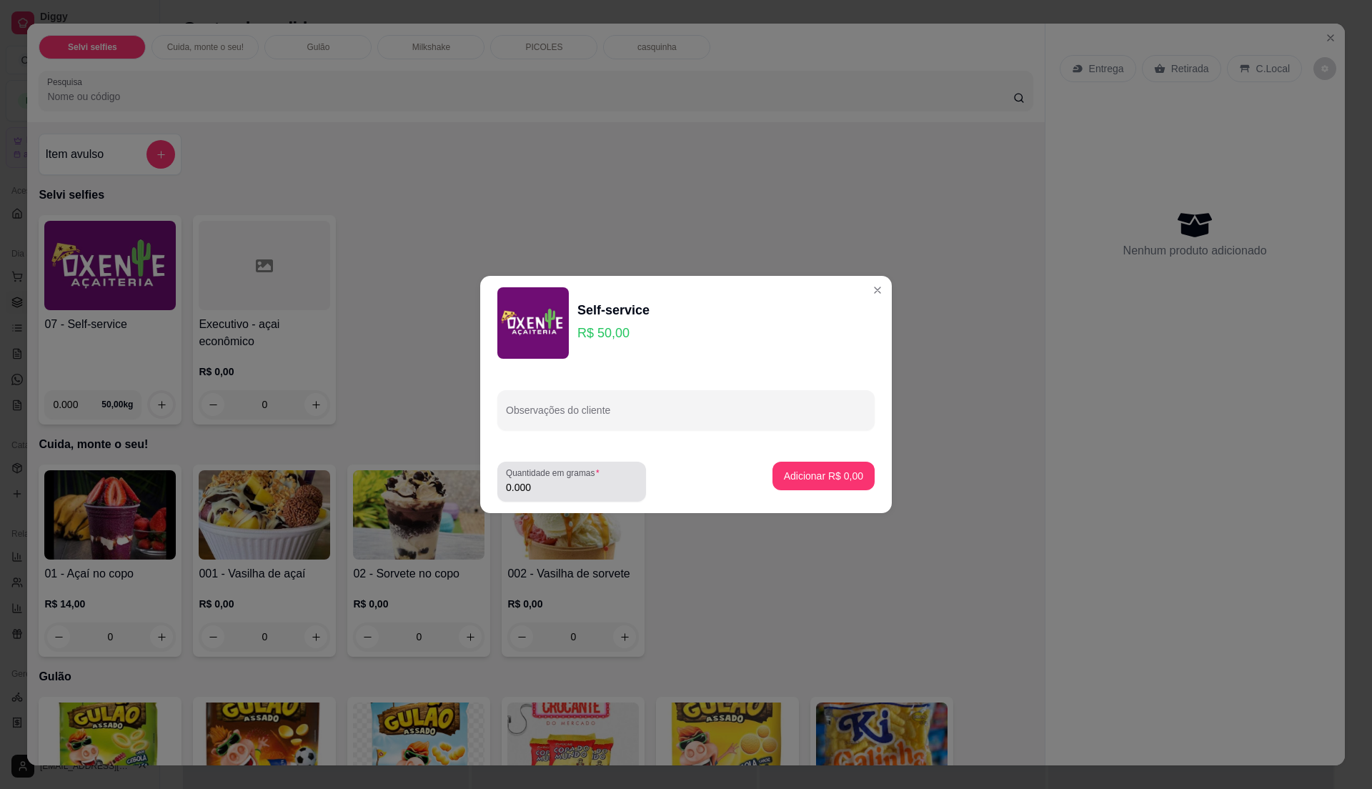
click at [573, 477] on label "Quantidade em gramas" at bounding box center [555, 473] width 99 height 12
click at [573, 480] on input "0.000" at bounding box center [571, 487] width 131 height 14
type input "0.445"
click at [789, 470] on p "Adicionar R$ 22,25" at bounding box center [820, 476] width 85 height 14
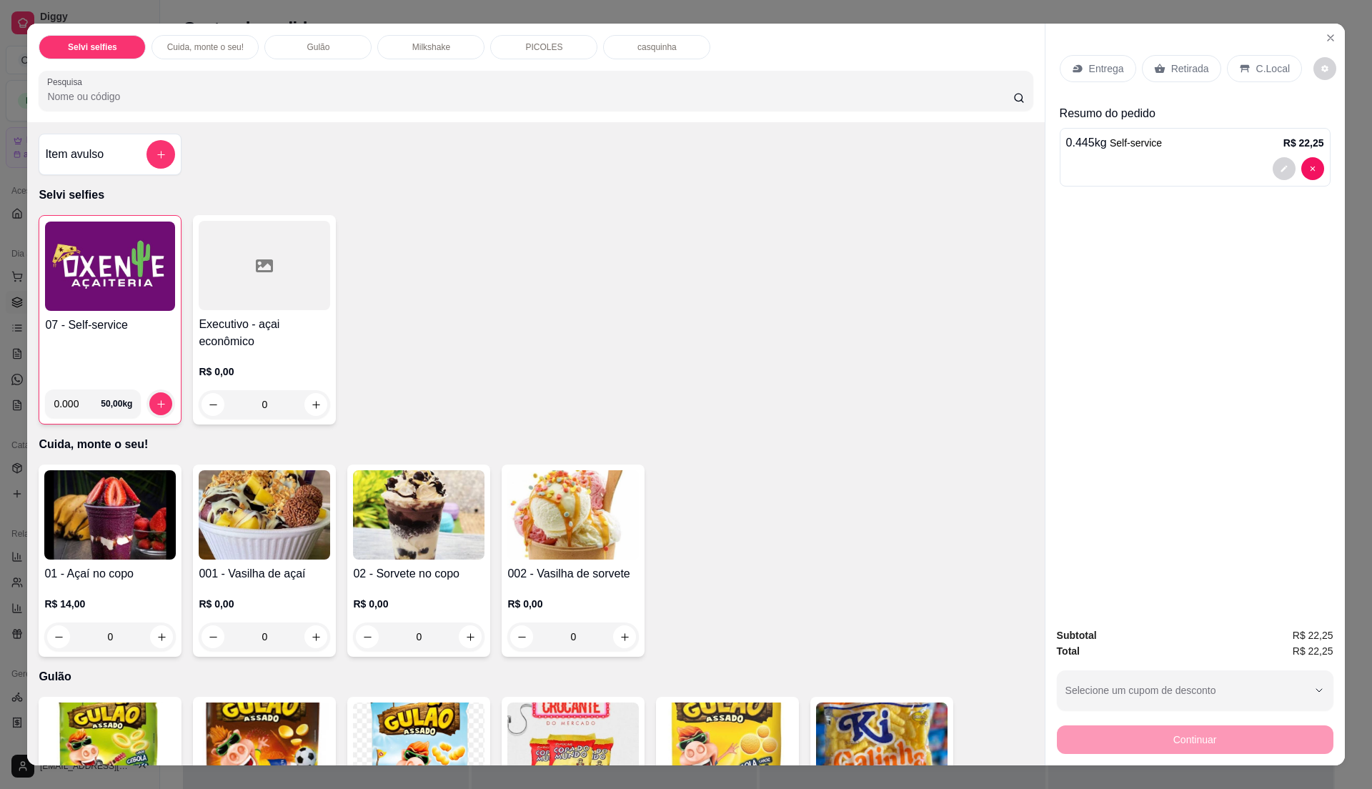
click at [155, 323] on h4 "07 - Self-service" at bounding box center [110, 325] width 130 height 17
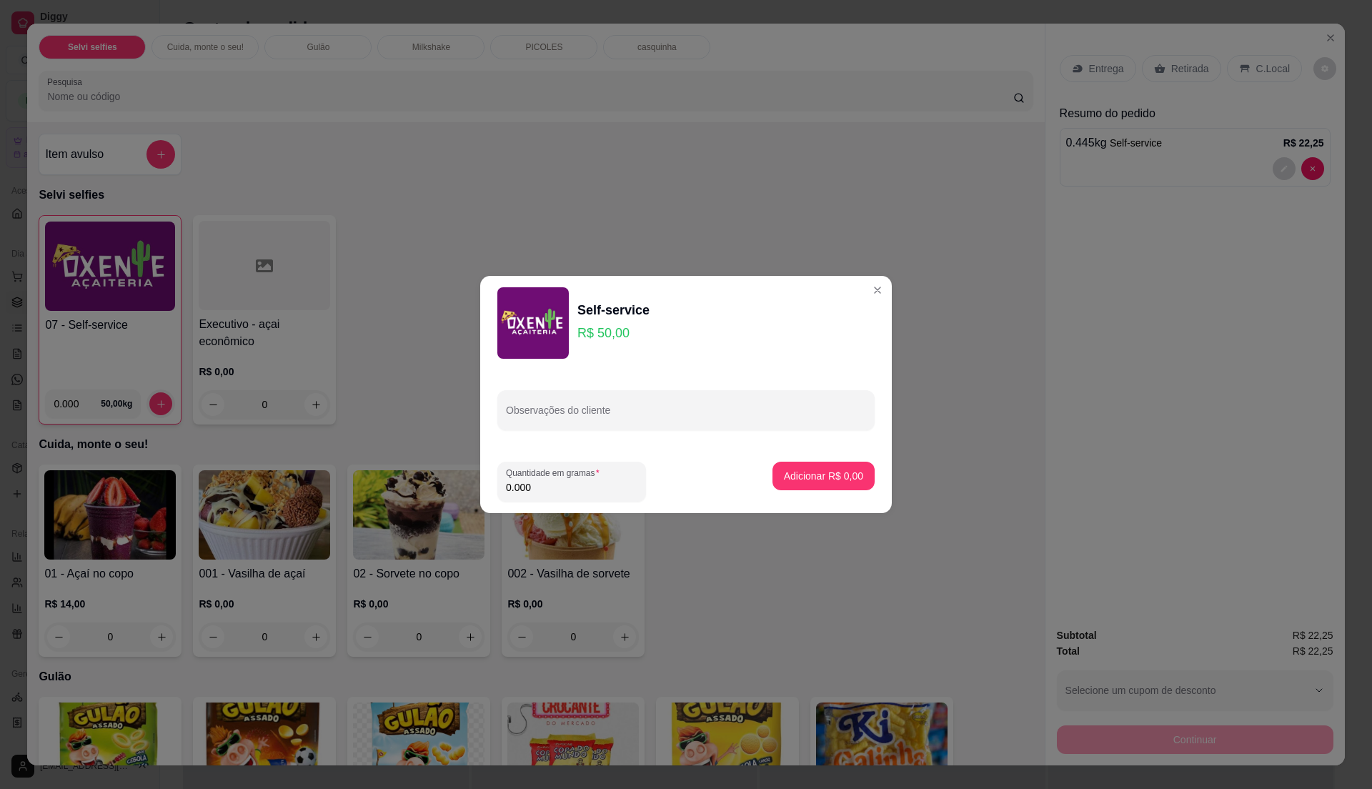
click at [580, 484] on input "0.000" at bounding box center [571, 487] width 131 height 14
click at [539, 492] on input "0" at bounding box center [571, 487] width 131 height 14
type input "0.365"
click at [539, 492] on input "0.365" at bounding box center [560, 487] width 109 height 14
click at [813, 479] on p "Adicionar R$ 18,25" at bounding box center [821, 476] width 83 height 14
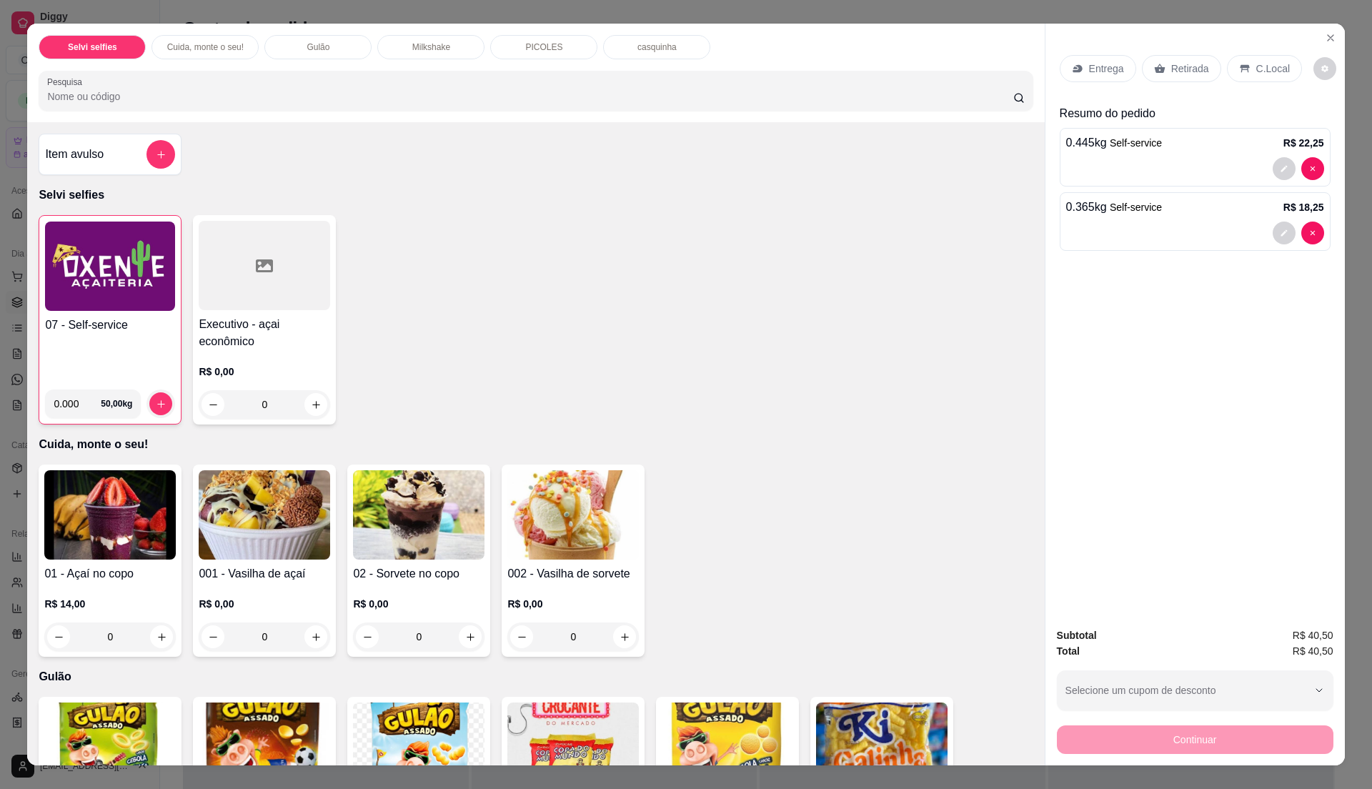
click at [1262, 61] on div "C.Local" at bounding box center [1264, 68] width 75 height 27
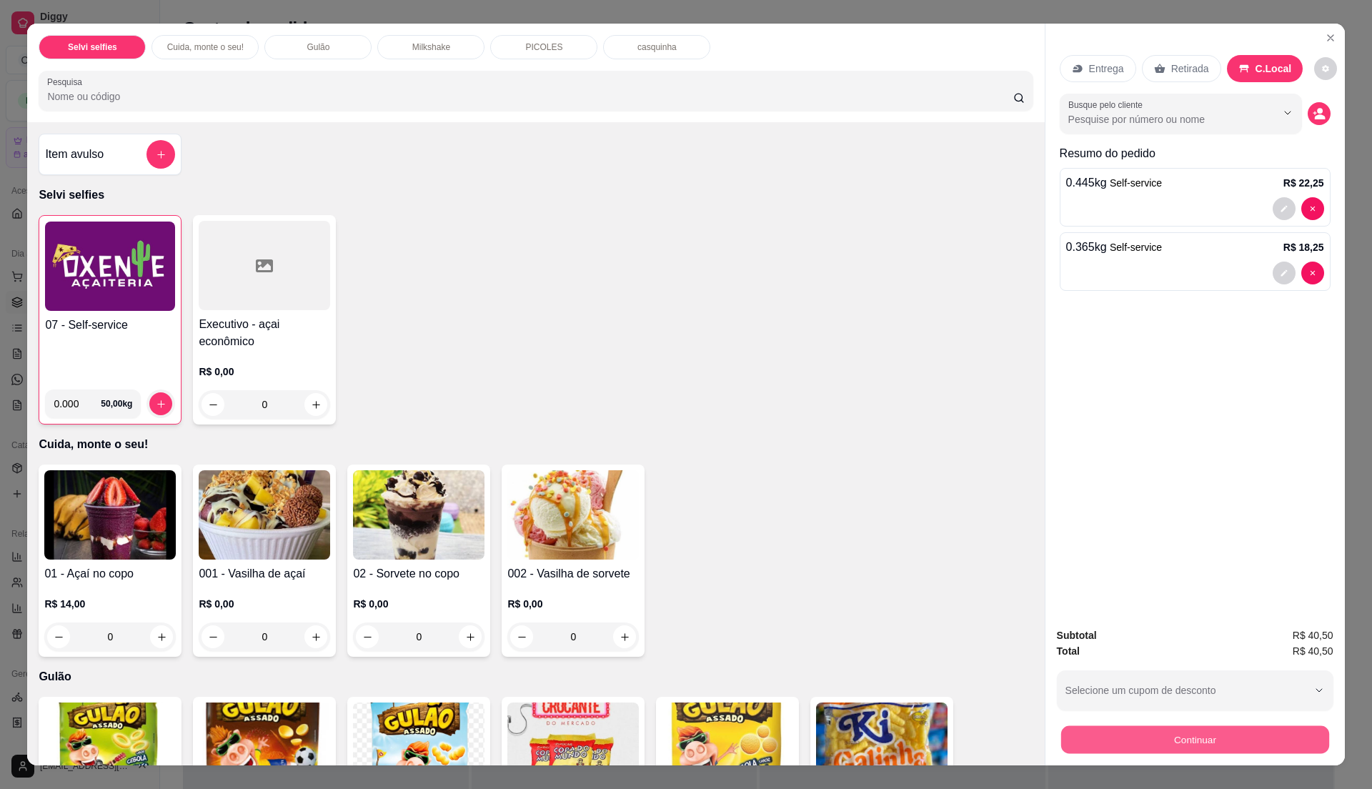
click at [1162, 729] on button "Continuar" at bounding box center [1195, 739] width 268 height 28
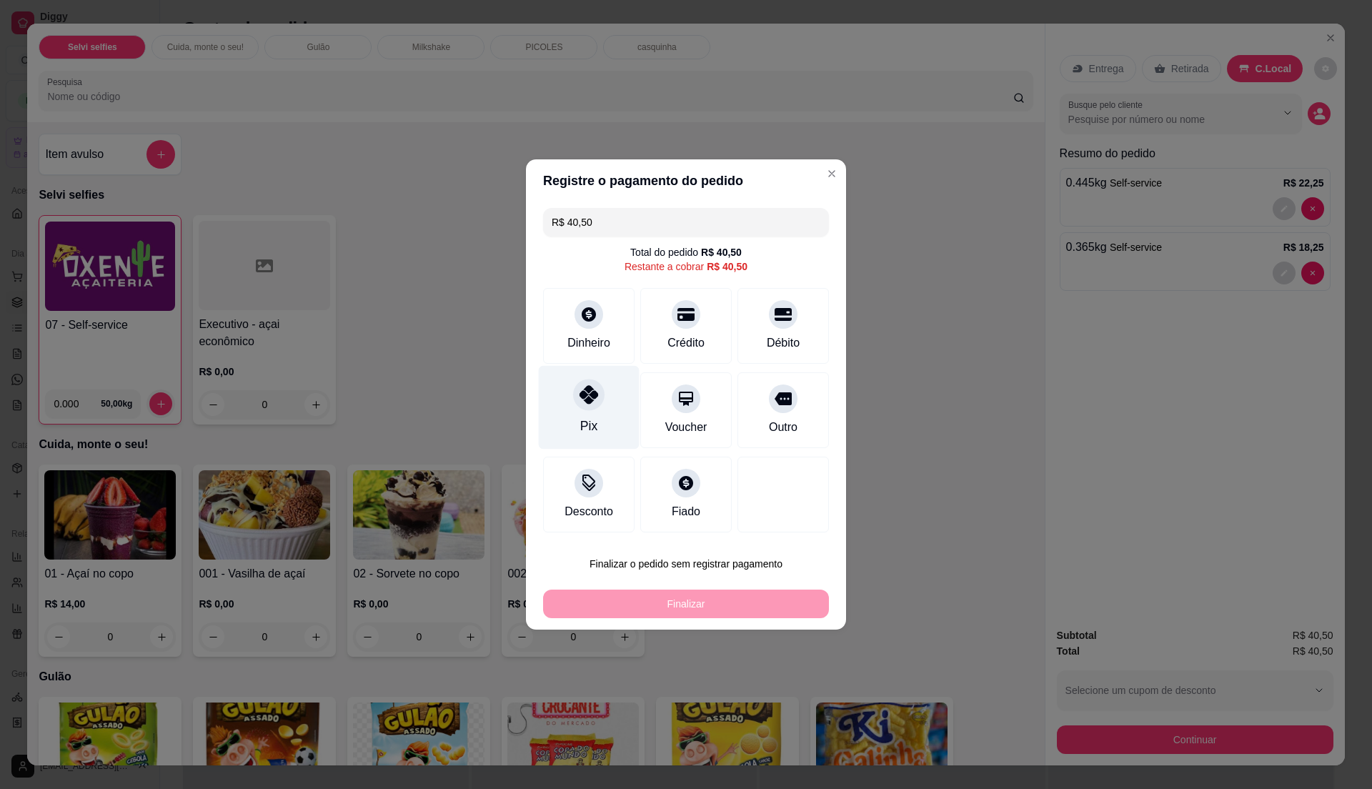
click at [581, 409] on div at bounding box center [588, 394] width 31 height 31
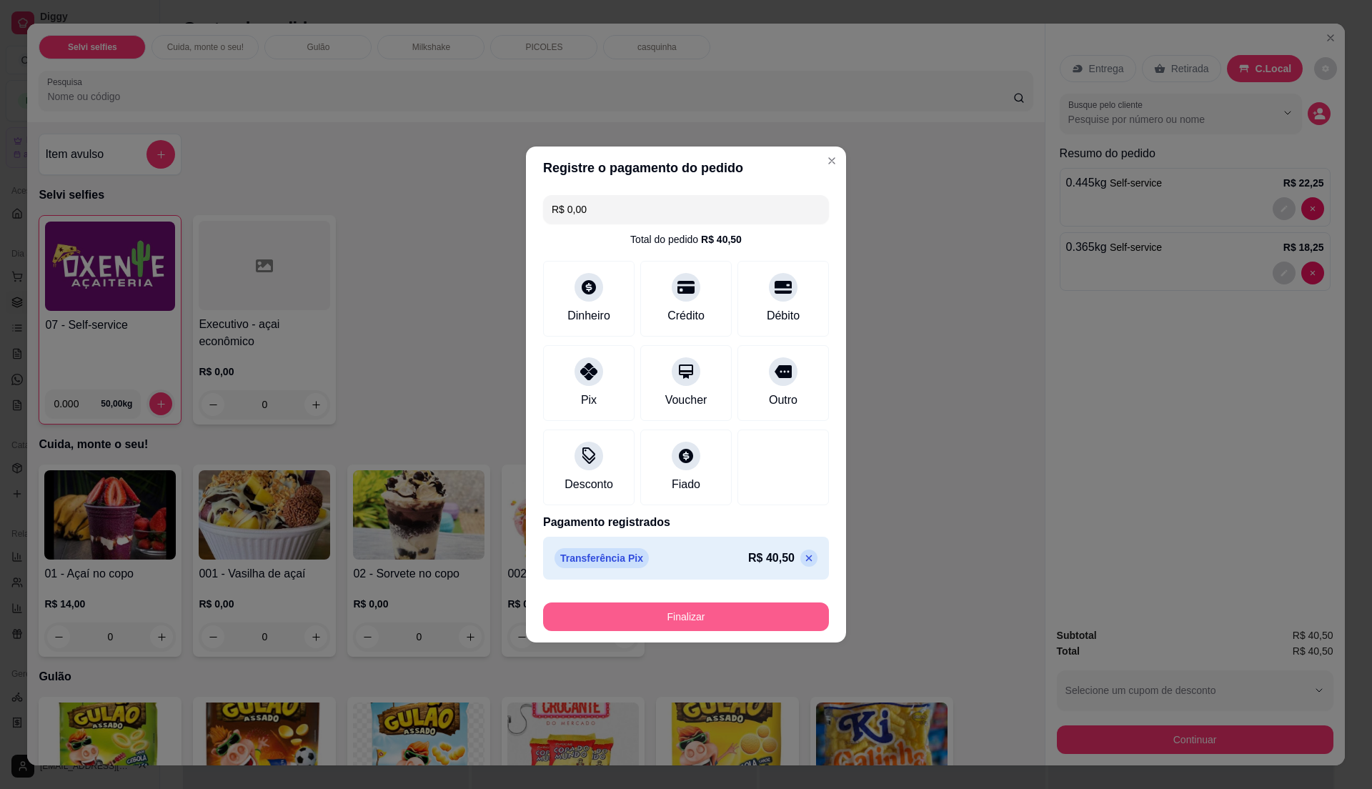
click at [660, 622] on button "Finalizar" at bounding box center [686, 616] width 286 height 29
type input "-R$ 40,50"
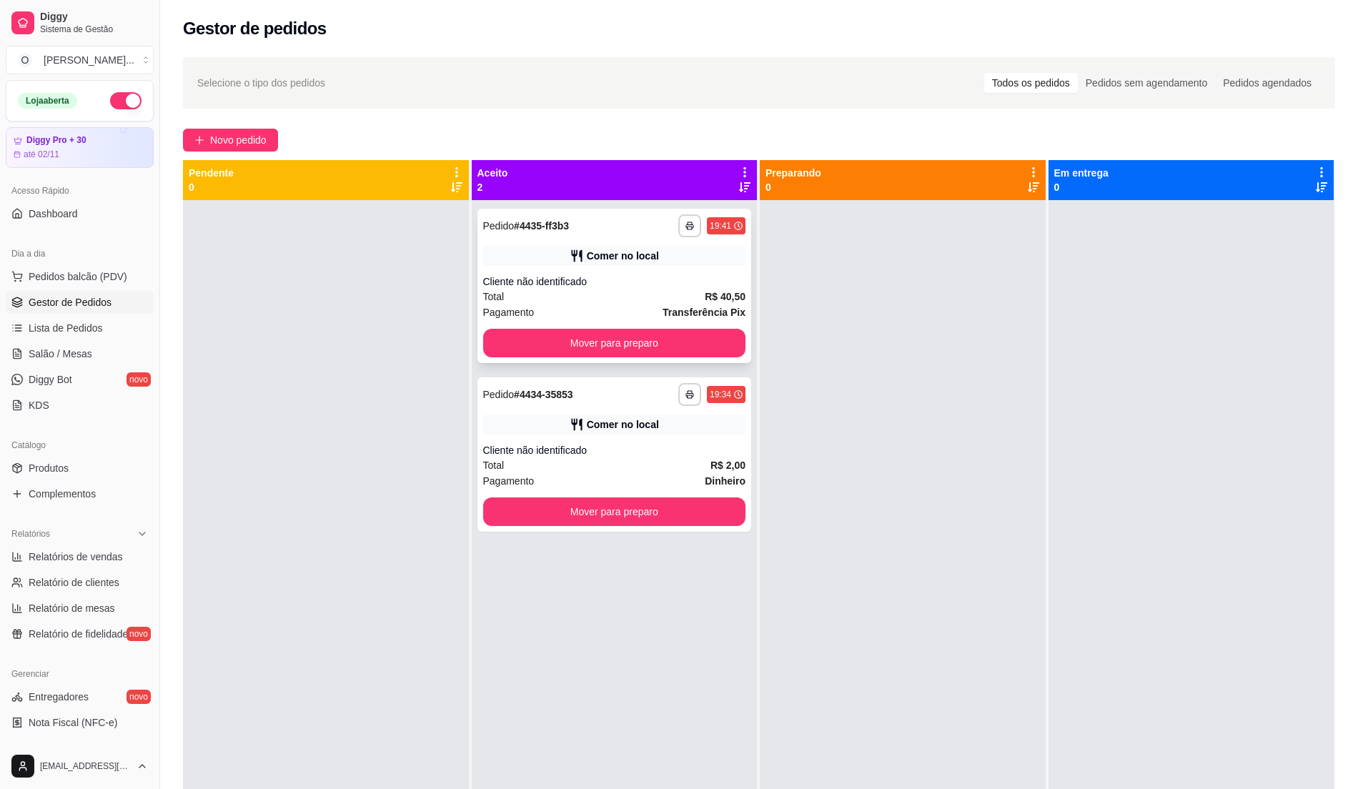
click at [706, 261] on div "Comer no local" at bounding box center [614, 256] width 263 height 20
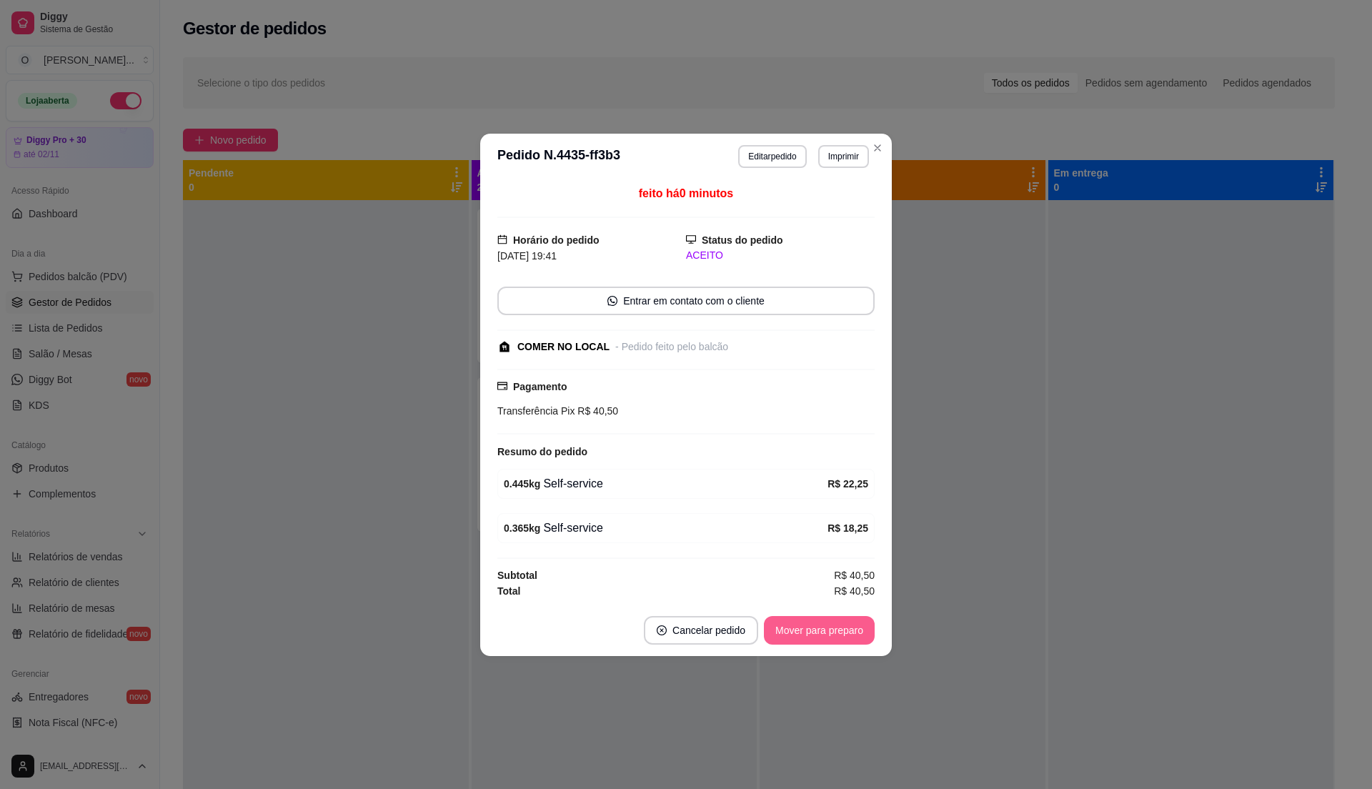
click at [815, 645] on div "Mover para preparo" at bounding box center [819, 630] width 111 height 29
click at [821, 635] on div "Mover para preparo" at bounding box center [809, 630] width 131 height 29
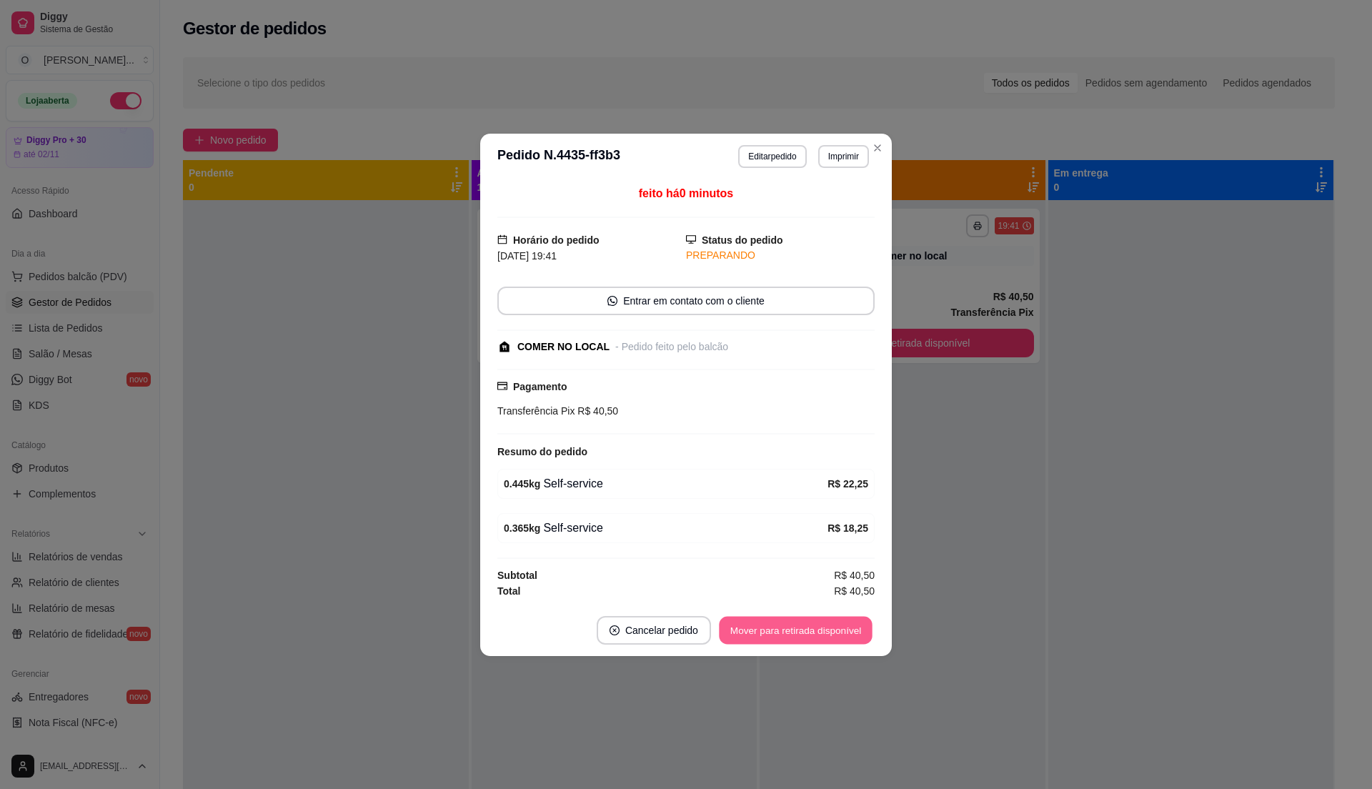
click at [795, 629] on button "Mover para retirada disponível" at bounding box center [795, 630] width 153 height 28
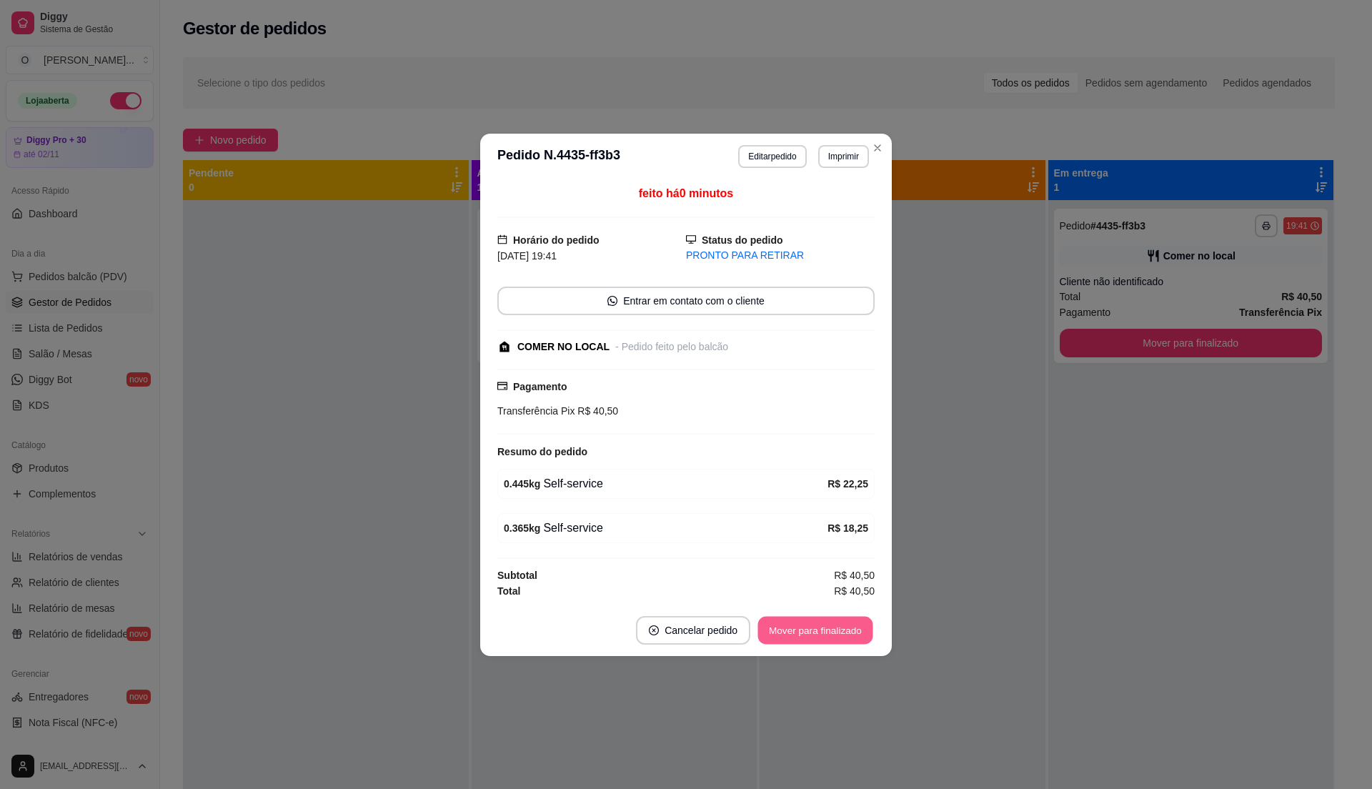
click at [800, 632] on button "Mover para finalizado" at bounding box center [815, 630] width 115 height 28
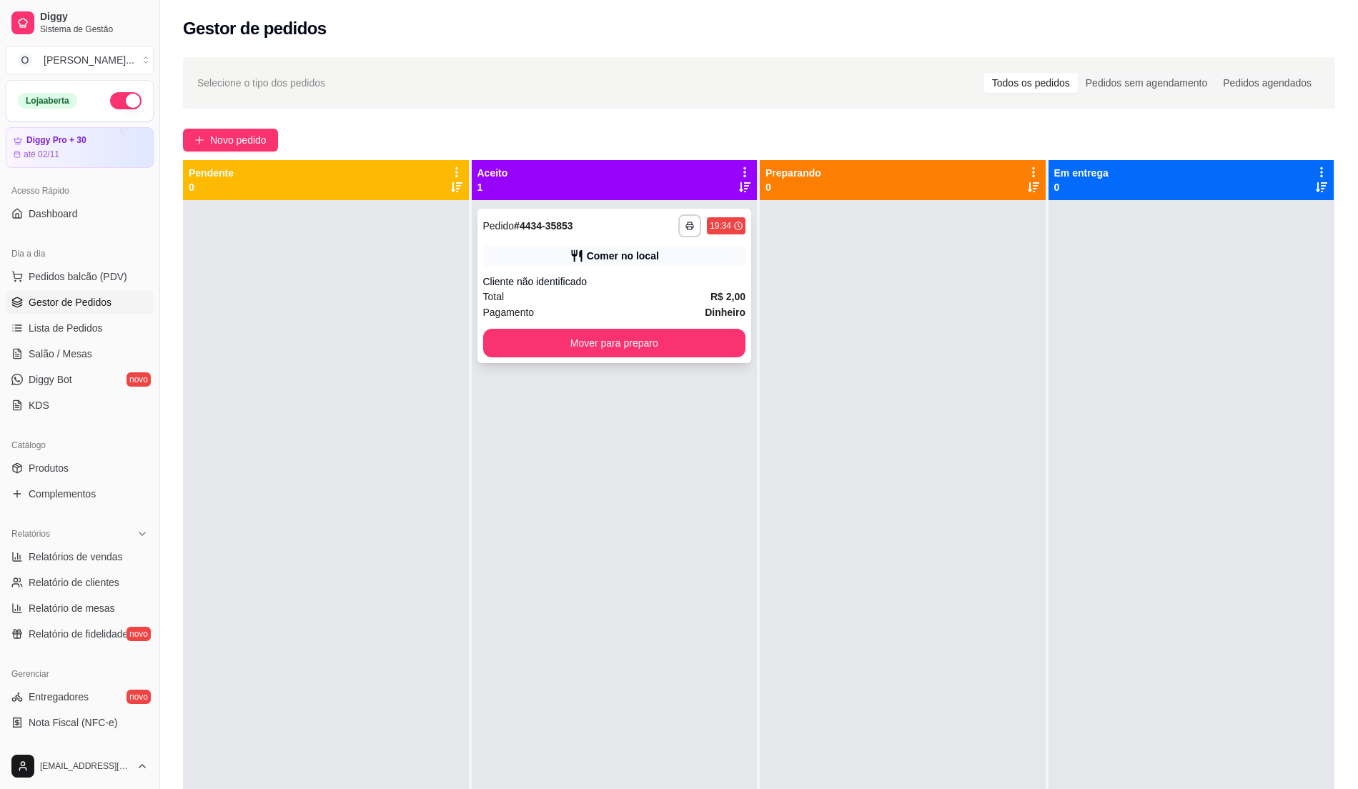
click at [665, 264] on div "Comer no local" at bounding box center [614, 256] width 263 height 20
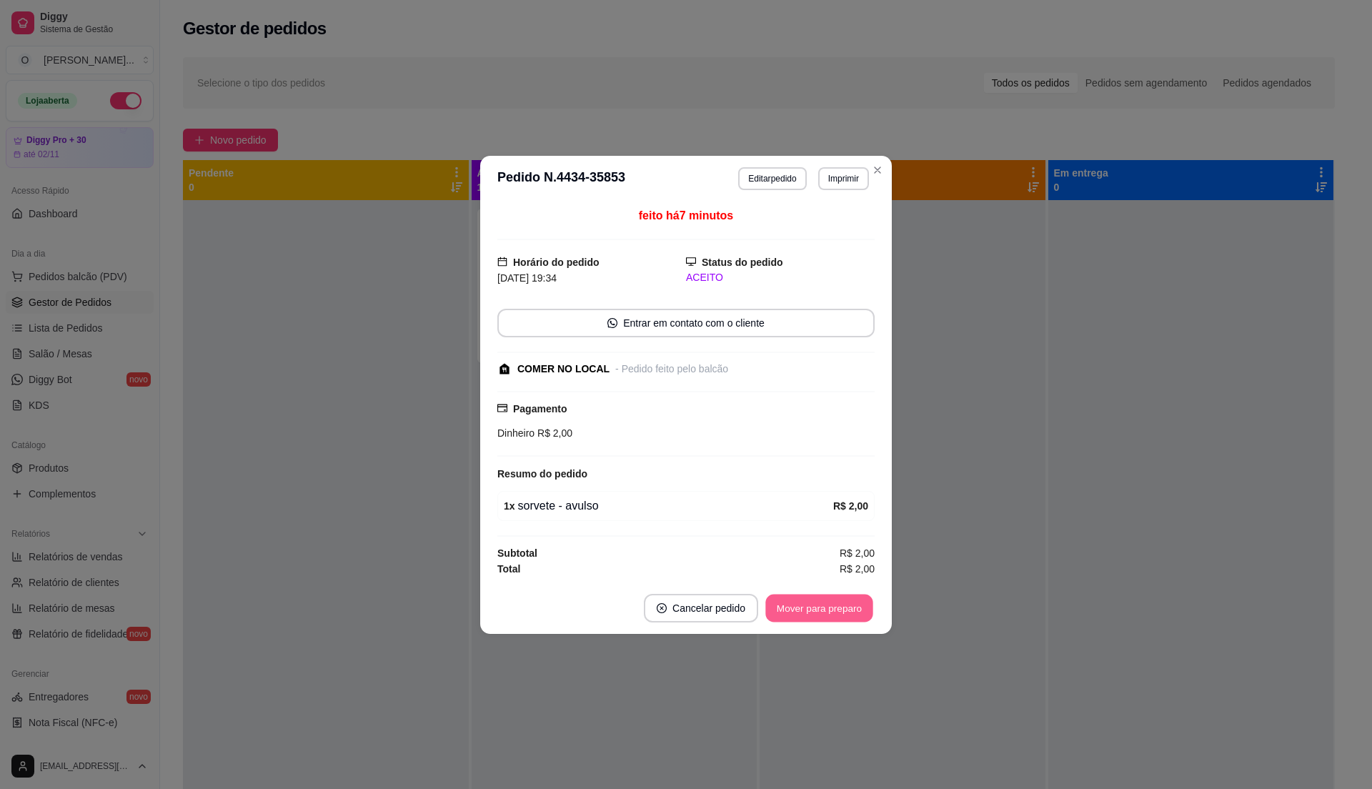
click at [827, 602] on button "Mover para preparo" at bounding box center [818, 608] width 107 height 28
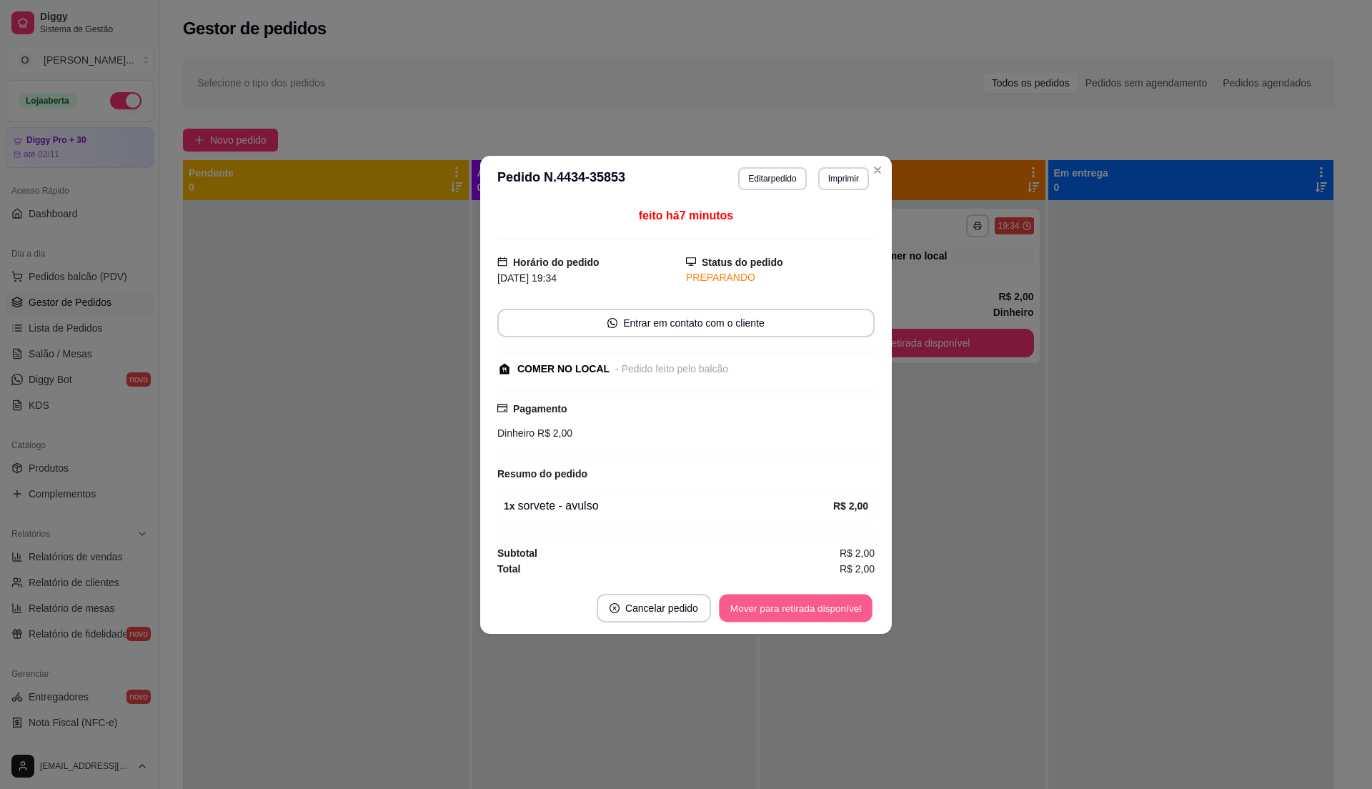
click at [827, 602] on button "Mover para retirada disponível" at bounding box center [795, 608] width 153 height 28
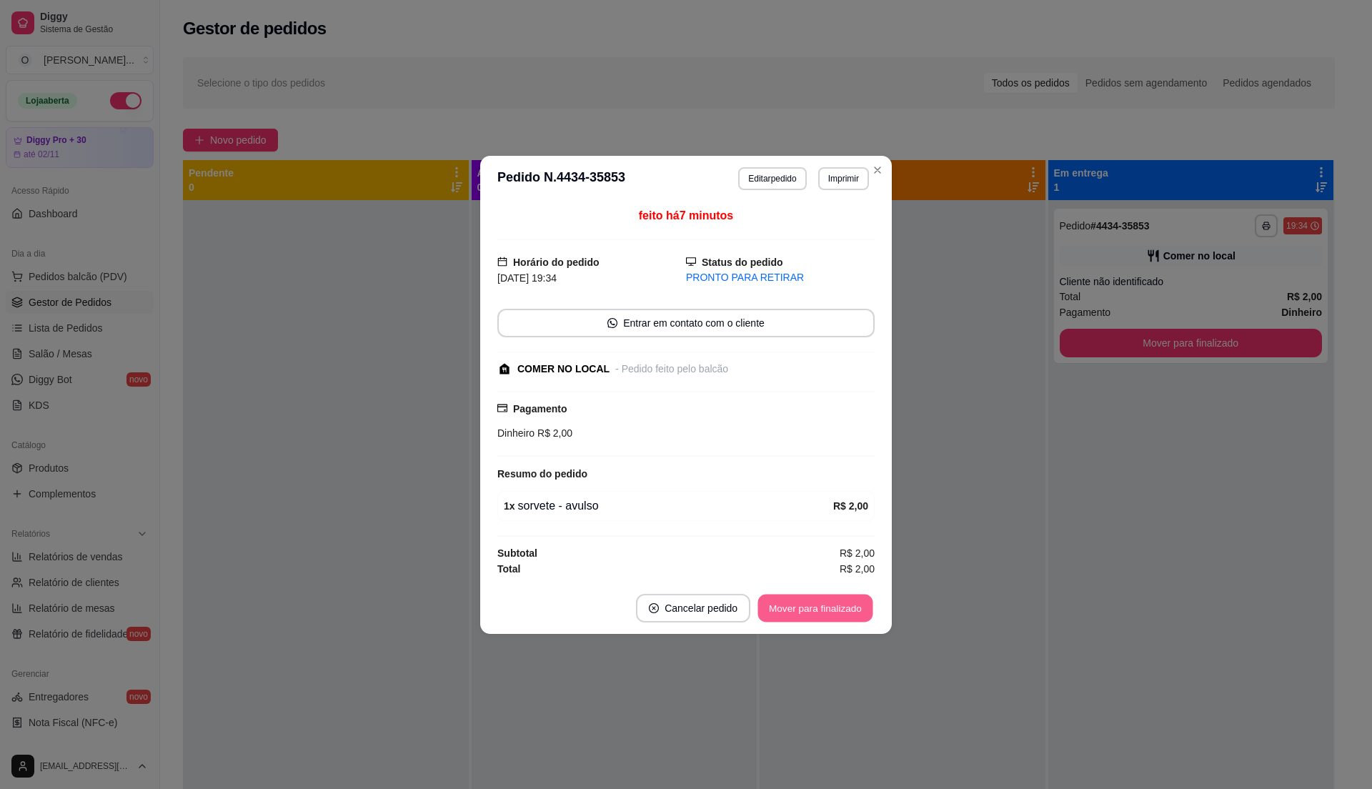
click at [828, 606] on button "Mover para finalizado" at bounding box center [815, 608] width 115 height 28
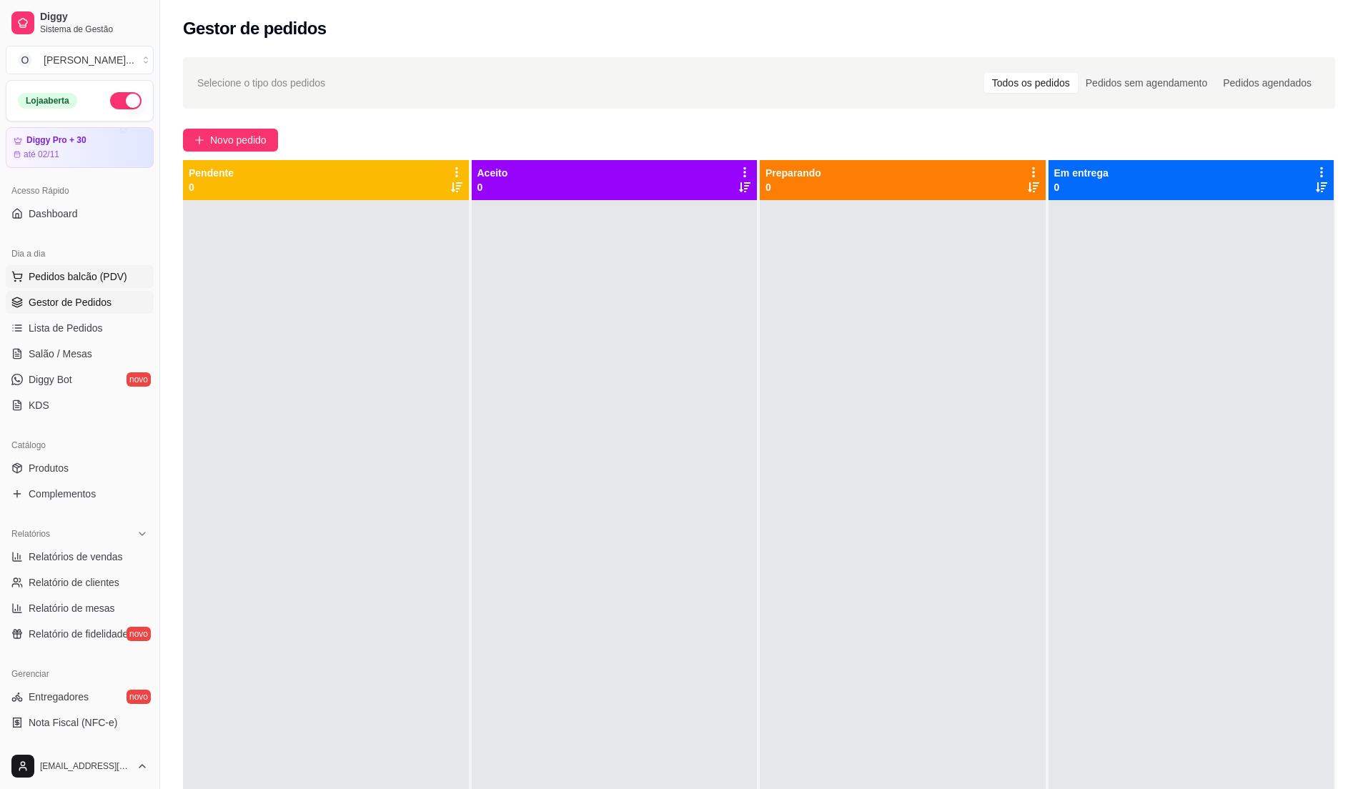
click at [112, 270] on span "Pedidos balcão (PDV)" at bounding box center [78, 276] width 99 height 14
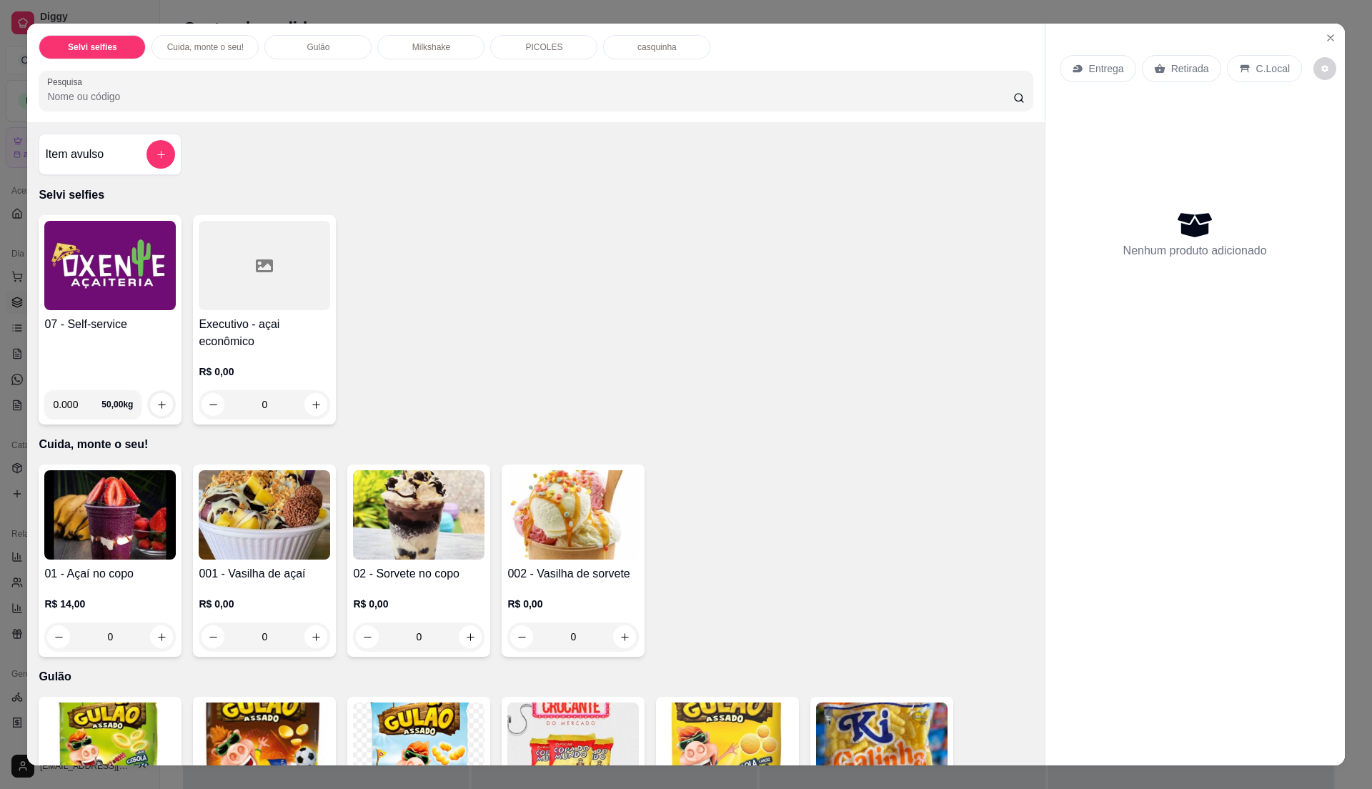
click at [115, 283] on img at bounding box center [109, 265] width 131 height 89
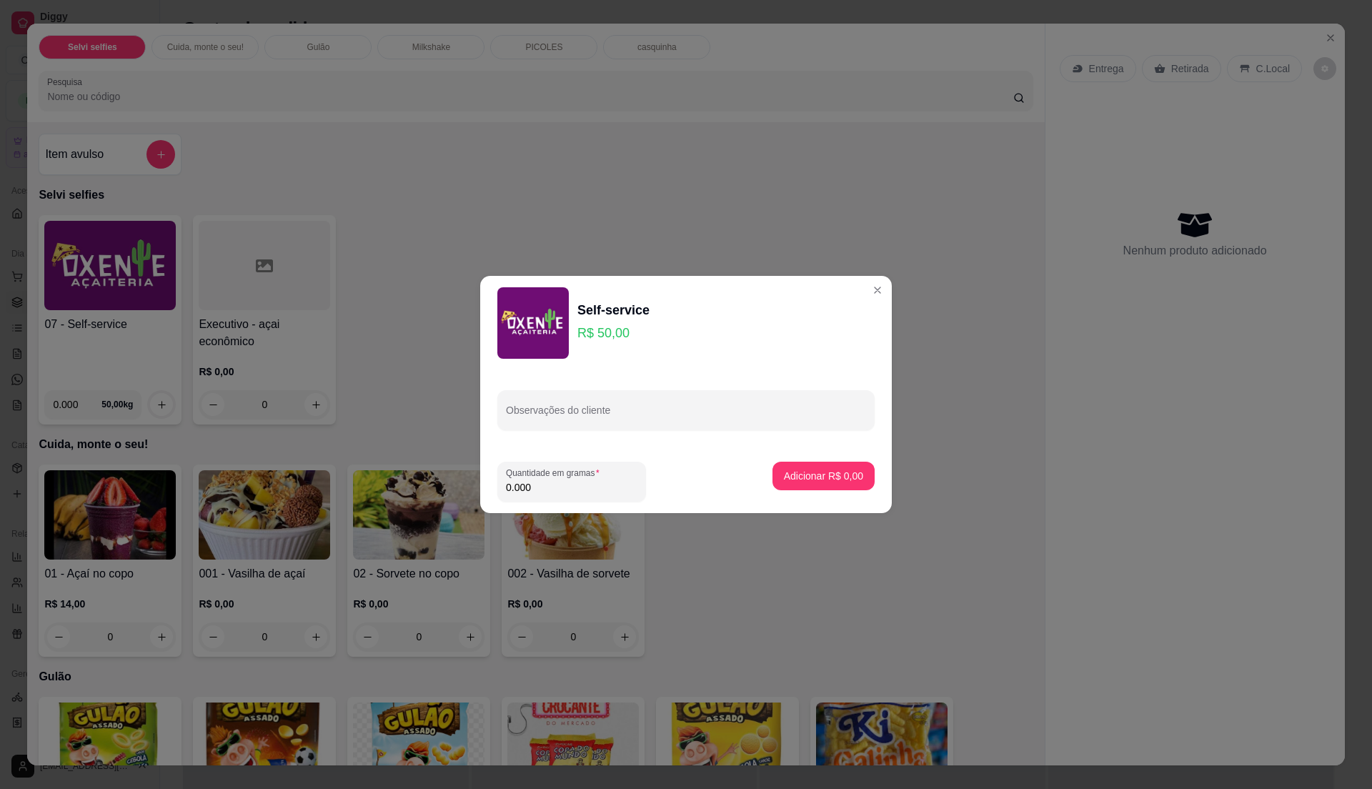
click at [566, 489] on input "0.000" at bounding box center [571, 487] width 131 height 14
type input "0.24"
click at [781, 467] on button "Adicionar R$ 12,00" at bounding box center [821, 476] width 108 height 29
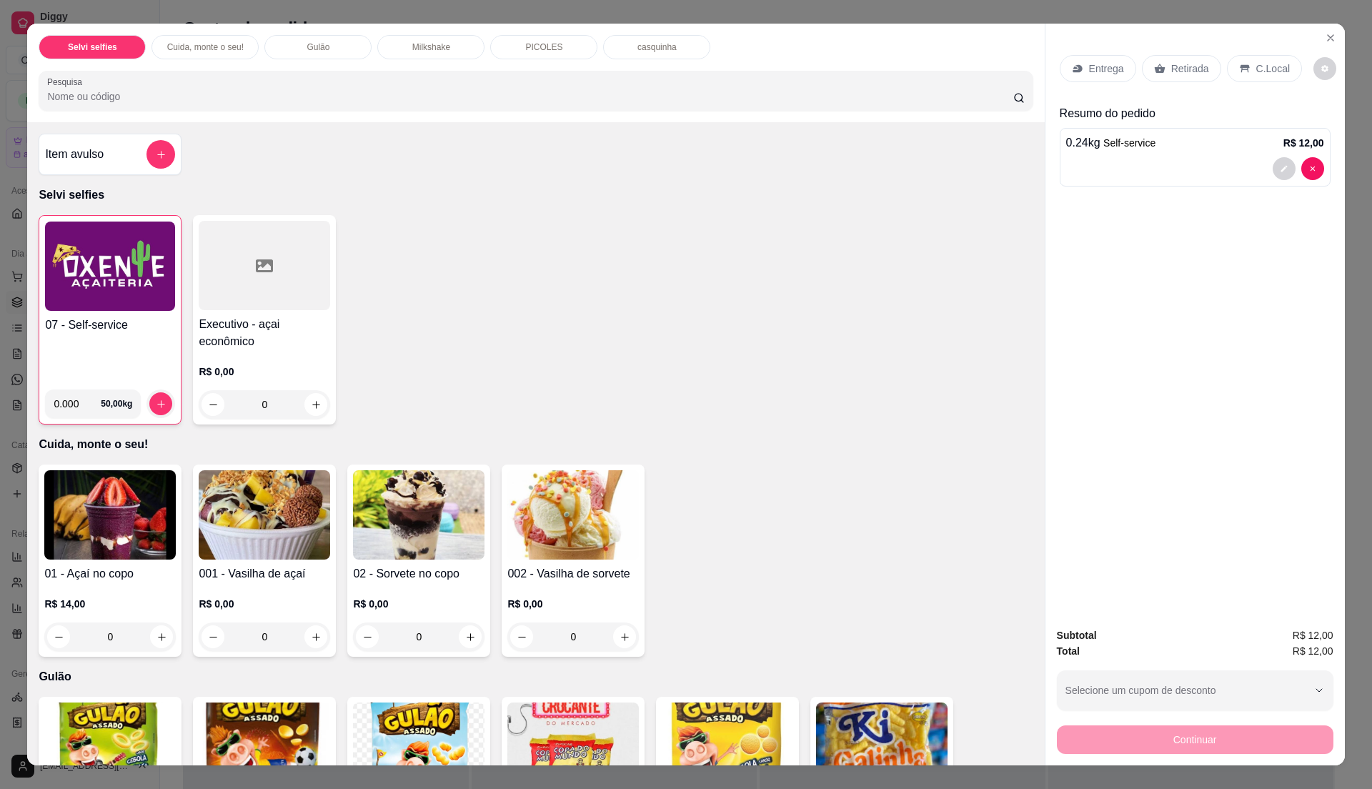
click at [119, 312] on div "07 - Self-service 0.000 50,00 kg" at bounding box center [110, 319] width 143 height 209
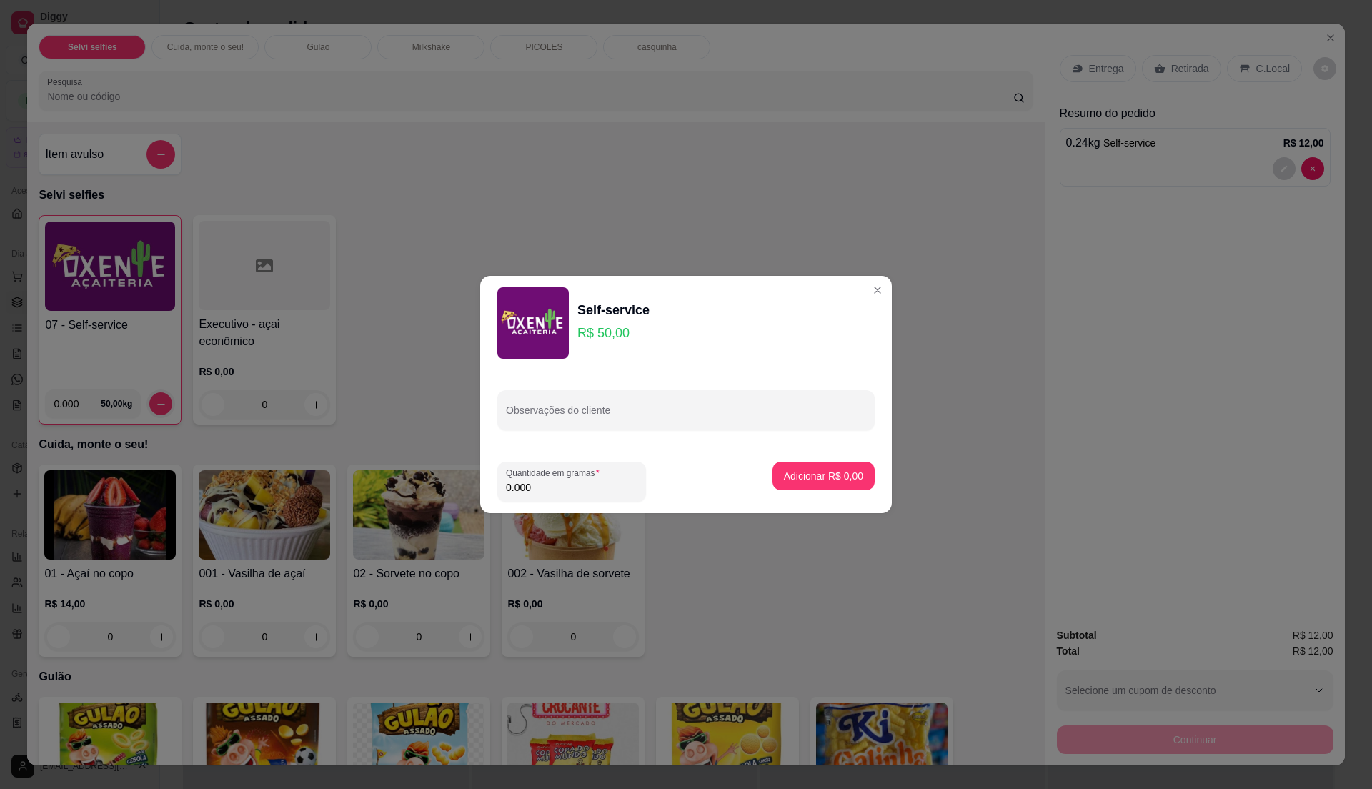
click at [584, 487] on input "0.000" at bounding box center [571, 487] width 131 height 14
type input "0.225"
click at [821, 476] on p "Adicionar R$ 11,25" at bounding box center [821, 476] width 83 height 14
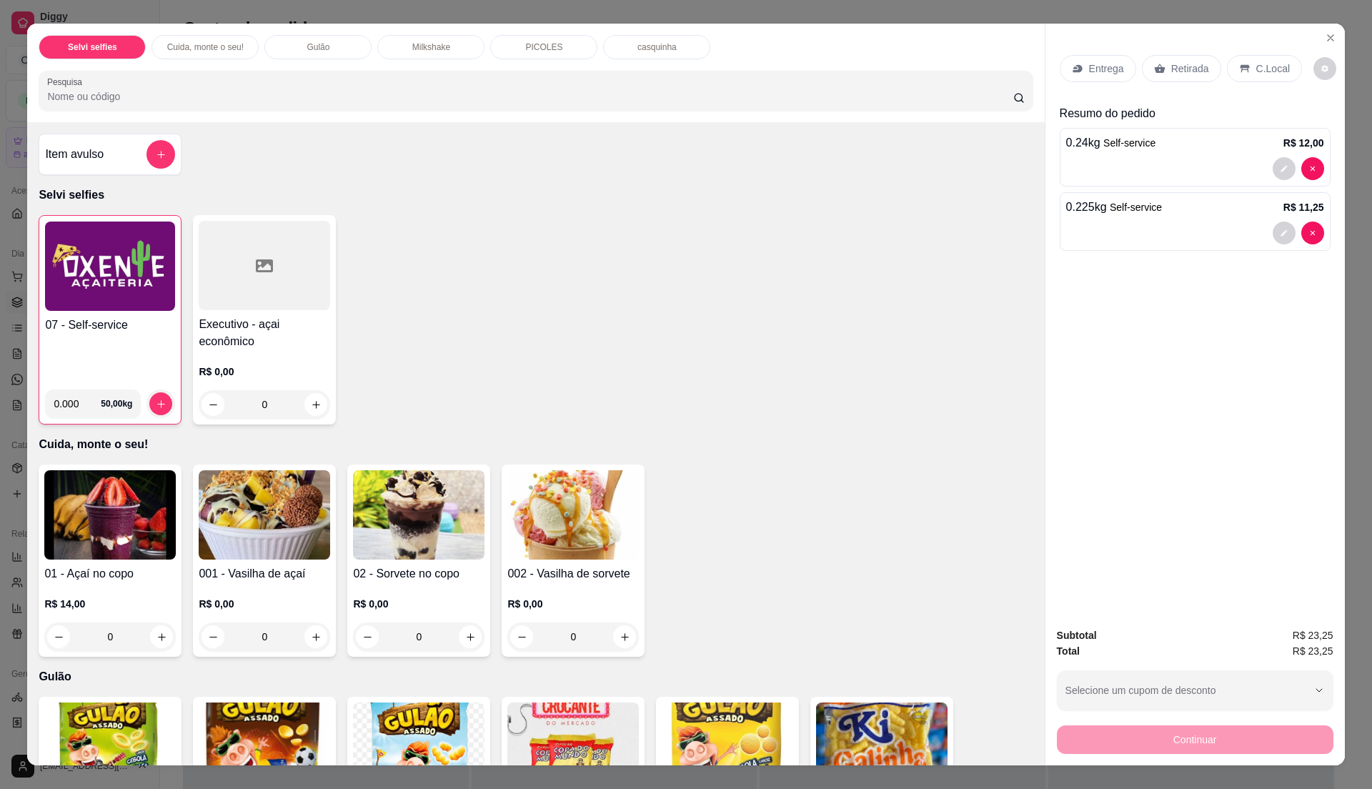
scroll to position [21, 0]
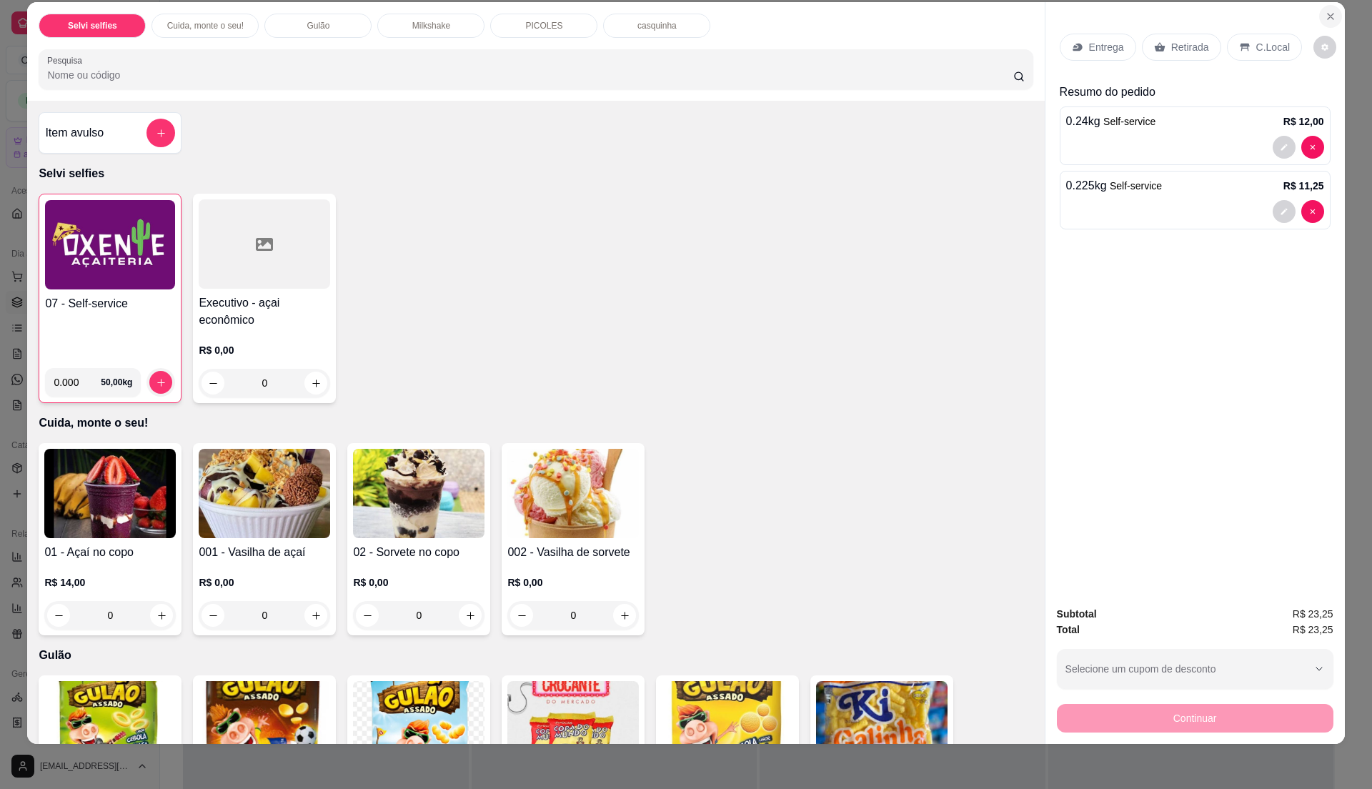
click at [1325, 21] on button "Close" at bounding box center [1330, 16] width 23 height 23
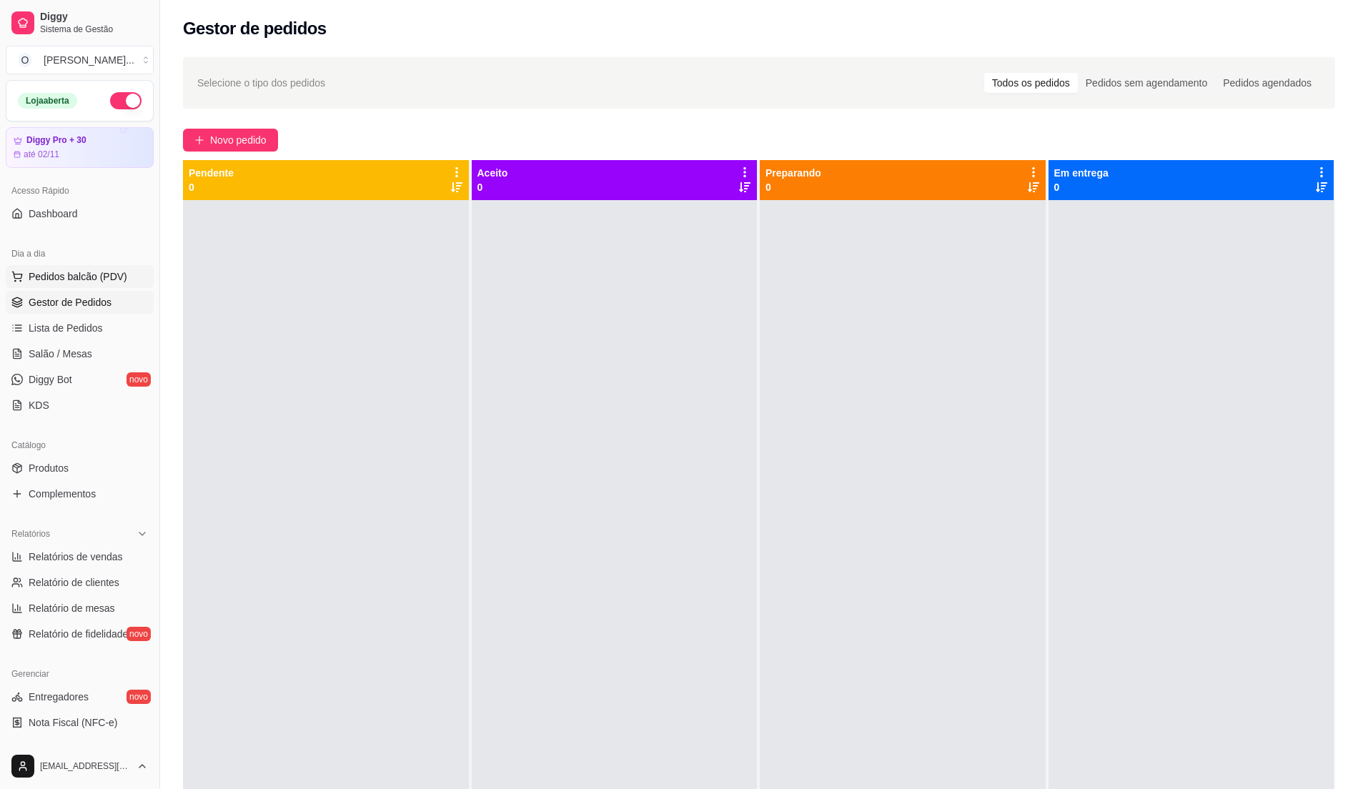
click at [52, 276] on span "Pedidos balcão (PDV)" at bounding box center [78, 276] width 99 height 14
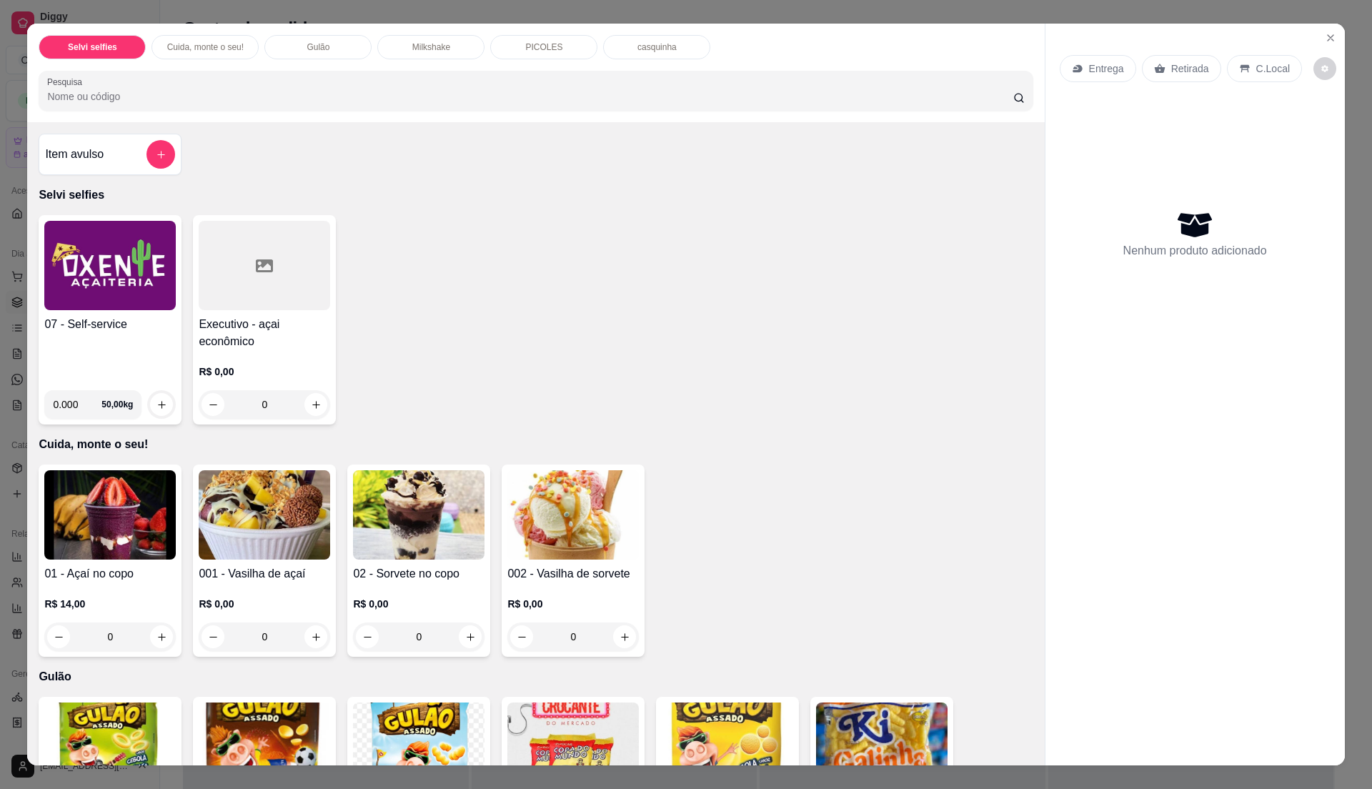
click at [106, 324] on h4 "07 - Self-service" at bounding box center [109, 324] width 131 height 17
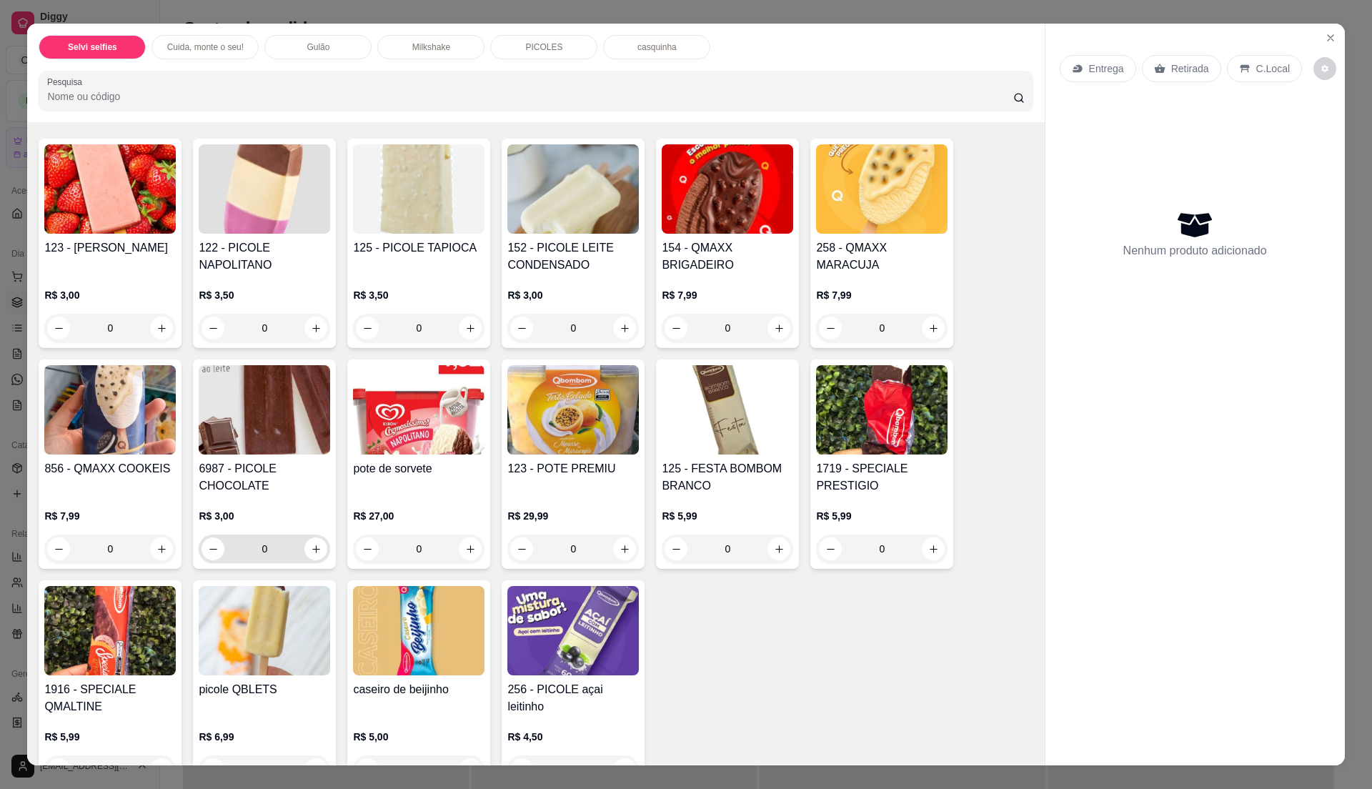
scroll to position [1334, 0]
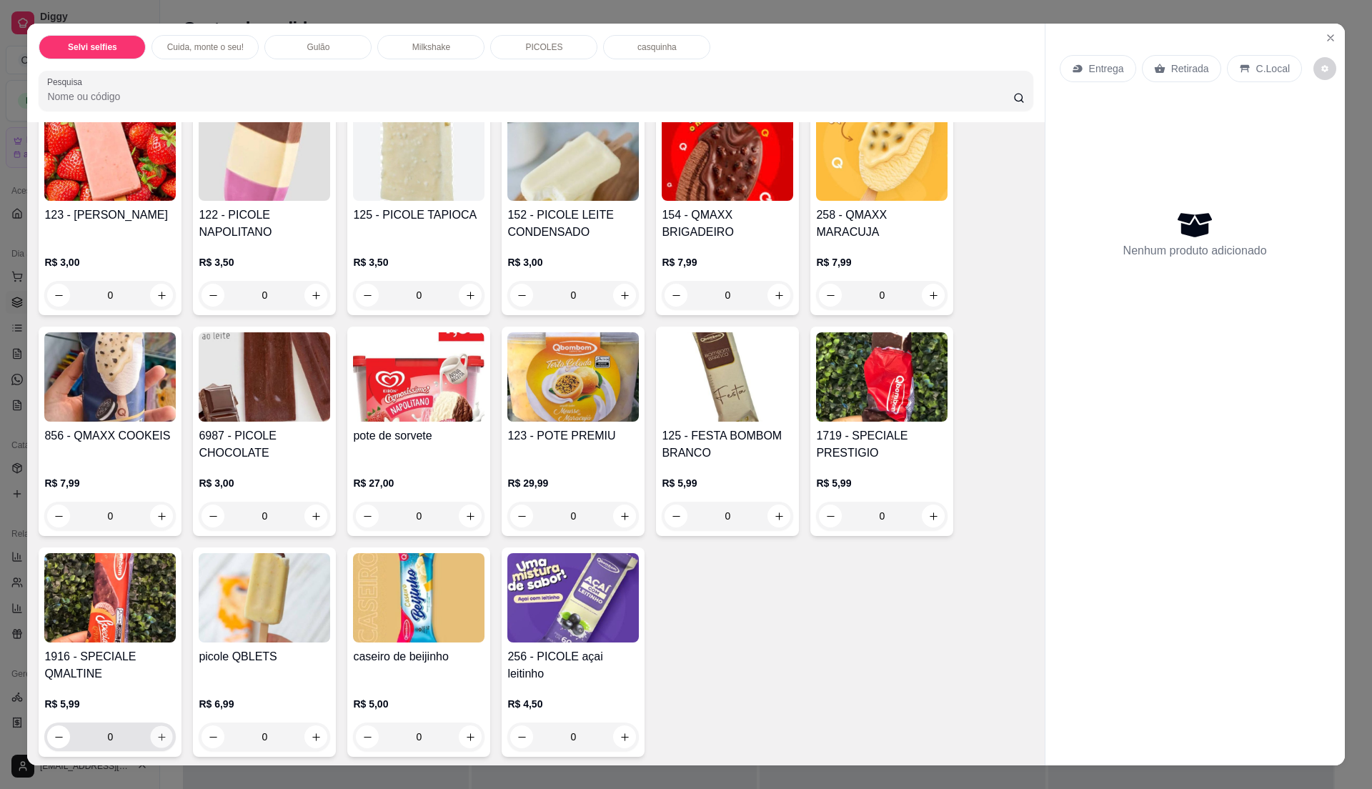
click at [157, 739] on icon "increase-product-quantity" at bounding box center [162, 737] width 11 height 11
type input "1"
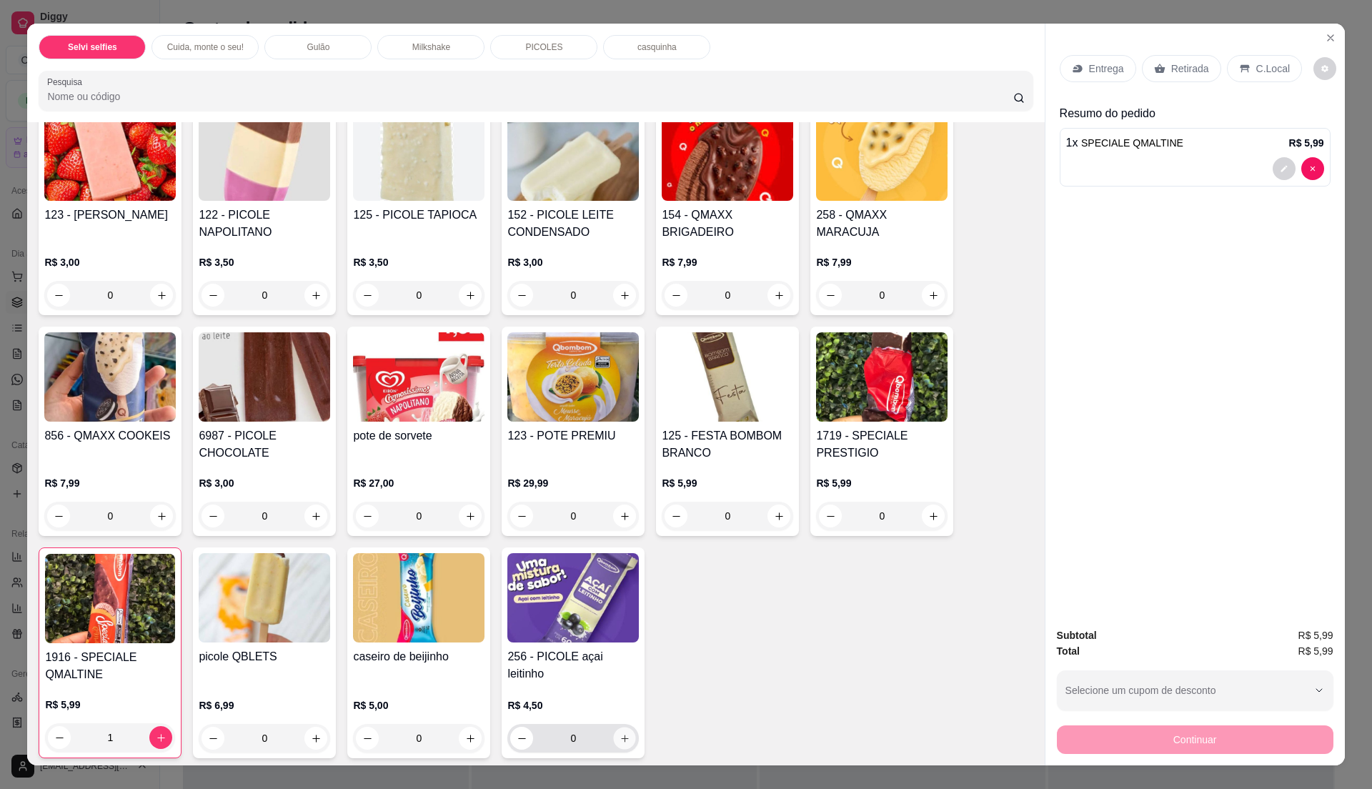
click at [625, 739] on button "increase-product-quantity" at bounding box center [625, 739] width 22 height 22
type input "0"
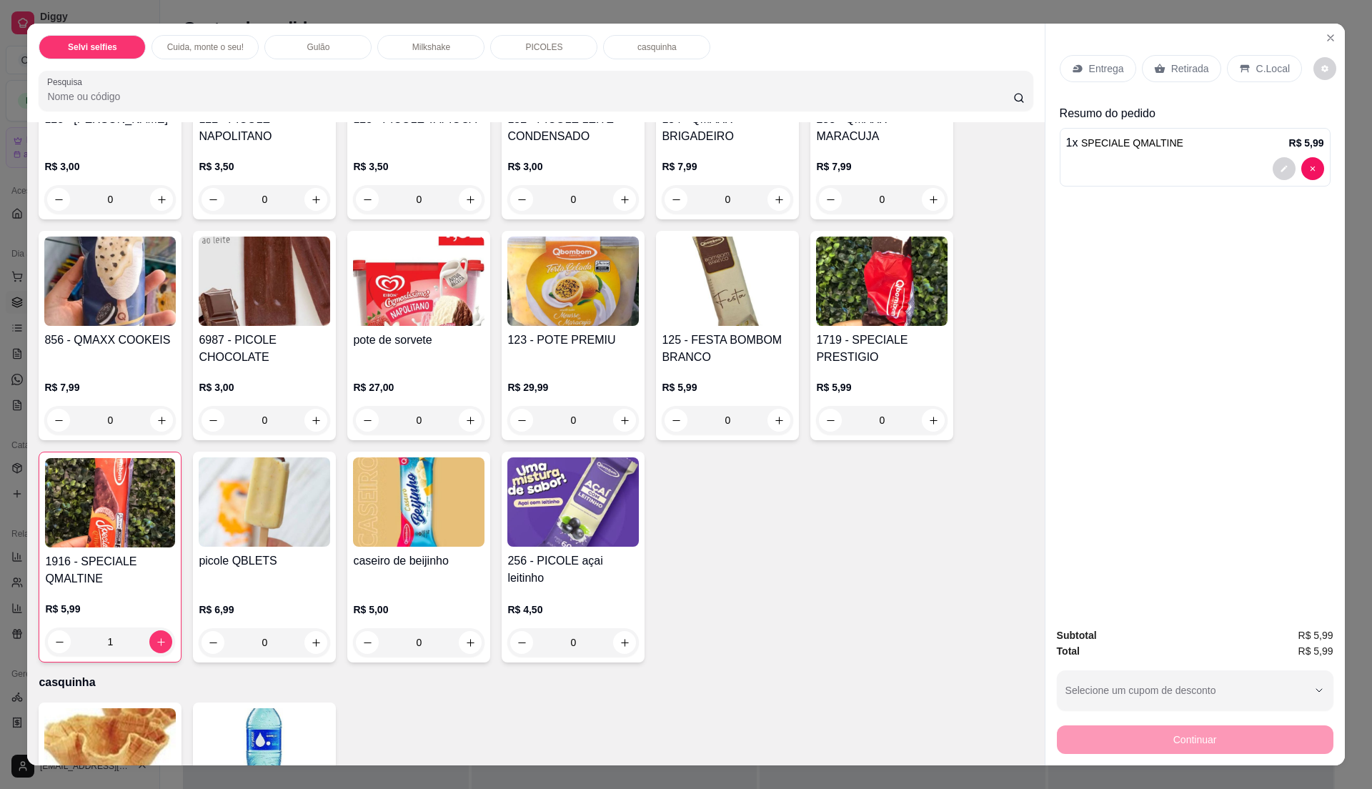
scroll to position [1524, 0]
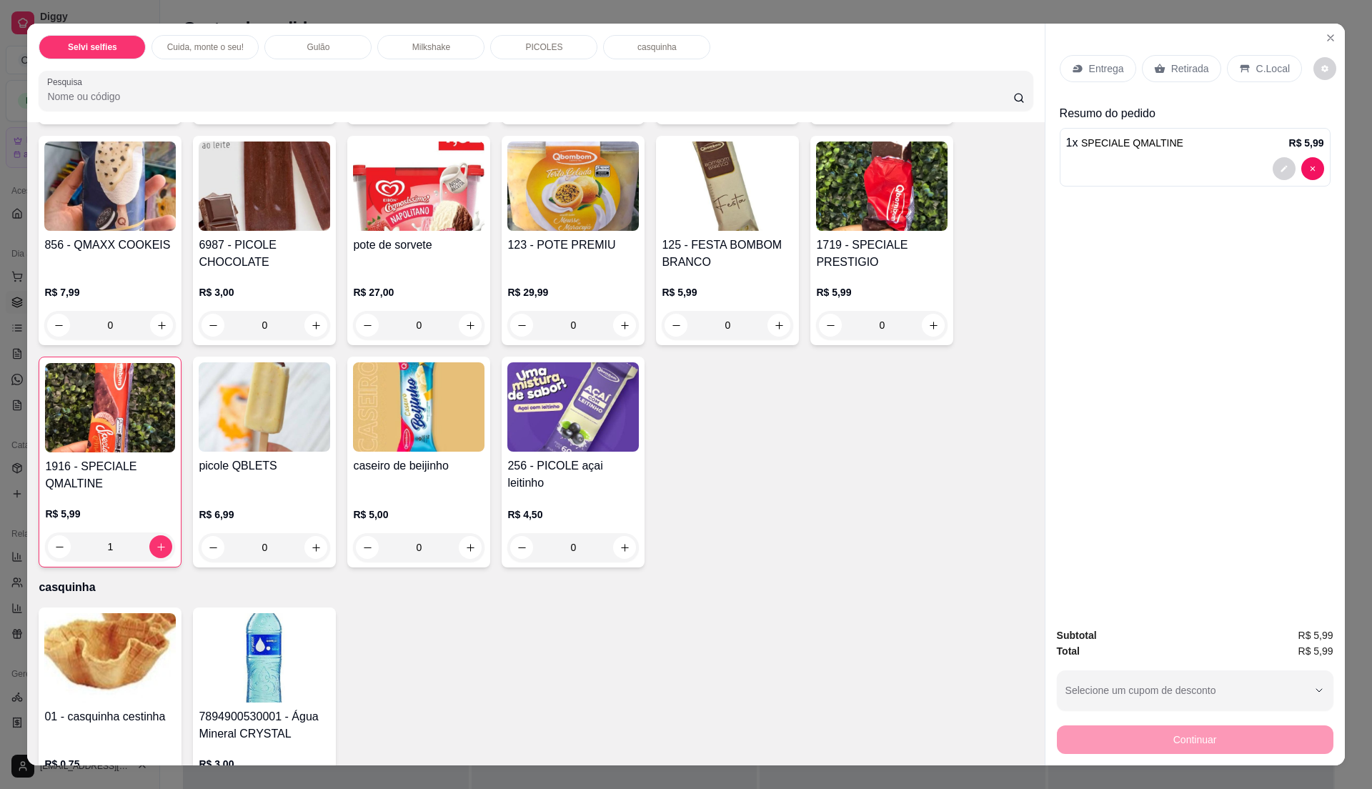
click at [136, 487] on h4 "1916 - SPECIALE QMALTINE" at bounding box center [110, 475] width 130 height 34
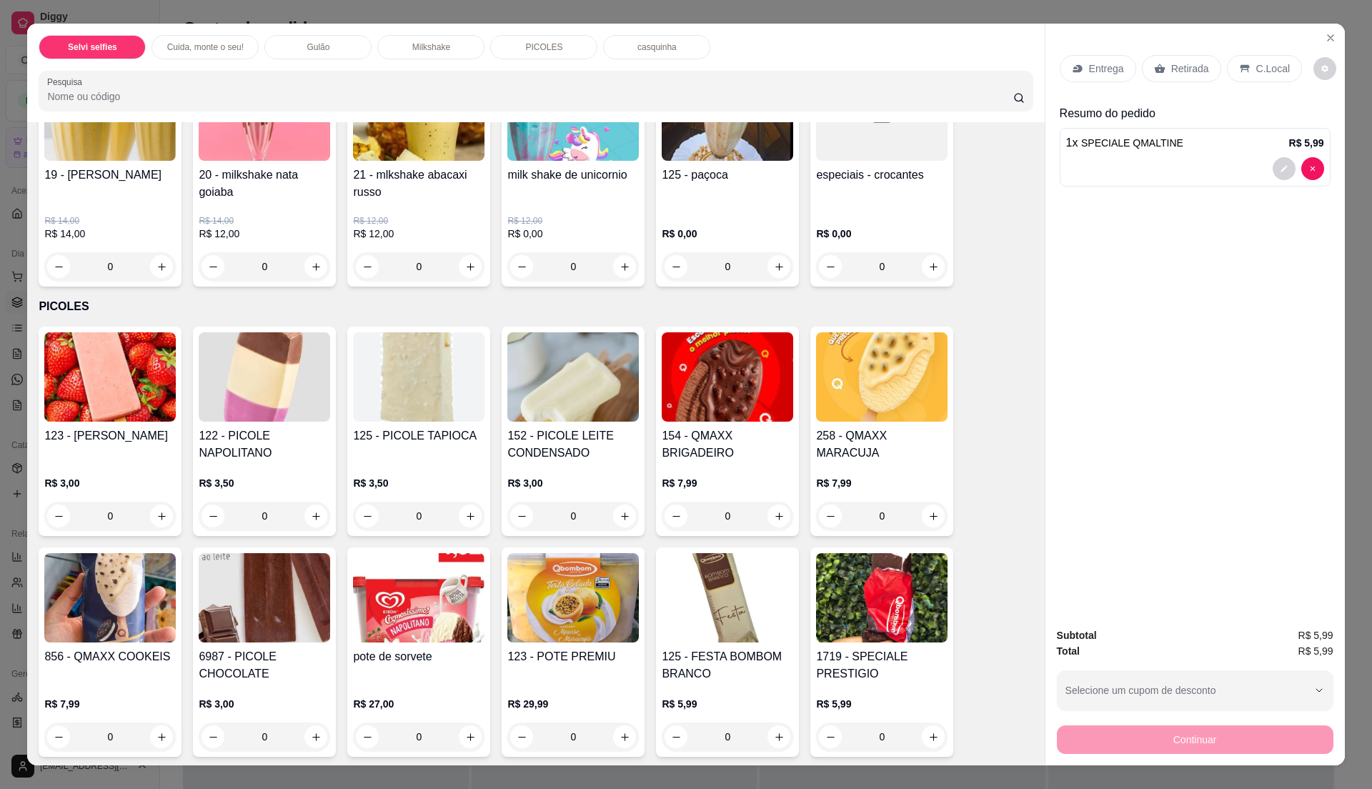
scroll to position [1208, 0]
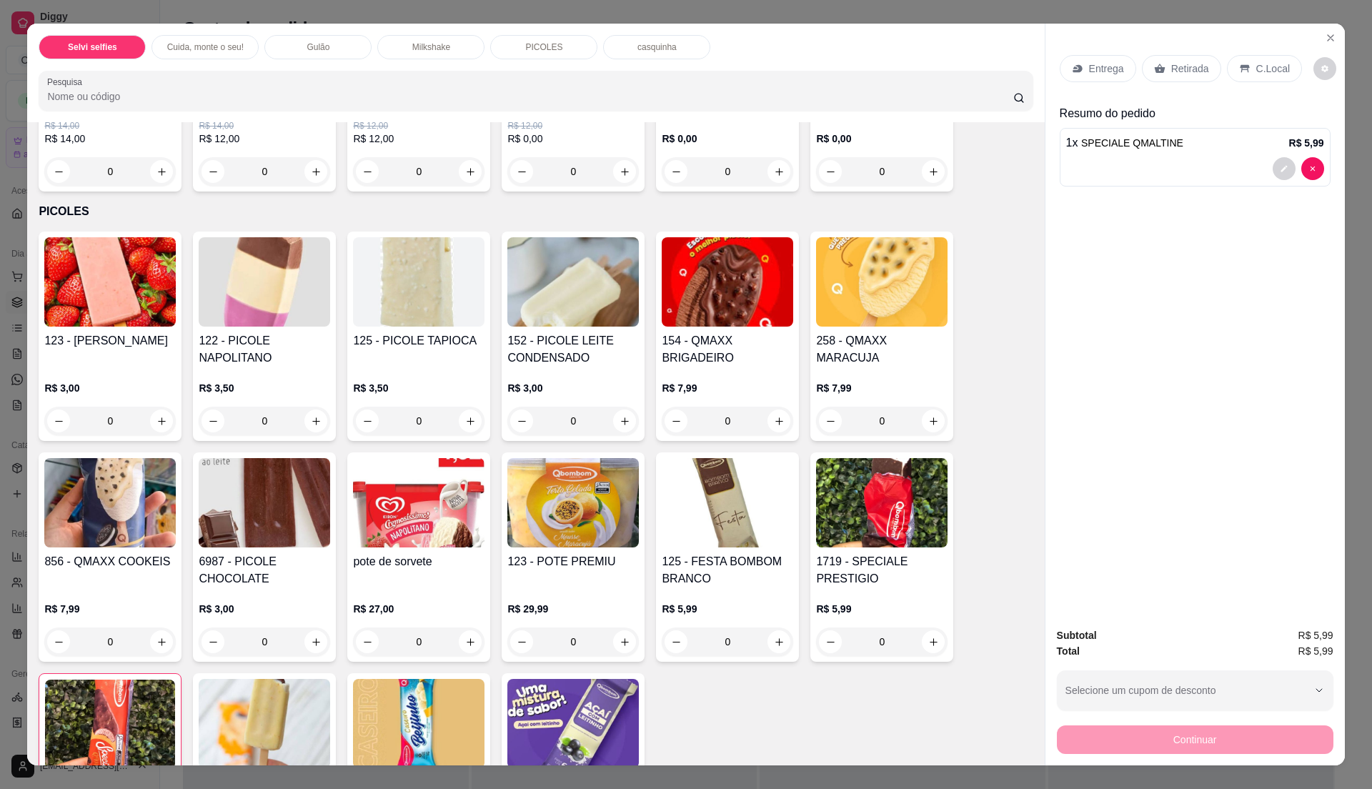
click at [550, 40] on div "PICOLES" at bounding box center [543, 47] width 107 height 24
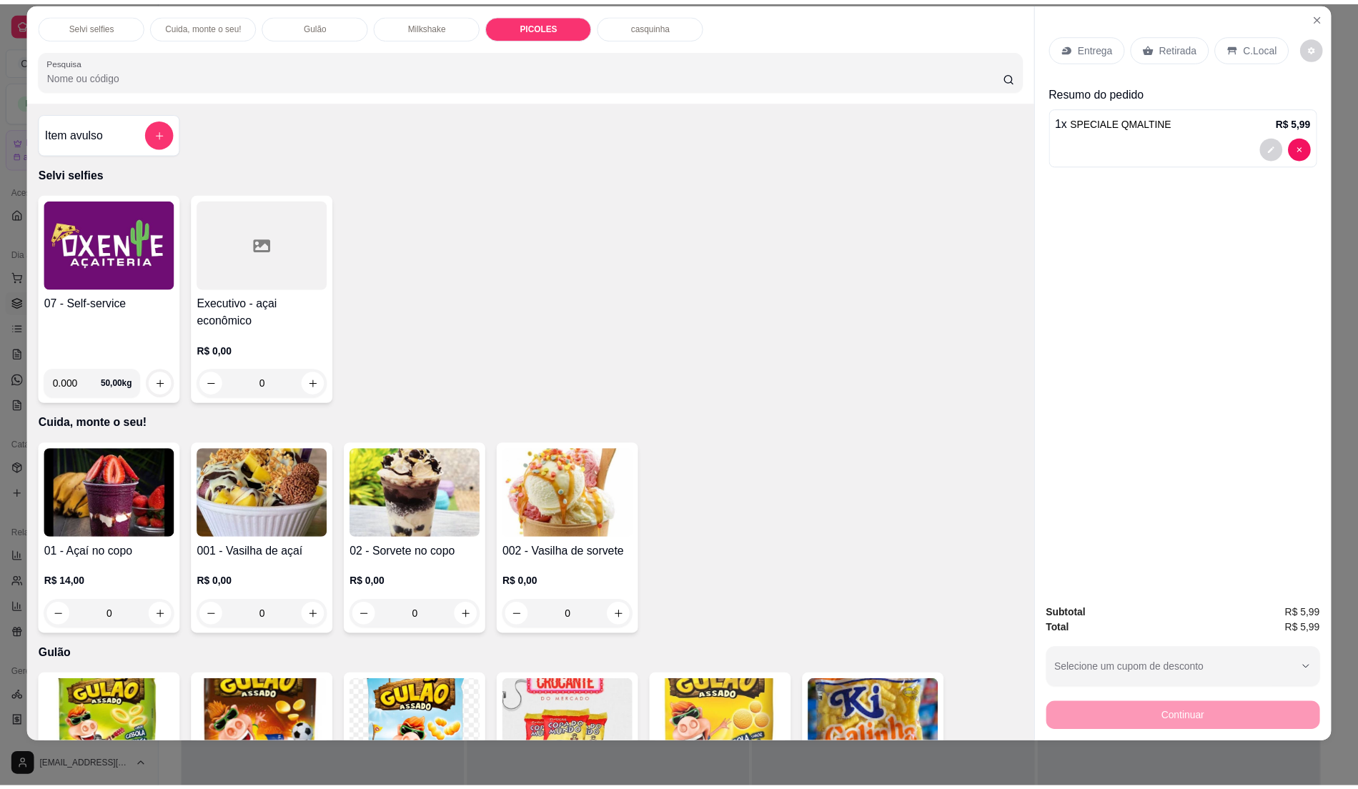
scroll to position [0, 0]
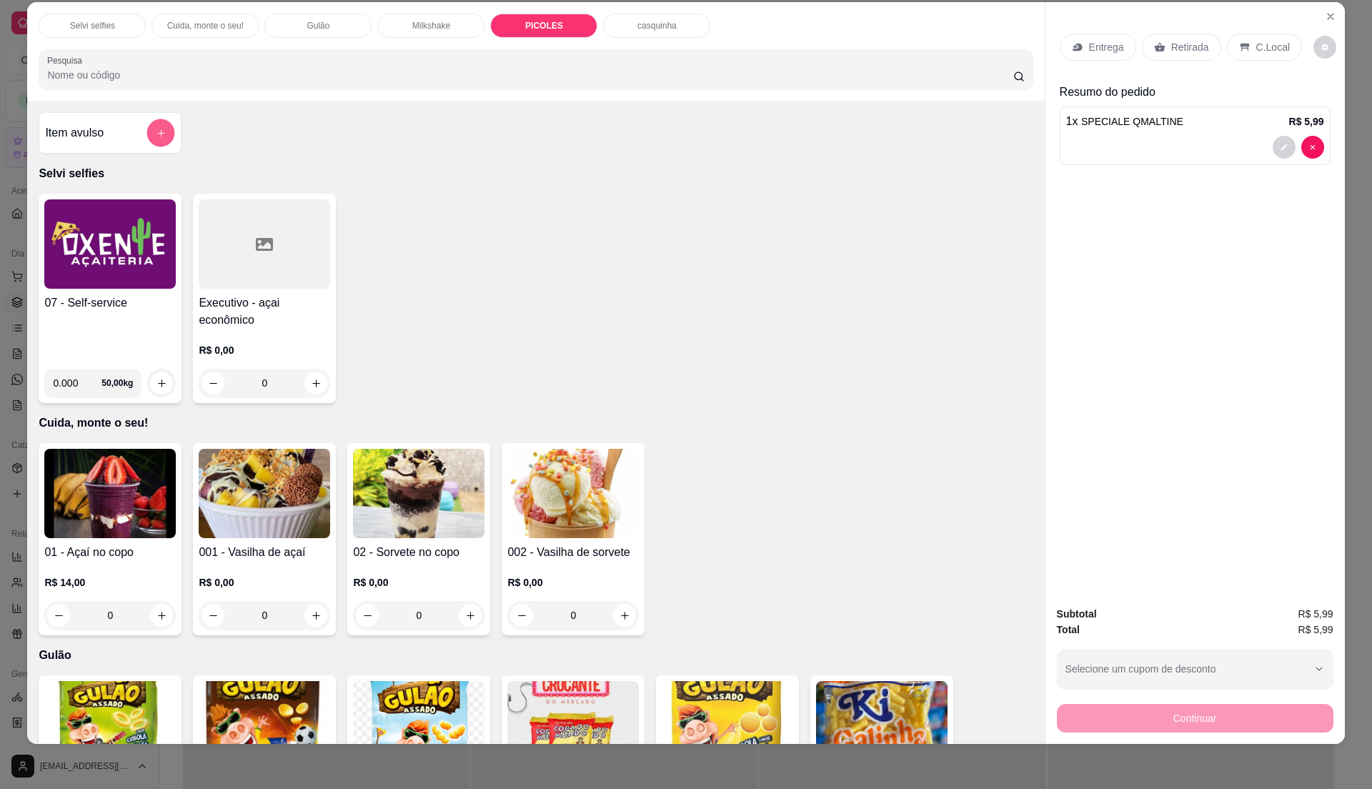
click at [147, 136] on button "add-separate-item" at bounding box center [161, 133] width 28 height 28
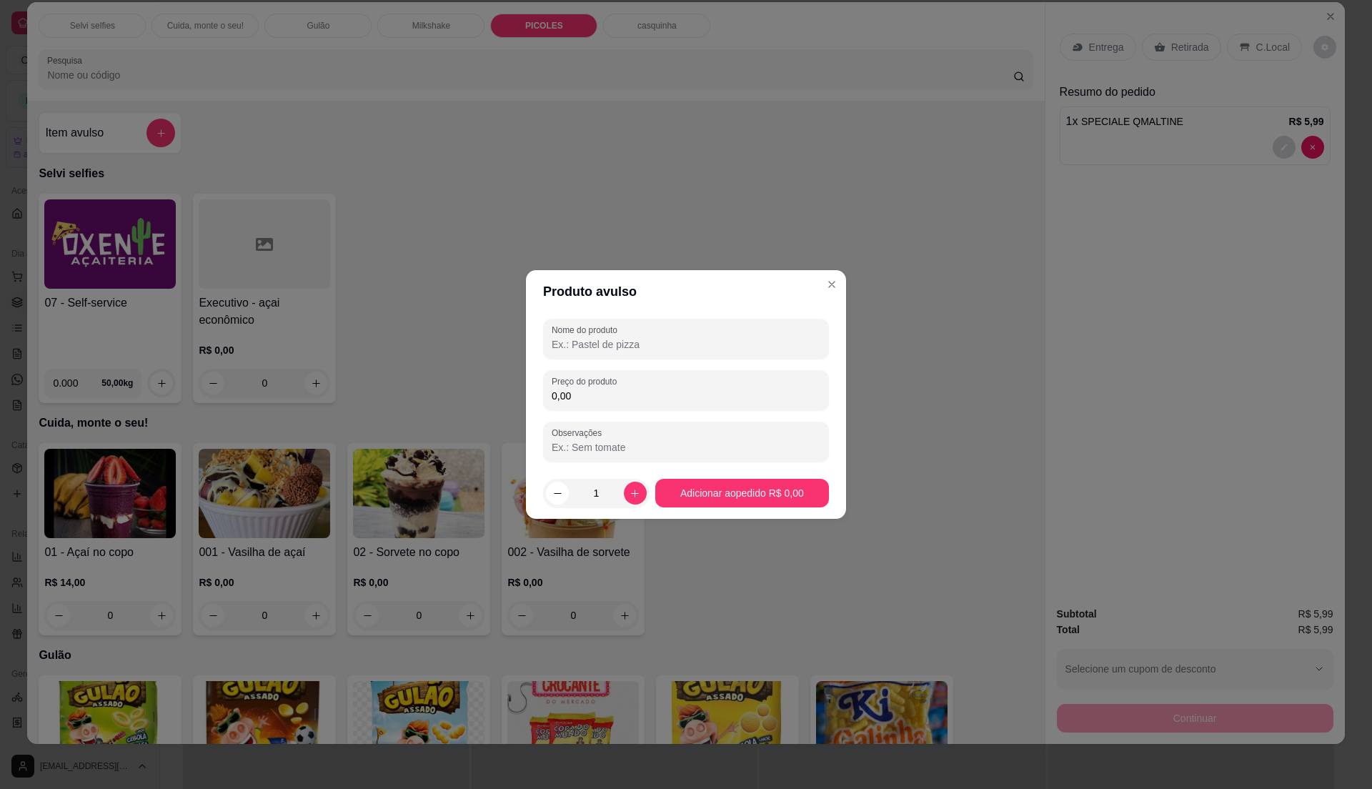
click at [615, 338] on input "Nome do produto" at bounding box center [686, 344] width 269 height 14
type input "picole"
click at [590, 403] on div "0,00" at bounding box center [686, 390] width 269 height 29
type input "5,99"
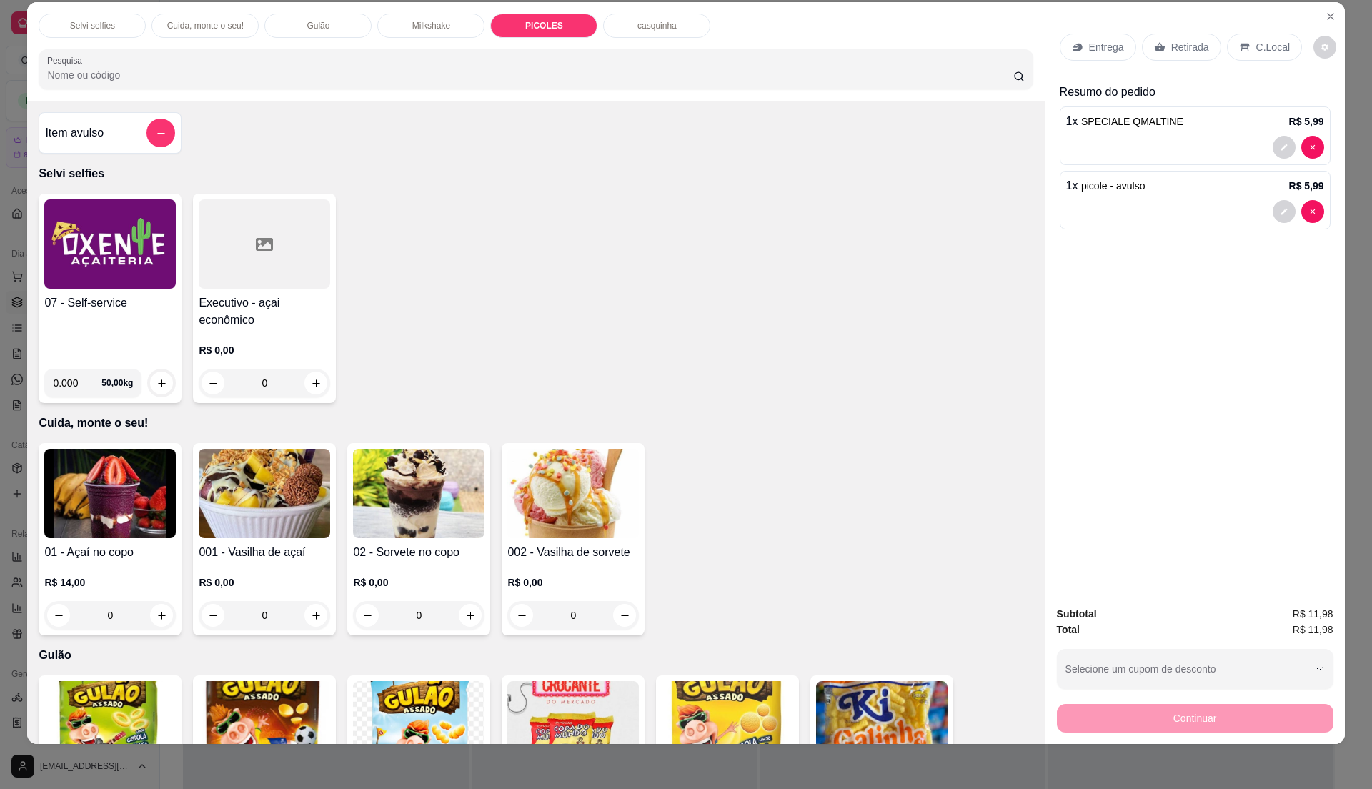
click at [1267, 41] on p "C.Local" at bounding box center [1273, 47] width 34 height 14
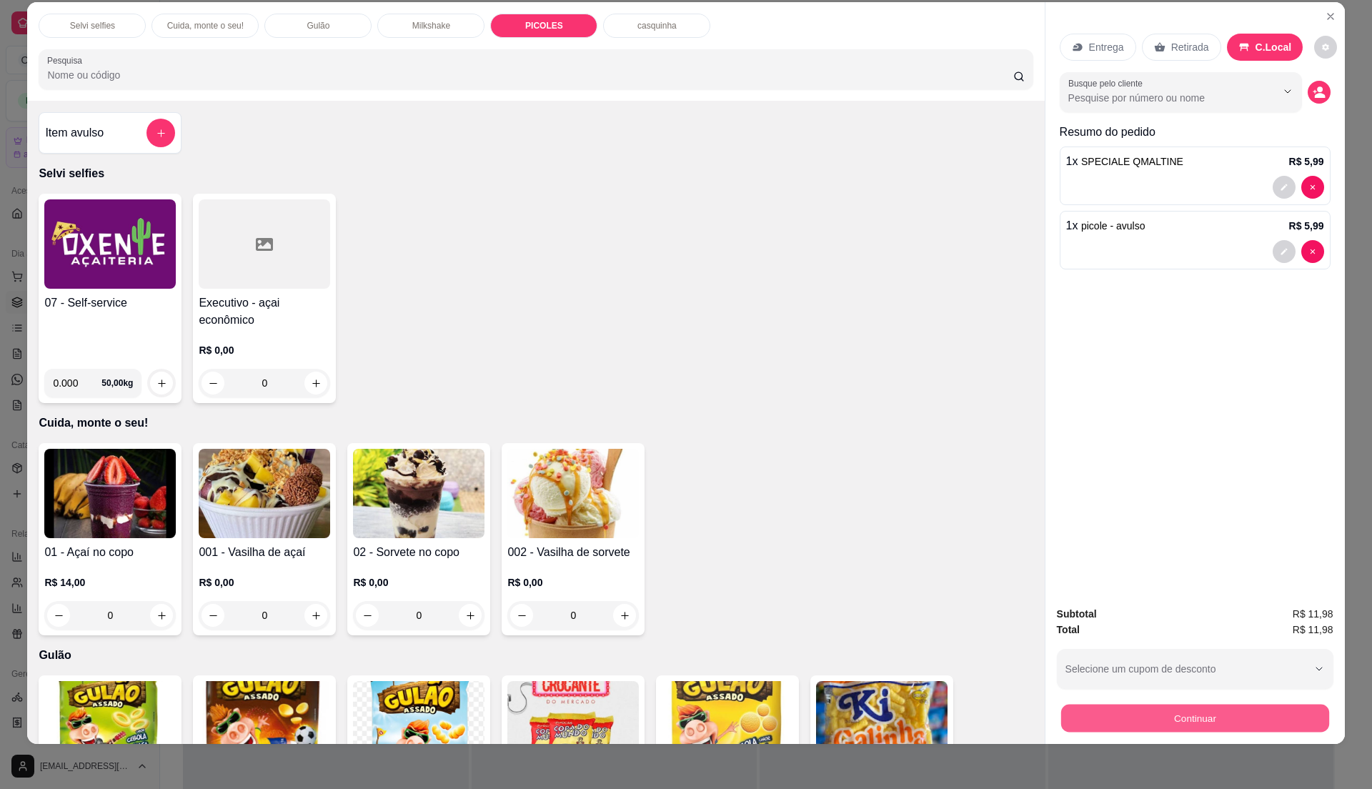
click at [1254, 719] on button "Continuar" at bounding box center [1195, 718] width 268 height 28
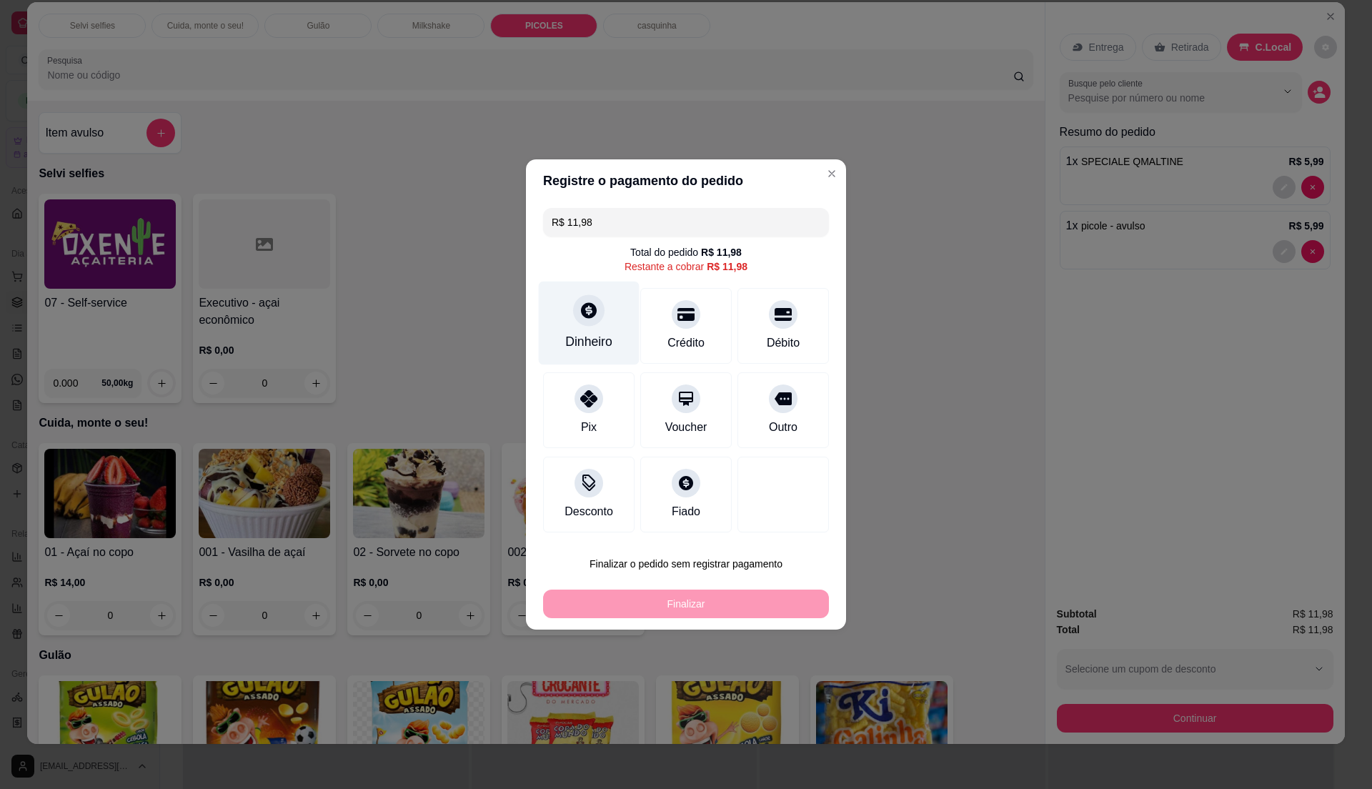
click at [587, 304] on div at bounding box center [588, 309] width 31 height 31
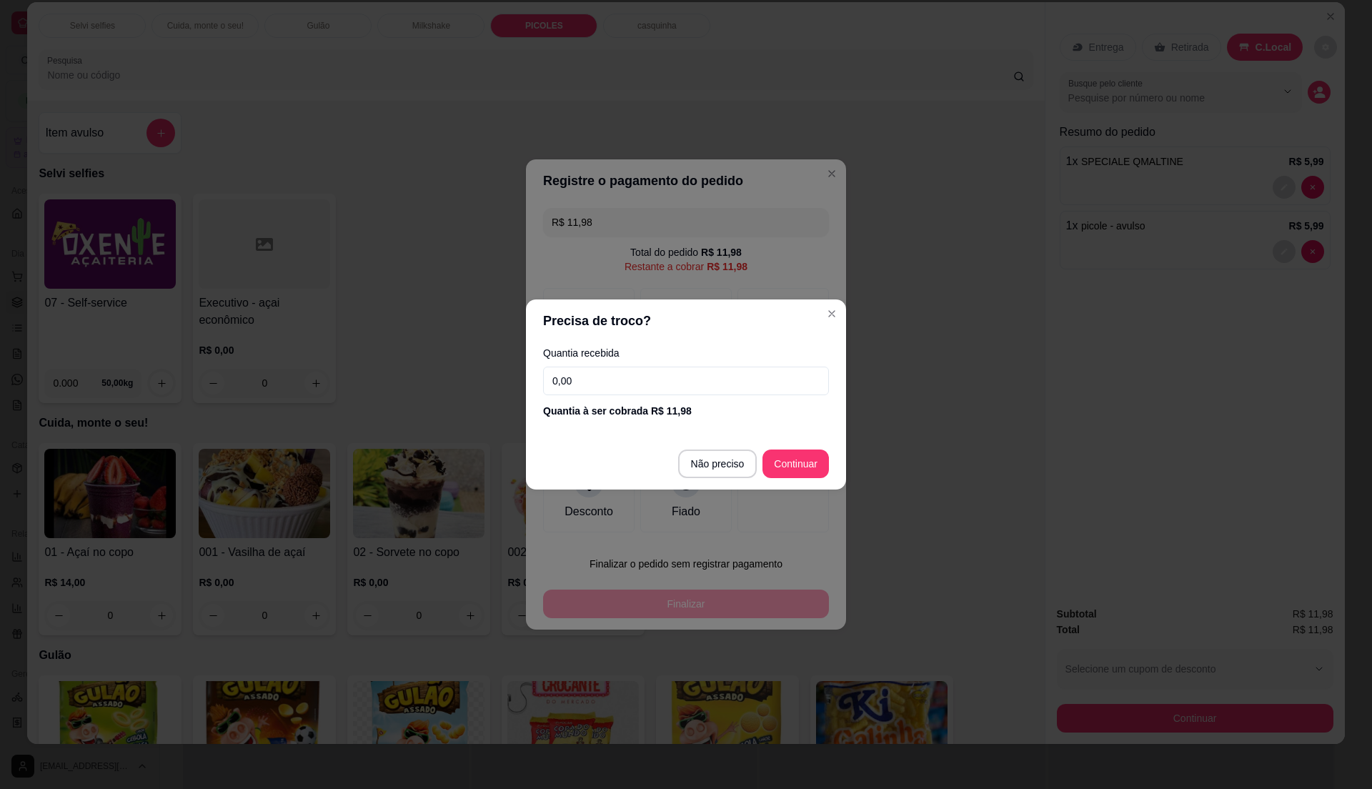
click at [596, 373] on input "0,00" at bounding box center [686, 381] width 286 height 29
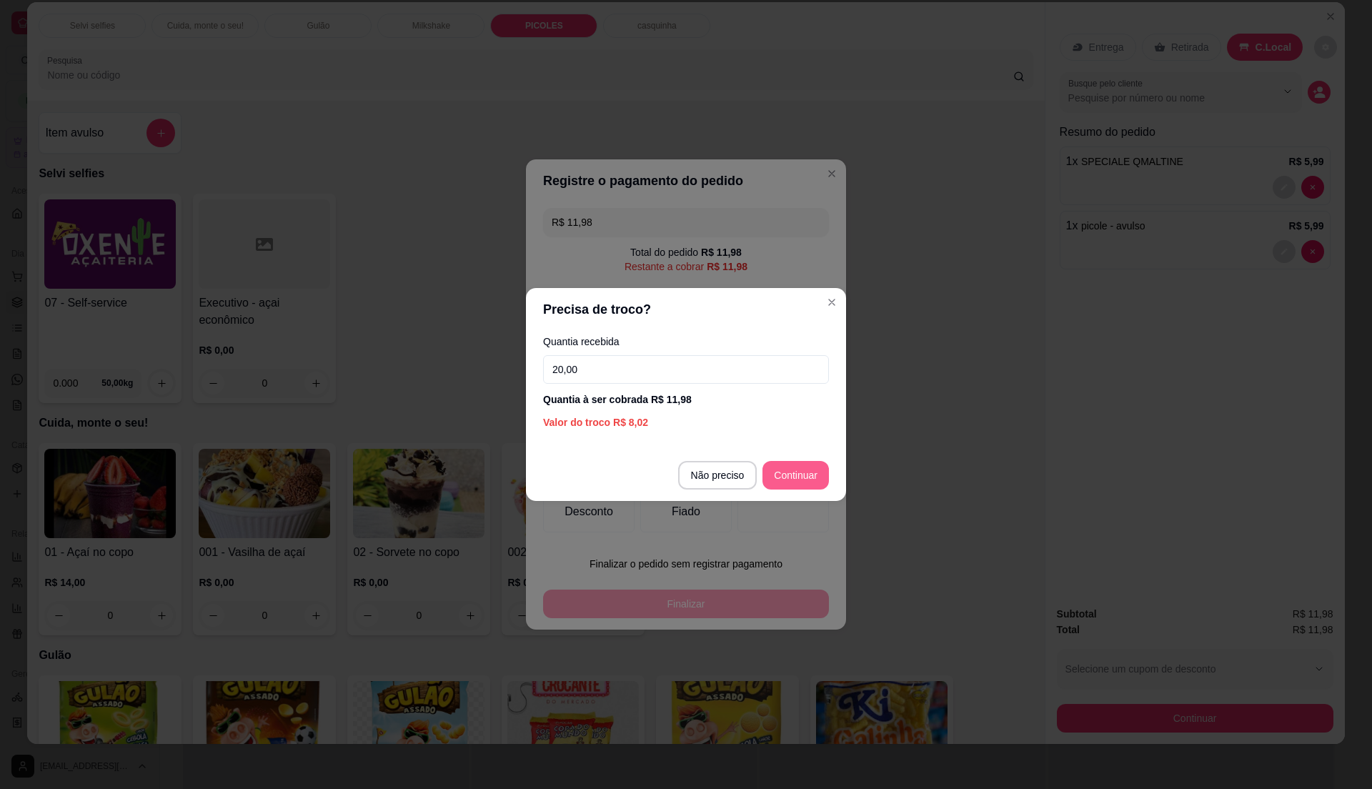
type input "20,00"
type input "R$ 0,00"
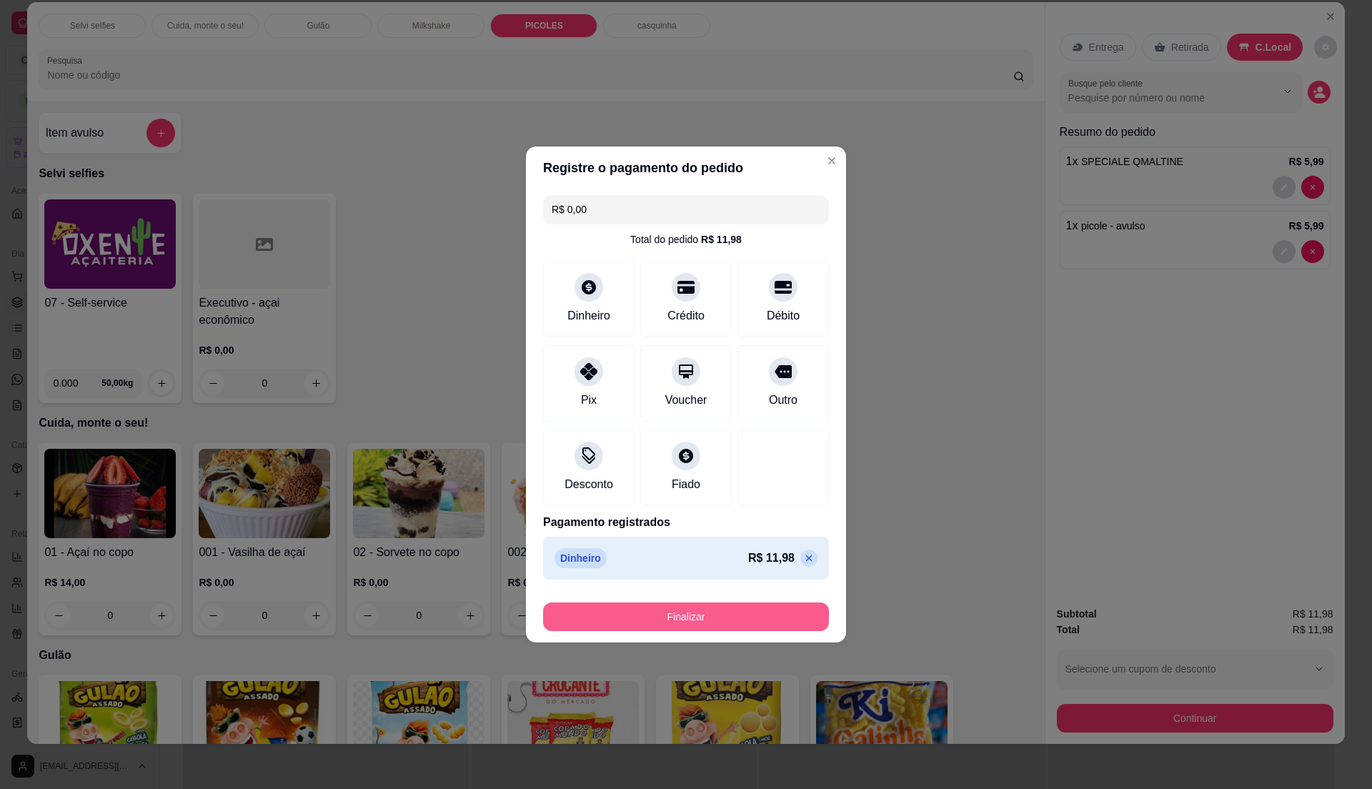
click at [680, 613] on button "Finalizar" at bounding box center [686, 616] width 286 height 29
type input "0"
type input "-R$ 11,98"
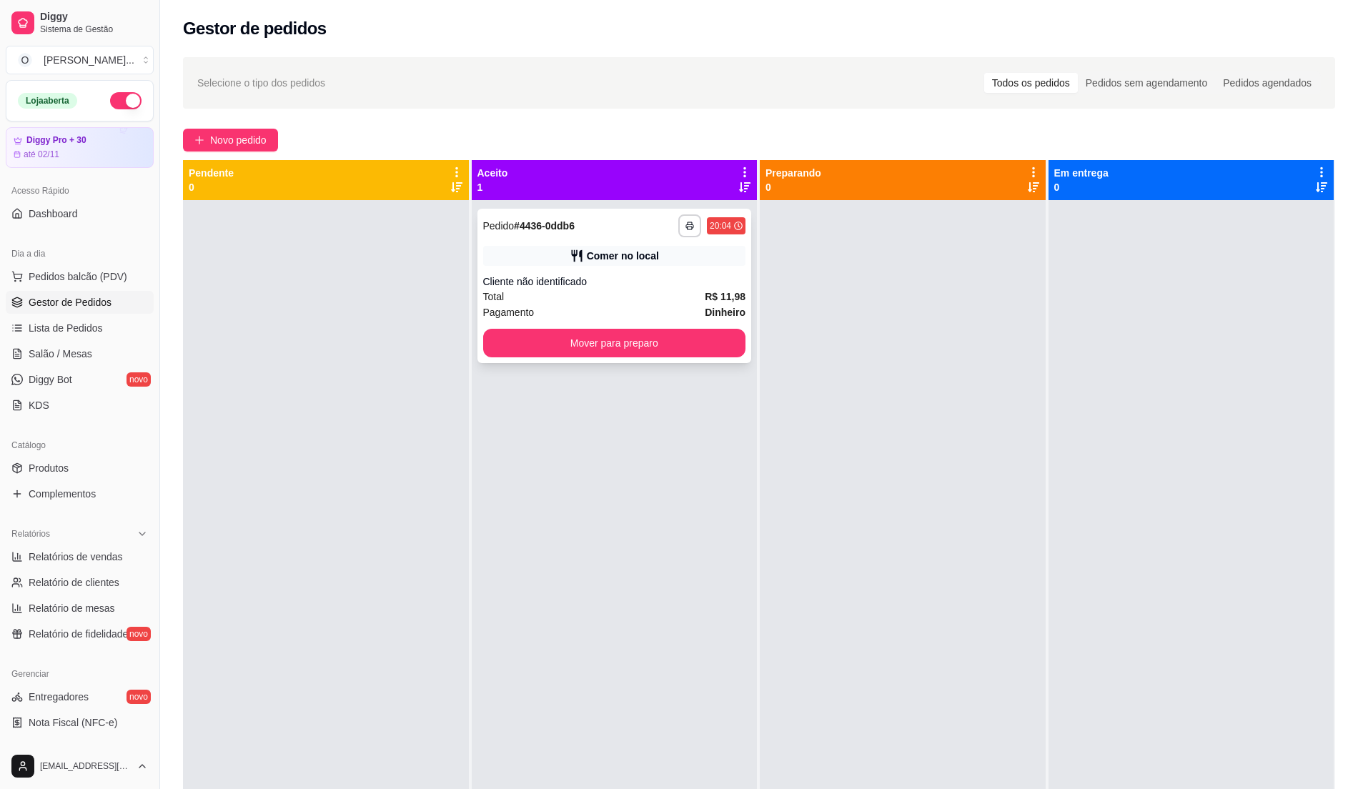
click at [583, 309] on div "Pagamento Dinheiro" at bounding box center [614, 312] width 263 height 16
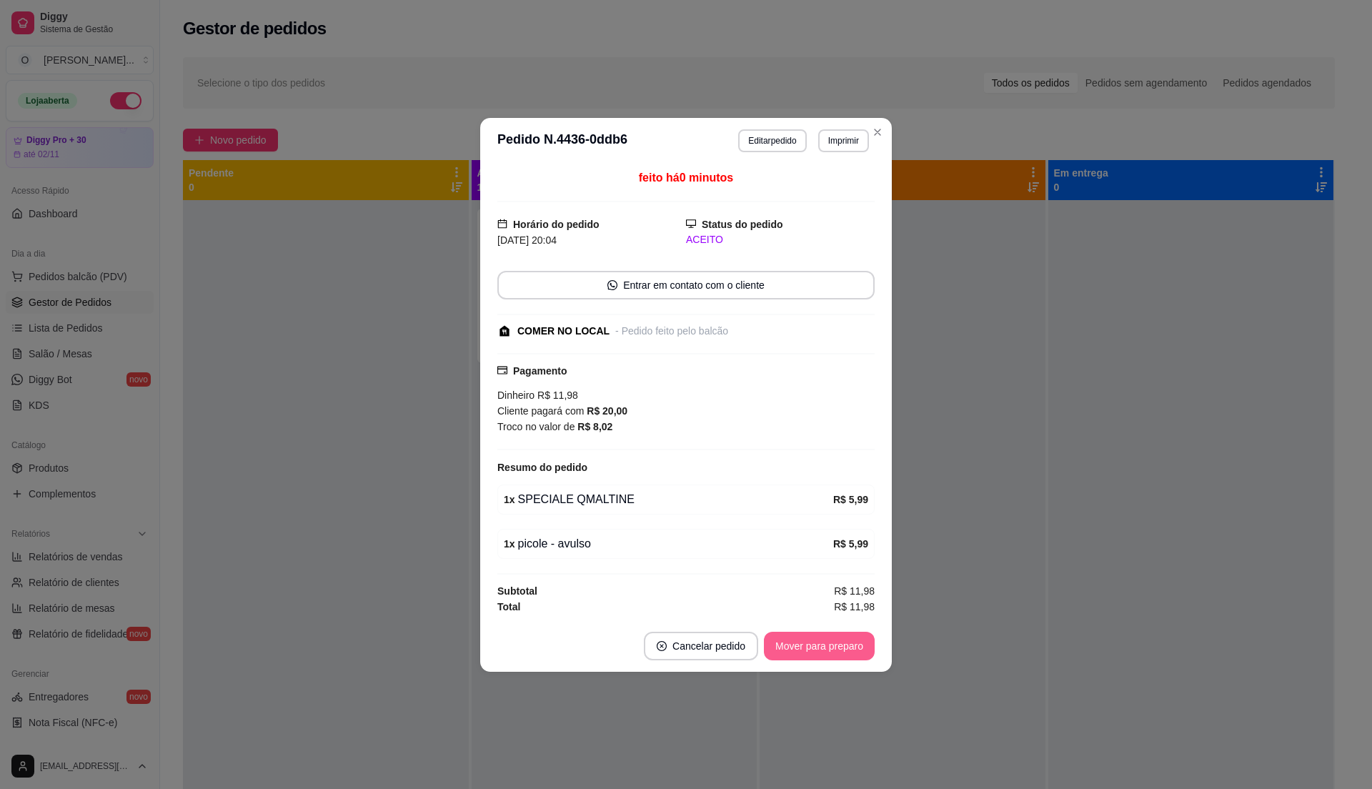
click at [799, 647] on button "Mover para preparo" at bounding box center [819, 646] width 111 height 29
click at [799, 645] on div "Mover para preparo" at bounding box center [809, 646] width 131 height 29
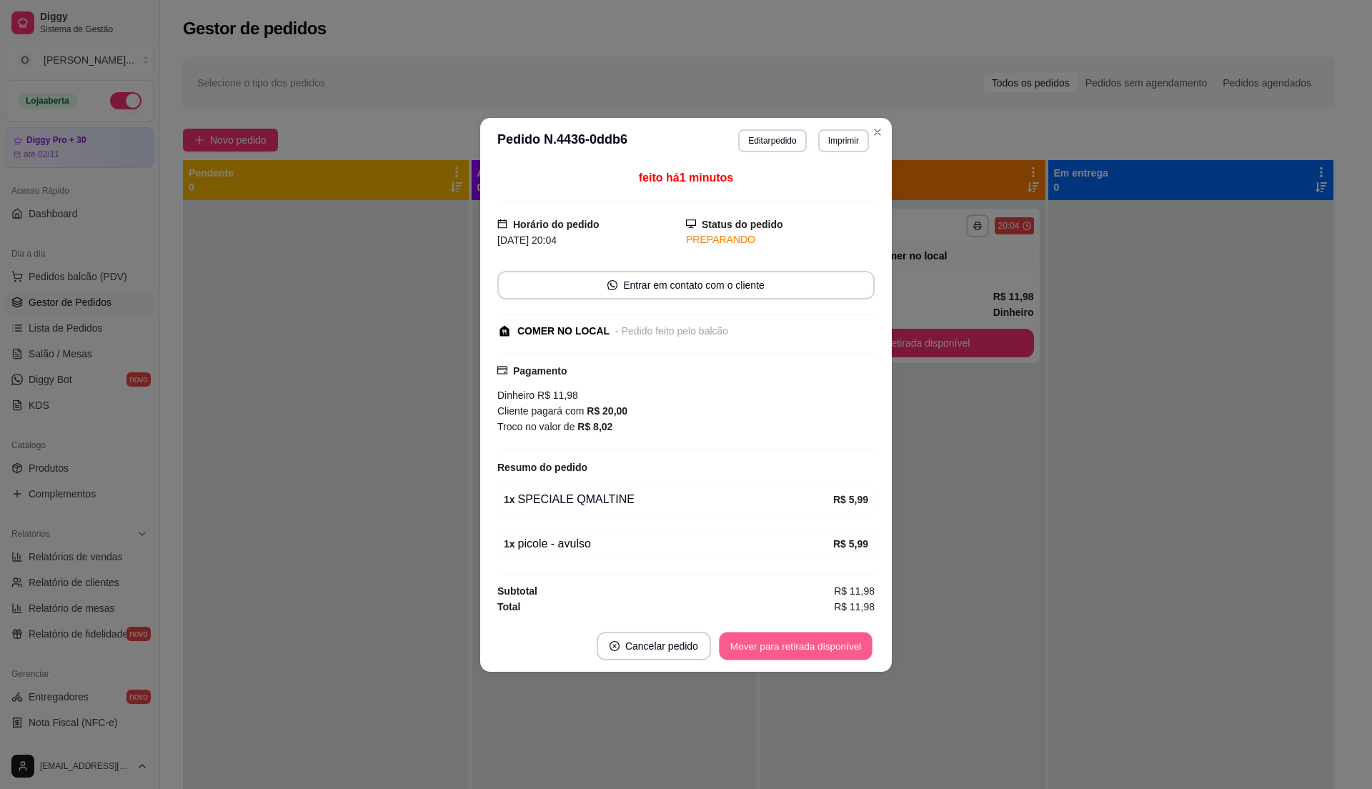
click at [810, 652] on button "Mover para retirada disponível" at bounding box center [795, 646] width 153 height 28
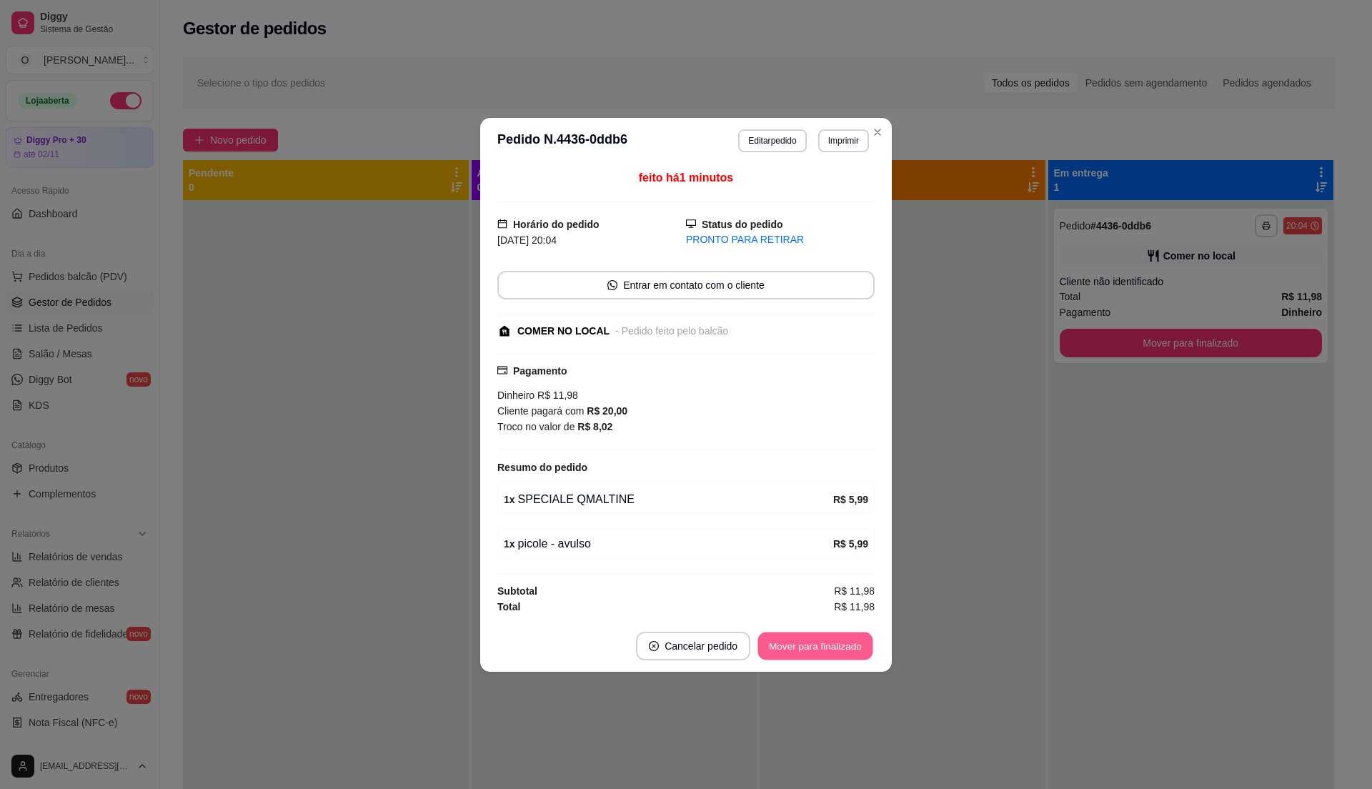
click at [812, 652] on button "Mover para finalizado" at bounding box center [815, 646] width 115 height 28
